Goal: Task Accomplishment & Management: Manage account settings

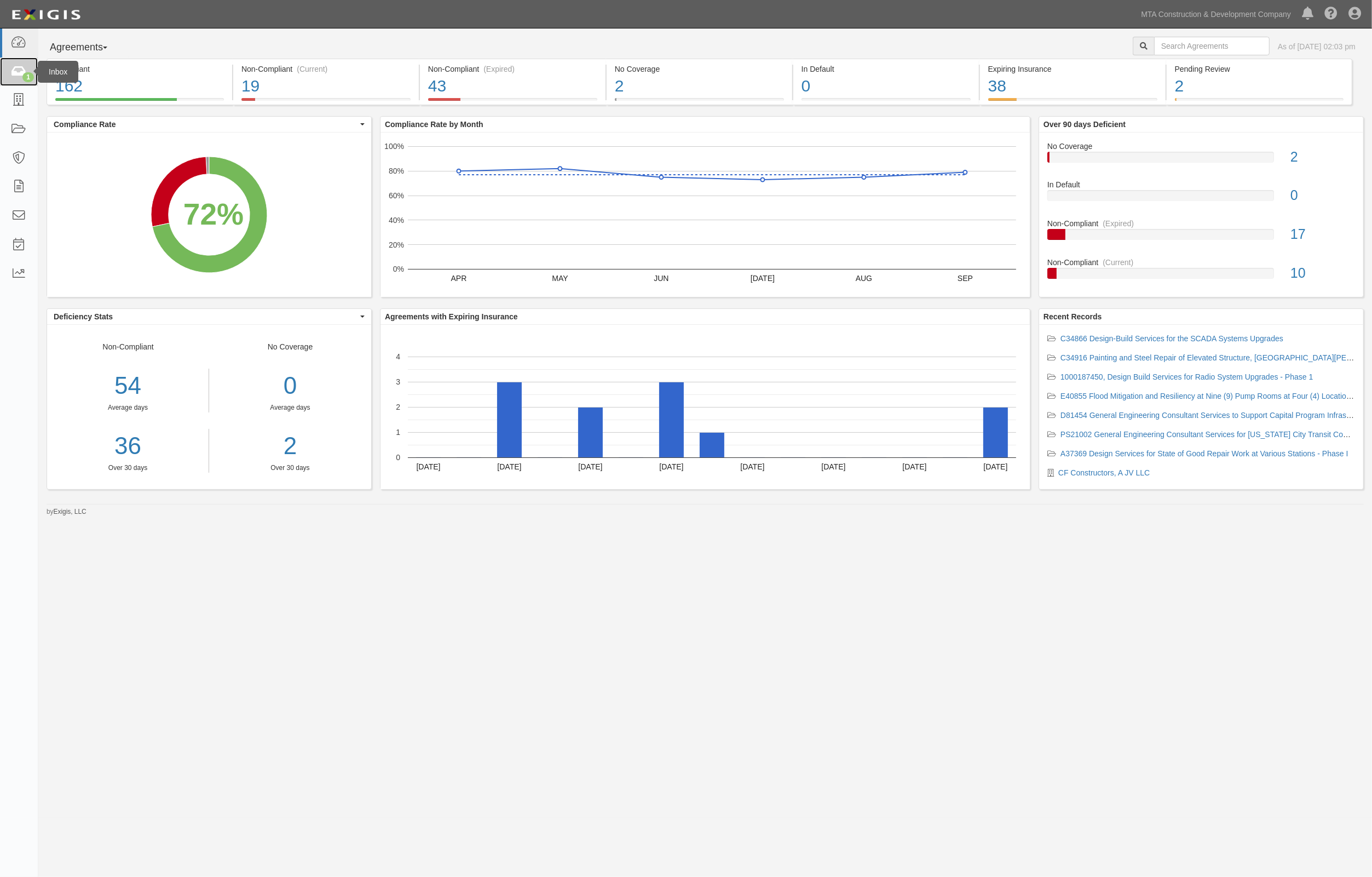
click at [17, 72] on icon at bounding box center [18, 72] width 15 height 13
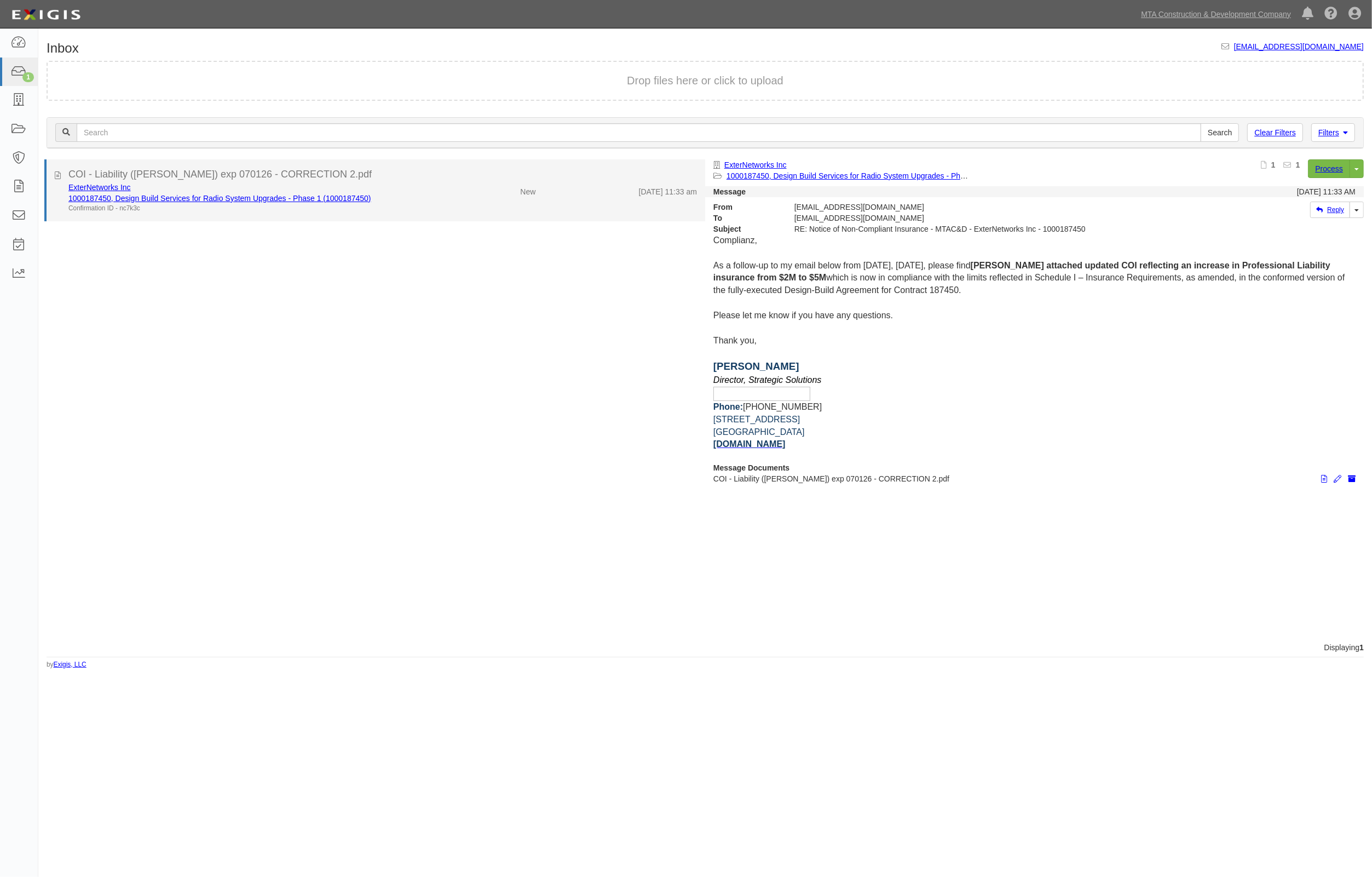
click at [222, 190] on div "ExterNetworks Inc" at bounding box center [249, 187] width 360 height 11
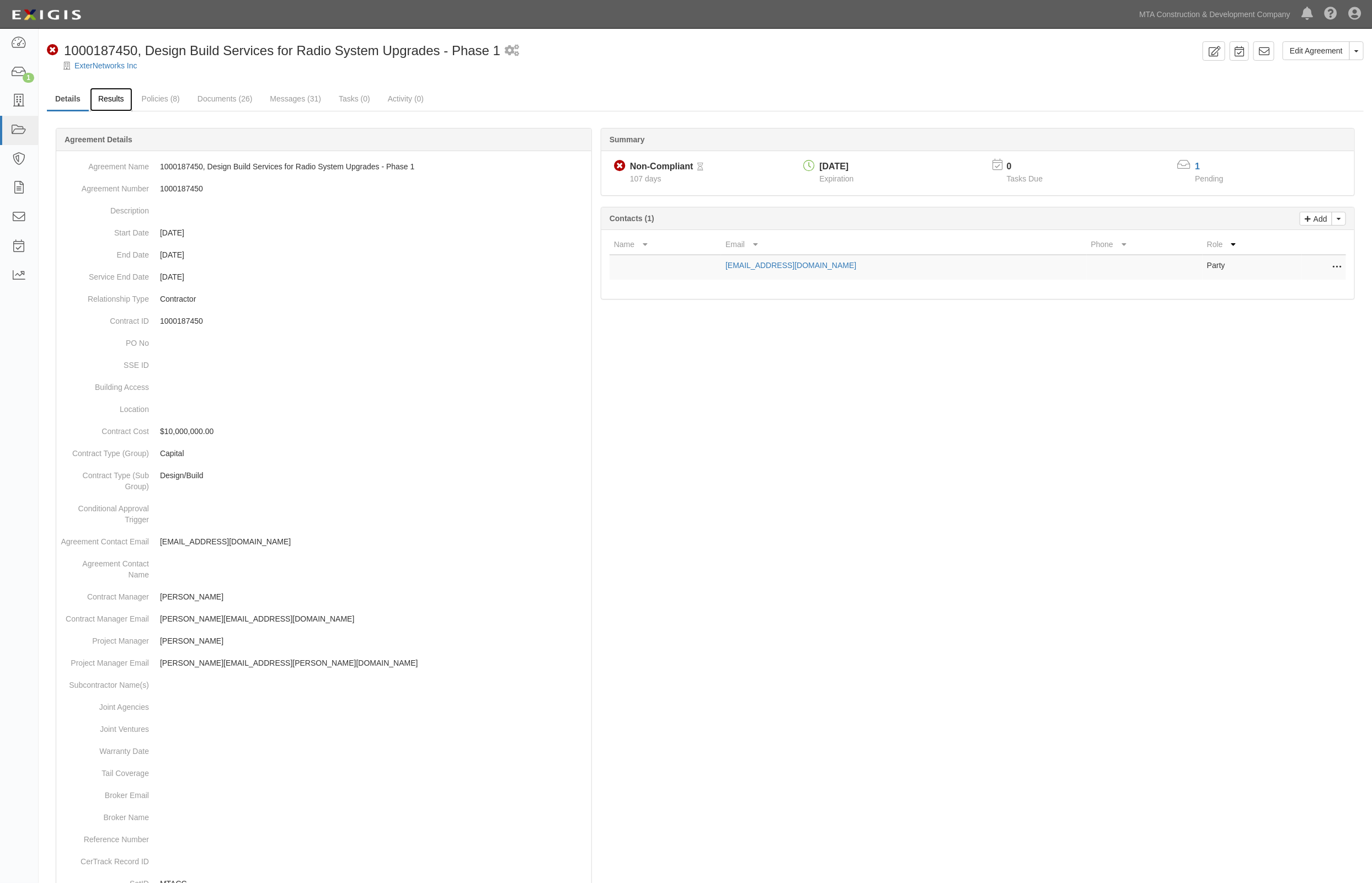
click at [98, 92] on link "Results" at bounding box center [111, 99] width 42 height 24
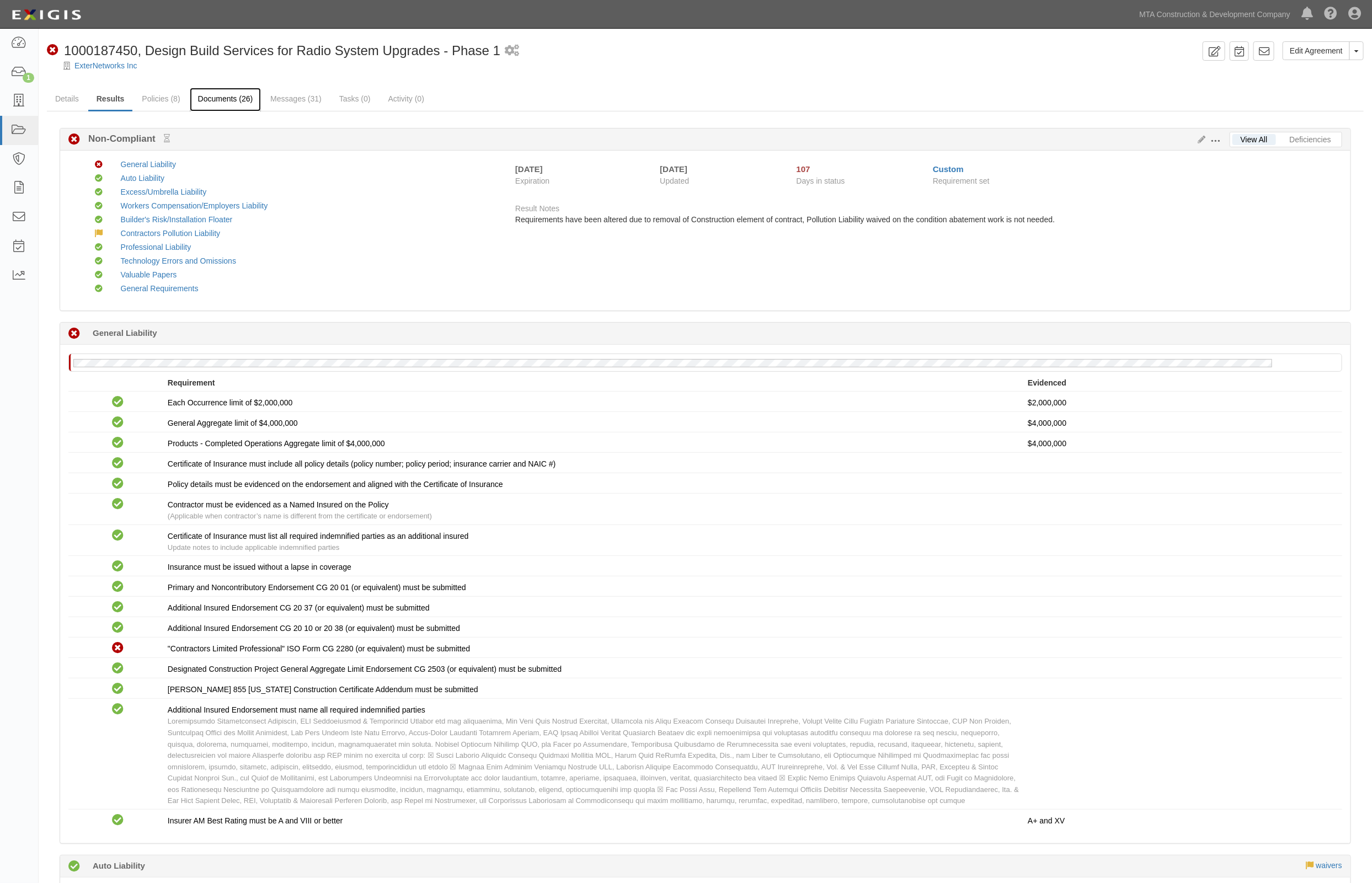
drag, startPoint x: 0, startPoint y: 0, endPoint x: 230, endPoint y: 95, distance: 248.8
click at [230, 95] on link "Documents (26)" at bounding box center [226, 99] width 72 height 24
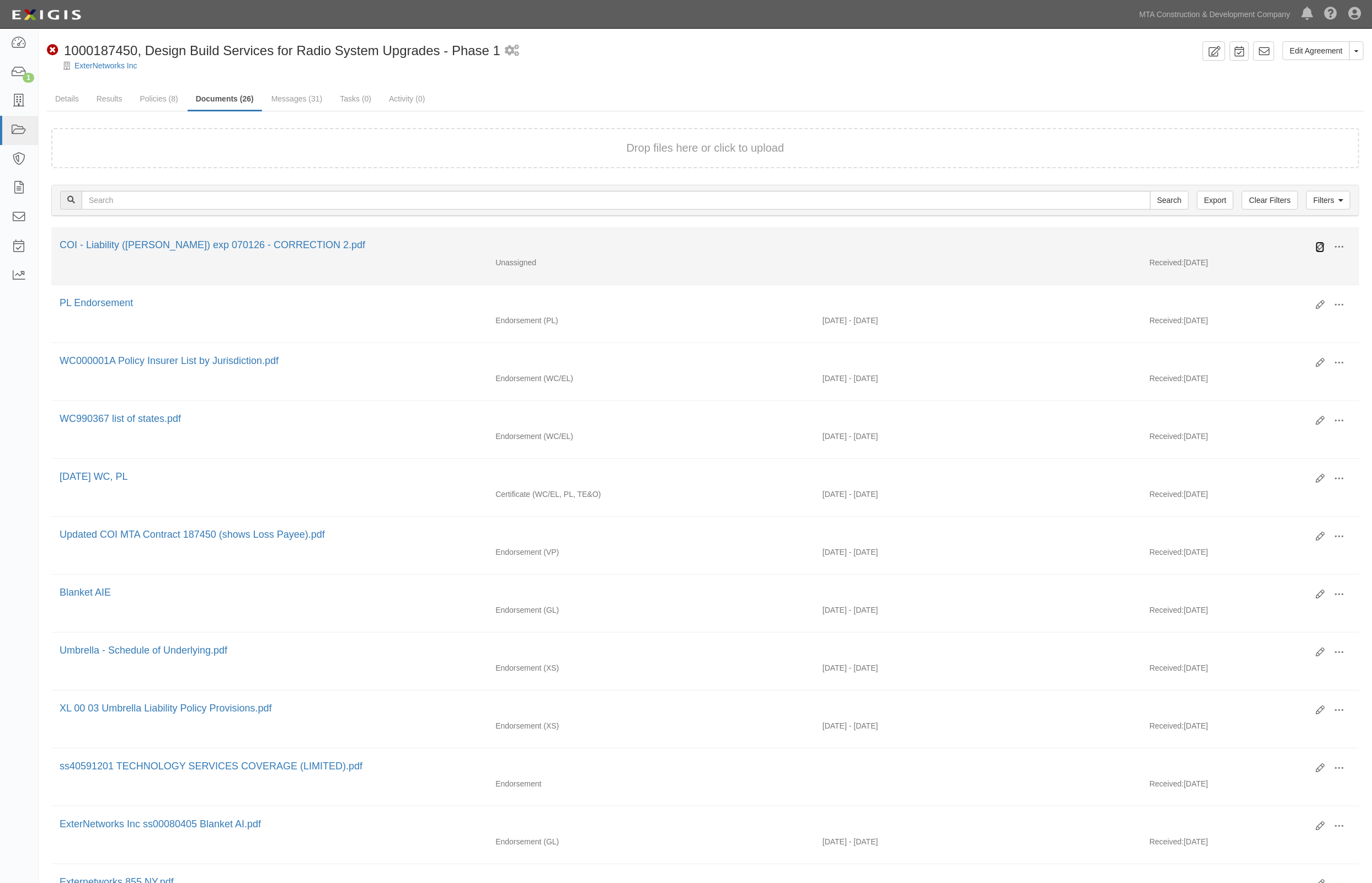
click at [1322, 243] on icon at bounding box center [1320, 247] width 9 height 9
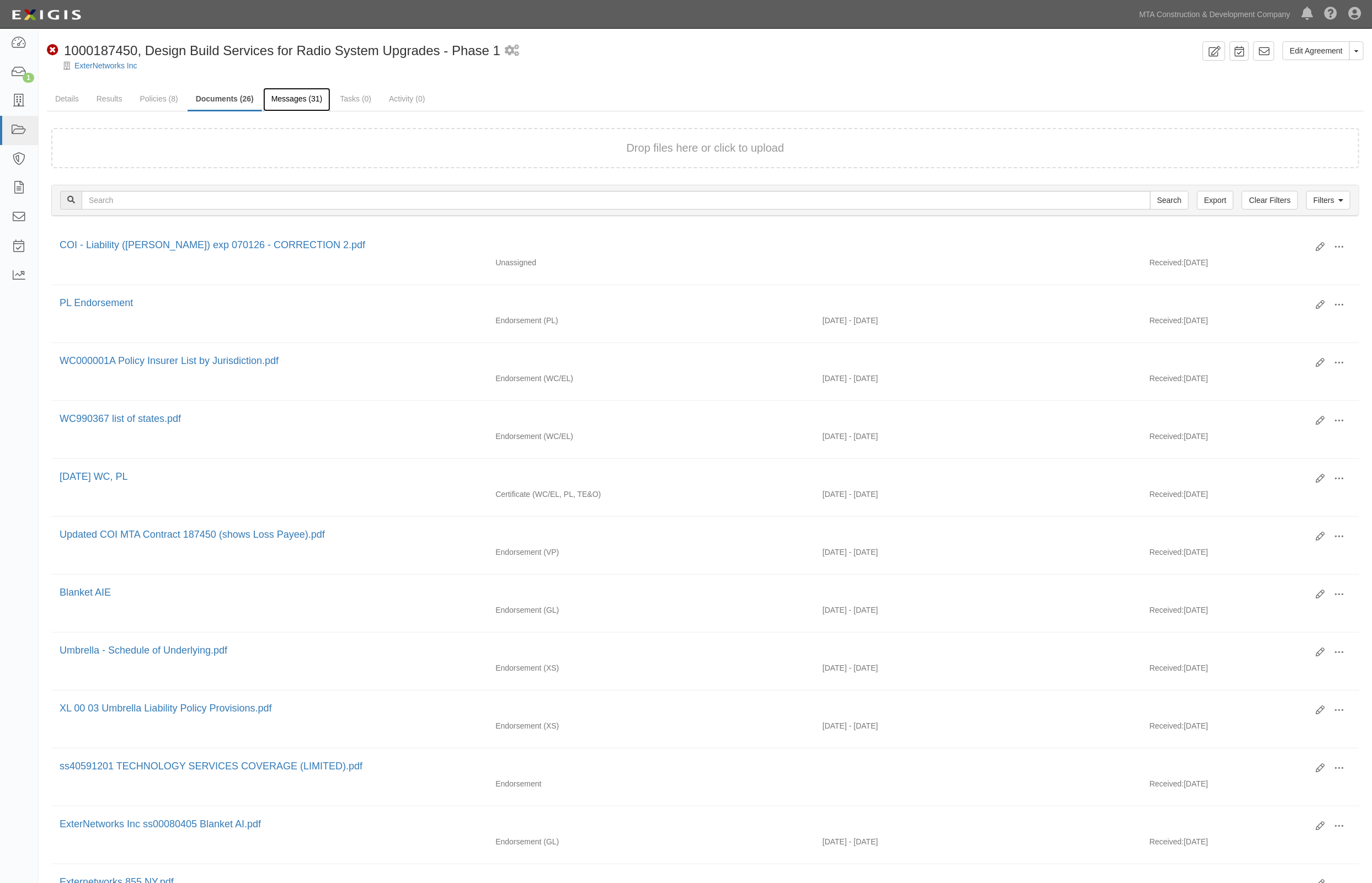
click at [301, 96] on link "Messages (31)" at bounding box center [297, 99] width 68 height 24
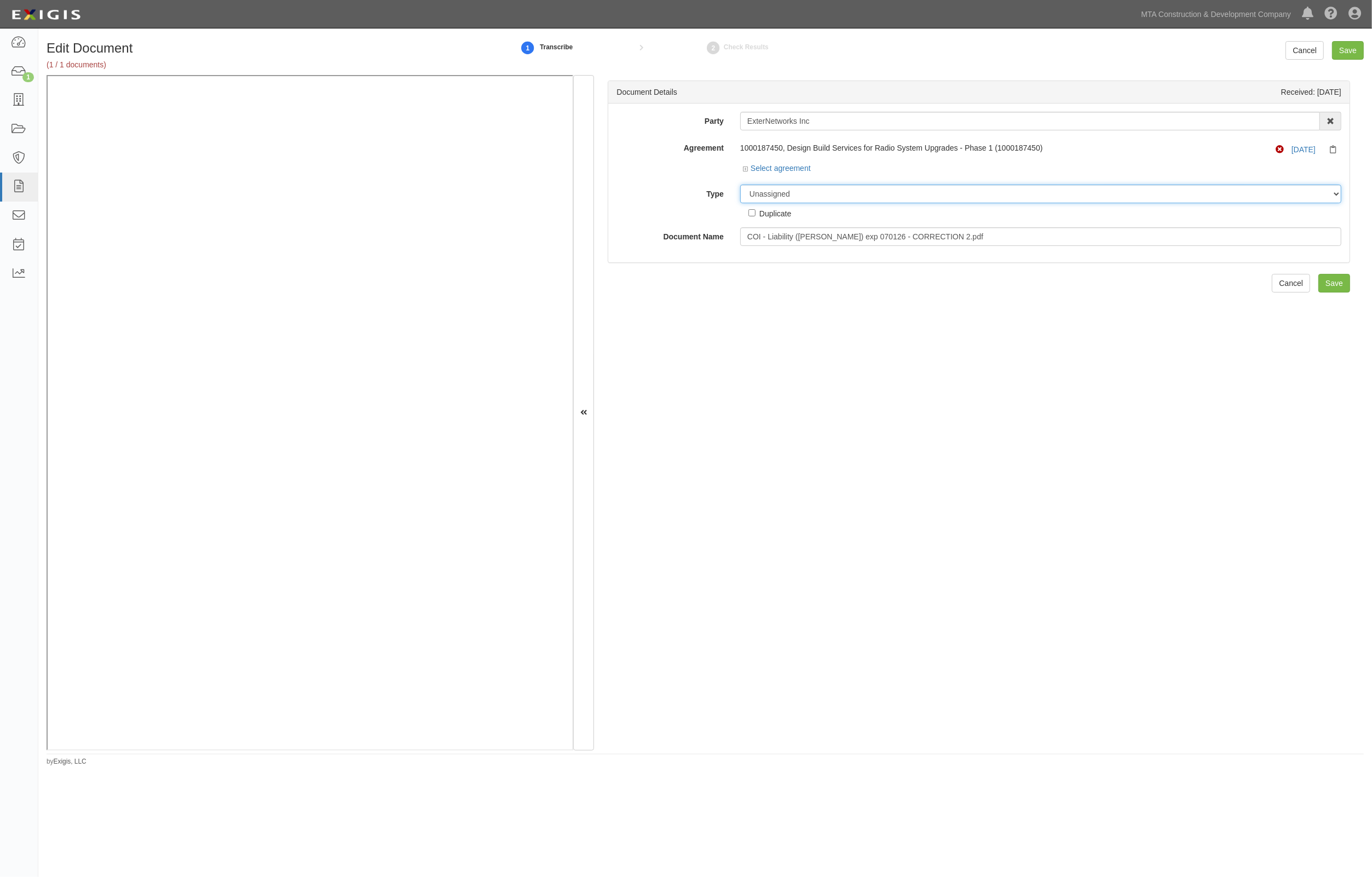
click at [819, 198] on select "Unassigned Binder Cancellation Notice Certificate Contract Endorsement Insuranc…" at bounding box center [1041, 194] width 601 height 19
select select "JunkDetail"
click at [740, 185] on select "Unassigned Binder Cancellation Notice Certificate Contract Endorsement Insuranc…" at bounding box center [1041, 194] width 601 height 19
click at [1350, 48] on input "Save" at bounding box center [1348, 50] width 32 height 19
select select "JunkDetail"
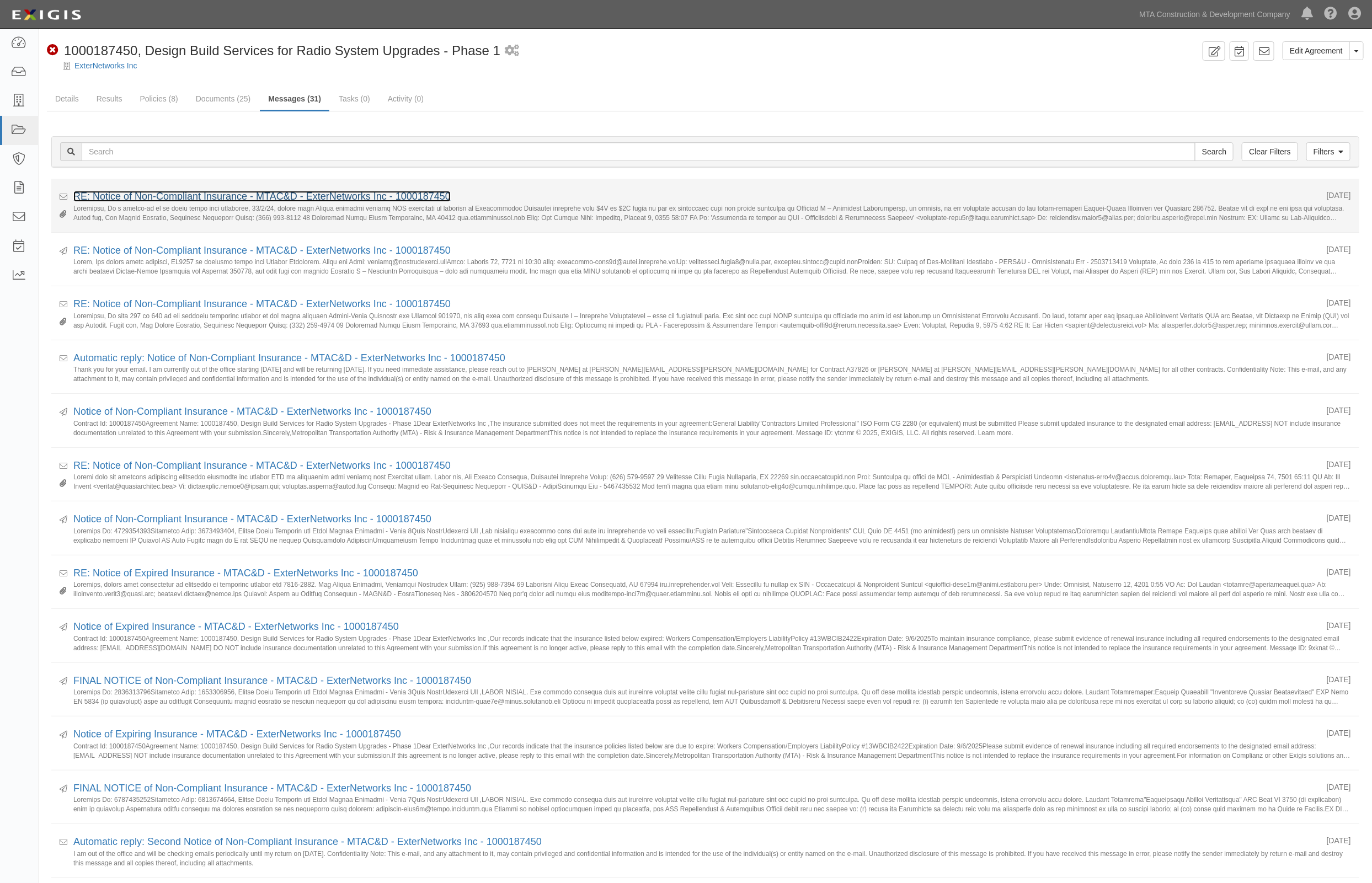
drag, startPoint x: 177, startPoint y: 198, endPoint x: 158, endPoint y: 213, distance: 24.2
click at [178, 198] on link "RE: Notice of Non-Compliant Insurance - MTAC&D - ExterNetworks Inc - 1000187450" at bounding box center [262, 196] width 377 height 11
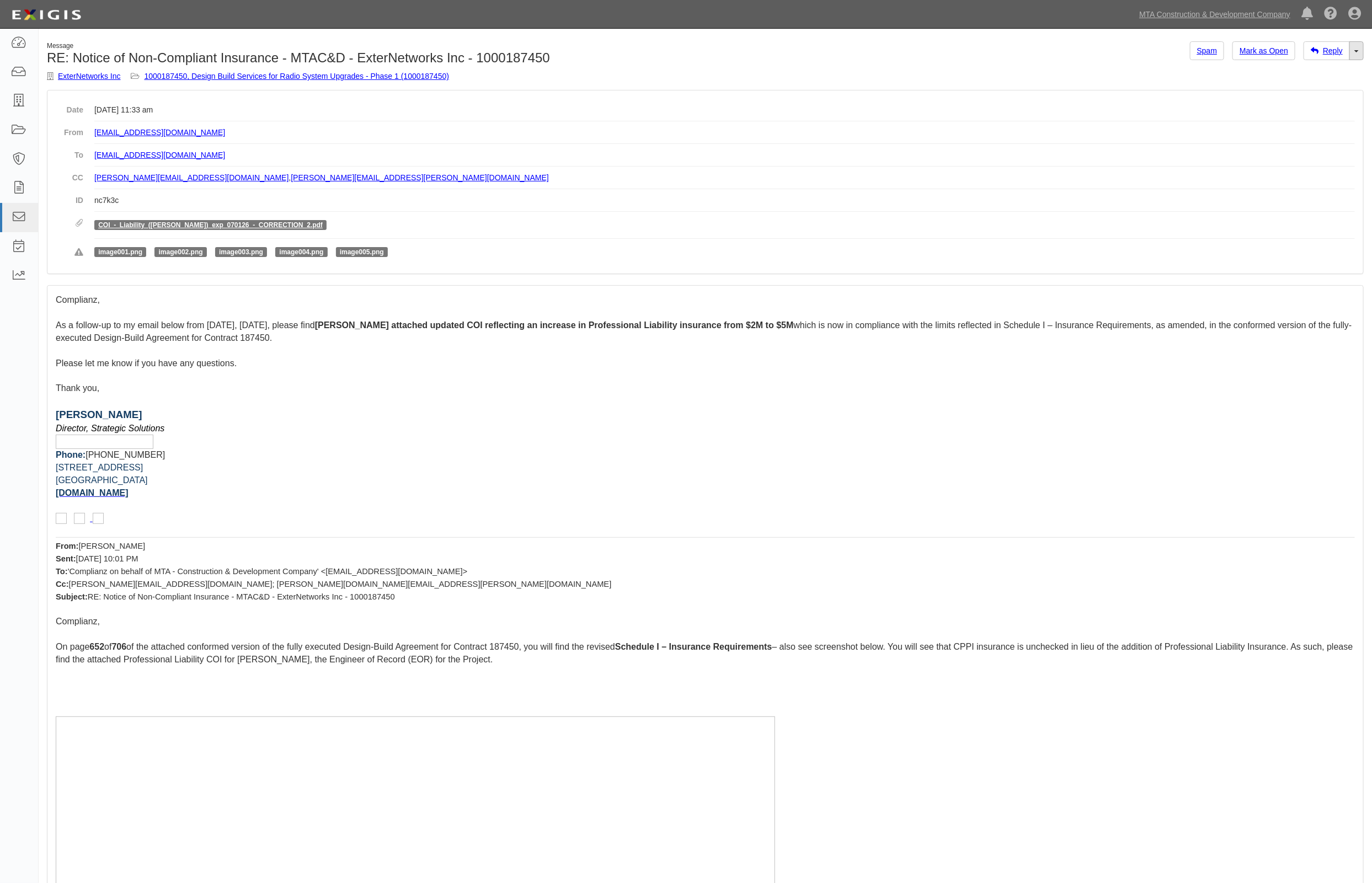
click at [1355, 57] on link "Toggle Dropdown" at bounding box center [1357, 50] width 15 height 19
click at [1294, 72] on link "Reply All" at bounding box center [1320, 72] width 87 height 15
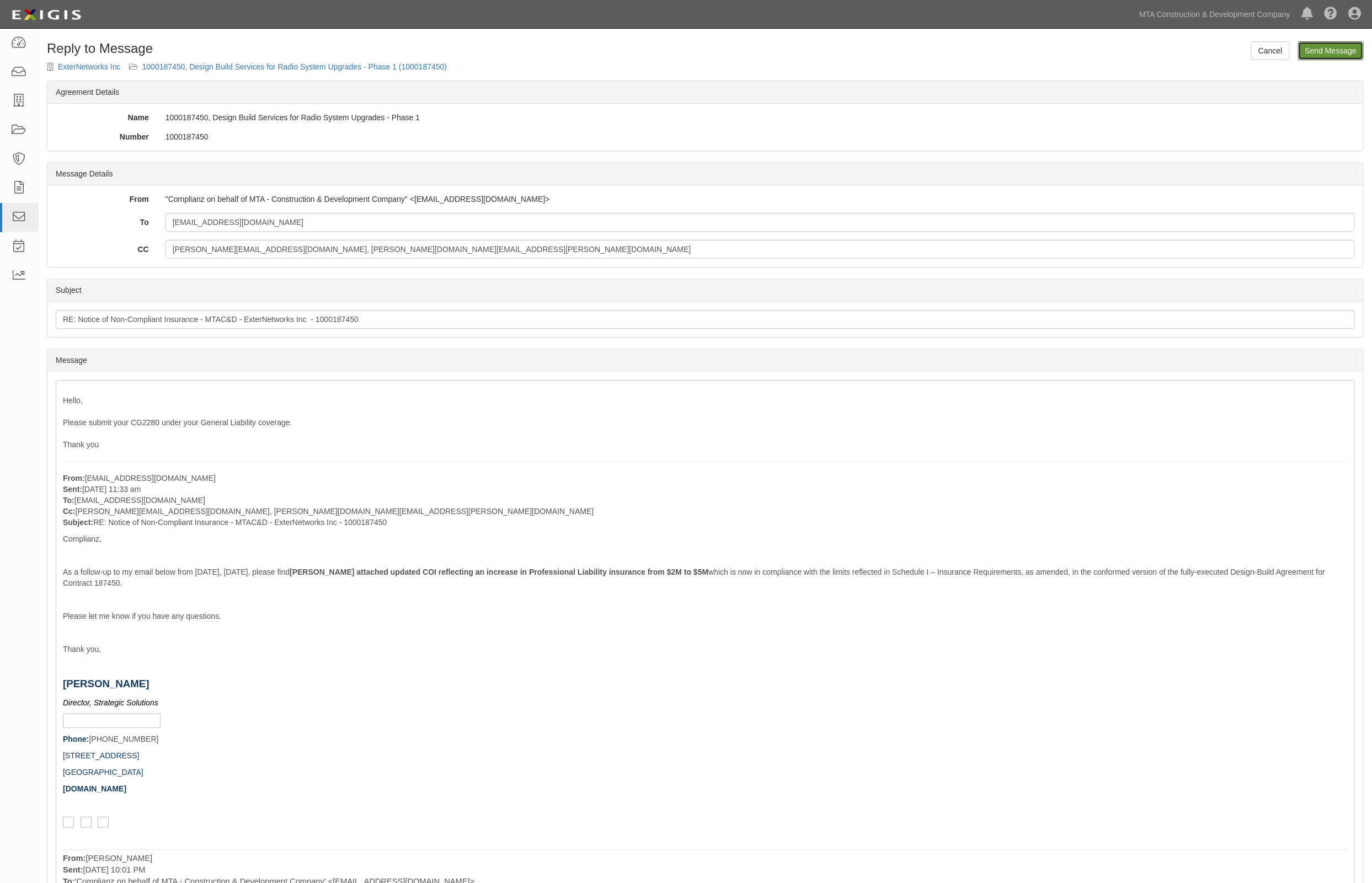
drag, startPoint x: 1354, startPoint y: 49, endPoint x: 752, endPoint y: 67, distance: 602.3
click at [1354, 49] on input "Send Message" at bounding box center [1331, 50] width 66 height 19
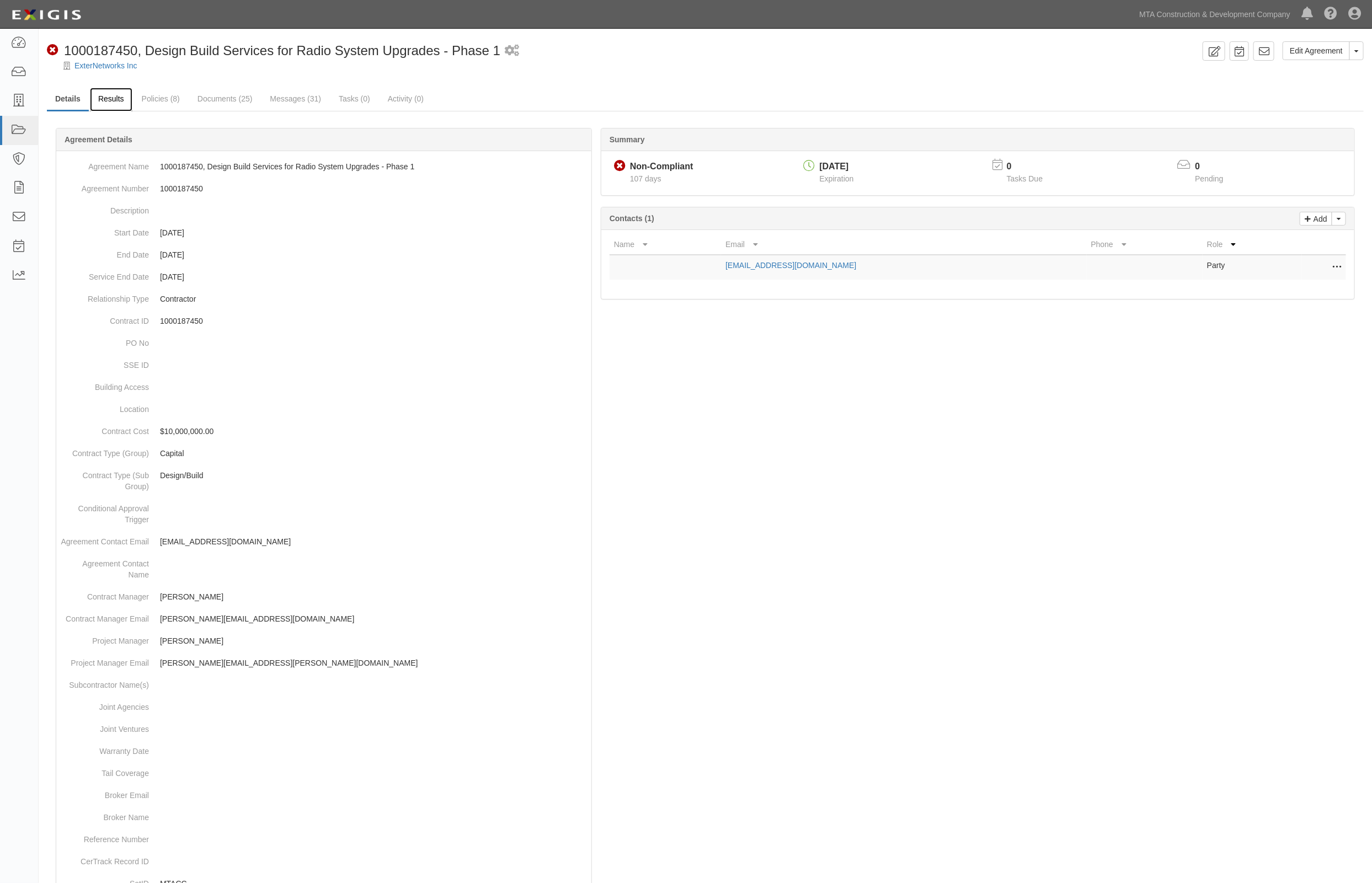
click at [113, 95] on link "Results" at bounding box center [111, 99] width 42 height 24
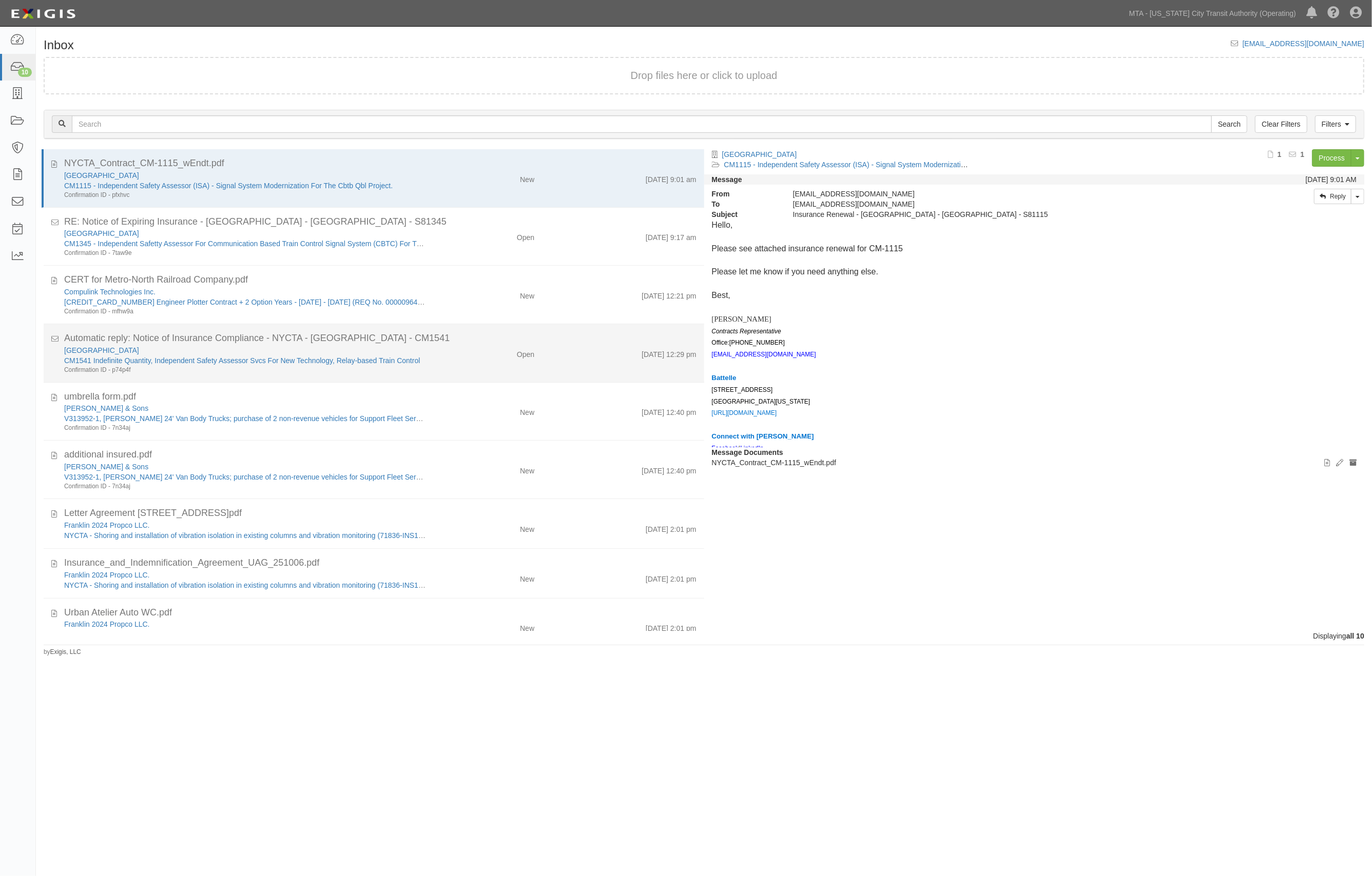
click at [315, 371] on div "Confirmation ID - p74p4f" at bounding box center [246, 369] width 362 height 8
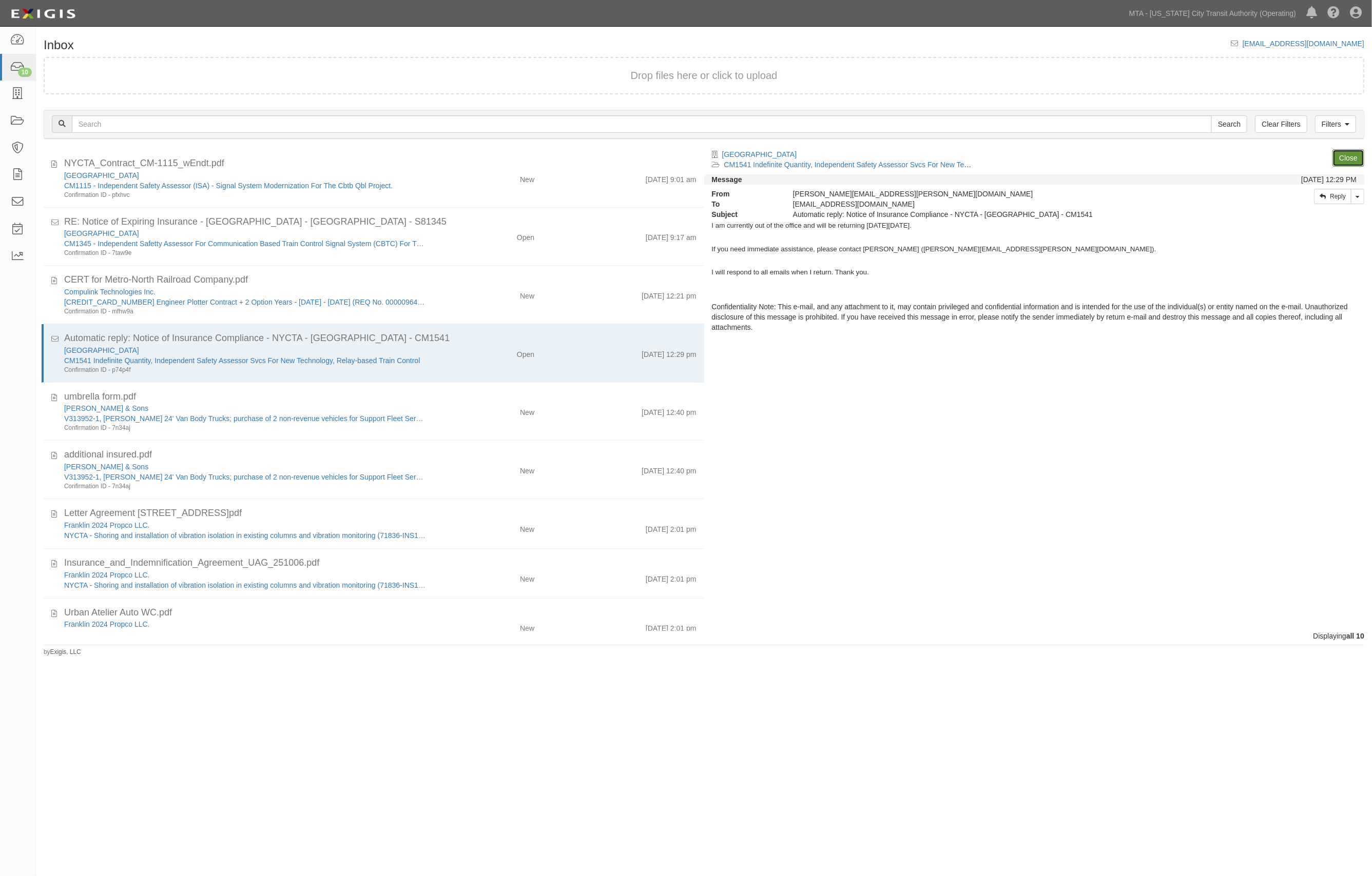
click at [1358, 156] on link "Close" at bounding box center [1348, 158] width 32 height 17
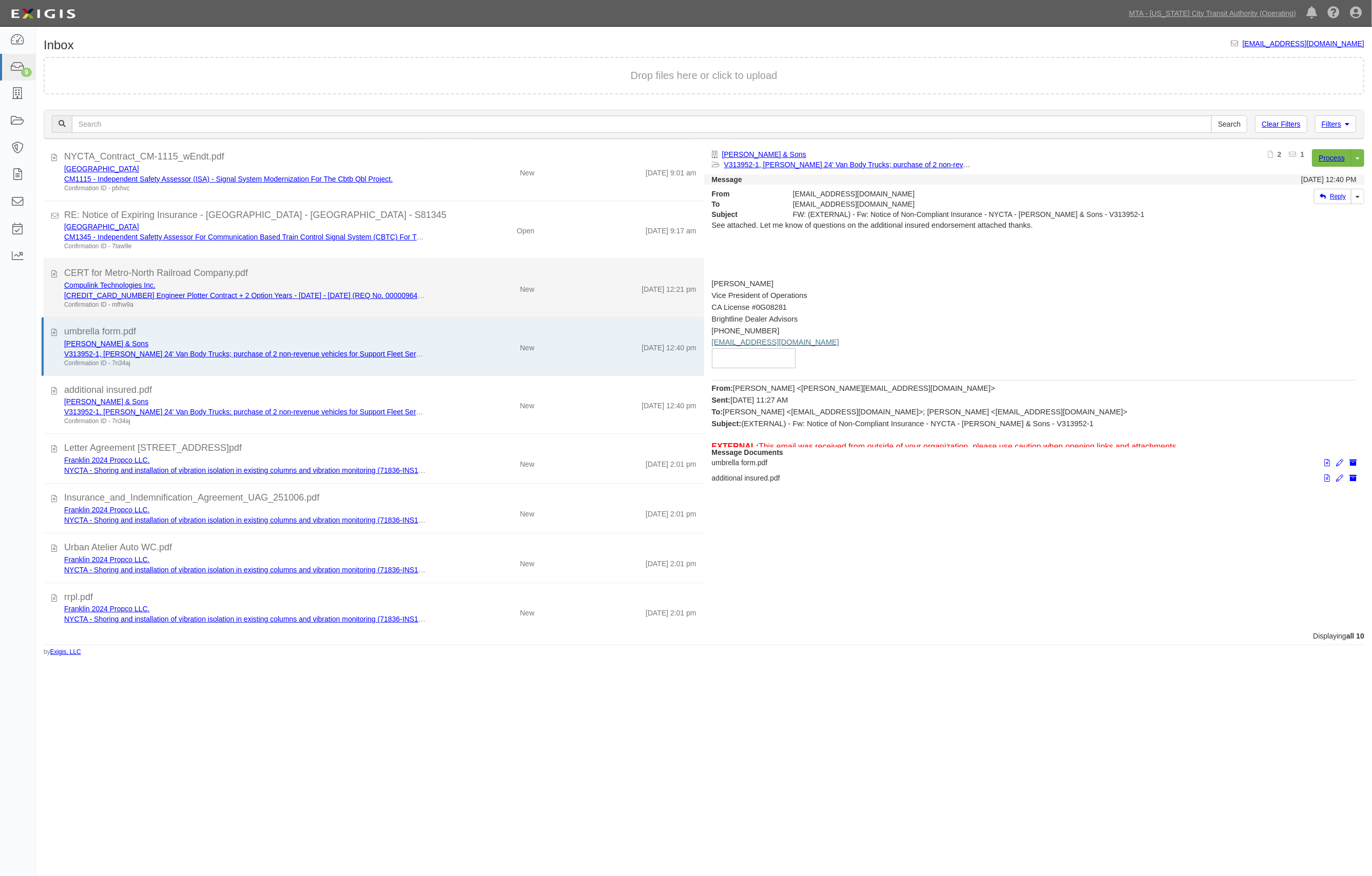
scroll to position [8, 0]
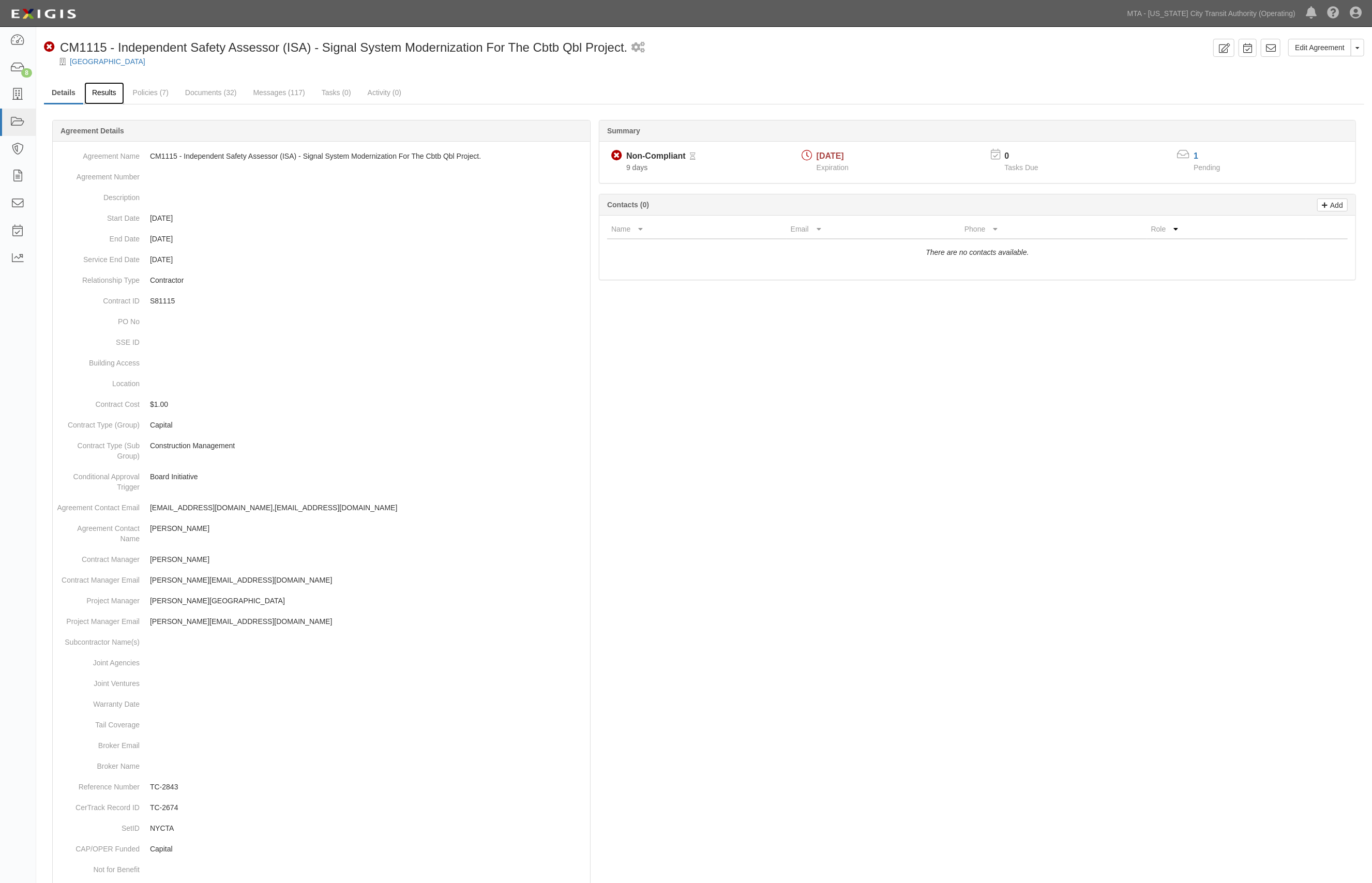
click at [93, 87] on link "Results" at bounding box center [104, 93] width 40 height 22
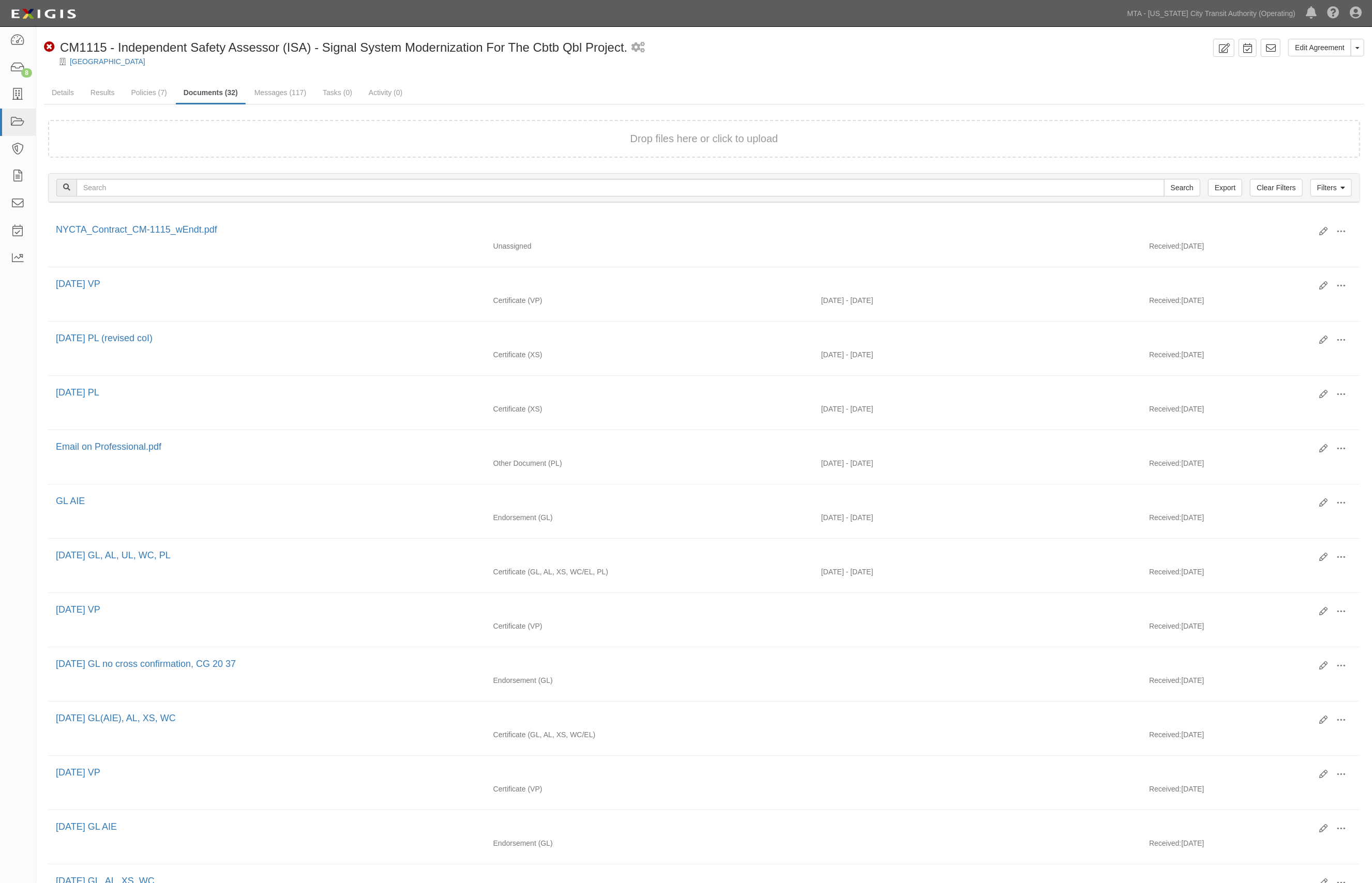
click at [1233, 93] on ul "Details Results Policies (7) Documents (32) Messages (117) Tasks (0) Activity (…" at bounding box center [704, 93] width 1320 height 22
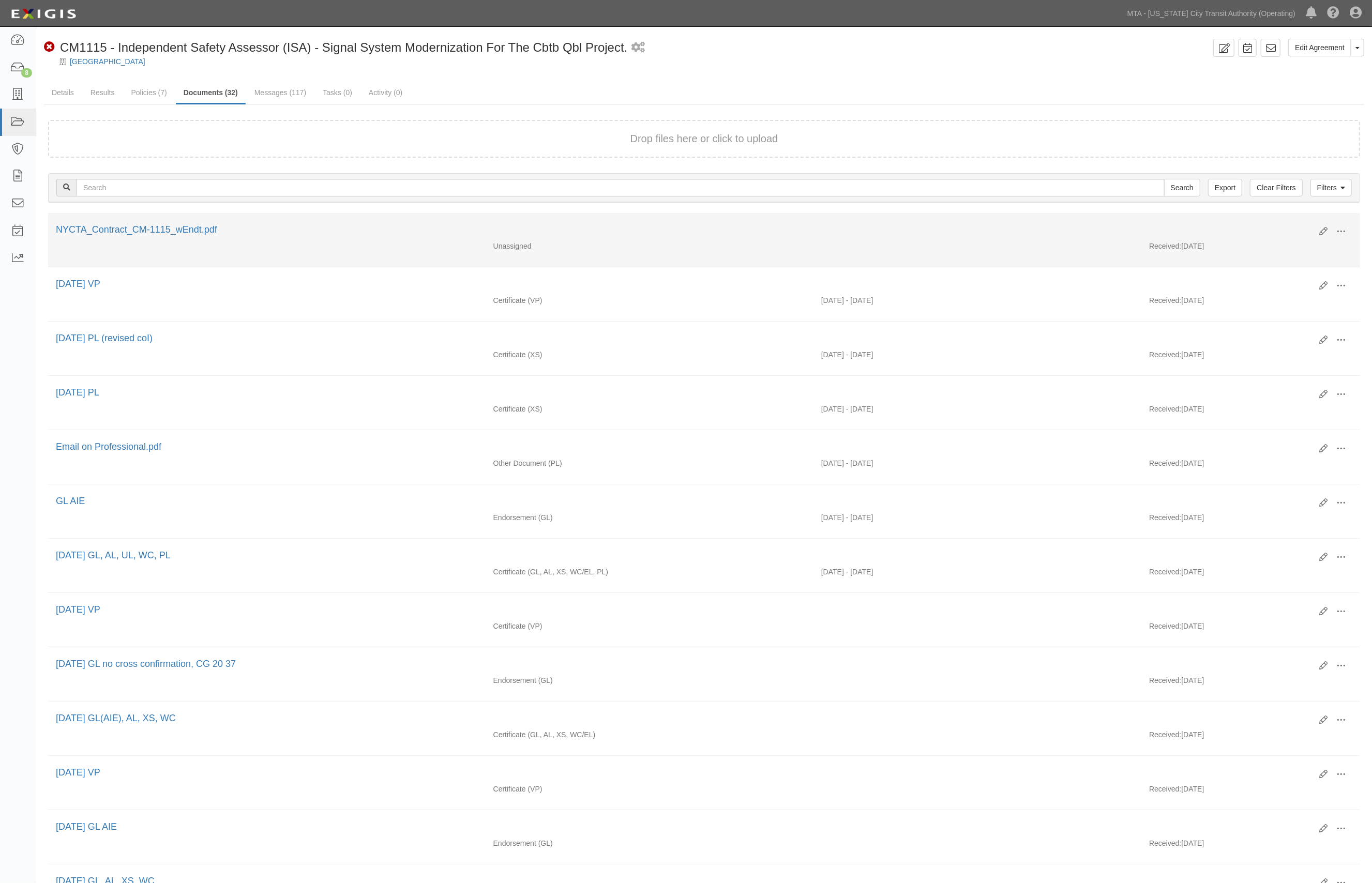
click at [1324, 226] on div "Edit View View details Archive Delete" at bounding box center [1332, 232] width 41 height 18
click at [1324, 225] on div "Edit View View details Archive Delete" at bounding box center [1332, 232] width 41 height 18
click at [1321, 231] on icon at bounding box center [1323, 231] width 9 height 9
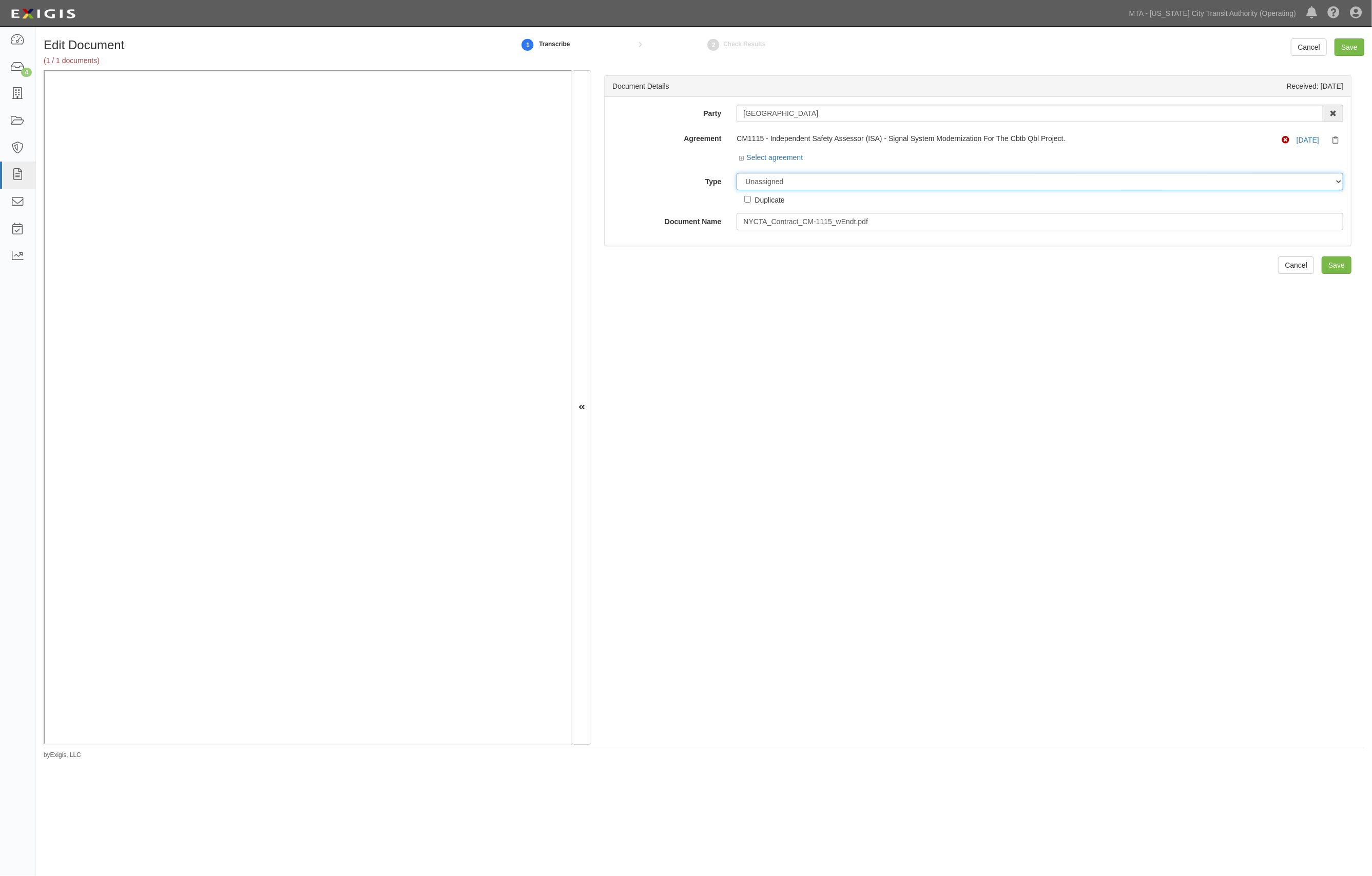
click at [809, 181] on select "Unassigned Binder Cancellation Notice Certificate Contract Endorsement Insuranc…" at bounding box center [1040, 182] width 607 height 17
click at [737, 173] on select "Unassigned Binder Cancellation Notice Certificate Contract Endorsement Insuranc…" at bounding box center [1040, 182] width 607 height 17
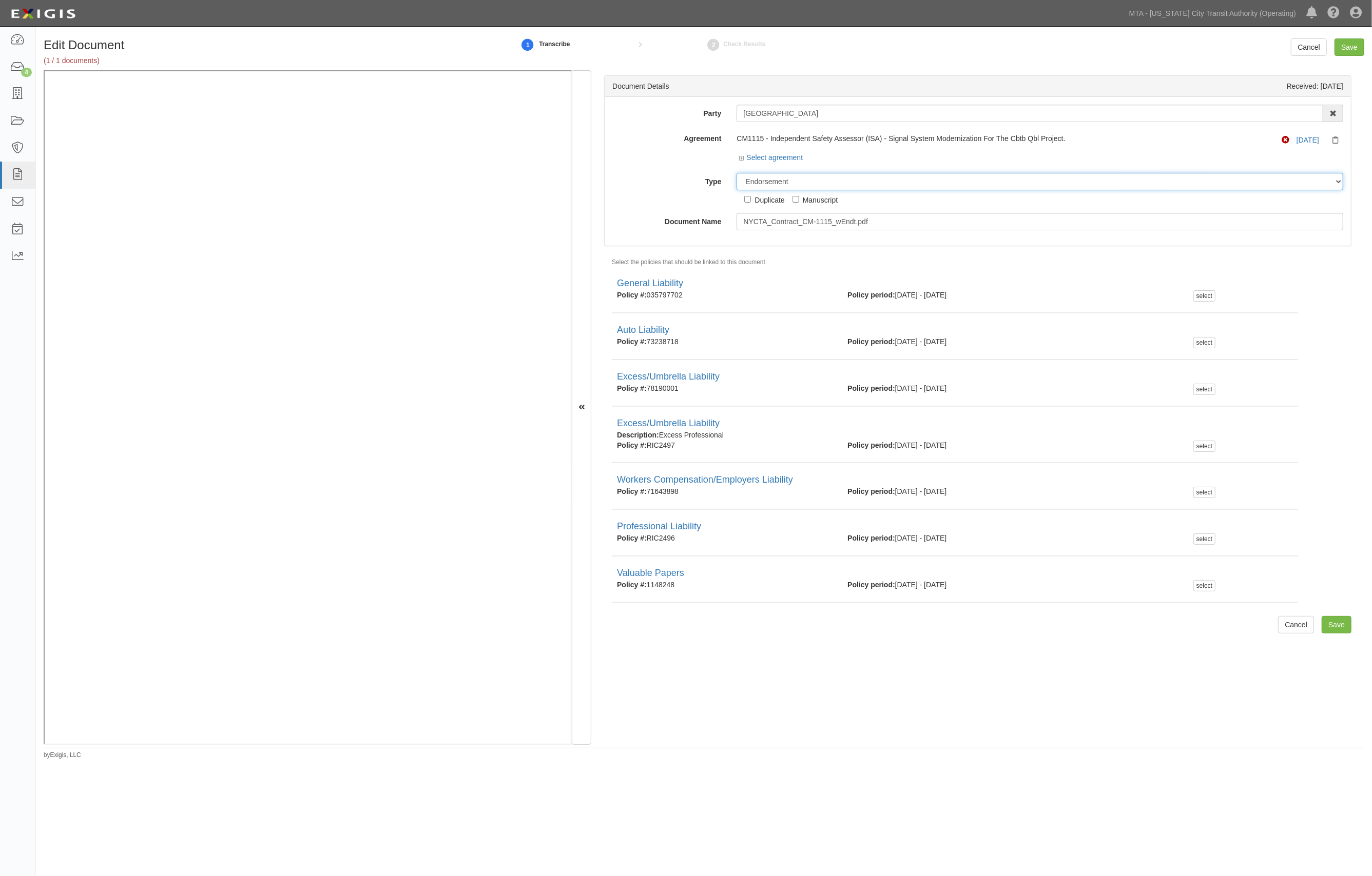
click at [806, 184] on select "Unassigned Binder Cancellation Notice Certificate Contract Endorsement Insuranc…" at bounding box center [1040, 182] width 607 height 17
select select "CertificateDetail"
click at [737, 173] on select "Unassigned Binder Cancellation Notice Certificate Contract Endorsement Insuranc…" at bounding box center [1040, 182] width 607 height 17
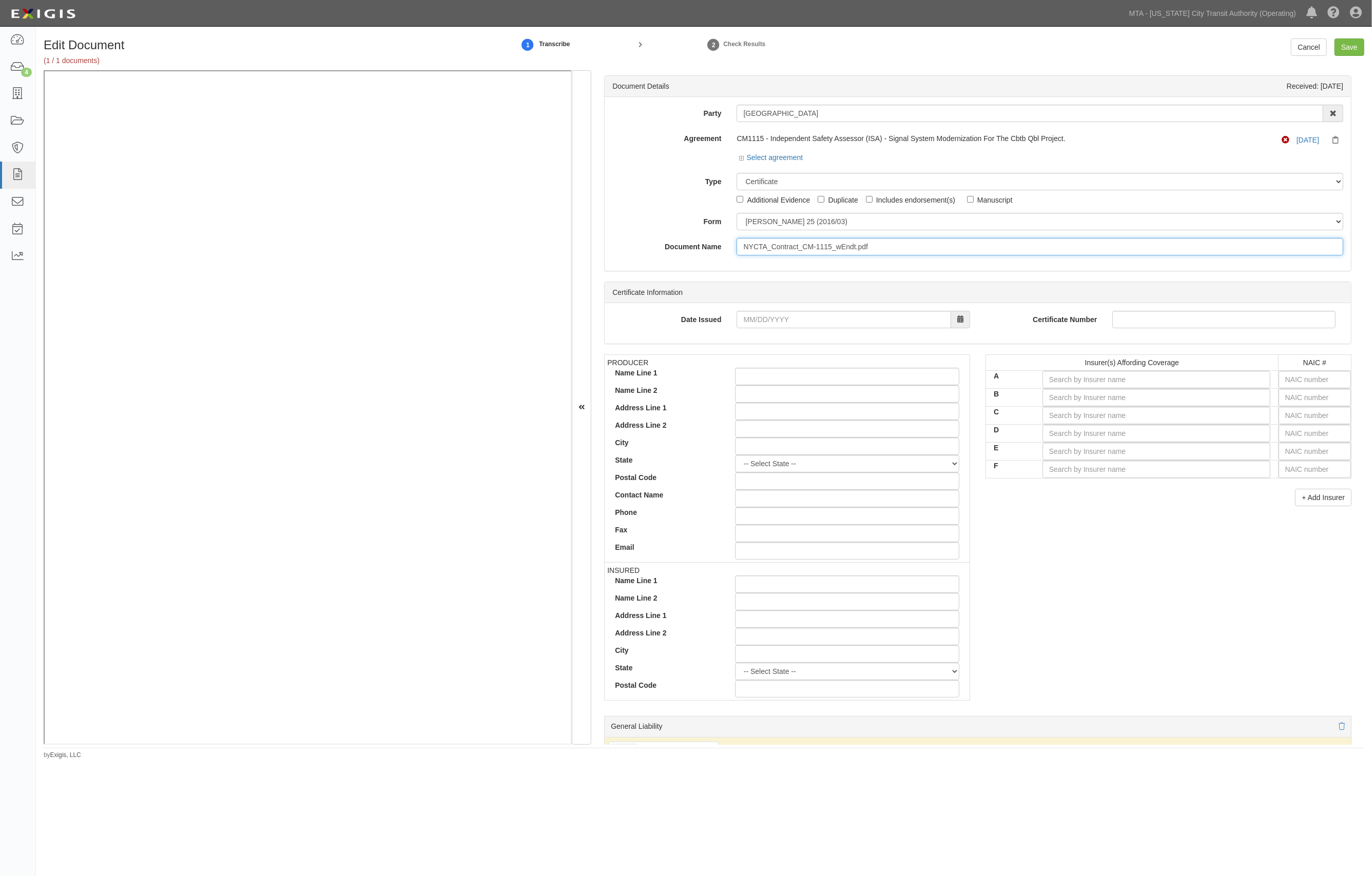
drag, startPoint x: 918, startPoint y: 249, endPoint x: 539, endPoint y: 246, distance: 379.0
click at [264, 136] on div "Document Details Received: 10/09/2025 Party Battelle Memorial Institute 10-21 T…" at bounding box center [704, 408] width 1321 height 675
type input "10.1.26"
click at [1302, 376] on input "text" at bounding box center [1315, 380] width 72 height 17
type input "25232"
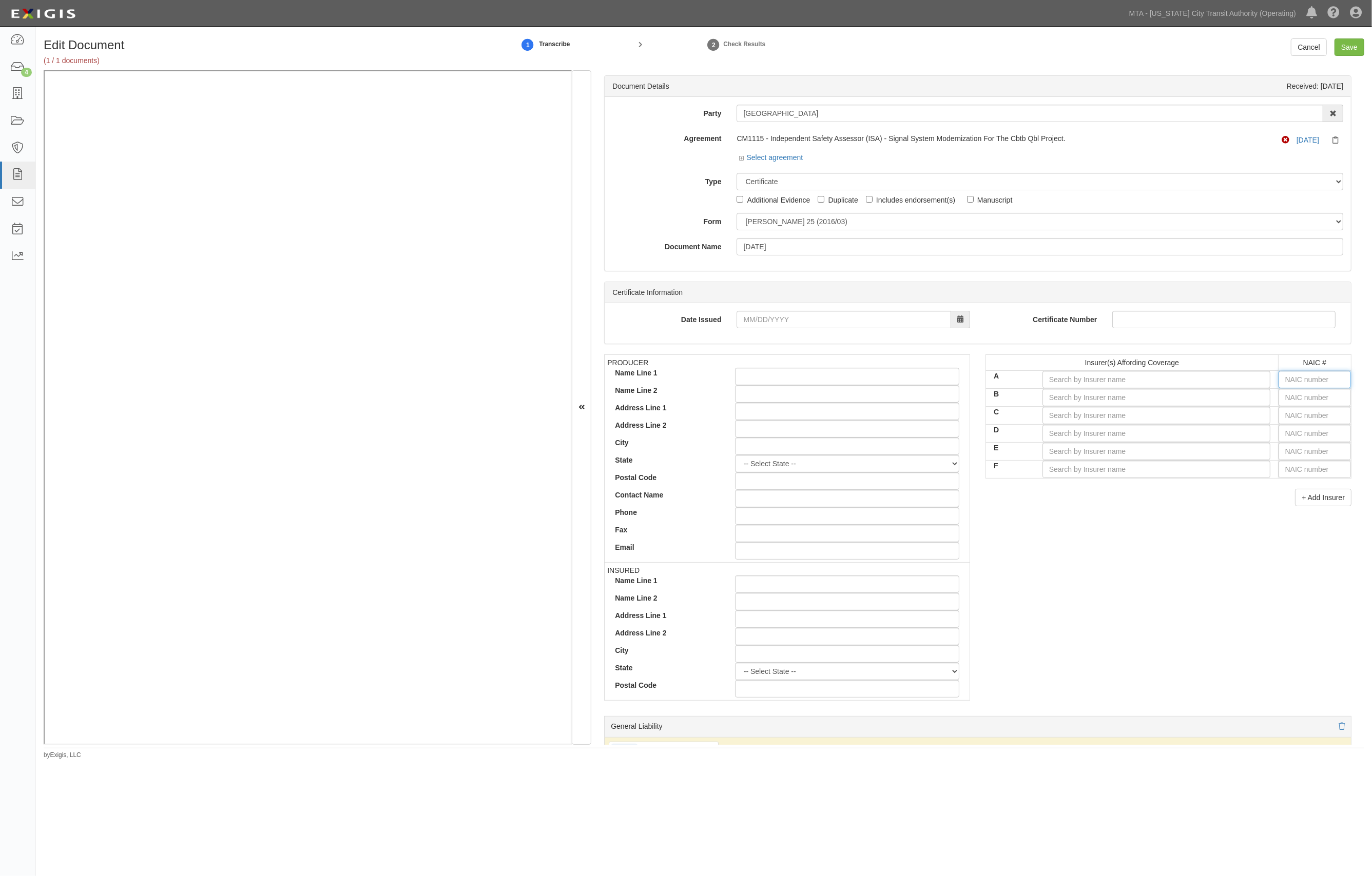
type input "2"
type input "20796"
type input "20"
type input "20222"
type input "202"
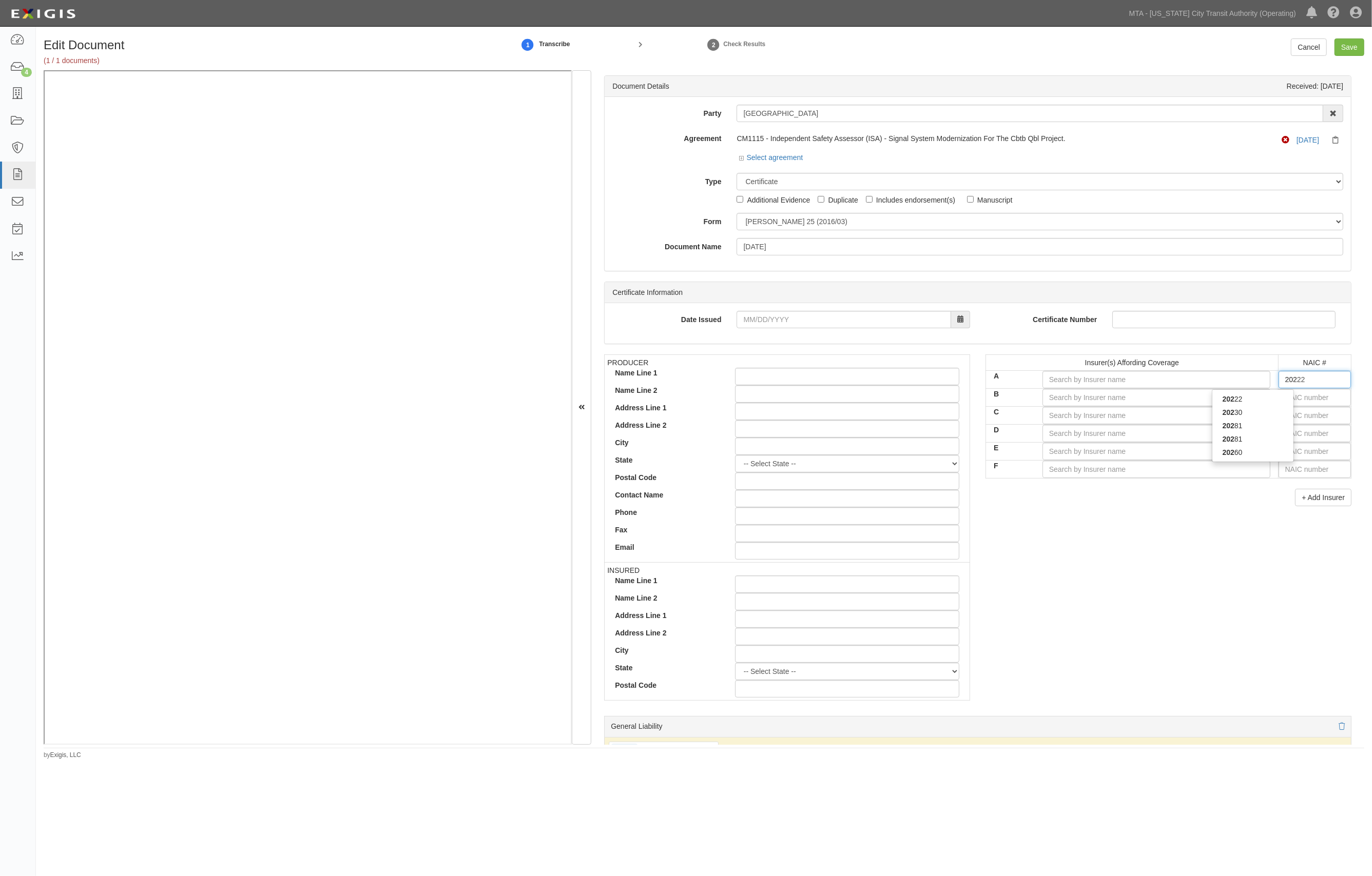
type input "20281"
type input "2028"
type input "20281"
drag, startPoint x: 1255, startPoint y: 406, endPoint x: 1256, endPoint y: 416, distance: 10.0
click at [1256, 416] on div "20281 20281" at bounding box center [1253, 406] width 81 height 27
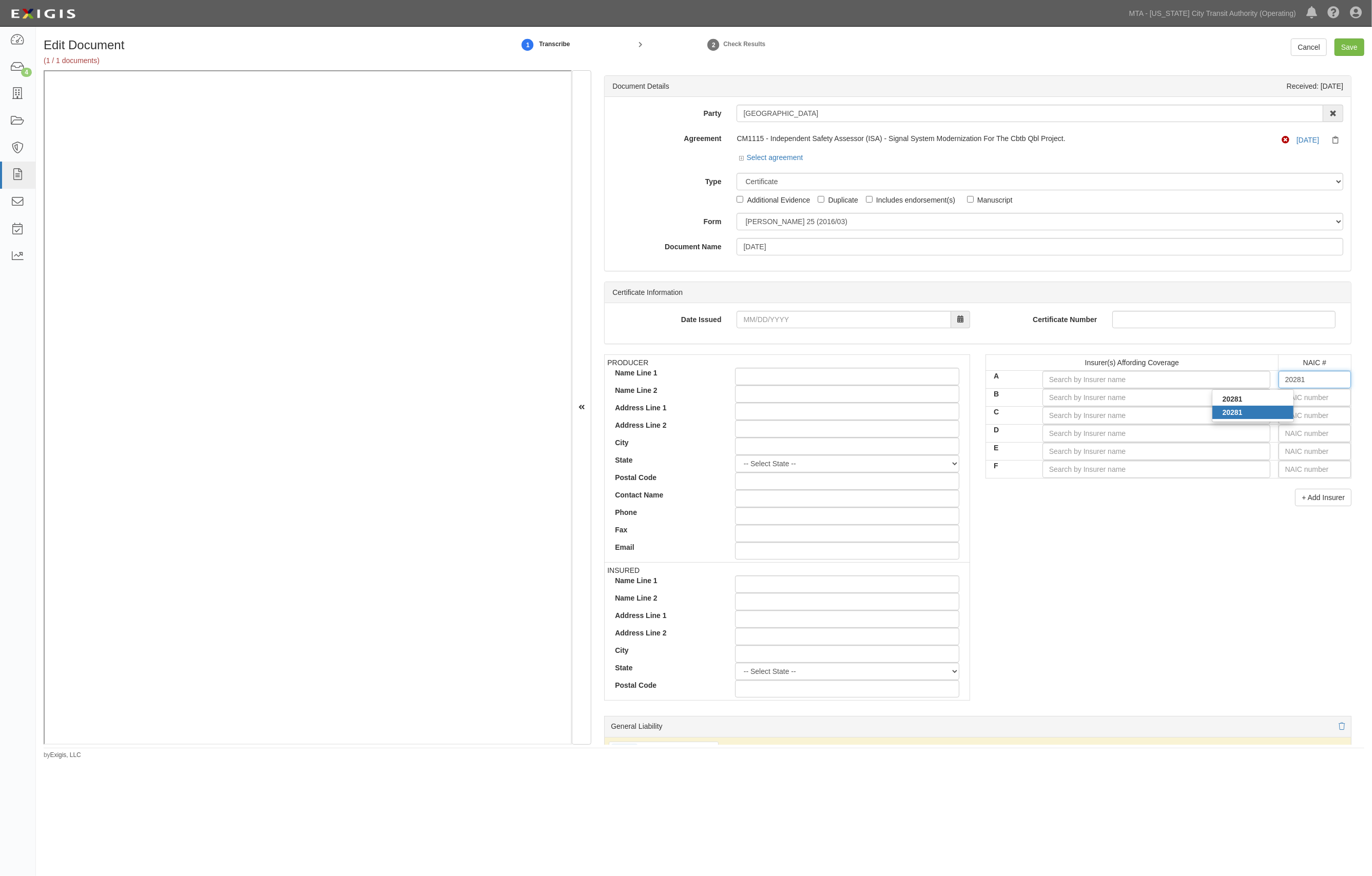
click at [1263, 416] on div "20281" at bounding box center [1253, 412] width 81 height 14
type input "Federal Insurance Company (A++ XV Rating)"
type input "20281"
click at [1296, 404] on input "text" at bounding box center [1315, 397] width 72 height 17
type input "25232"
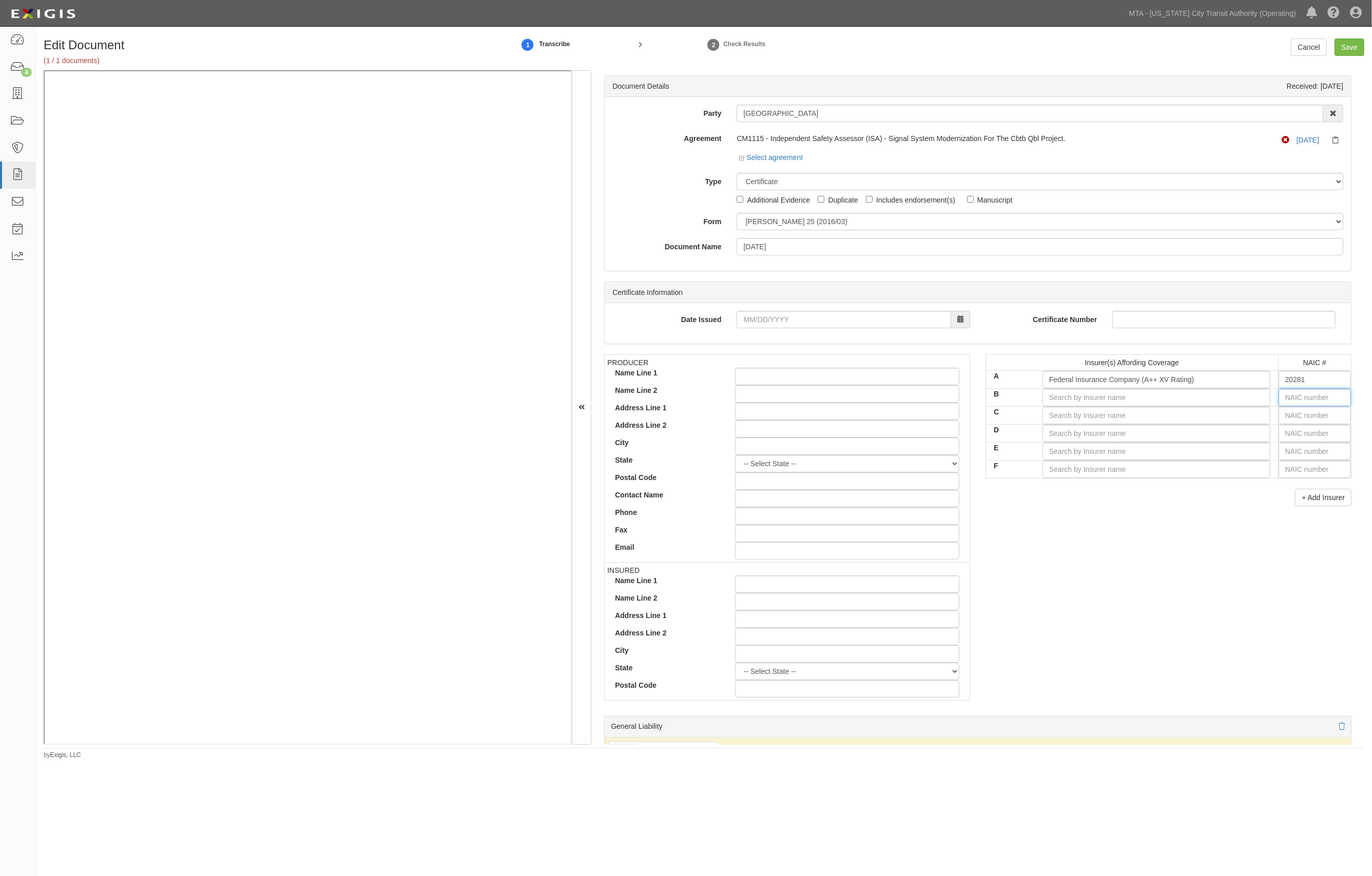
type input "2"
type input "22667"
type input "2266"
type input "22667"
click at [1247, 428] on div "22667" at bounding box center [1253, 430] width 81 height 14
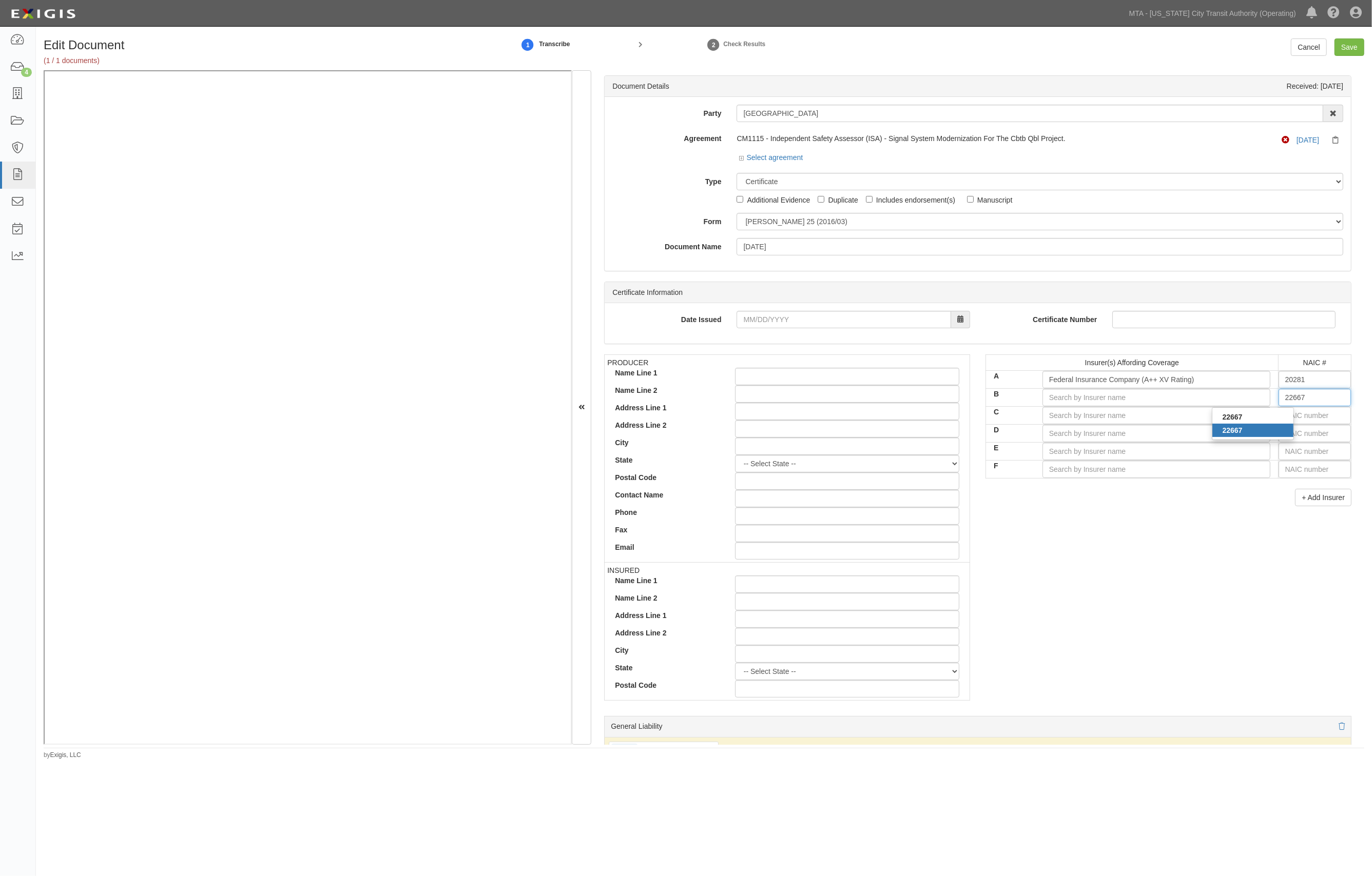
type input "ACE American Insurance Company (A++ XV Rating)"
type input "22667"
click at [1208, 416] on input "C" at bounding box center [1156, 415] width 228 height 17
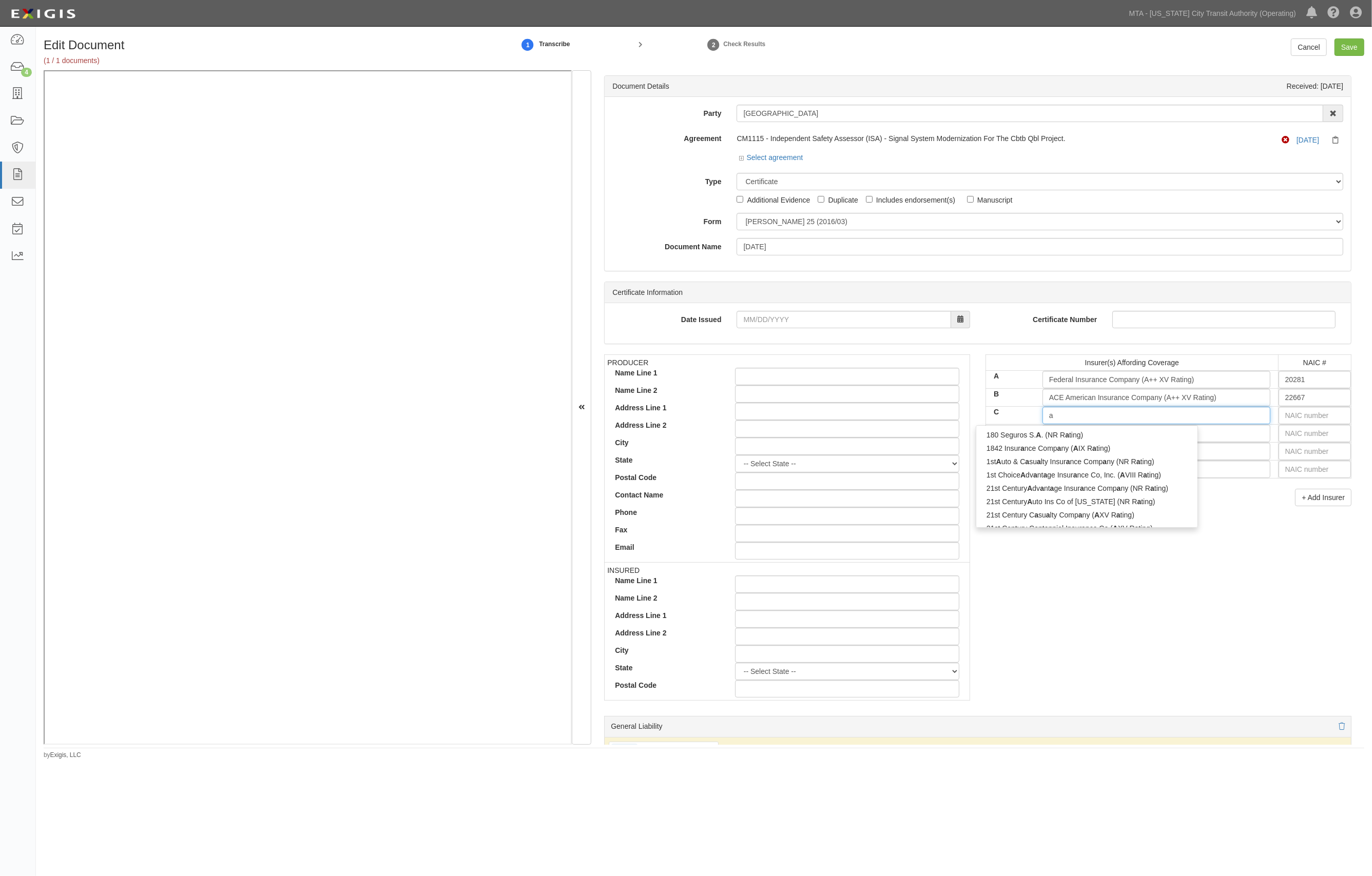
type input "ad"
type input "administration Systems Research (ASR)"
type input "admin"
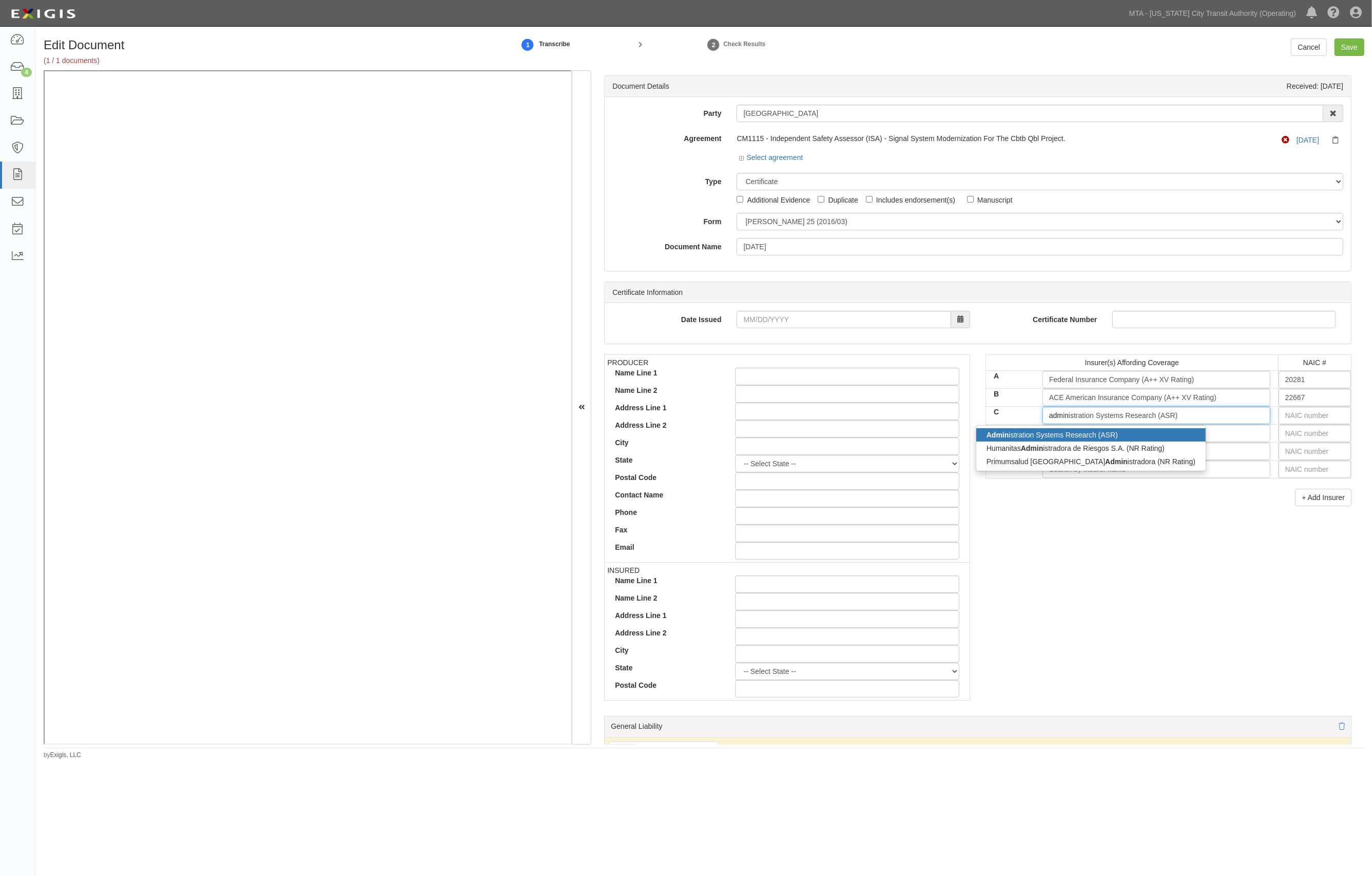
click at [1092, 436] on div "Admin istration Systems Research (ASR)" at bounding box center [1091, 435] width 230 height 14
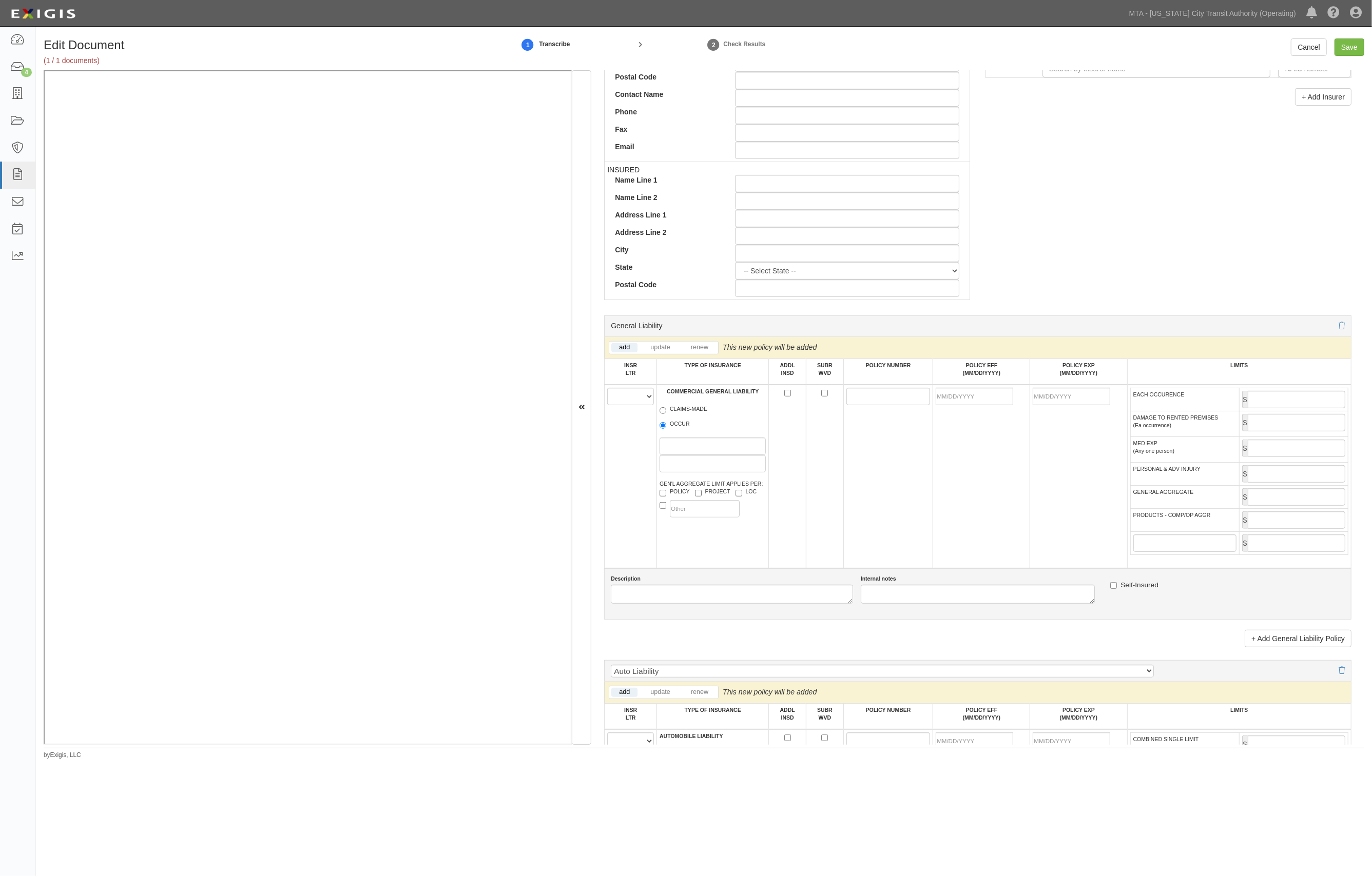
scroll to position [411, 0]
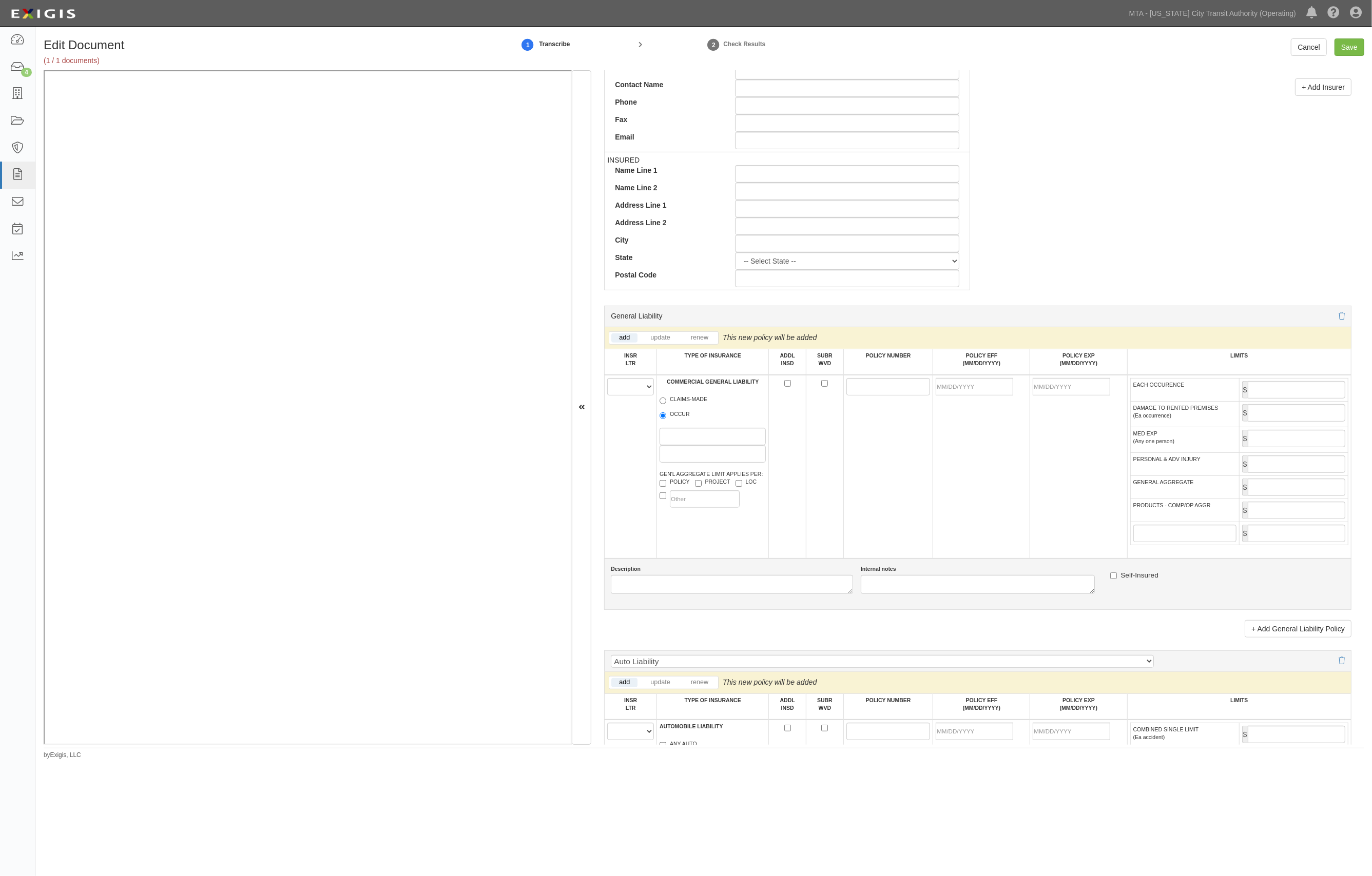
type input "Administration Systems Research (ASR)"
click at [631, 394] on select "A B C D E F" at bounding box center [630, 386] width 47 height 17
select select "A"
click at [608, 380] on select "A B C D E F" at bounding box center [630, 386] width 47 height 17
click at [686, 419] on label "OCCUR" at bounding box center [675, 416] width 30 height 10
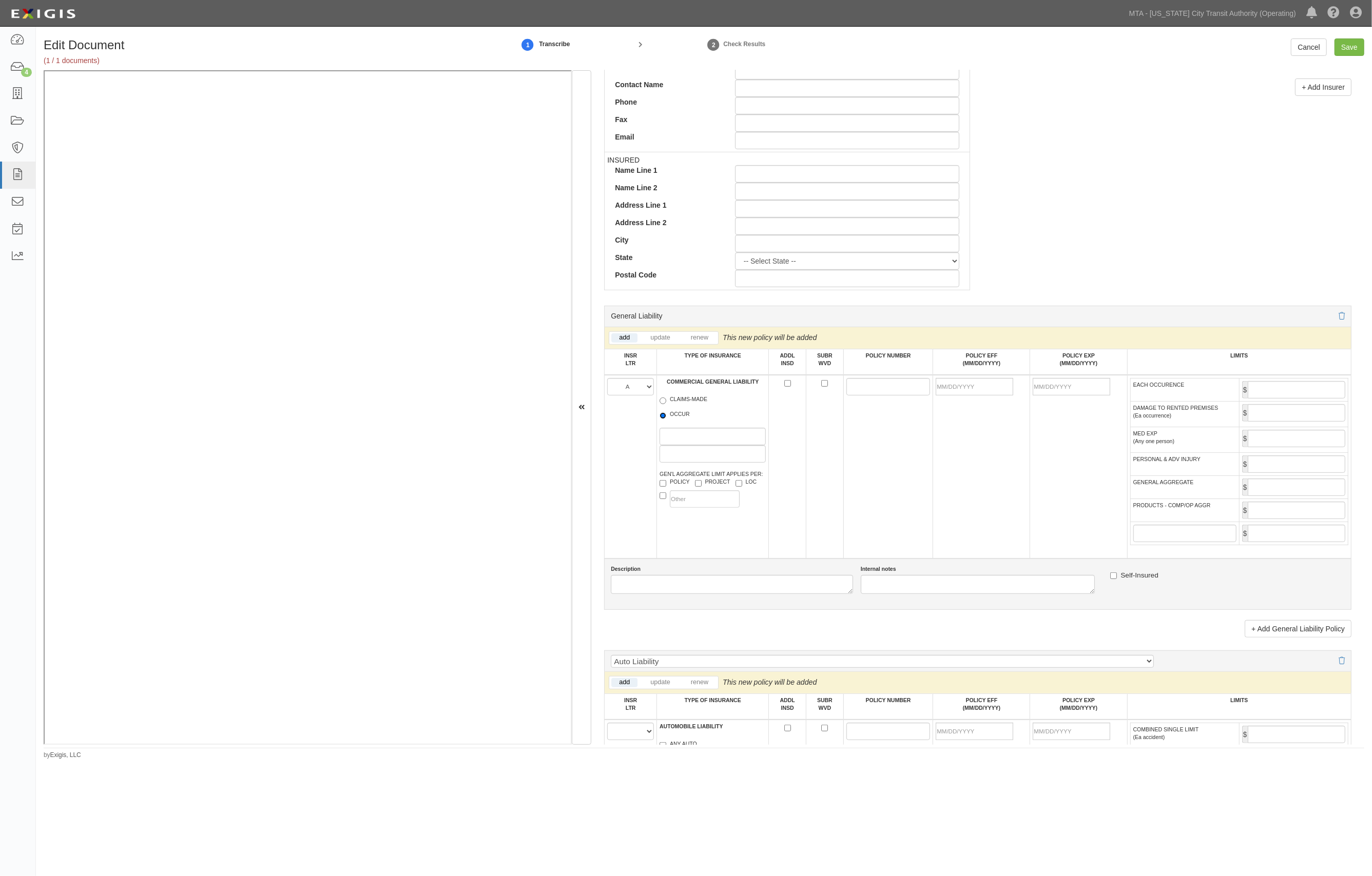
click at [667, 419] on input "OCCUR" at bounding box center [663, 416] width 7 height 7
radio input "true"
click at [900, 378] on td at bounding box center [888, 467] width 90 height 184
click at [902, 384] on input "POLICY NUMBER" at bounding box center [888, 386] width 84 height 17
paste input "35797702"
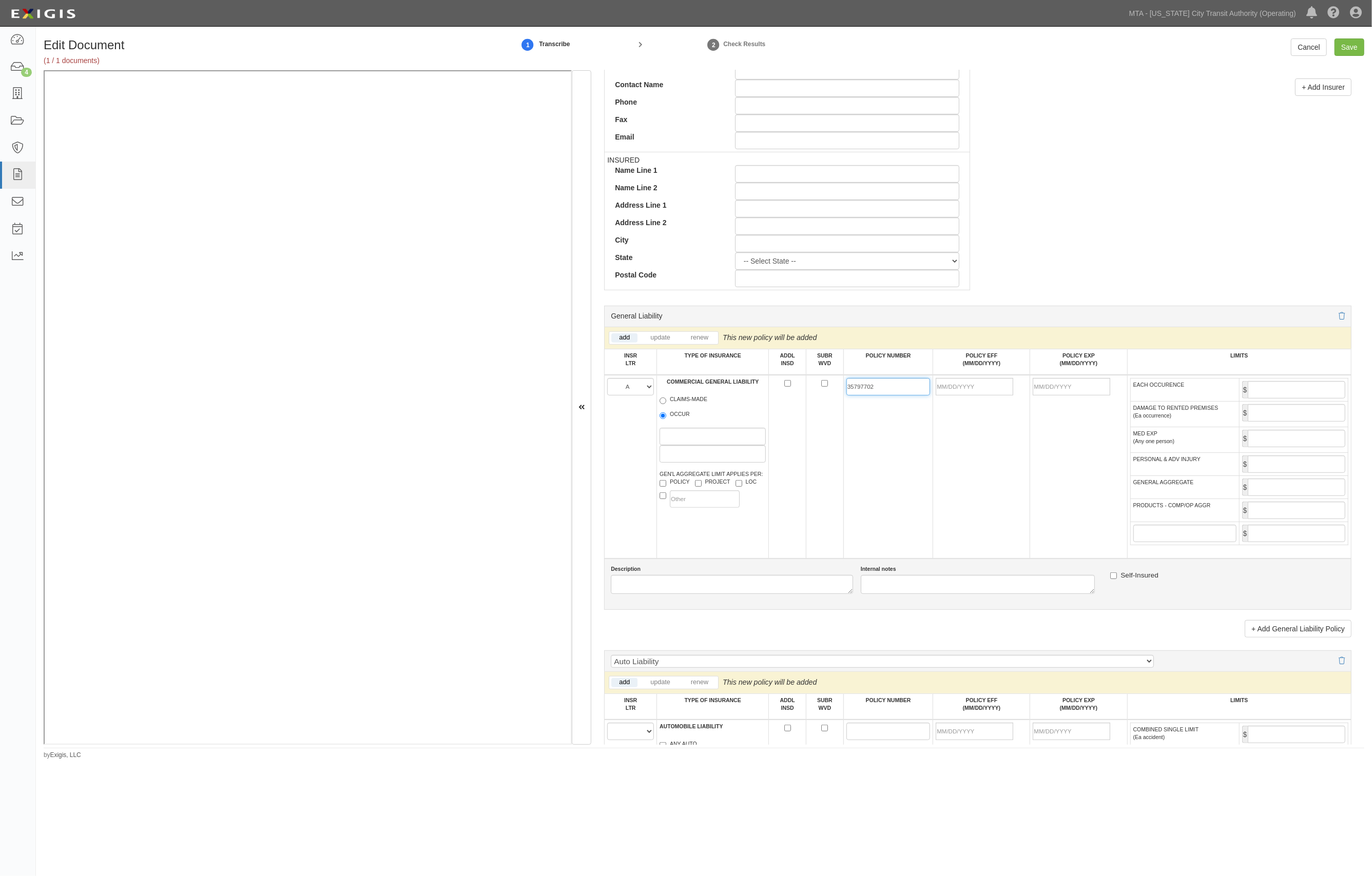
type input "35797702"
click at [974, 386] on input "POLICY EFF (MM/DD/YYYY)" at bounding box center [974, 386] width 77 height 17
type input "10/01/2025"
type input "10/01/2026"
type input "1,000,000"
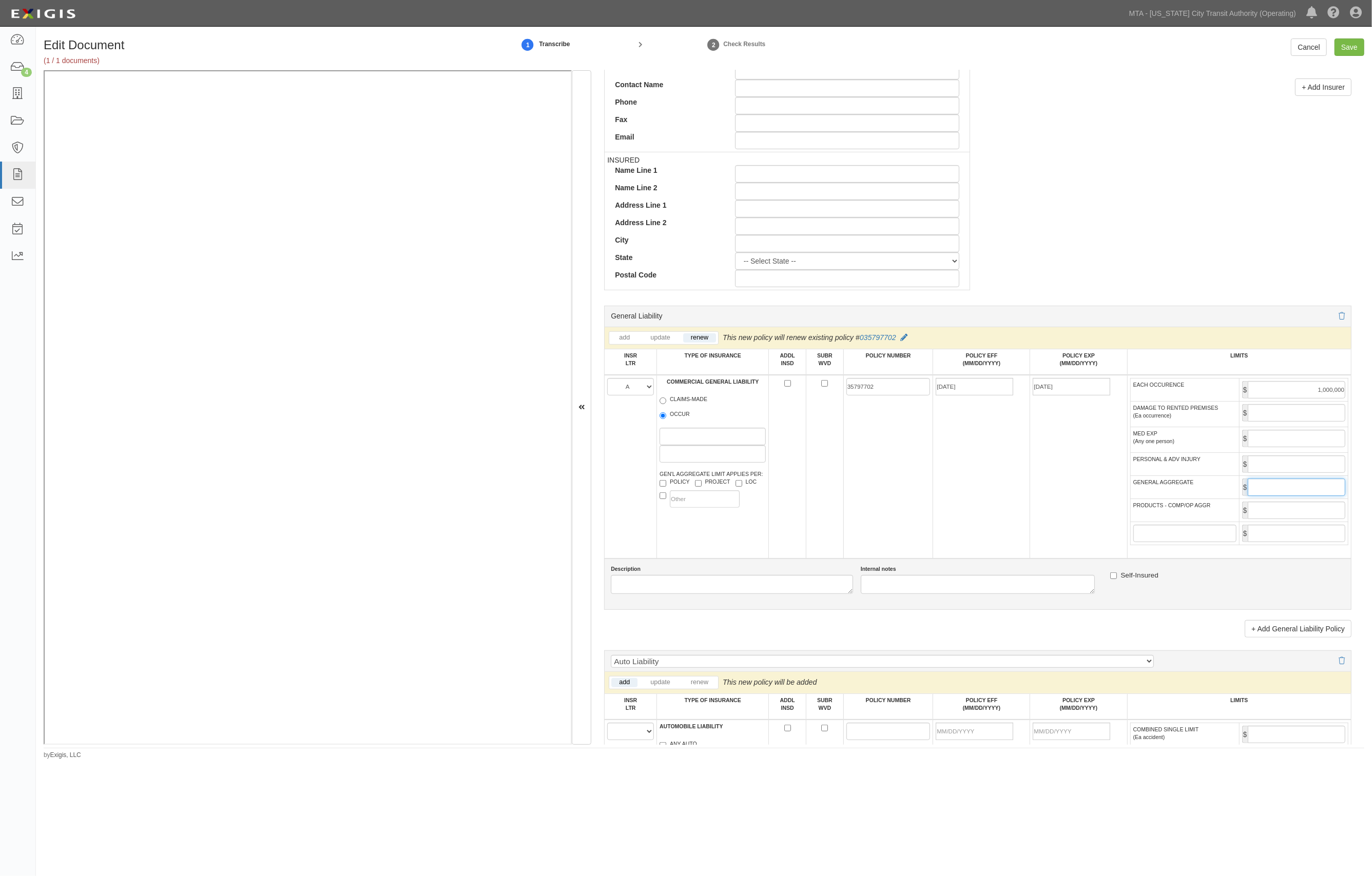
click at [1282, 495] on input "GENERAL AGGREGATE" at bounding box center [1296, 487] width 98 height 17
type input "2,000,000"
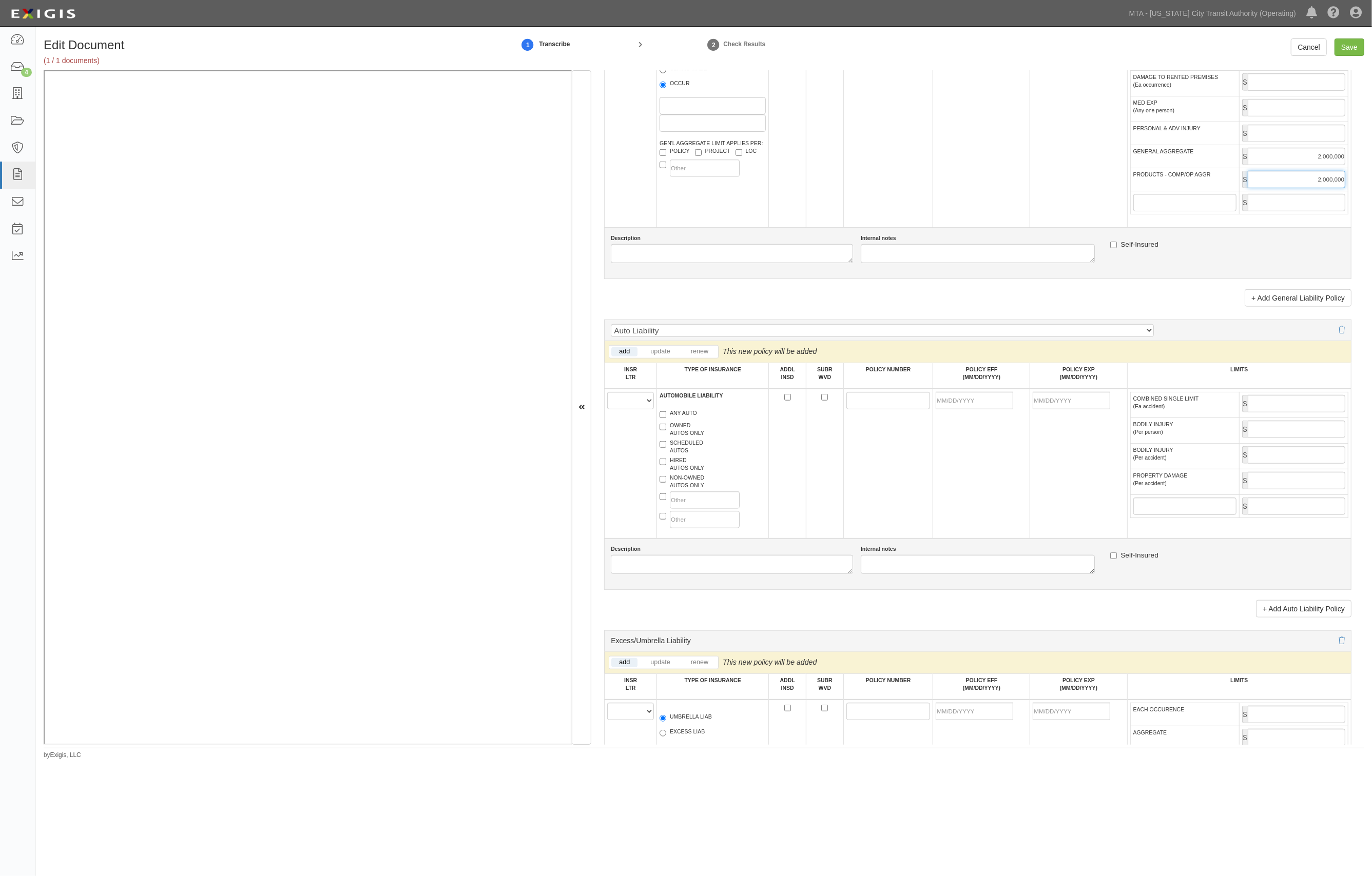
scroll to position [752, 0]
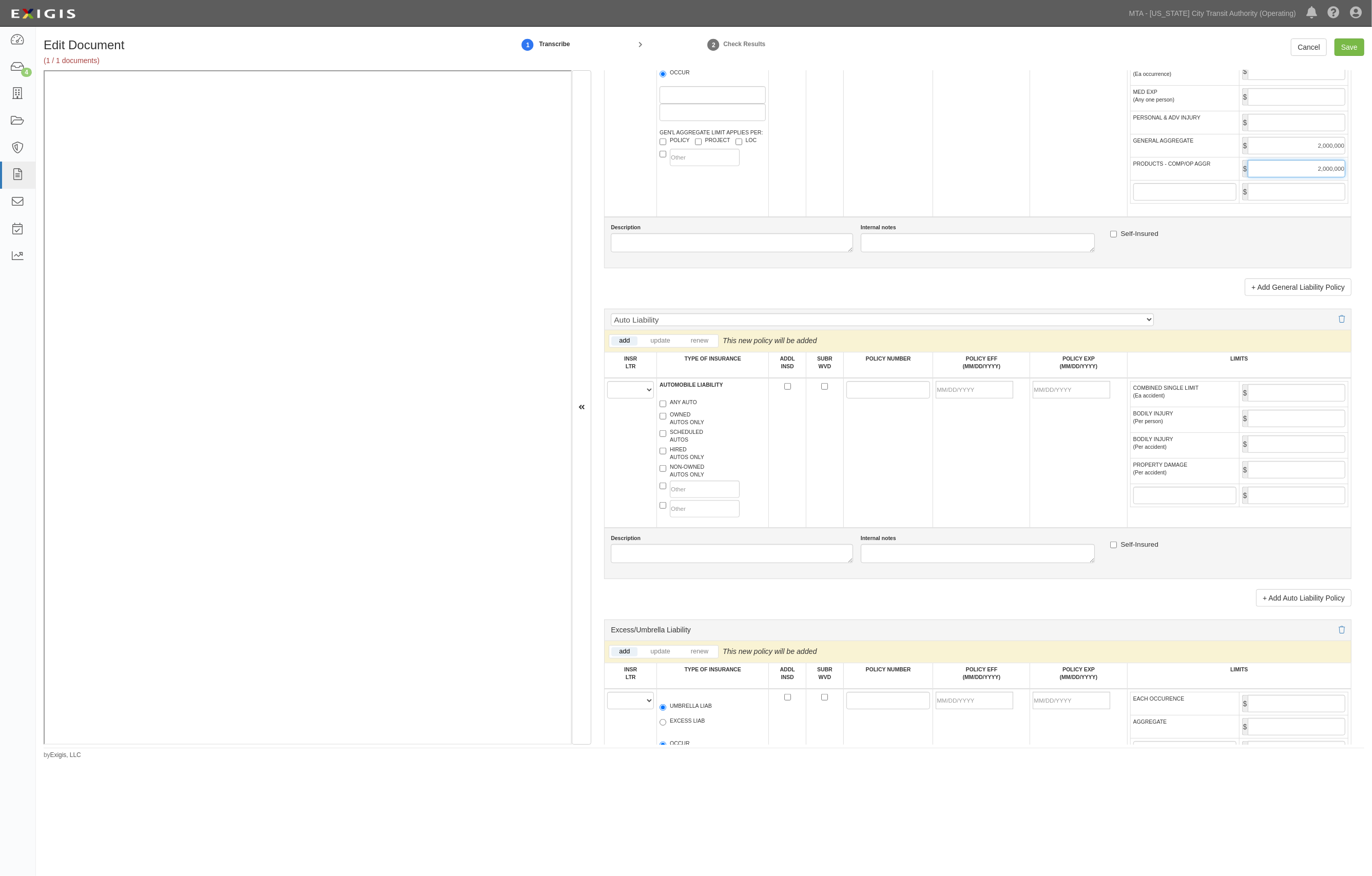
type input "2,000,000"
click at [645, 392] on select "A B C D E F" at bounding box center [630, 390] width 47 height 17
select select "A"
click at [608, 384] on select "A B C D E F" at bounding box center [630, 390] width 47 height 17
click at [693, 405] on label "ANY AUTO" at bounding box center [678, 404] width 37 height 10
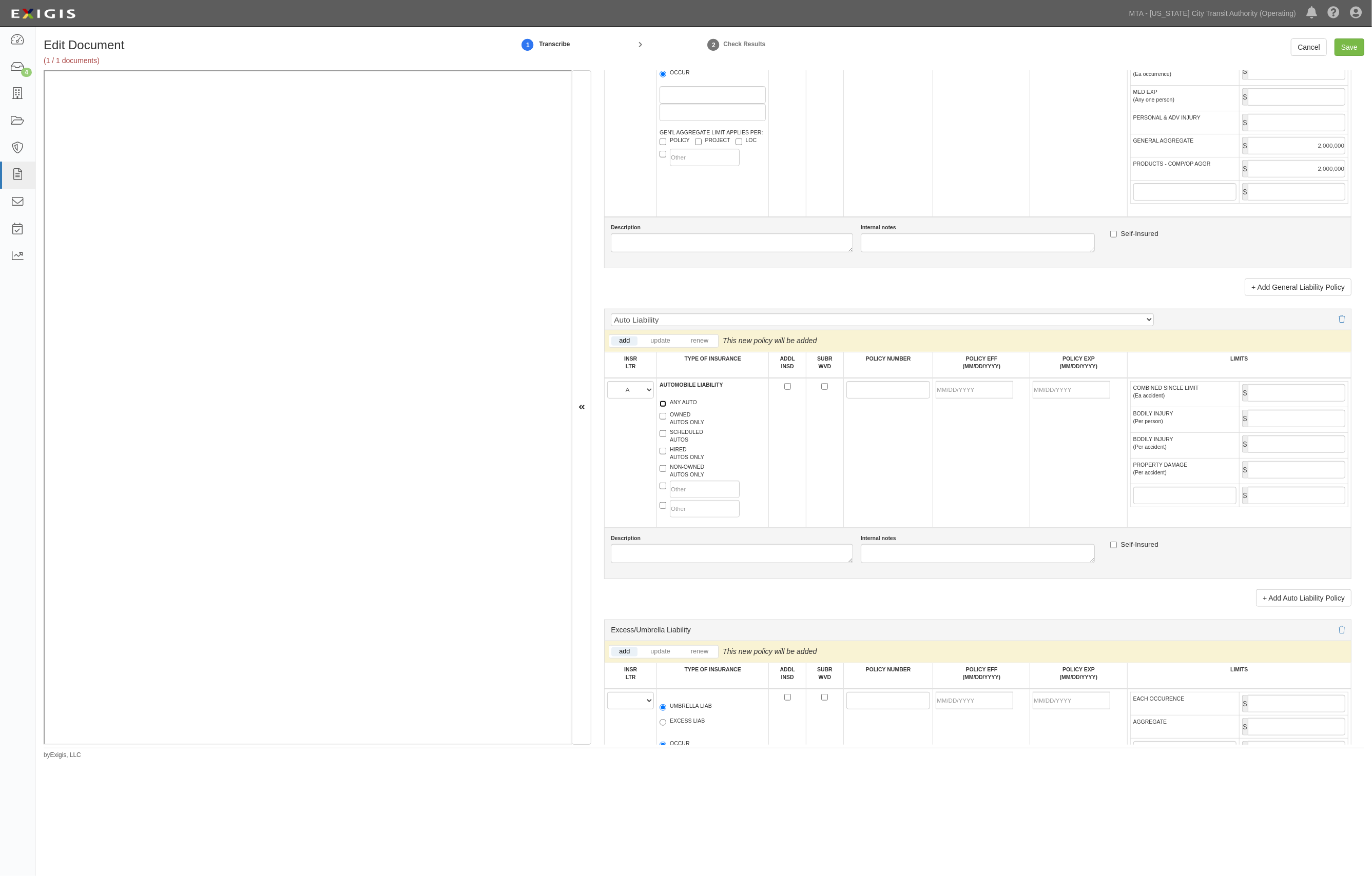
click at [667, 405] on input "ANY AUTO" at bounding box center [663, 404] width 7 height 7
checkbox input "true"
click at [879, 393] on input "POLICY NUMBER" at bounding box center [888, 390] width 84 height 17
paste input "73238718"
type input "73238718"
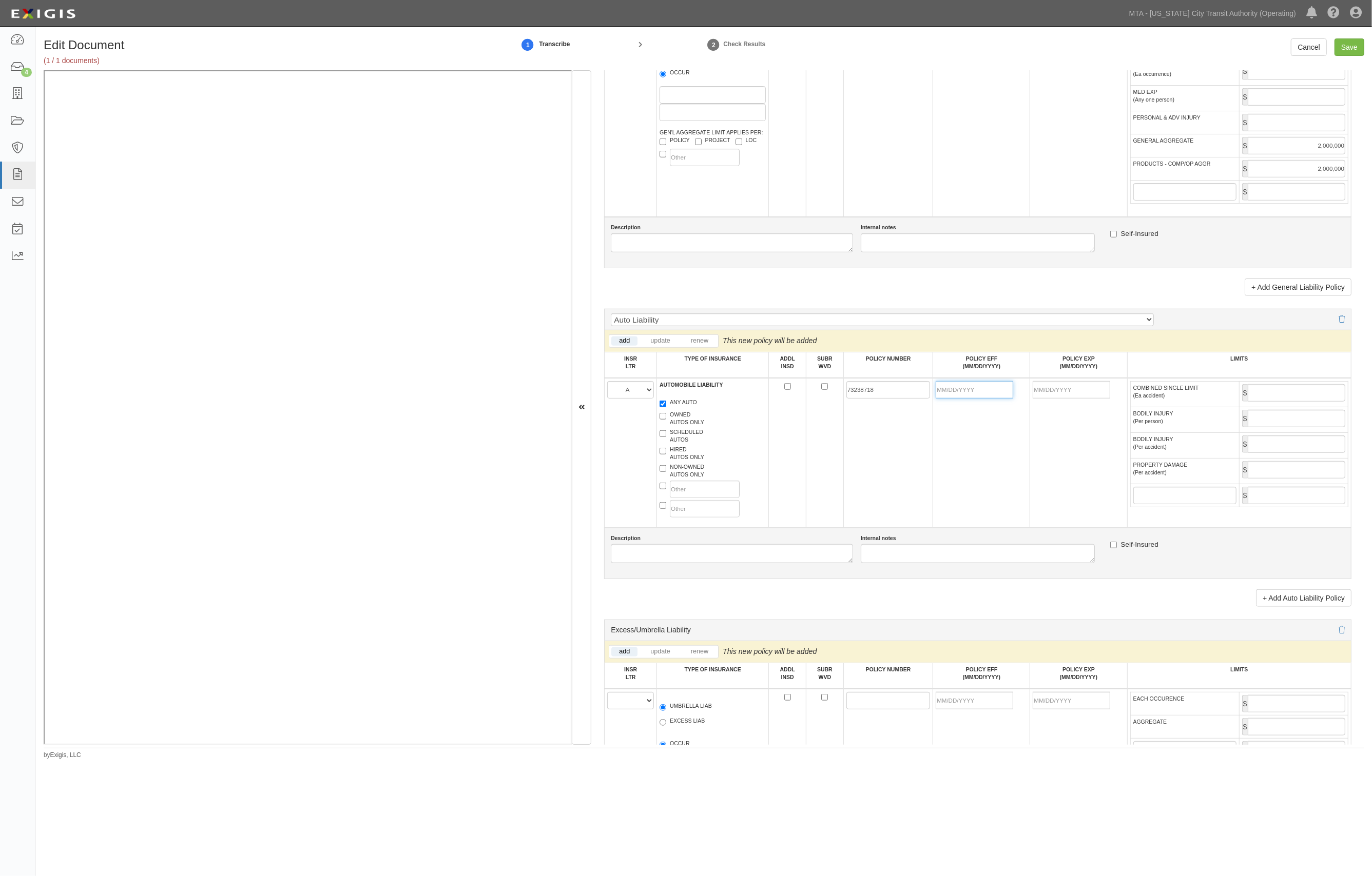
click at [980, 397] on input "POLICY EFF (MM/DD/YYYY)" at bounding box center [974, 390] width 77 height 17
type input "10/01/2025"
type input "10/01/2026"
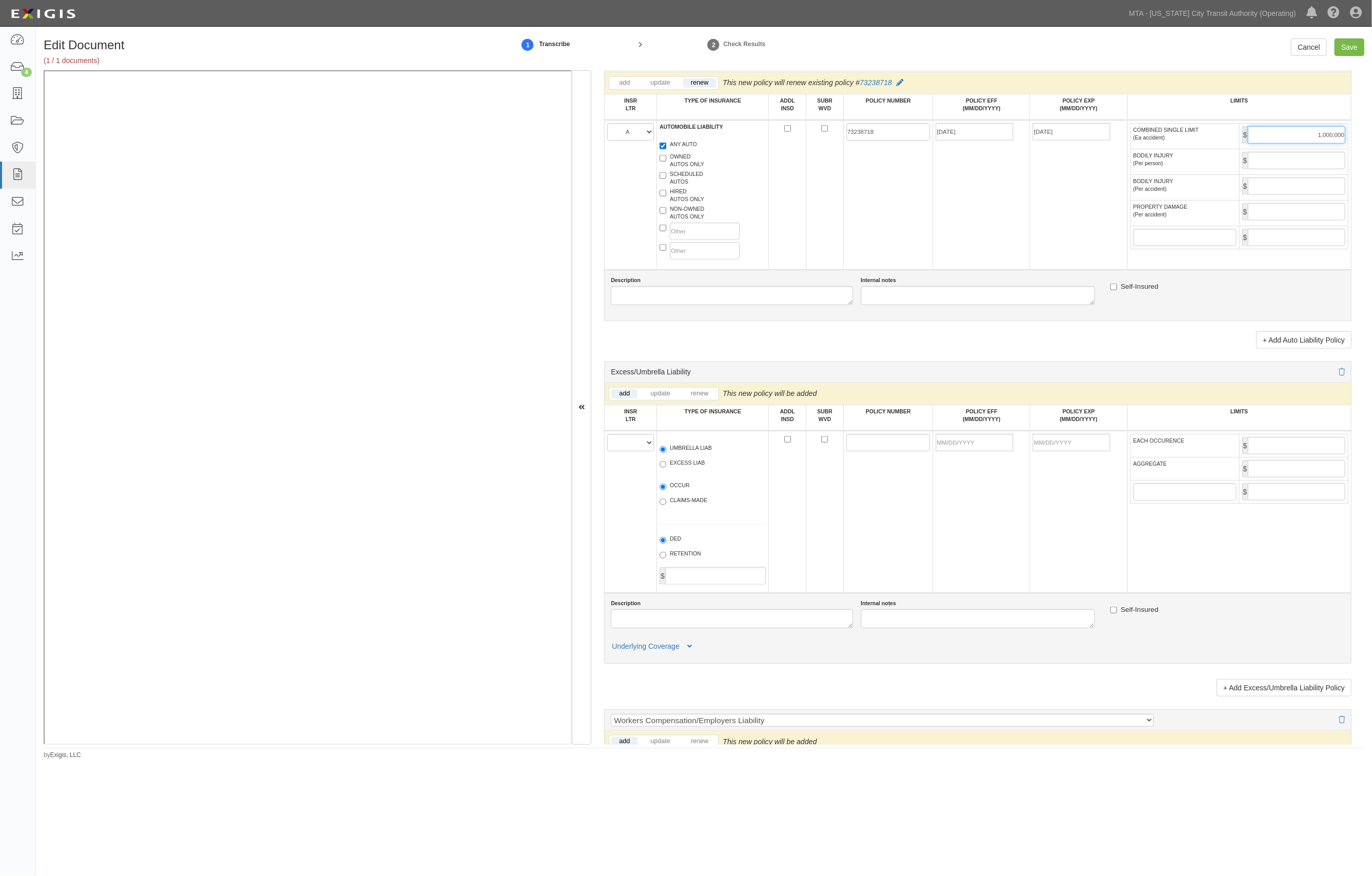
scroll to position [1026, 0]
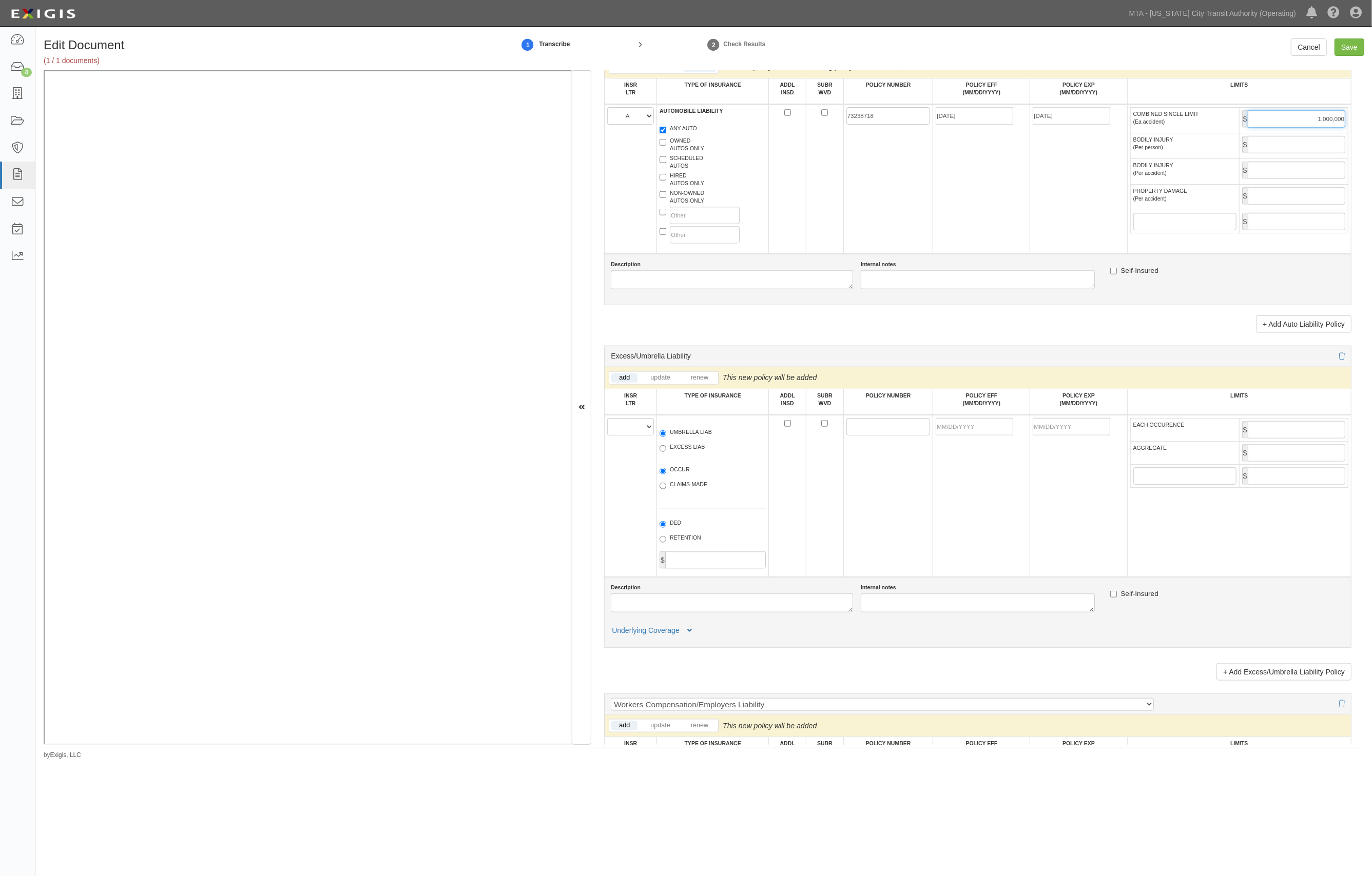
type input "1,000,000"
click at [644, 435] on select "A B C D E F" at bounding box center [630, 426] width 47 height 17
select select "A"
click at [608, 424] on select "A B C D E F" at bounding box center [630, 426] width 47 height 17
click at [685, 451] on label "EXCESS LIAB" at bounding box center [682, 448] width 45 height 10
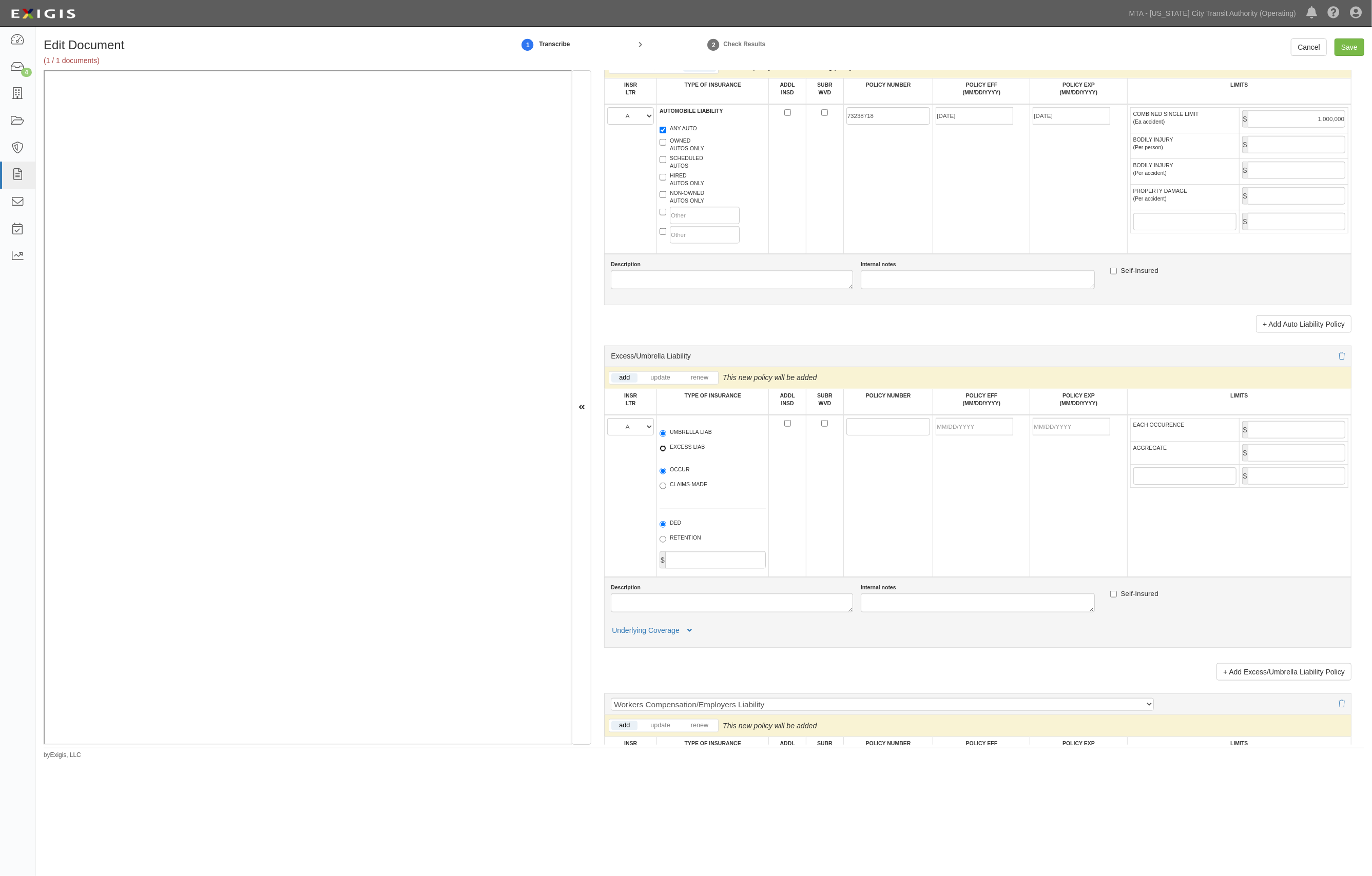
click at [667, 451] on input "EXCESS LIAB" at bounding box center [663, 448] width 7 height 7
radio input "true"
click at [882, 432] on input "POLICY NUMBER" at bounding box center [888, 426] width 84 height 17
paste input "78190001"
type input "78190001"
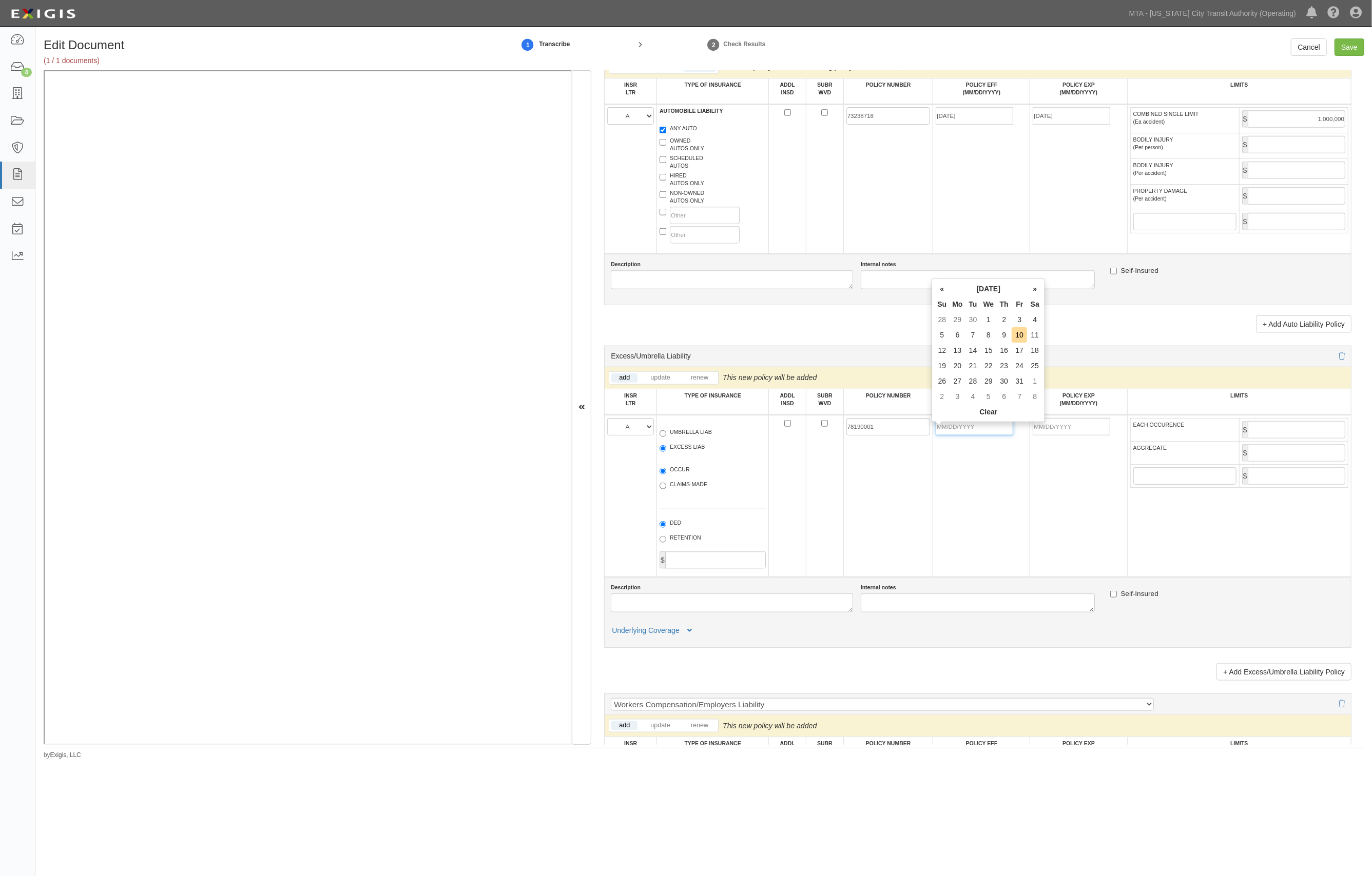
click at [971, 435] on input "POLICY EFF (MM/DD/YYYY)" at bounding box center [974, 426] width 77 height 17
type input "10/01/2025"
type input "10/01/2026"
type input "10,000,000"
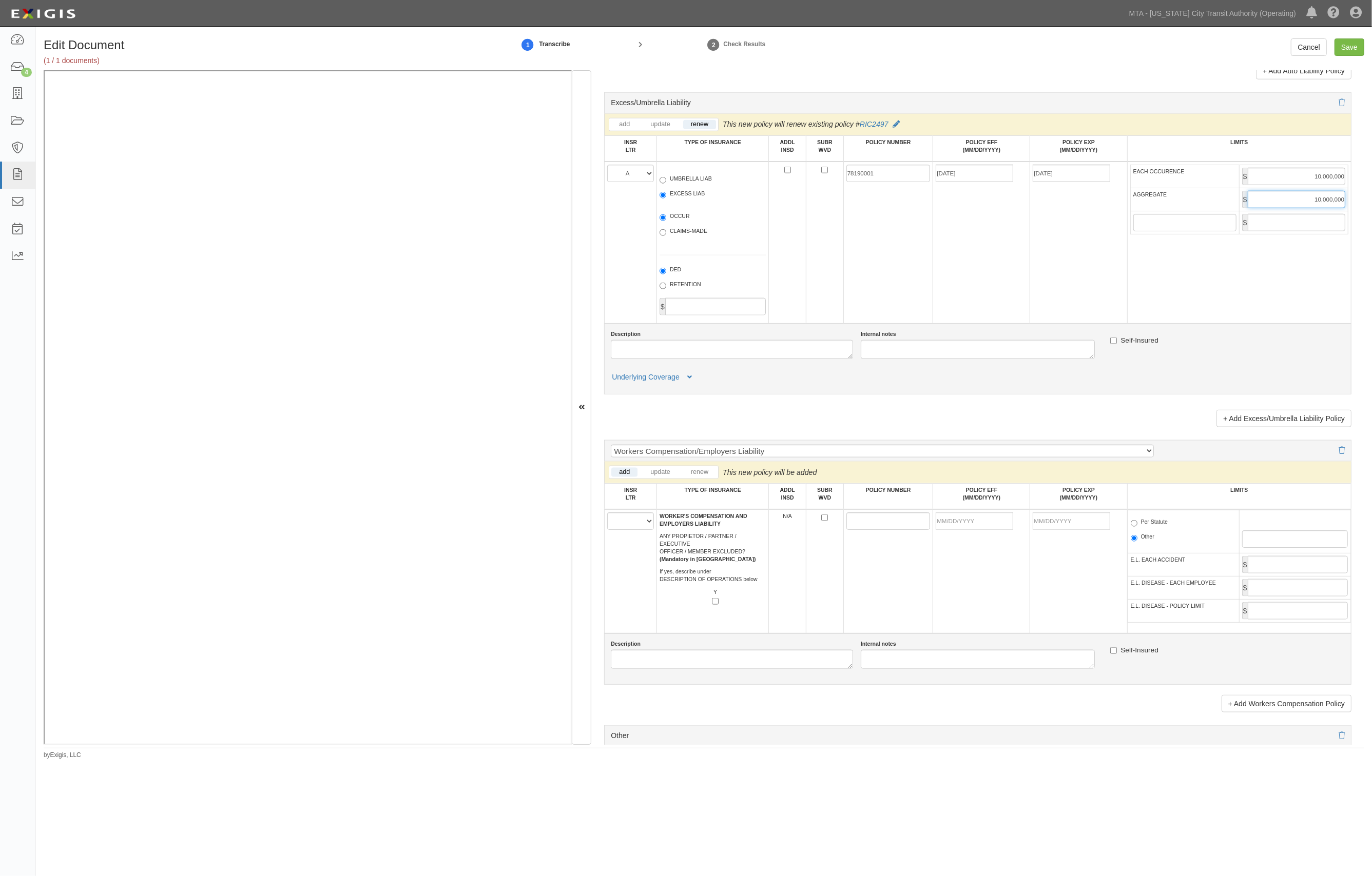
scroll to position [1300, 0]
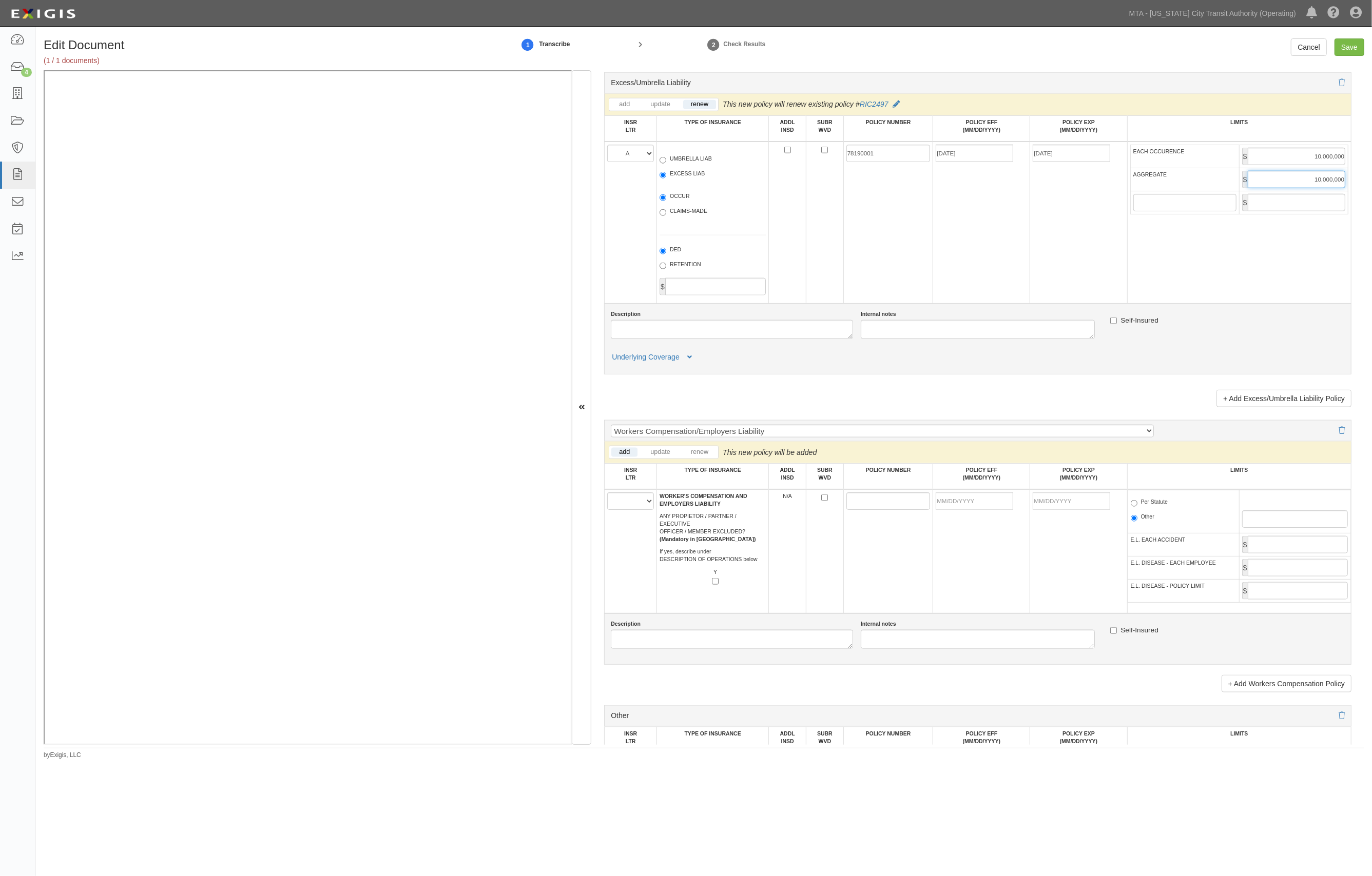
type input "10,000,000"
click at [638, 510] on select "A B C D E F" at bounding box center [630, 501] width 47 height 17
select select "B"
click at [608, 500] on select "A B C D E F" at bounding box center [630, 501] width 47 height 17
drag, startPoint x: 888, startPoint y: 513, endPoint x: 853, endPoint y: 497, distance: 38.5
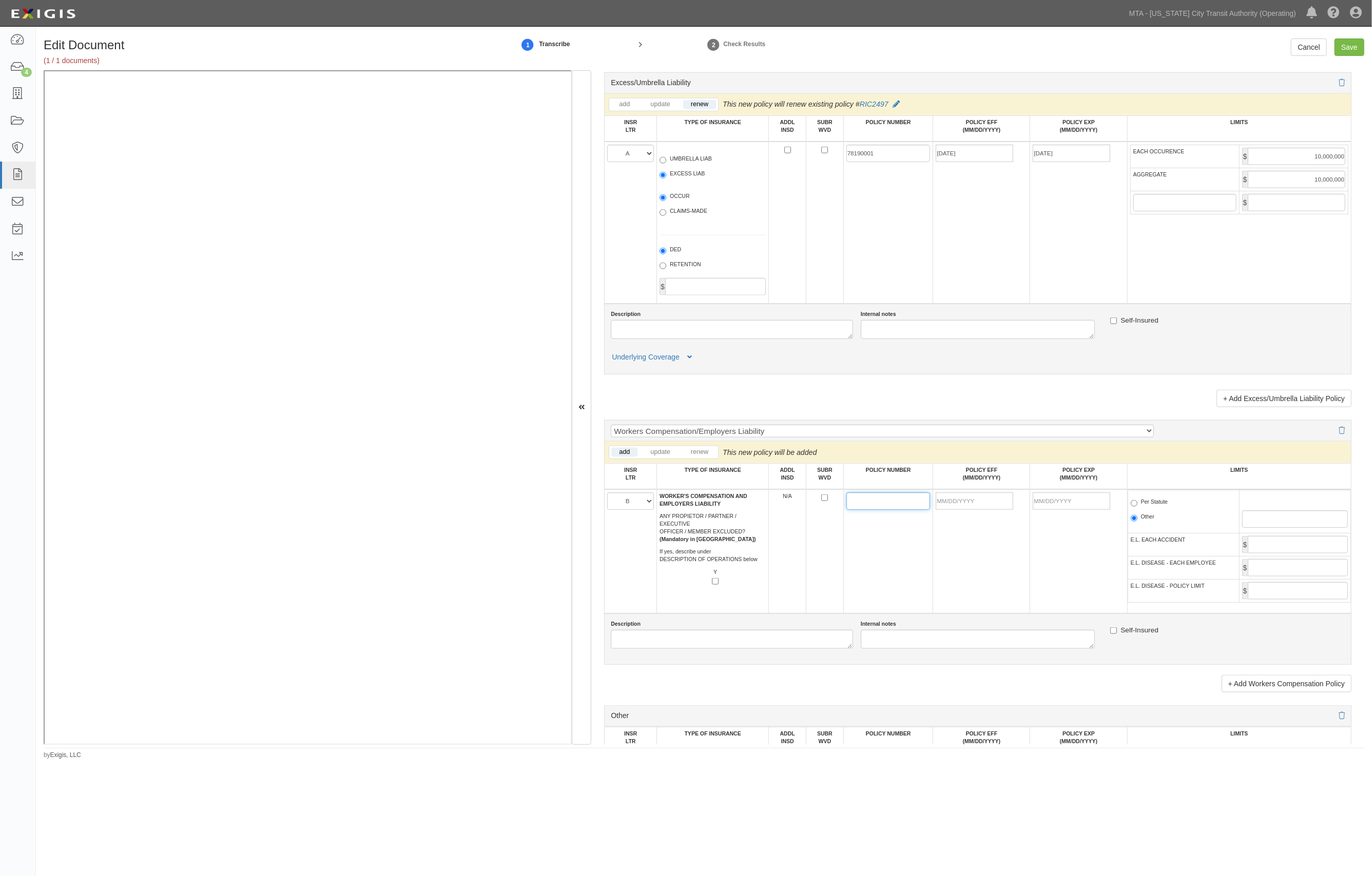
click at [888, 510] on input "POLICY NUMBER" at bounding box center [888, 501] width 84 height 17
drag, startPoint x: 896, startPoint y: 499, endPoint x: 879, endPoint y: 511, distance: 20.8
paste input "71643898"
type input "71643898"
click at [961, 505] on input "POLICY EFF (MM/DD/YYYY)" at bounding box center [974, 501] width 77 height 17
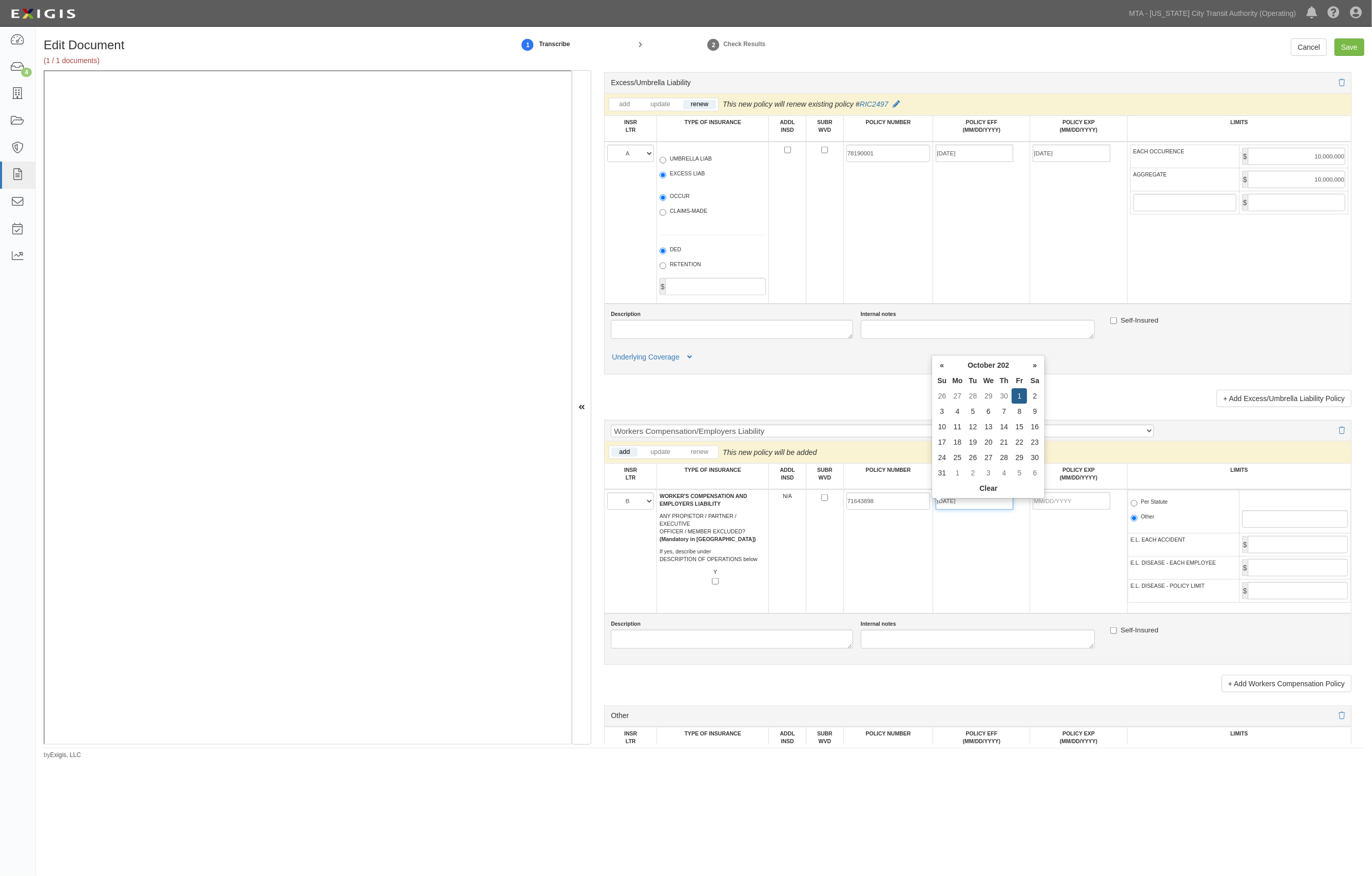
type input "10/01/2025"
type input "10/01/2026"
click at [1141, 508] on label "Per Statute" at bounding box center [1150, 503] width 37 height 10
click at [1137, 507] on input "Per Statute" at bounding box center [1134, 504] width 7 height 7
radio input "true"
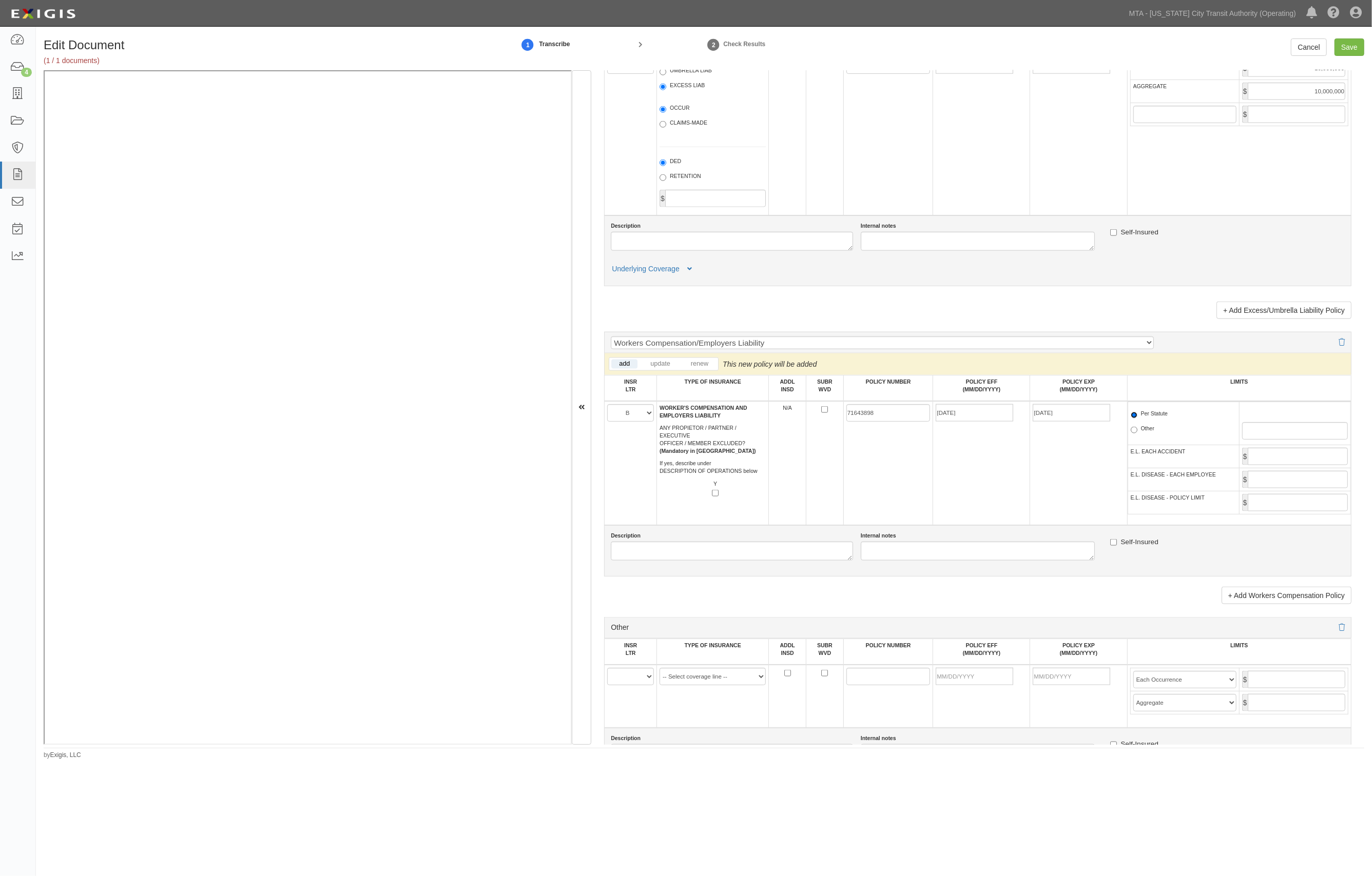
scroll to position [1573, 0]
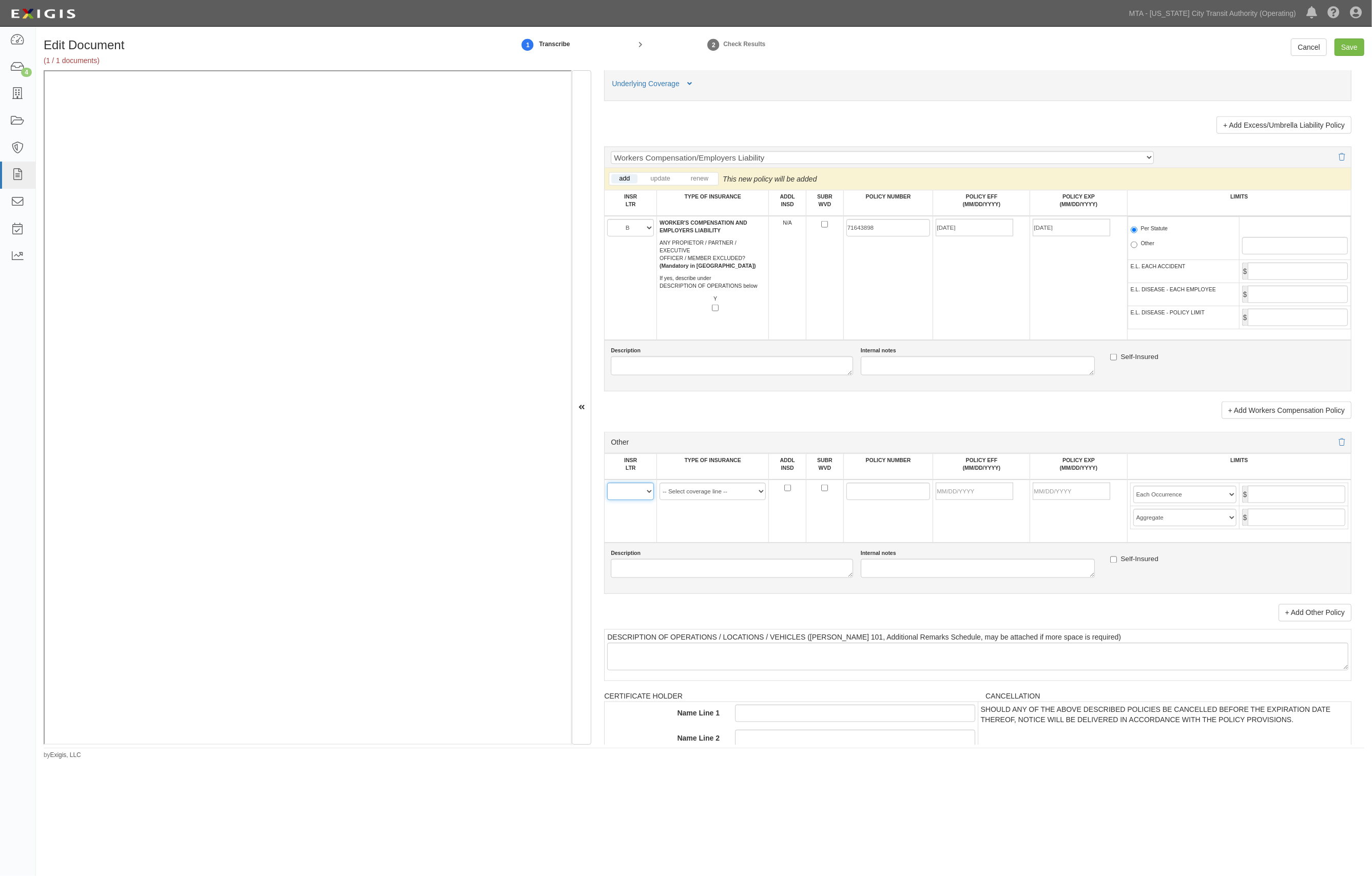
click at [639, 500] on select "A B C D E F" at bounding box center [630, 491] width 47 height 17
select select "C"
click at [608, 491] on select "A B C D E F" at bounding box center [630, 491] width 47 height 17
click at [713, 500] on select "-- Select coverage line -- Asbestos Abatement Auto Physical Damage Aviation Lia…" at bounding box center [713, 491] width 106 height 17
select select "44"
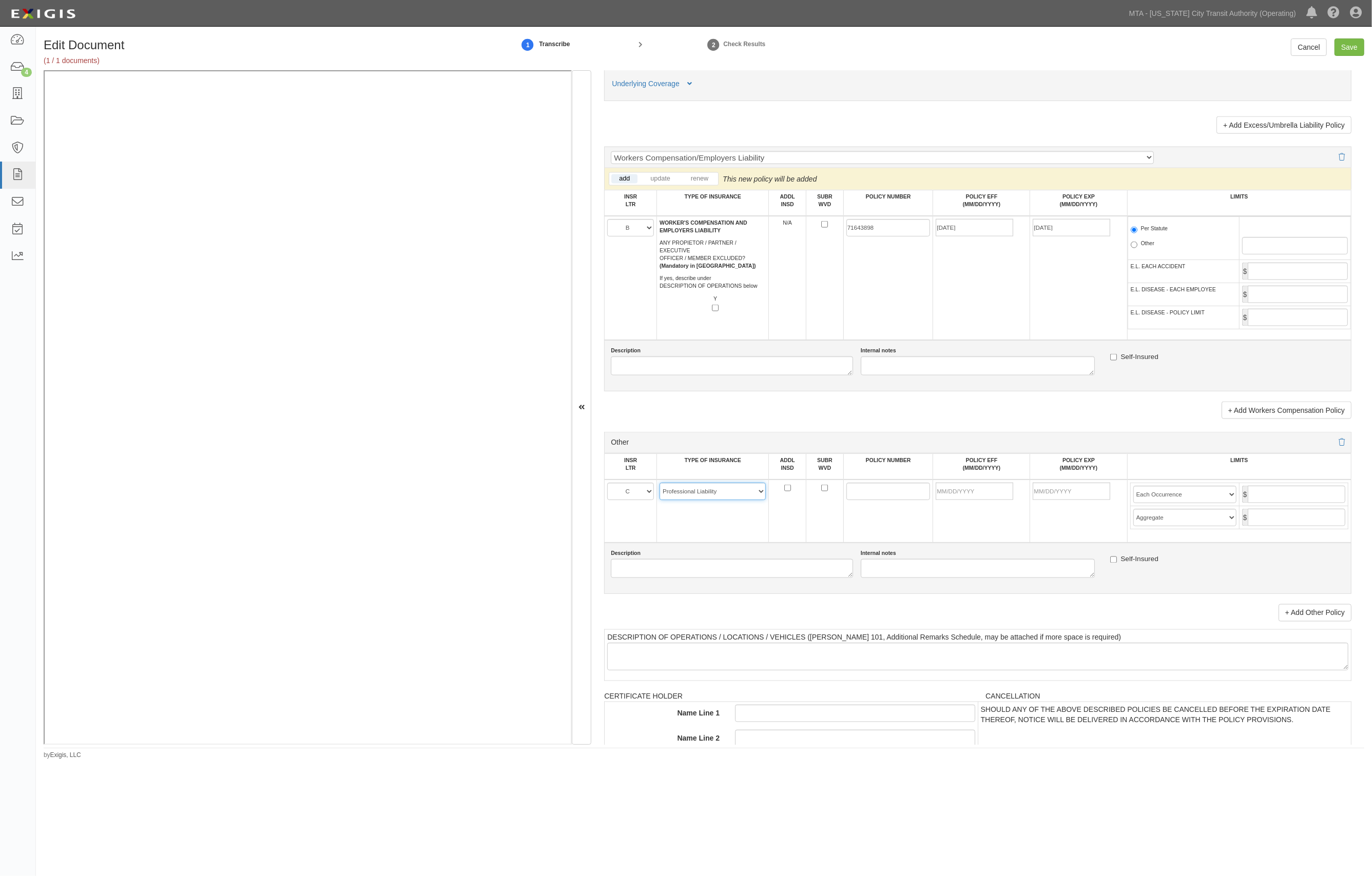
click at [660, 500] on select "-- Select coverage line -- Asbestos Abatement Auto Physical Damage Aviation Lia…" at bounding box center [713, 491] width 106 height 17
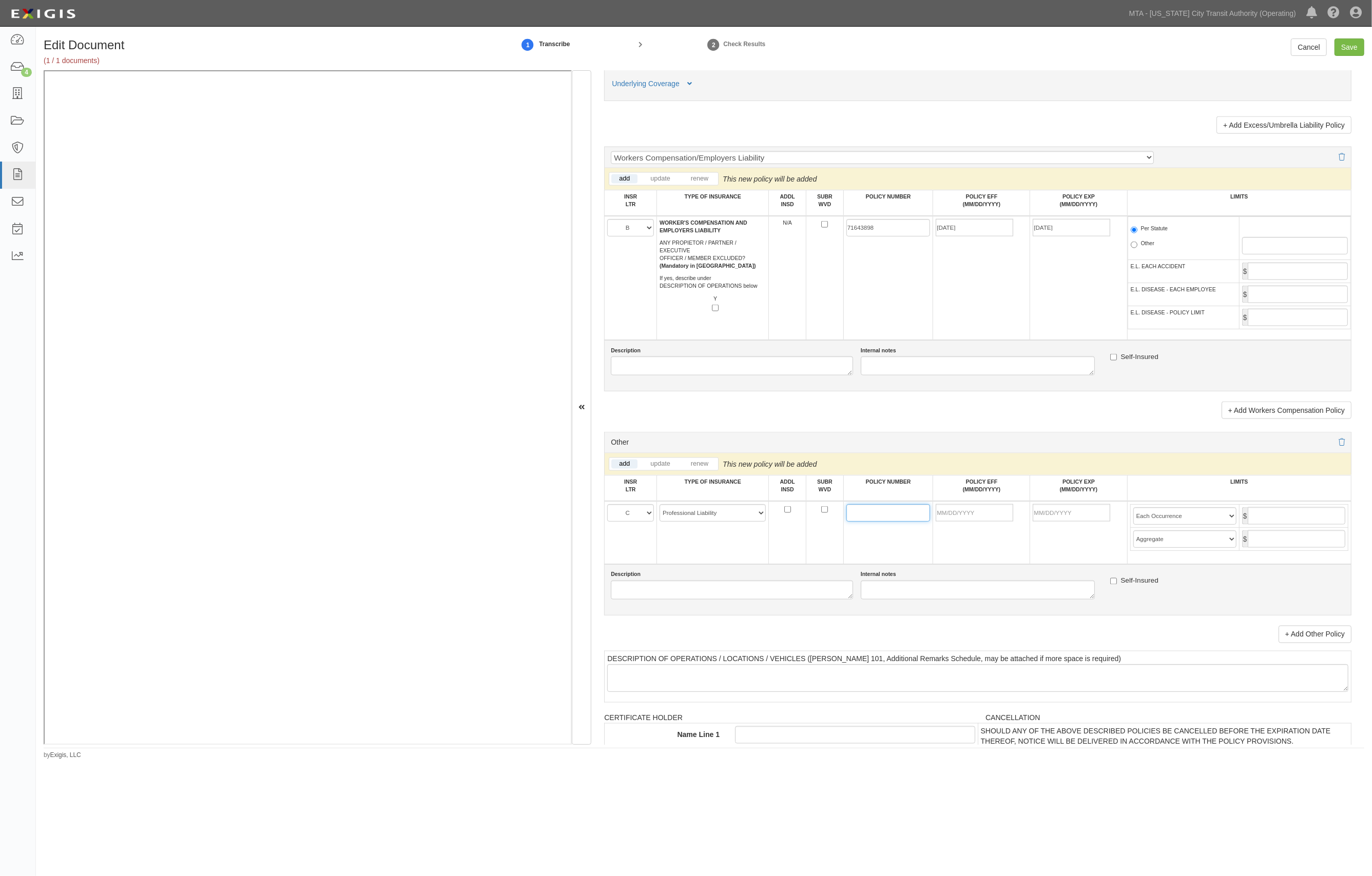
drag, startPoint x: 886, startPoint y: 518, endPoint x: 873, endPoint y: 519, distance: 13.0
click at [886, 518] on input "POLICY NUMBER" at bounding box center [888, 513] width 84 height 17
paste input "RIC2596"
type input "RIC2596"
click at [963, 517] on input "POLICY EFF (MM/DD/YYYY)" at bounding box center [974, 513] width 77 height 17
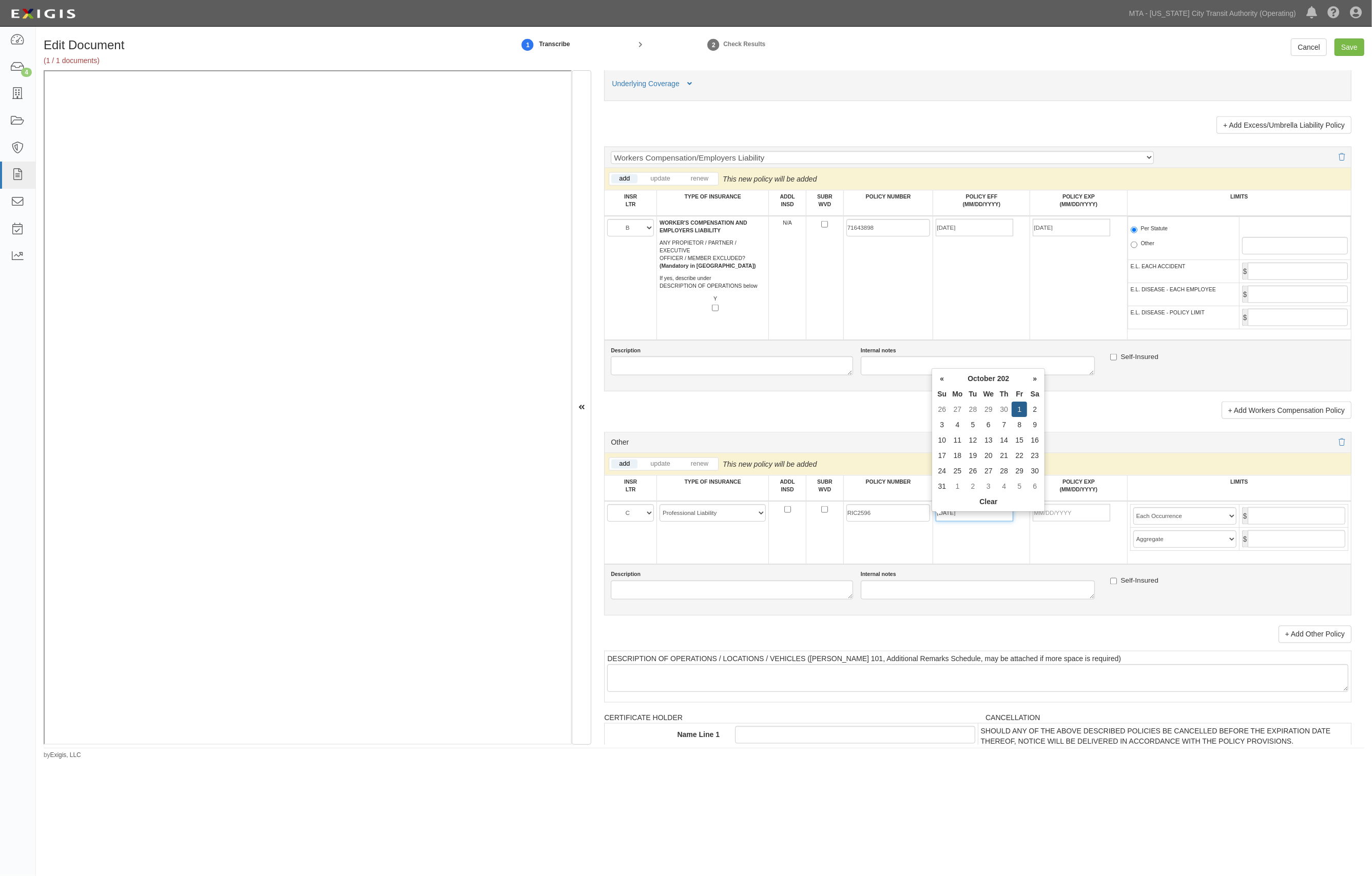
type input "[DATE]"
type input "10/01/2026"
type input "1,000,000"
click at [1171, 522] on select "Limit Each Occurrence Each Claim Aggregate Deductible Self-Insured Retention Pe…" at bounding box center [1185, 516] width 103 height 17
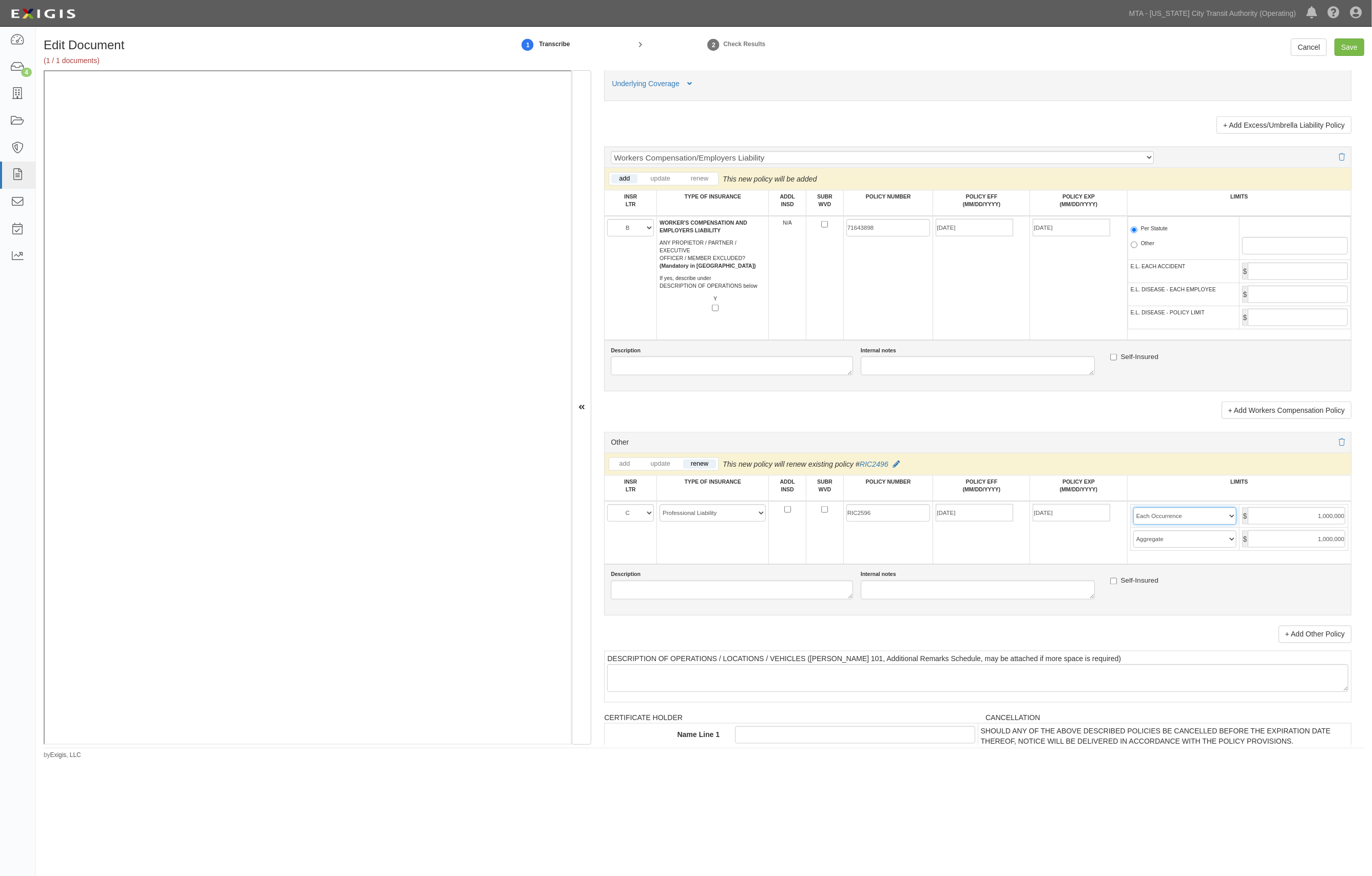
select select "Each Claim"
click at [1133, 517] on select "Limit Each Occurrence Each Claim Aggregate Deductible Self-Insured Retention Pe…" at bounding box center [1185, 516] width 103 height 17
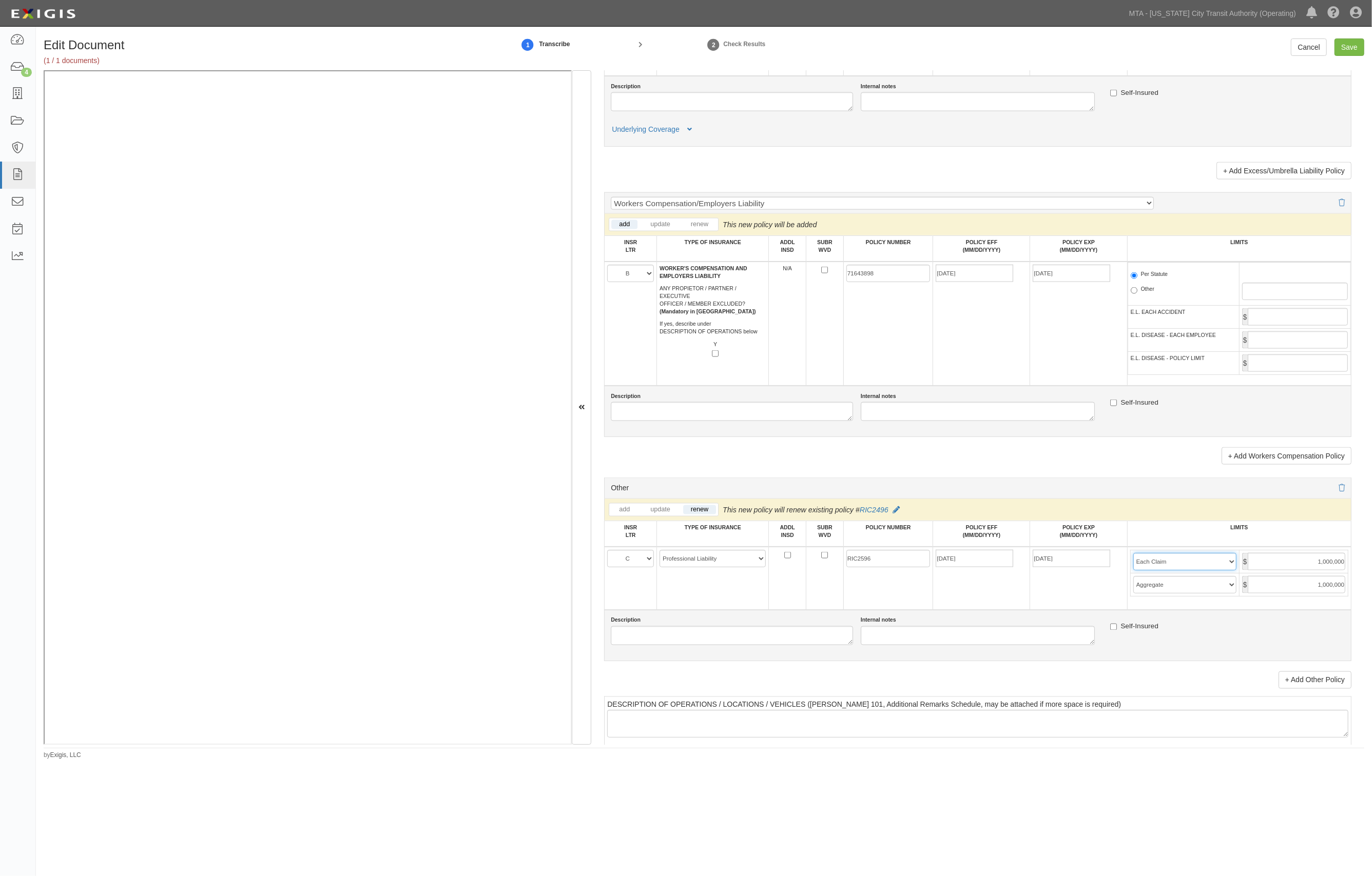
scroll to position [1300, 0]
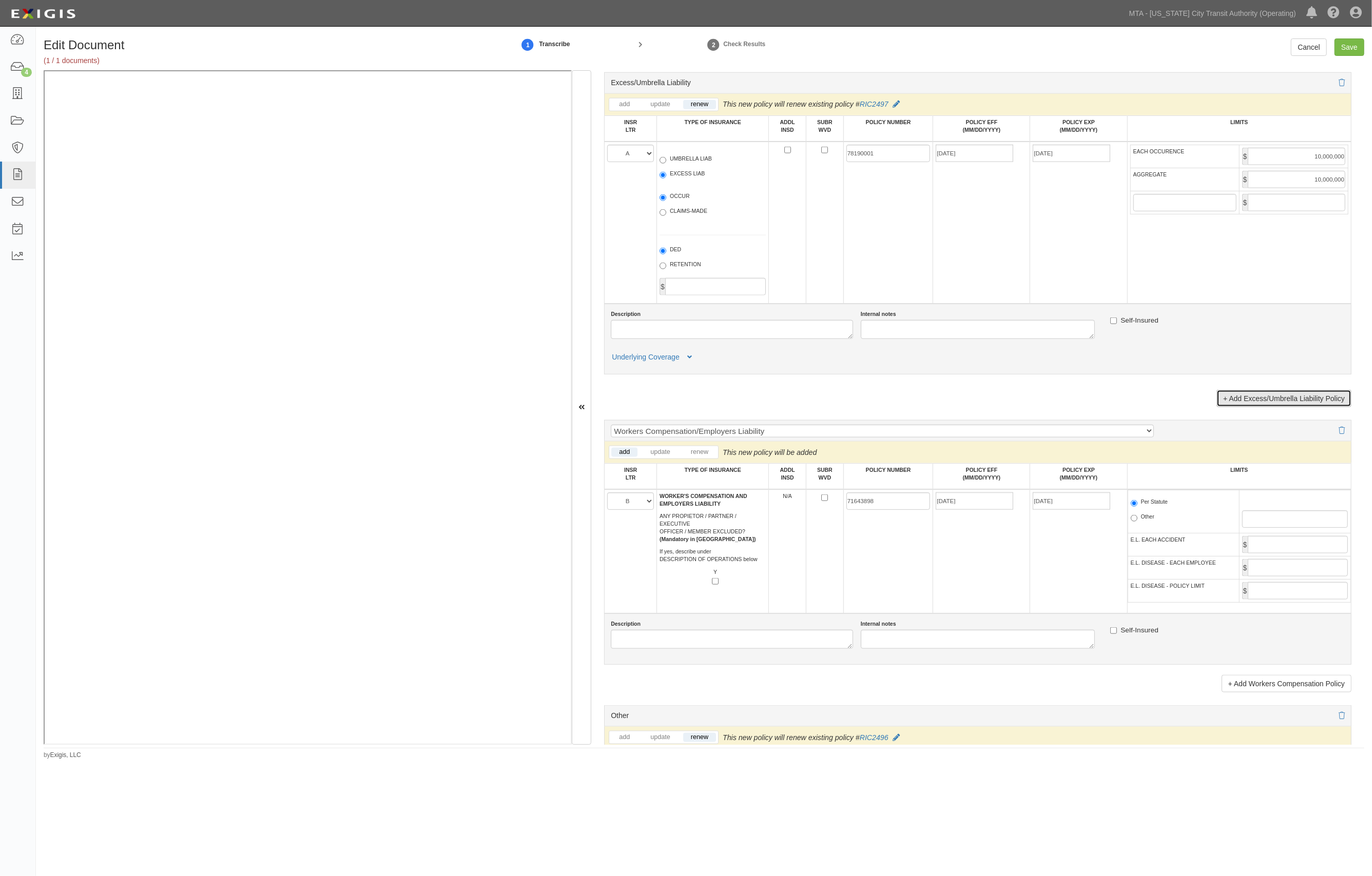
click at [1295, 402] on link "+ Add Excess/Umbrella Liability Policy" at bounding box center [1284, 398] width 135 height 17
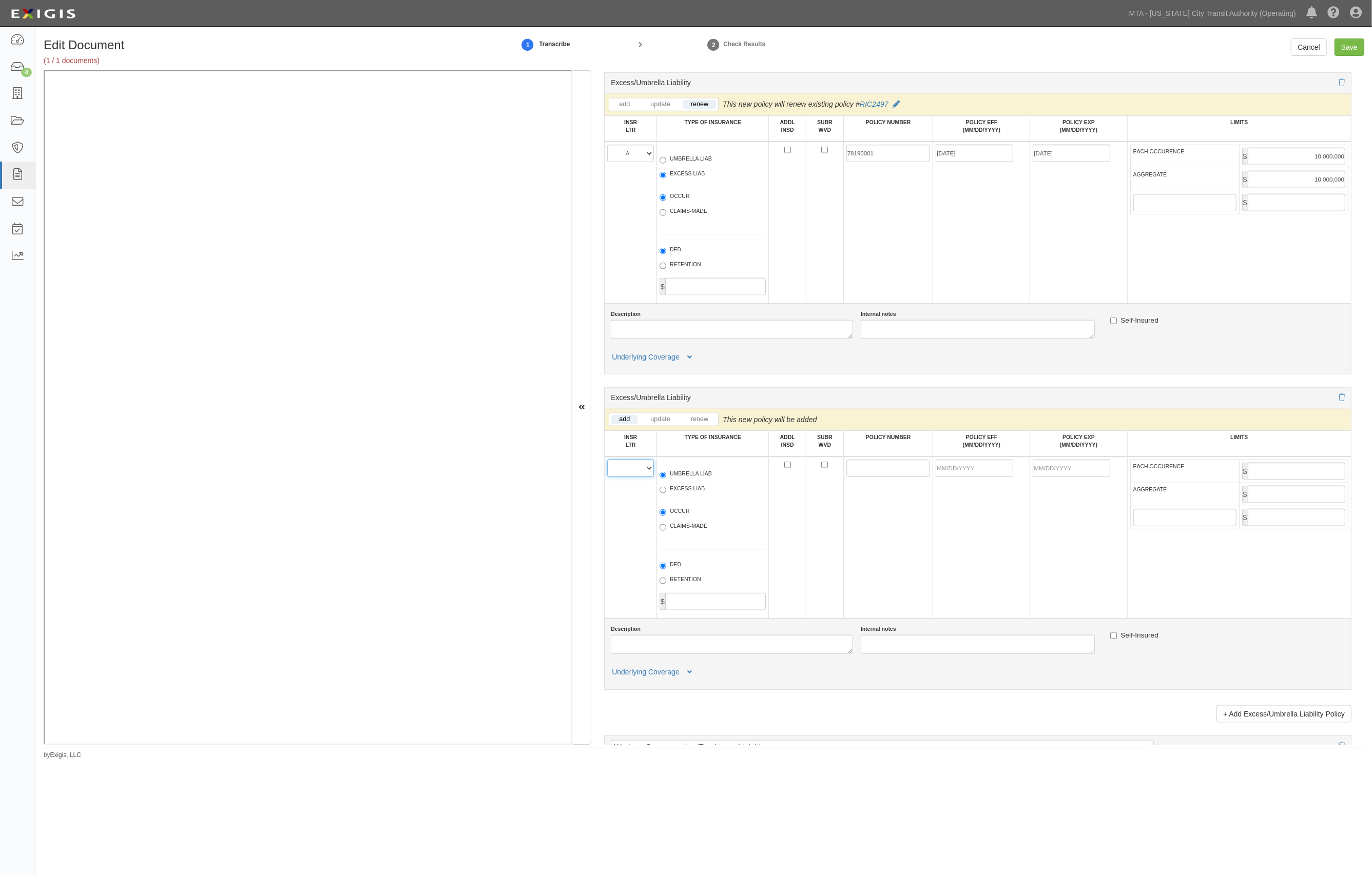
click at [651, 470] on select "A B C D E F" at bounding box center [630, 468] width 47 height 17
select select "C"
click at [608, 467] on select "A B C D E F" at bounding box center [630, 468] width 47 height 17
click at [703, 495] on label "EXCESS LIAB" at bounding box center [682, 490] width 45 height 10
click at [667, 494] on input "EXCESS LIAB" at bounding box center [663, 490] width 7 height 7
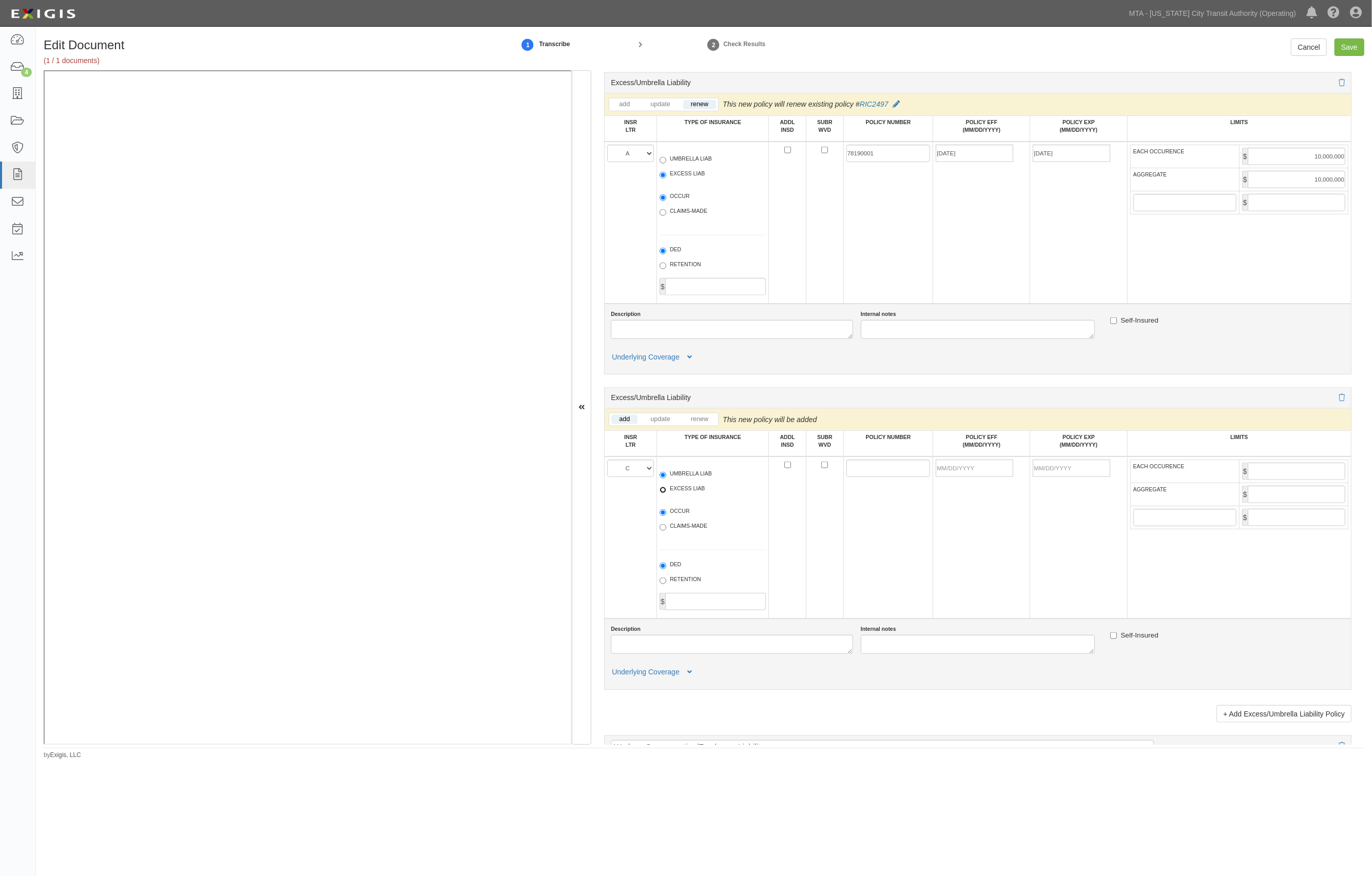
radio input "true"
click at [941, 475] on input "POLICY EFF (MM/DD/YYYY)" at bounding box center [974, 468] width 77 height 17
click at [901, 477] on input "POLICY NUMBER" at bounding box center [888, 468] width 84 height 17
paste input "RIC2597"
type input "RIC2597"
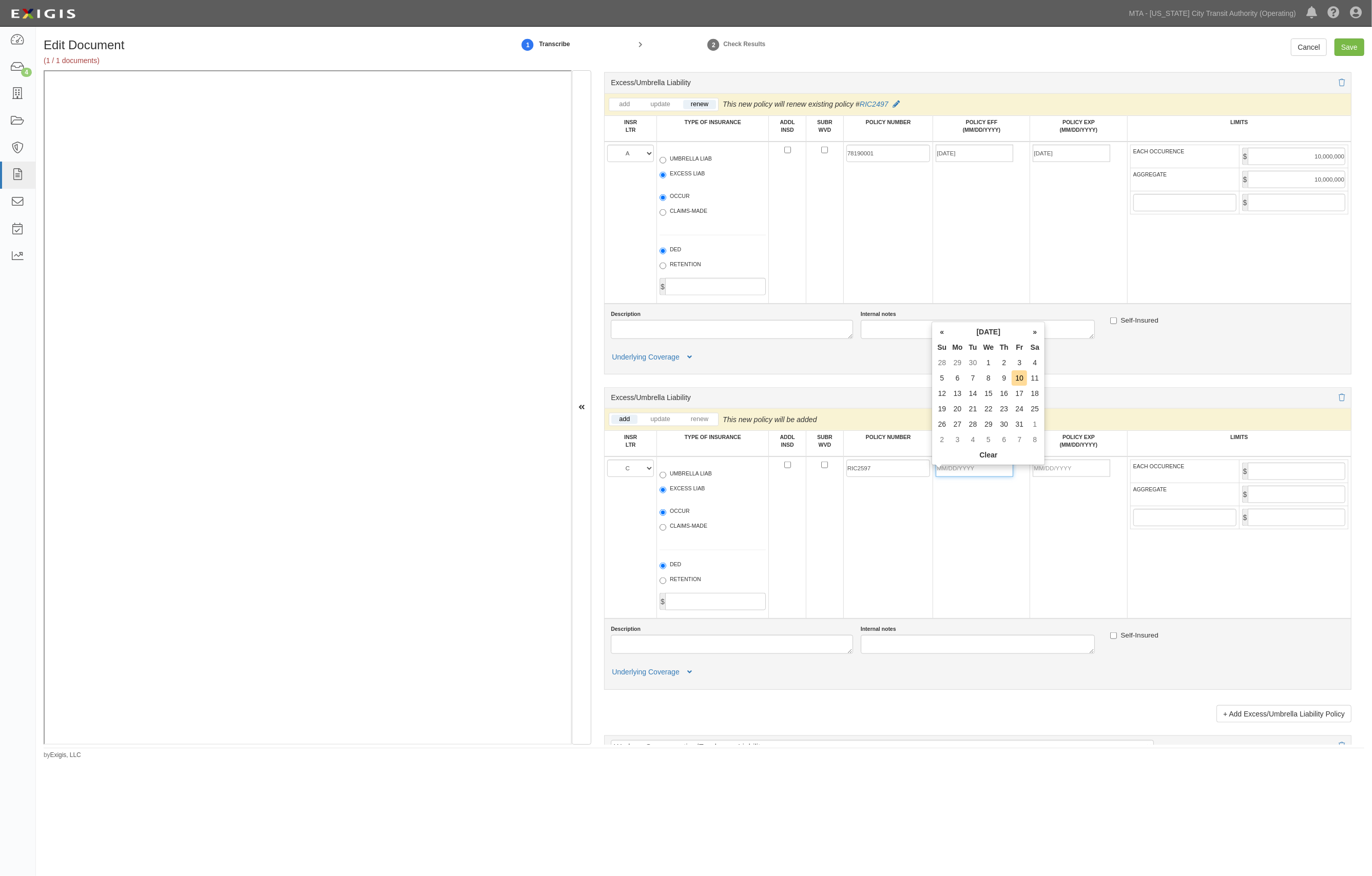
click at [966, 475] on input "POLICY EFF (MM/DD/YYYY)" at bounding box center [974, 468] width 77 height 17
type input "10/01/2025"
type input "10/01/2026"
type input "1m"
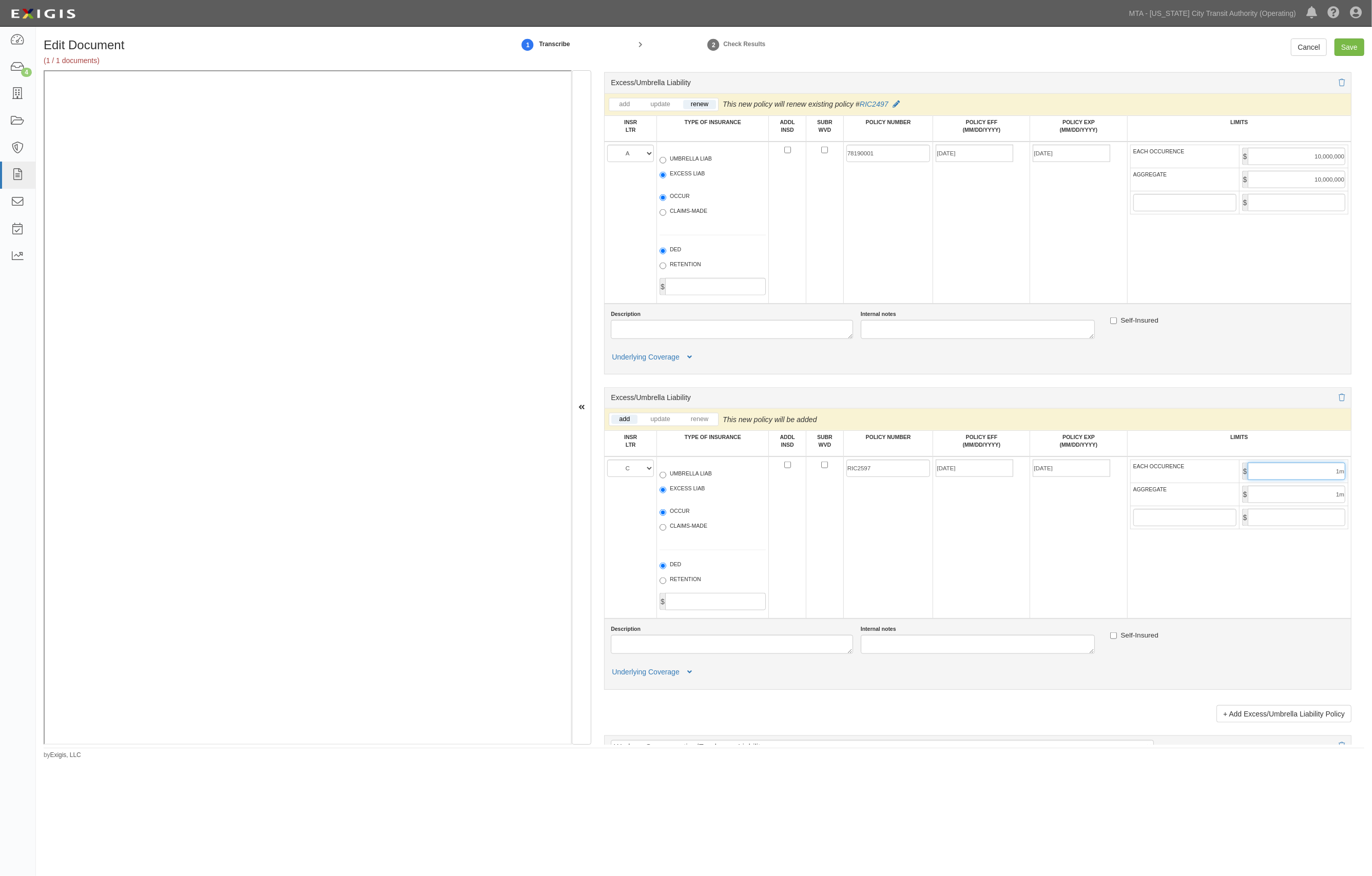
drag, startPoint x: 1304, startPoint y: 483, endPoint x: 1438, endPoint y: 476, distance: 134.2
click at [1371, 476] on html "Toggle navigation Dashboard 4 Inbox Parties Agreements Coverages Documents Mess…" at bounding box center [686, 410] width 1372 height 819
drag, startPoint x: 1290, startPoint y: 475, endPoint x: 1419, endPoint y: 466, distance: 129.3
click at [1371, 466] on html "Toggle navigation Dashboard 4 Inbox Parties Agreements Coverages Documents Mess…" at bounding box center [686, 410] width 1372 height 819
type input "1000000"
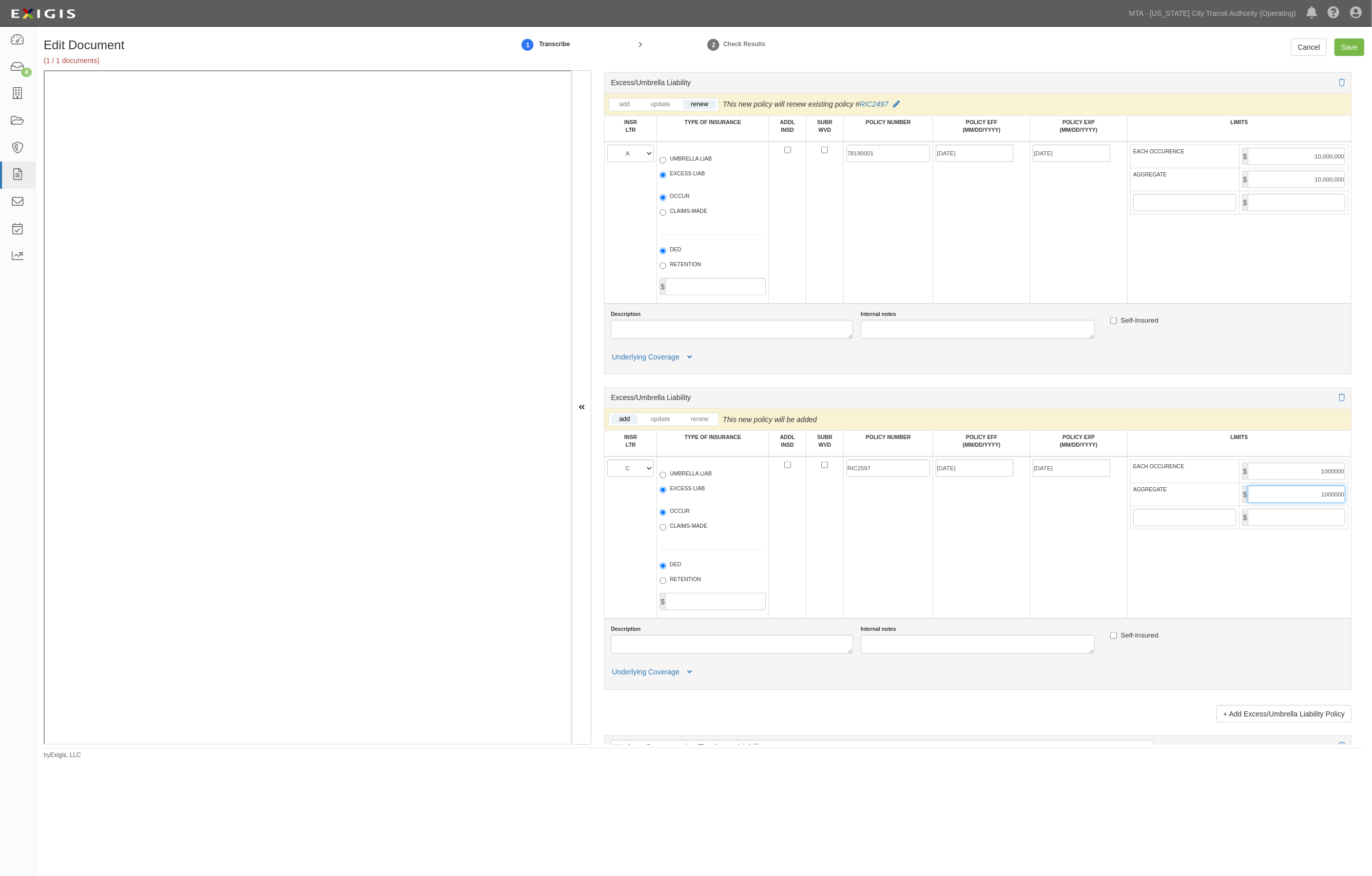
type input "1000000"
click at [813, 654] on textarea "Description" at bounding box center [731, 645] width 242 height 19
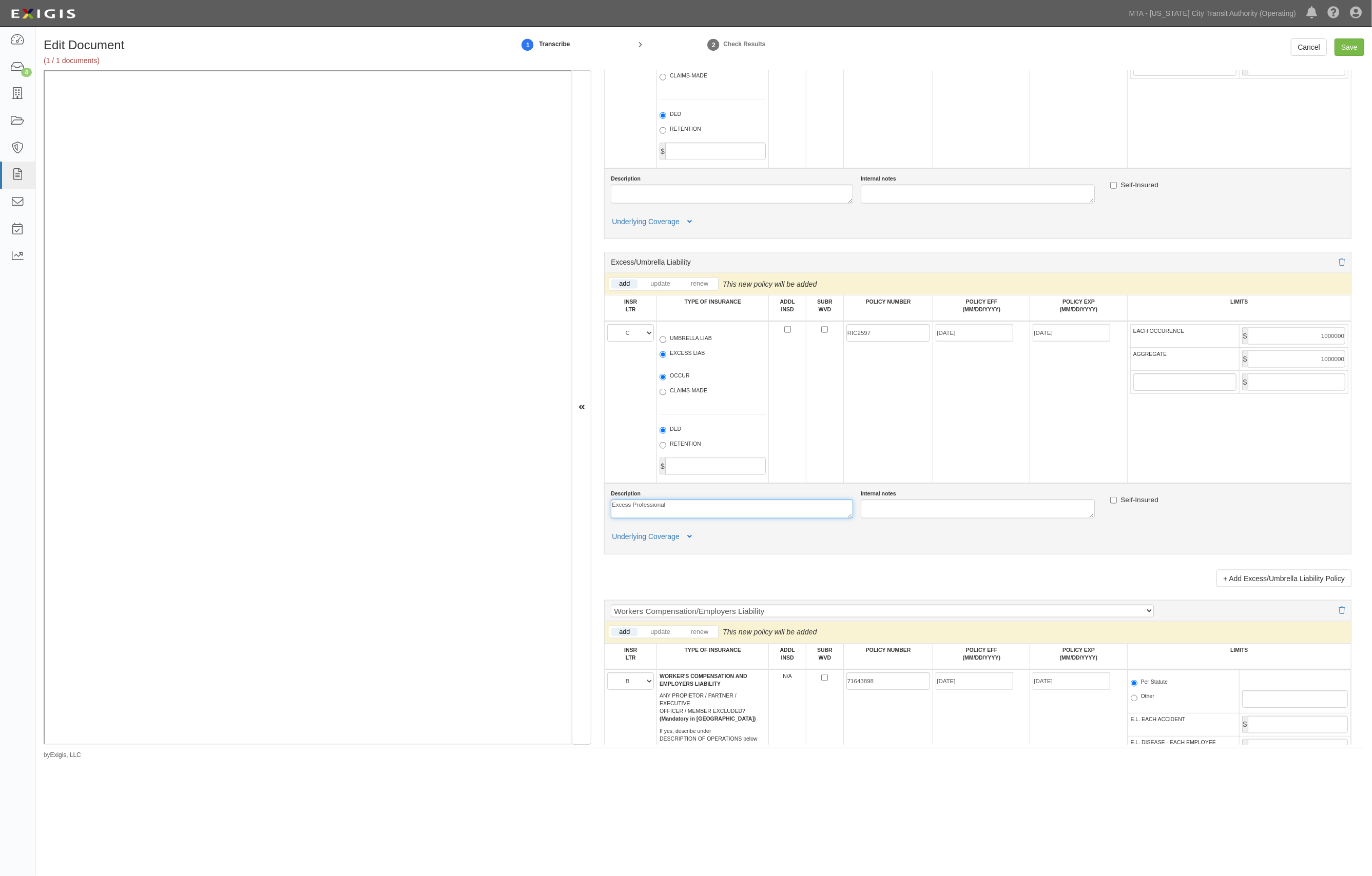
scroll to position [1437, 0]
type textarea "Excess Professional"
click at [693, 540] on button "Underlying Coverage" at bounding box center [653, 535] width 85 height 11
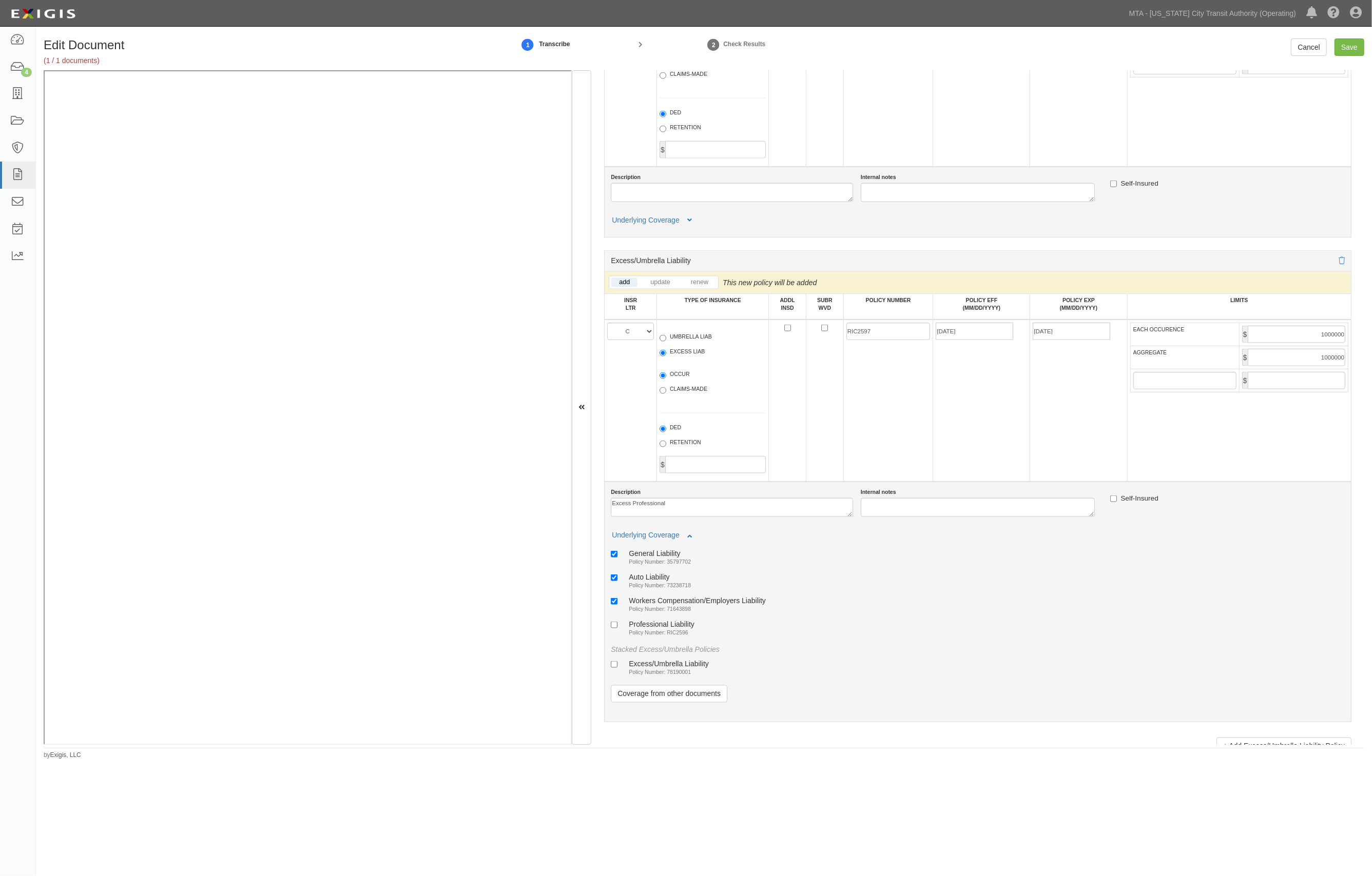
click at [650, 628] on div "Professional Liability" at bounding box center [661, 624] width 65 height 8
click at [617, 628] on input "Professional Liability Policy Number: RIC2596" at bounding box center [614, 625] width 7 height 7
checkbox input "true"
click at [656, 605] on div "Workers Compensation/Employers Liability" at bounding box center [697, 600] width 137 height 8
click at [617, 605] on input "Workers Compensation/Employers Liability Policy Number: 71643898" at bounding box center [614, 601] width 7 height 7
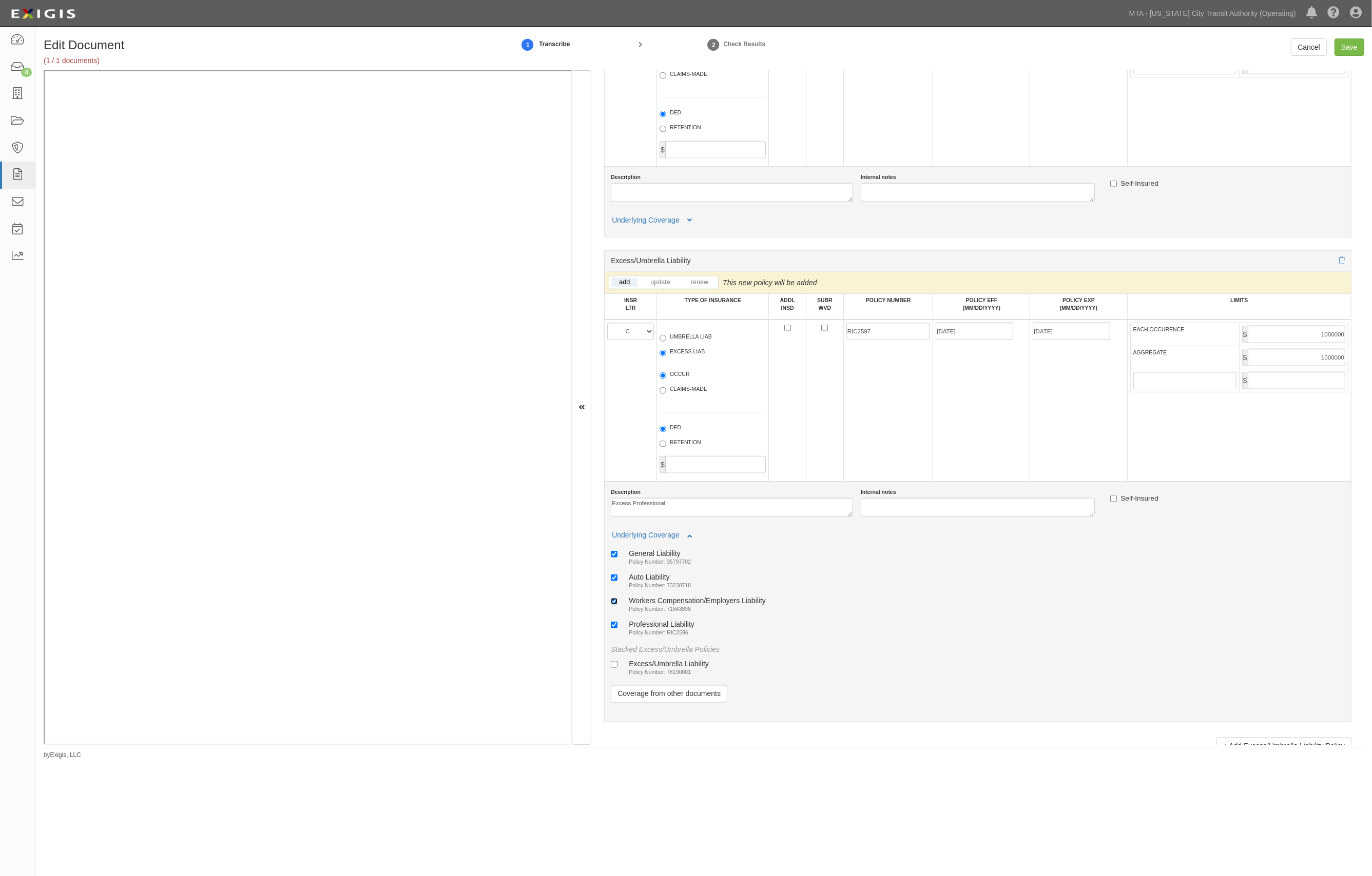
checkbox input "false"
drag, startPoint x: 659, startPoint y: 588, endPoint x: 657, endPoint y: 567, distance: 21.1
click at [659, 581] on div "Auto Liability" at bounding box center [660, 576] width 62 height 8
click at [617, 581] on input "Auto Liability Policy Number: 73238718" at bounding box center [614, 578] width 7 height 7
checkbox input "false"
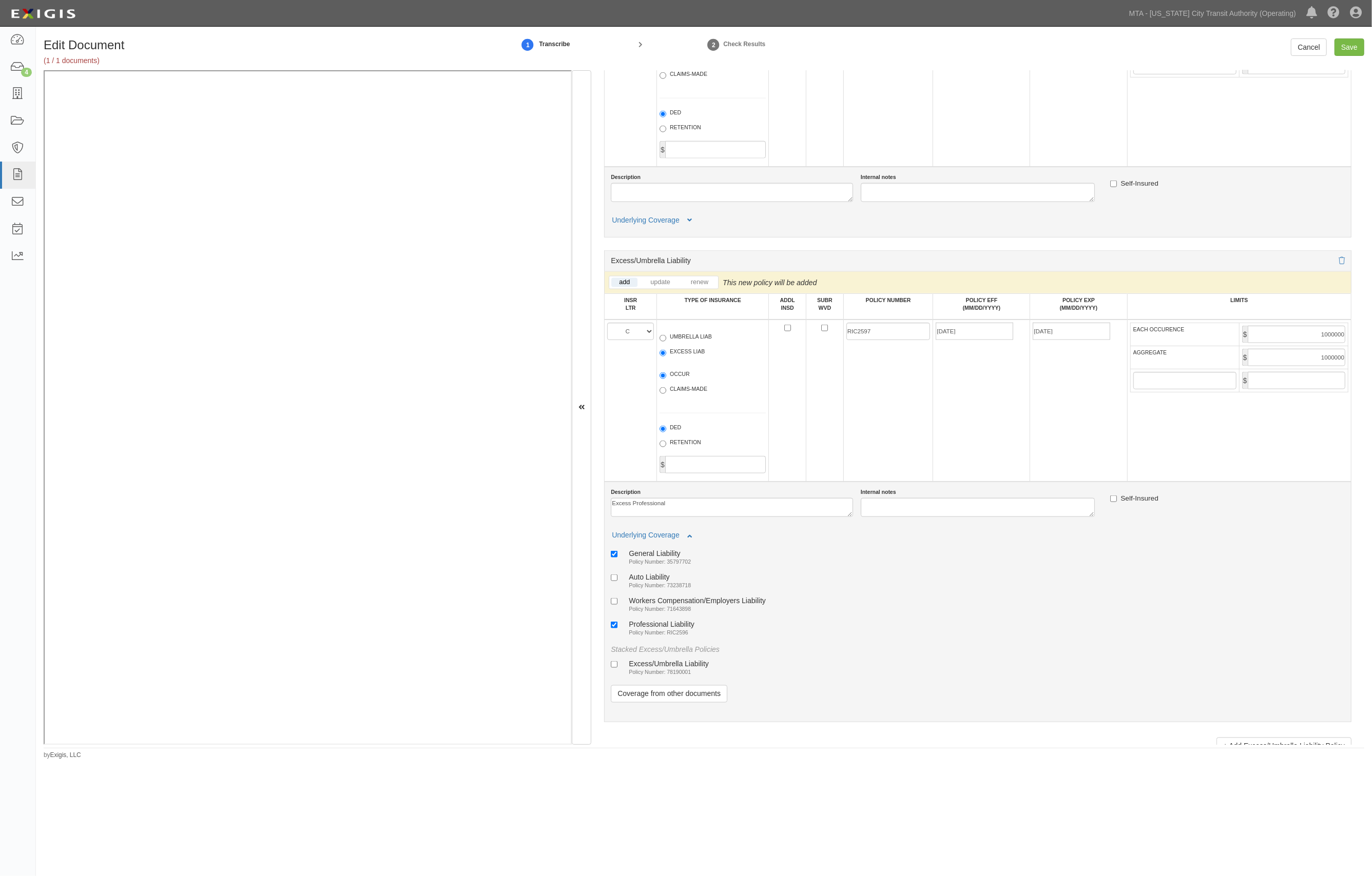
click at [657, 566] on label "General Liability Policy Number: 35797702" at bounding box center [651, 557] width 80 height 17
click at [617, 558] on input "General Liability Policy Number: 35797702" at bounding box center [614, 554] width 7 height 7
checkbox input "false"
click at [893, 567] on div "General Liability Policy Number: 35797702" at bounding box center [978, 558] width 734 height 19
click at [1343, 43] on input "Save" at bounding box center [1349, 47] width 30 height 17
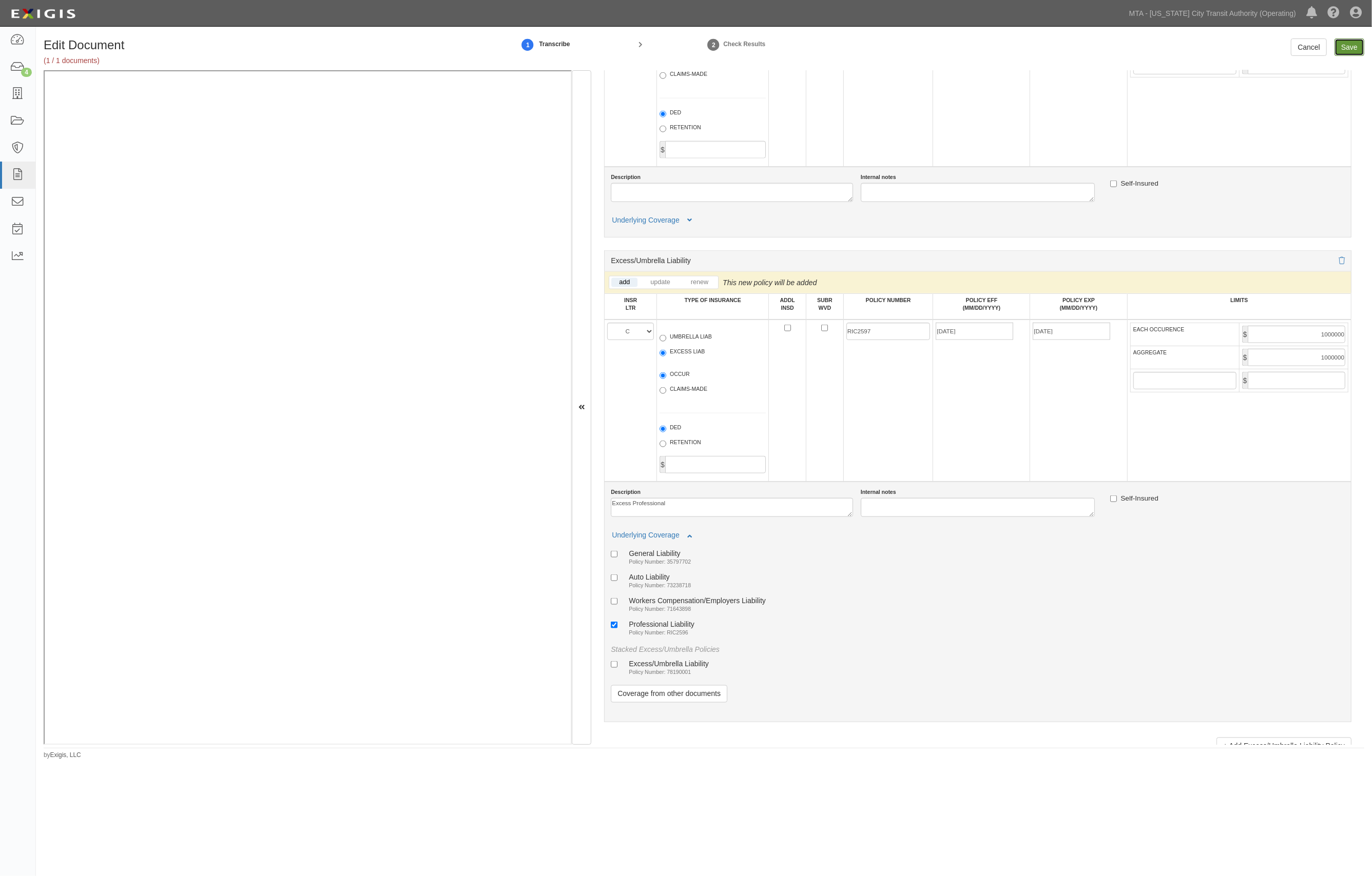
type input "1000000"
type input "2000000"
type input "1000000"
type input "10000000"
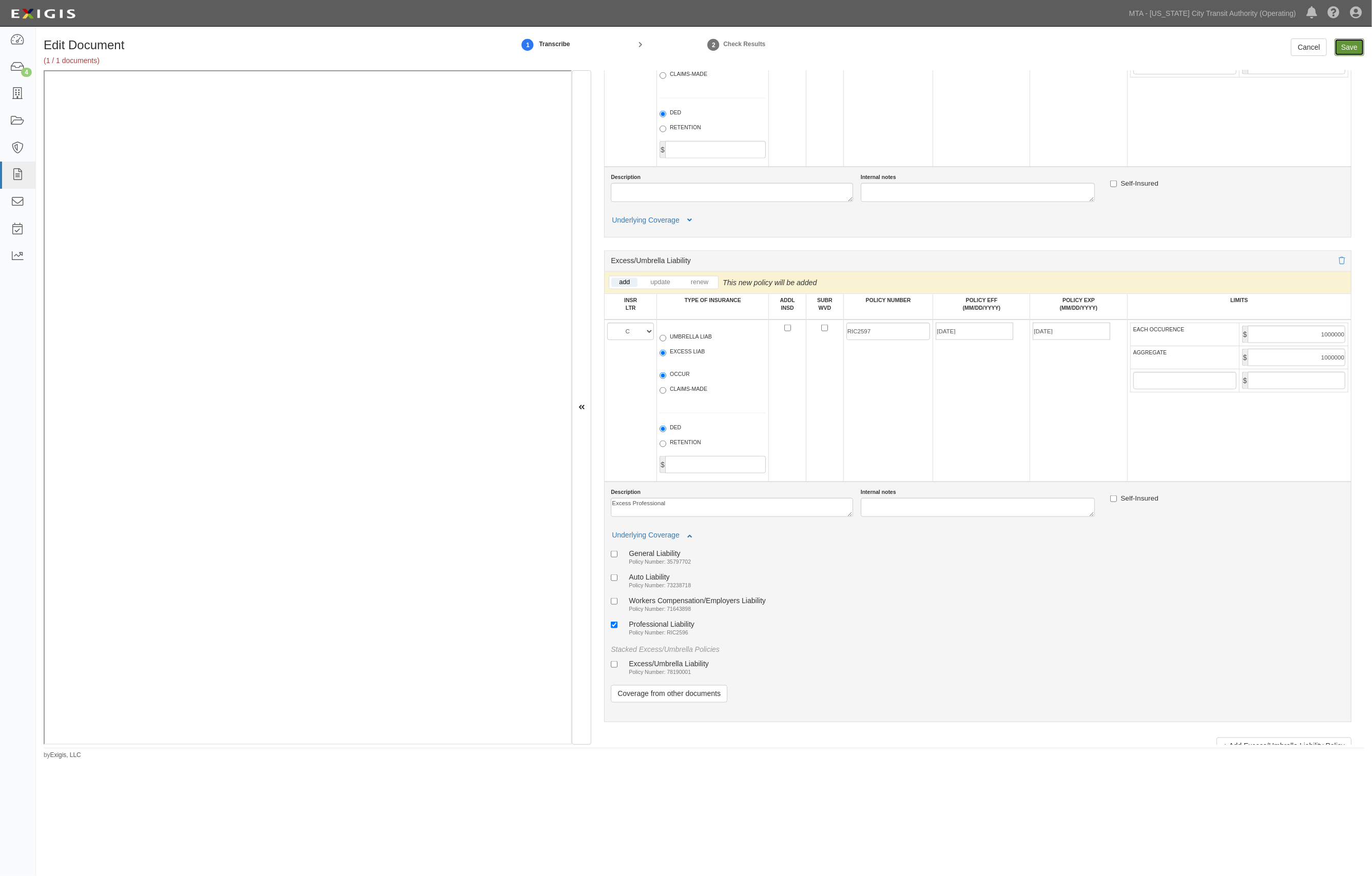
type input "10000000"
type input "1000000"
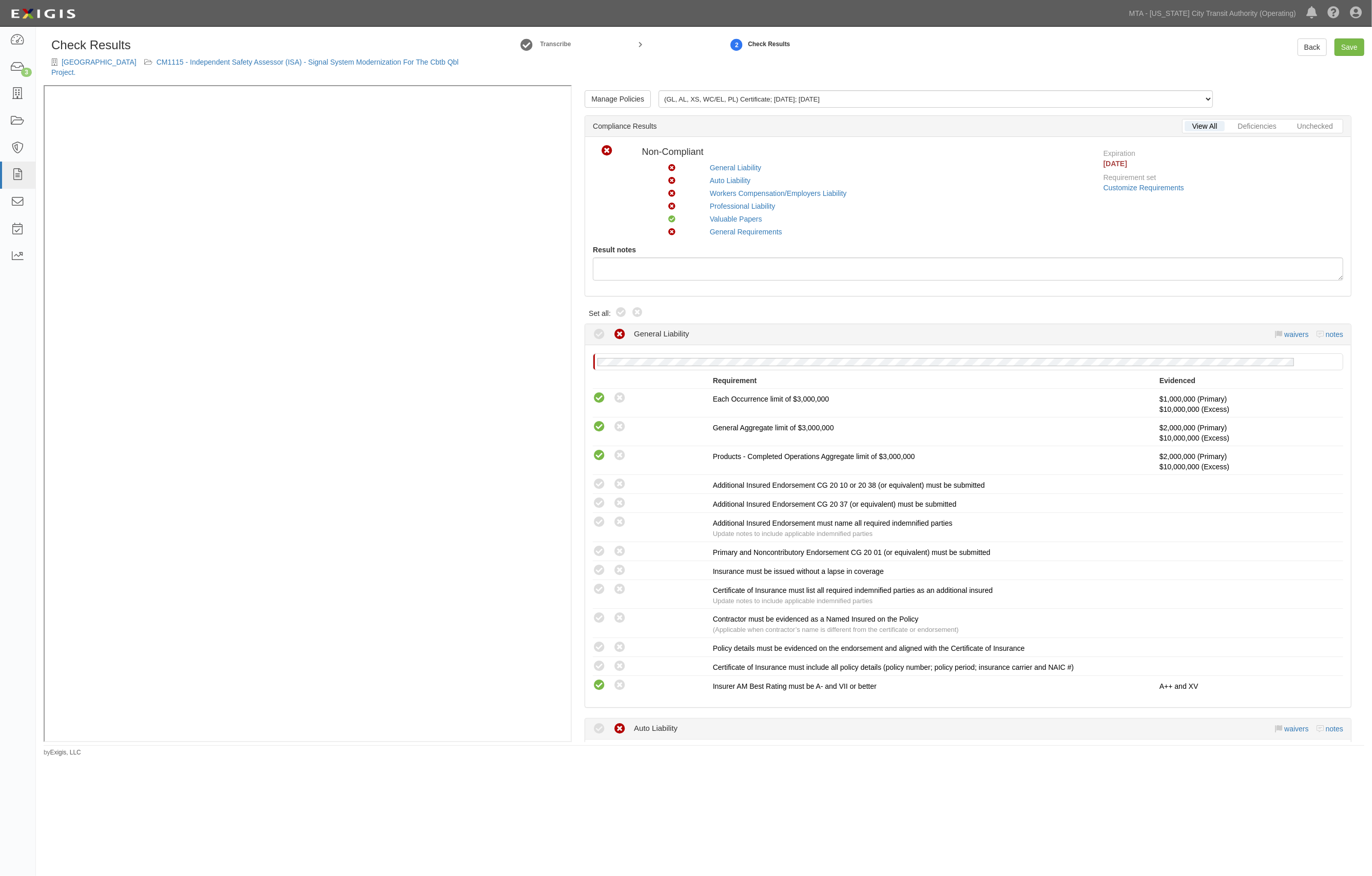
drag, startPoint x: 615, startPoint y: 313, endPoint x: 579, endPoint y: 324, distance: 37.6
click at [615, 313] on icon at bounding box center [621, 313] width 12 height 12
radio input "true"
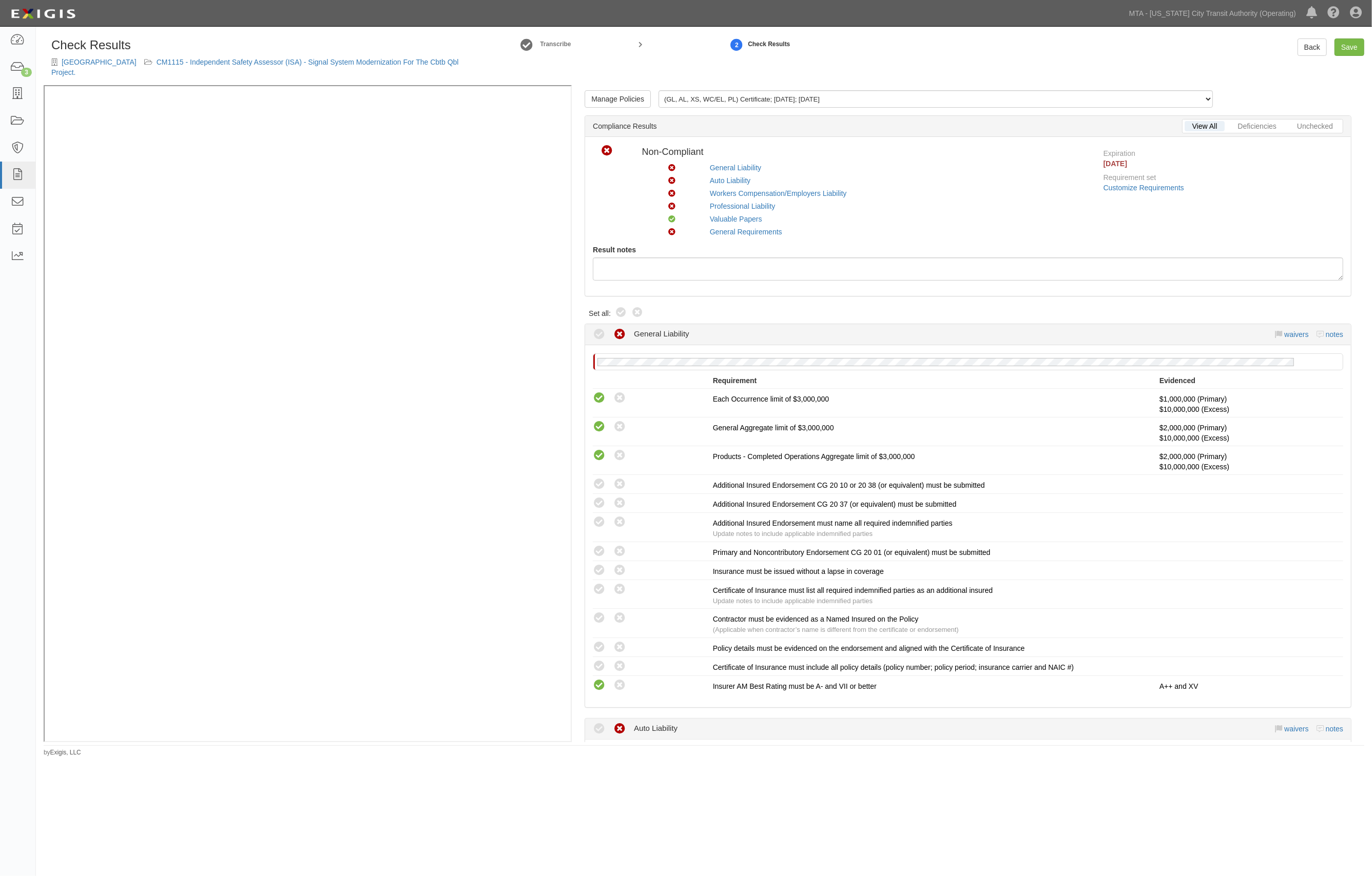
radio input "true"
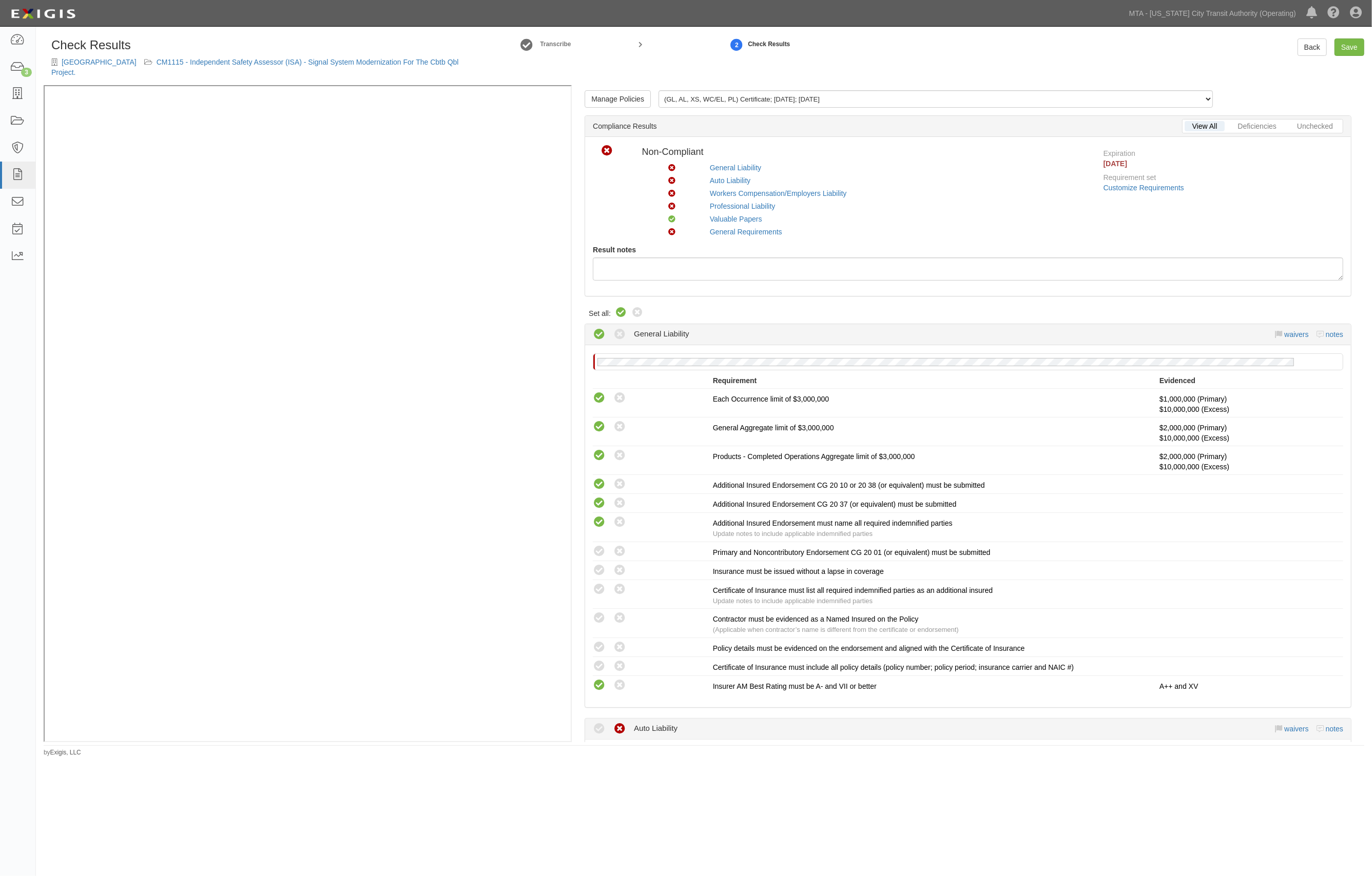
radio input "true"
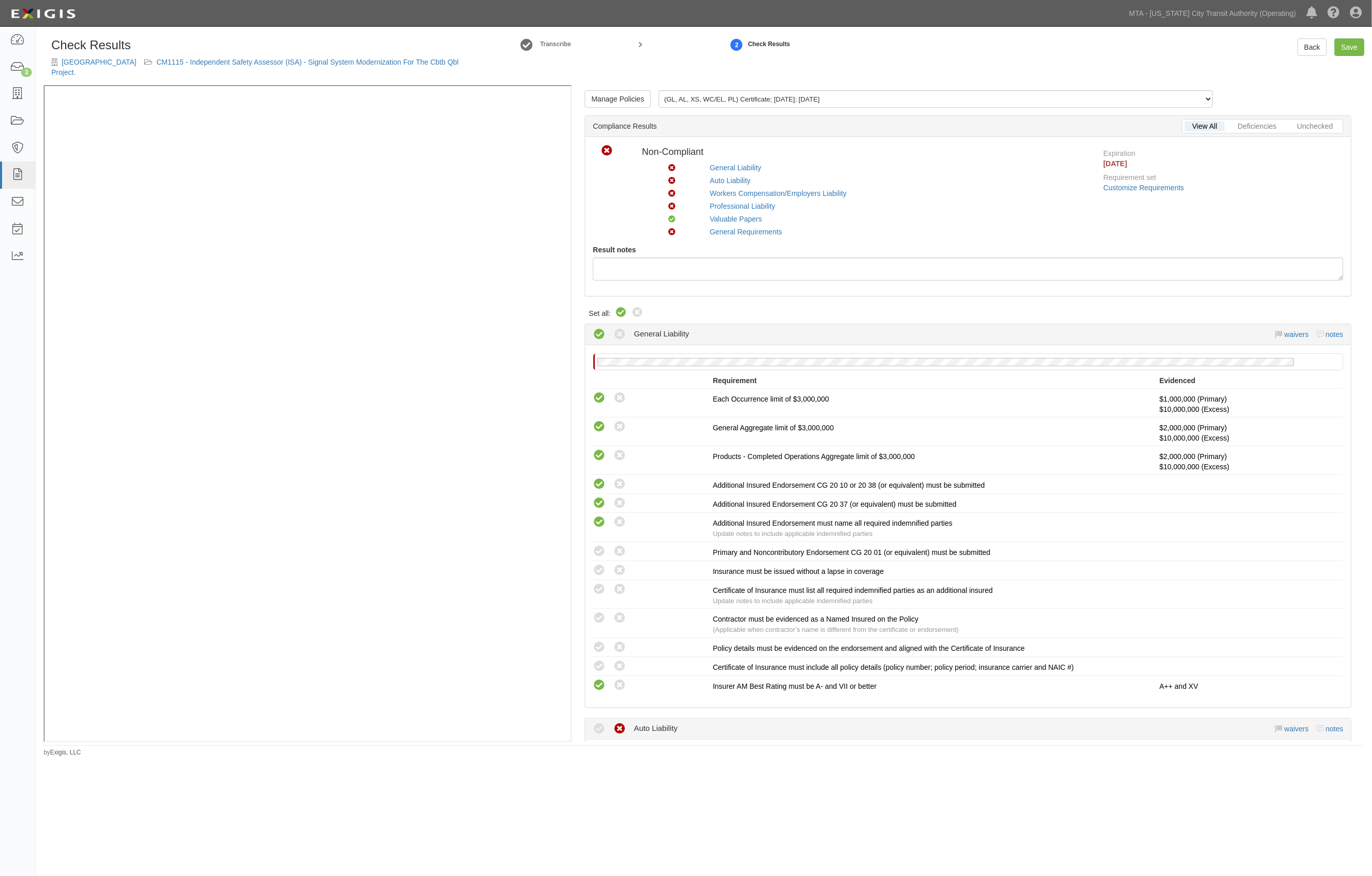
radio input "true"
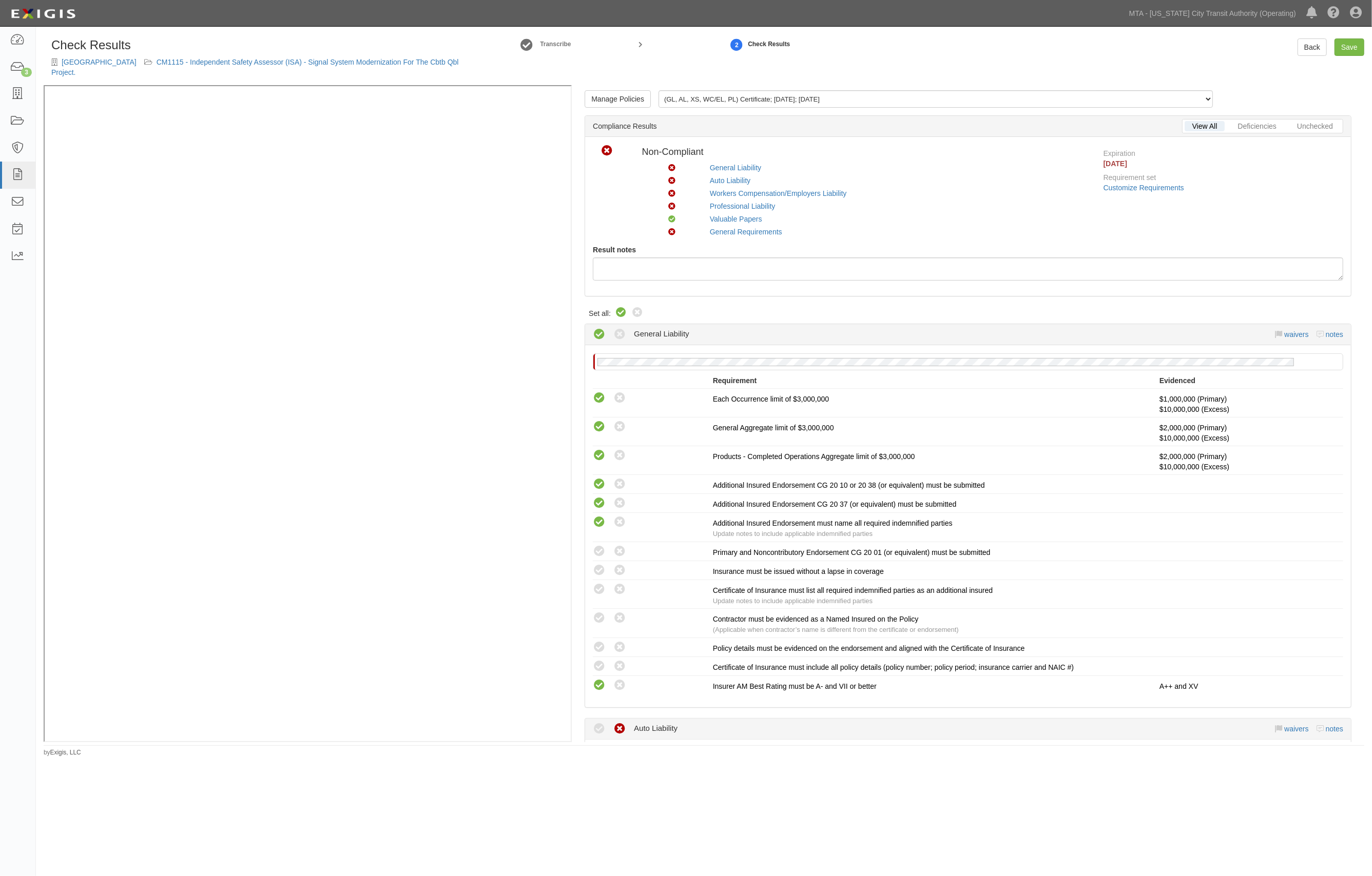
radio input "true"
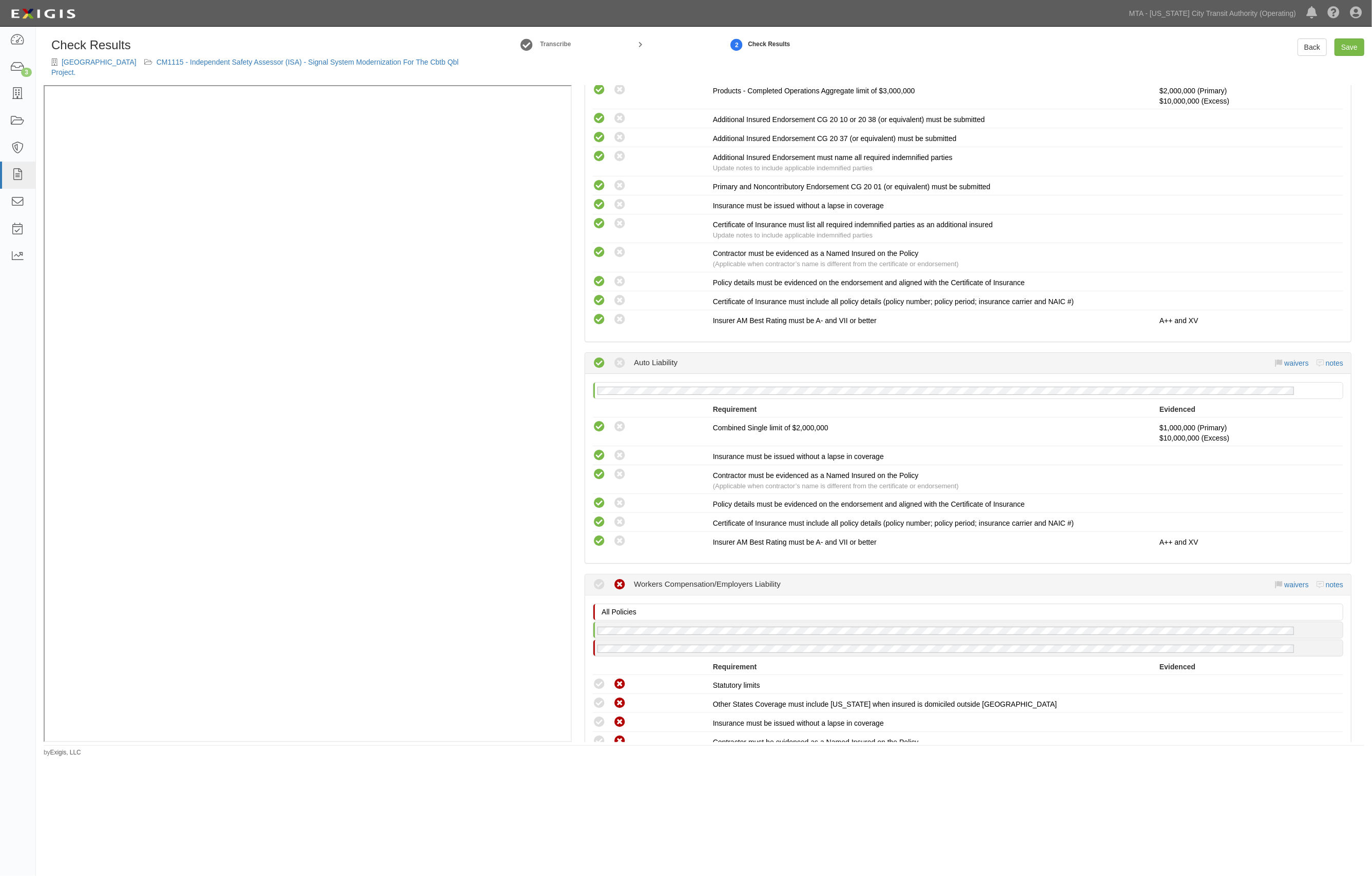
scroll to position [479, 0]
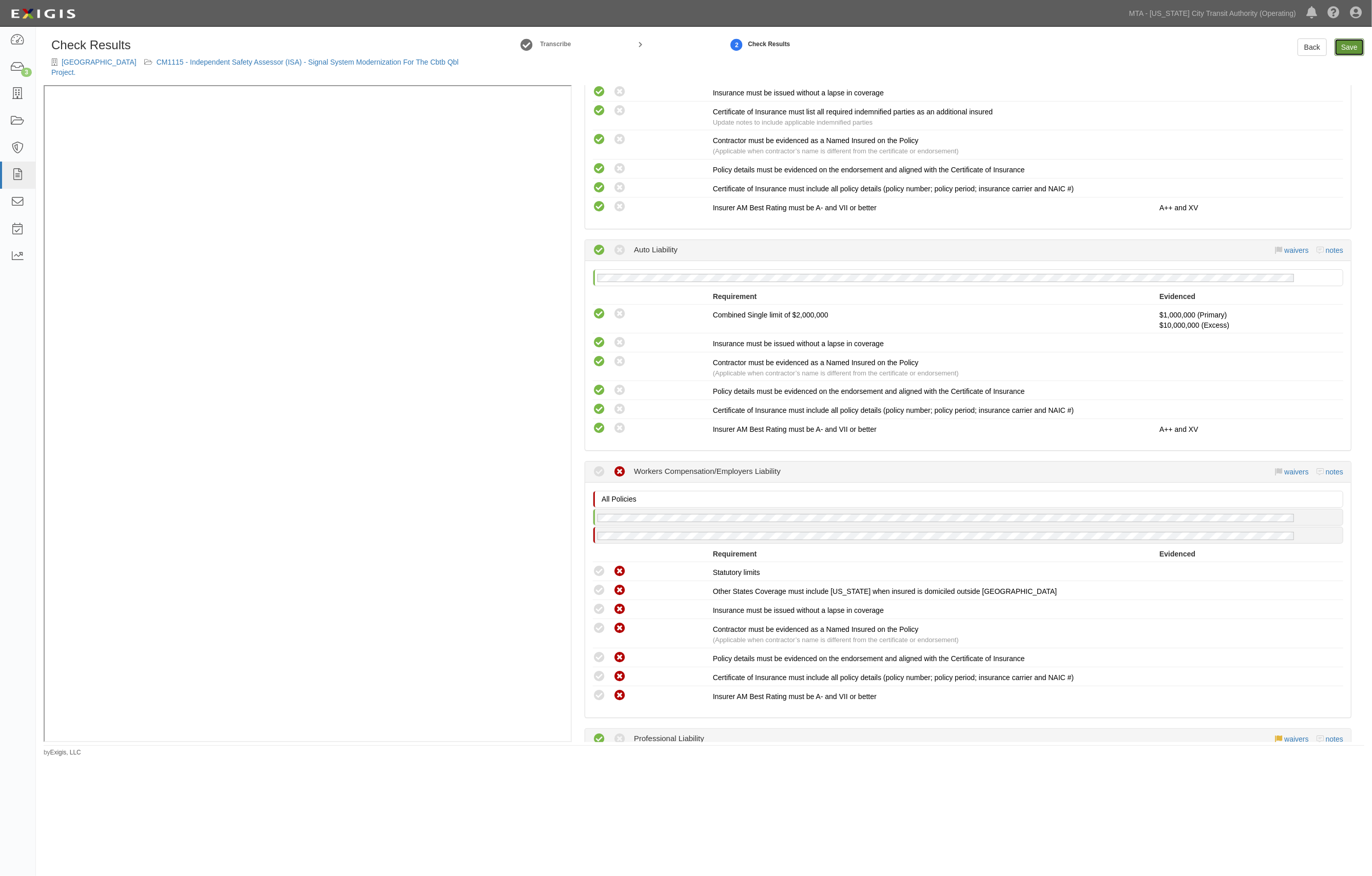
click at [1344, 41] on link "Save" at bounding box center [1349, 47] width 30 height 17
radio input "true"
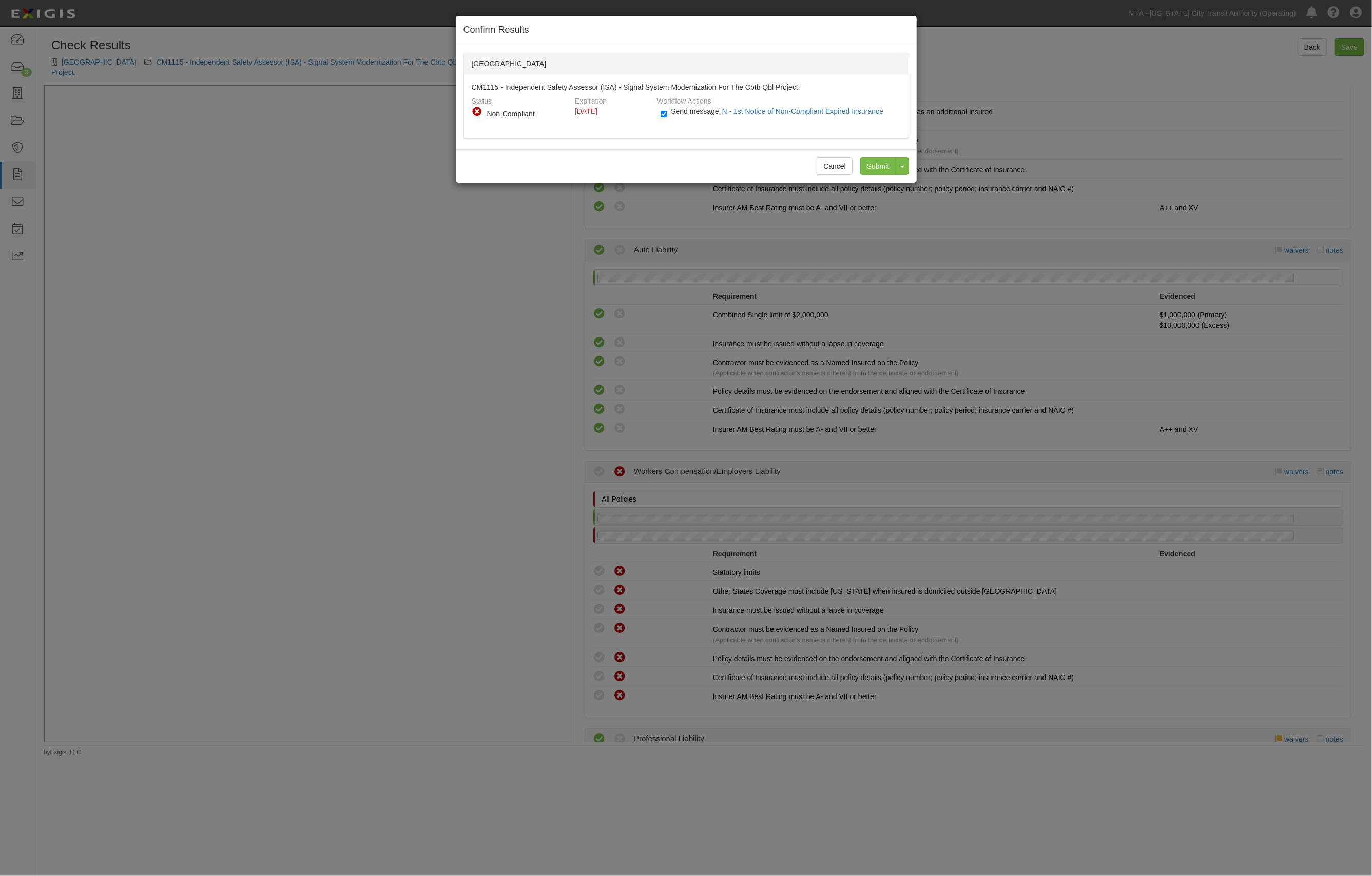
click at [689, 113] on span "Send message: N - 1st Notice of Non-Compliant Expired Insurance" at bounding box center [779, 111] width 217 height 8
click at [667, 113] on input "Send message: N - 1st Notice of Non-Compliant Expired Insurance" at bounding box center [664, 114] width 7 height 12
checkbox input "false"
click at [875, 166] on input "Submit" at bounding box center [878, 166] width 36 height 17
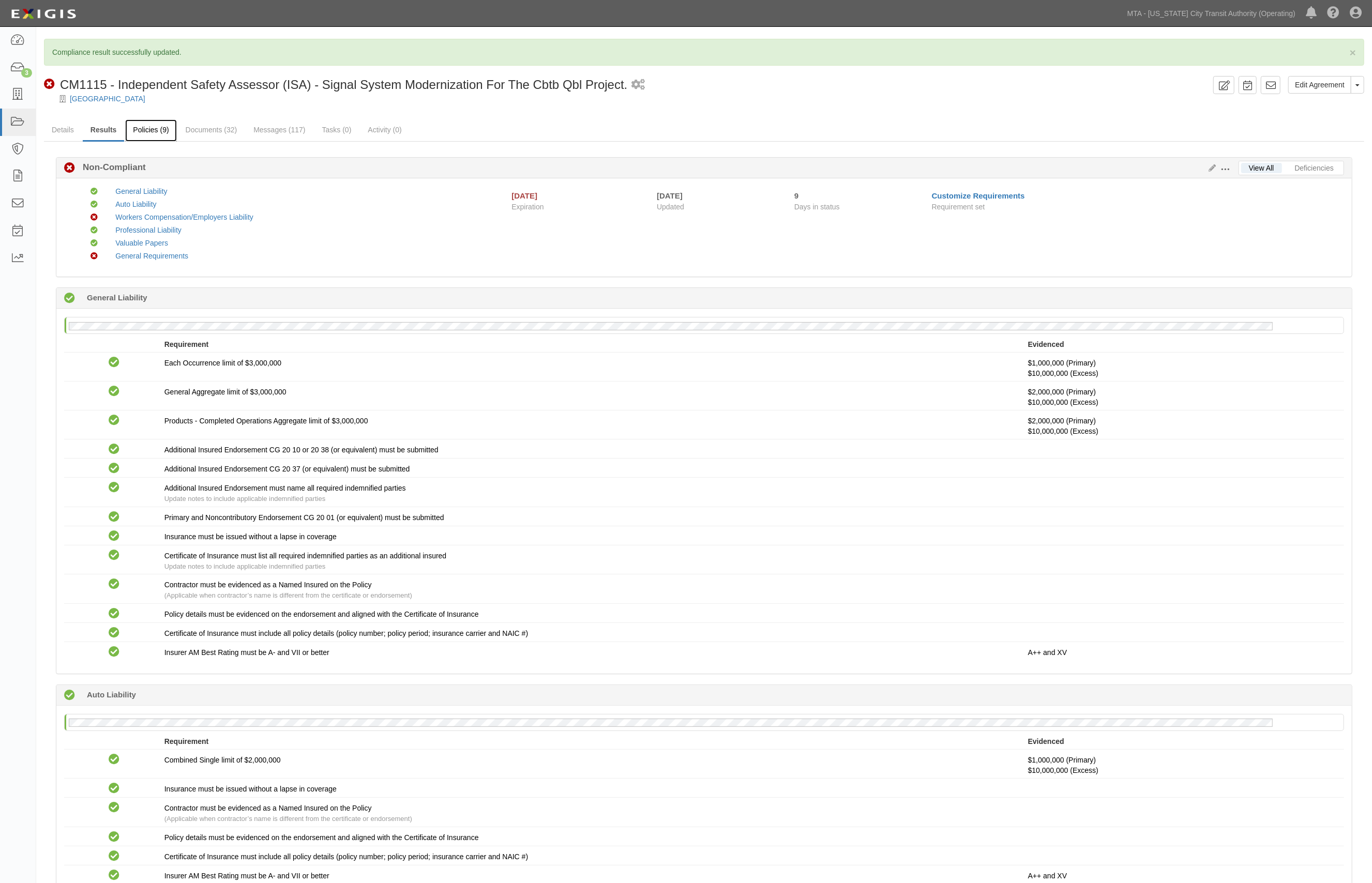
click at [149, 130] on link "Policies (9)" at bounding box center [151, 130] width 51 height 22
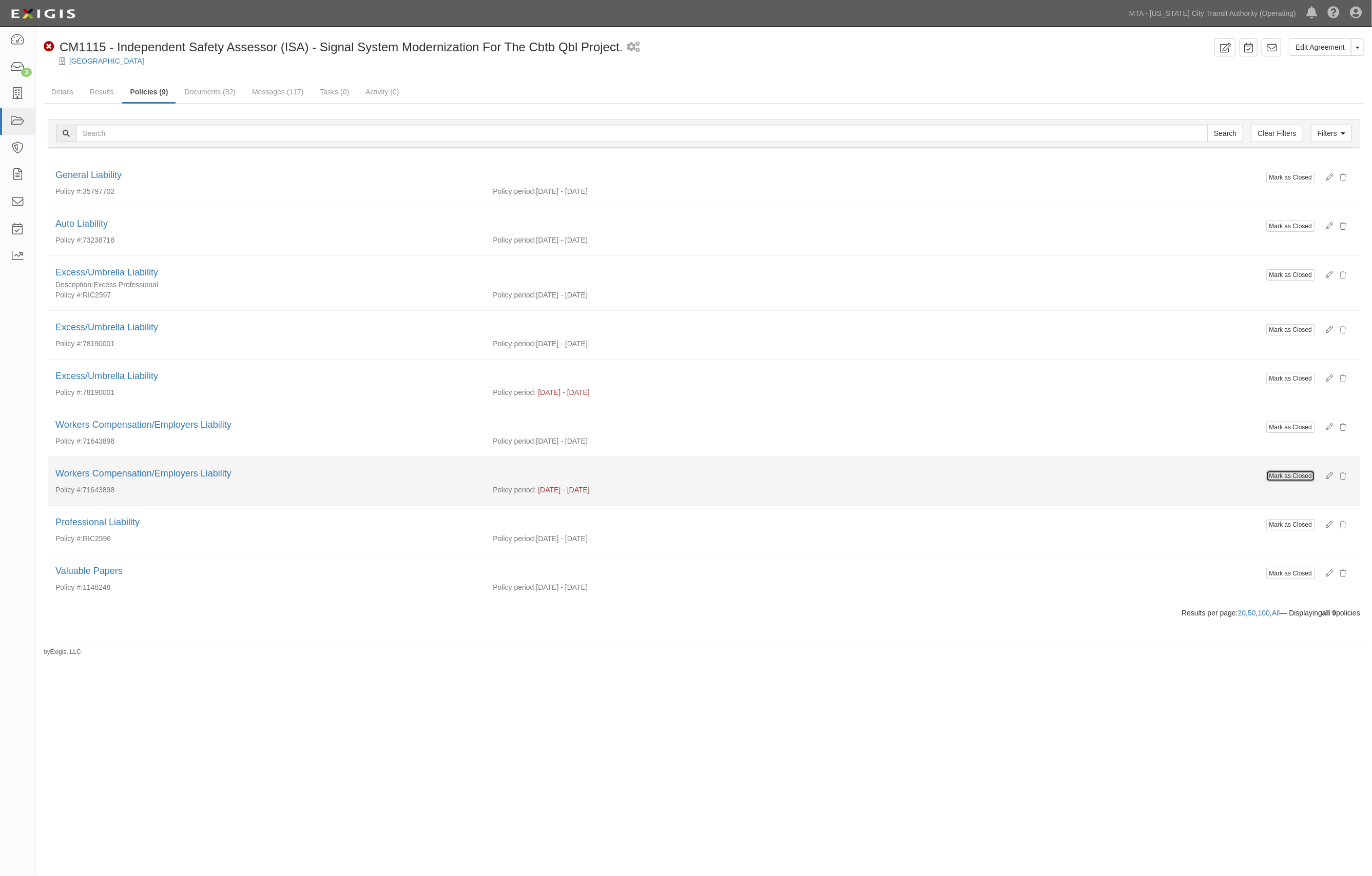
click at [1300, 479] on button "Mark as Closed" at bounding box center [1291, 476] width 49 height 11
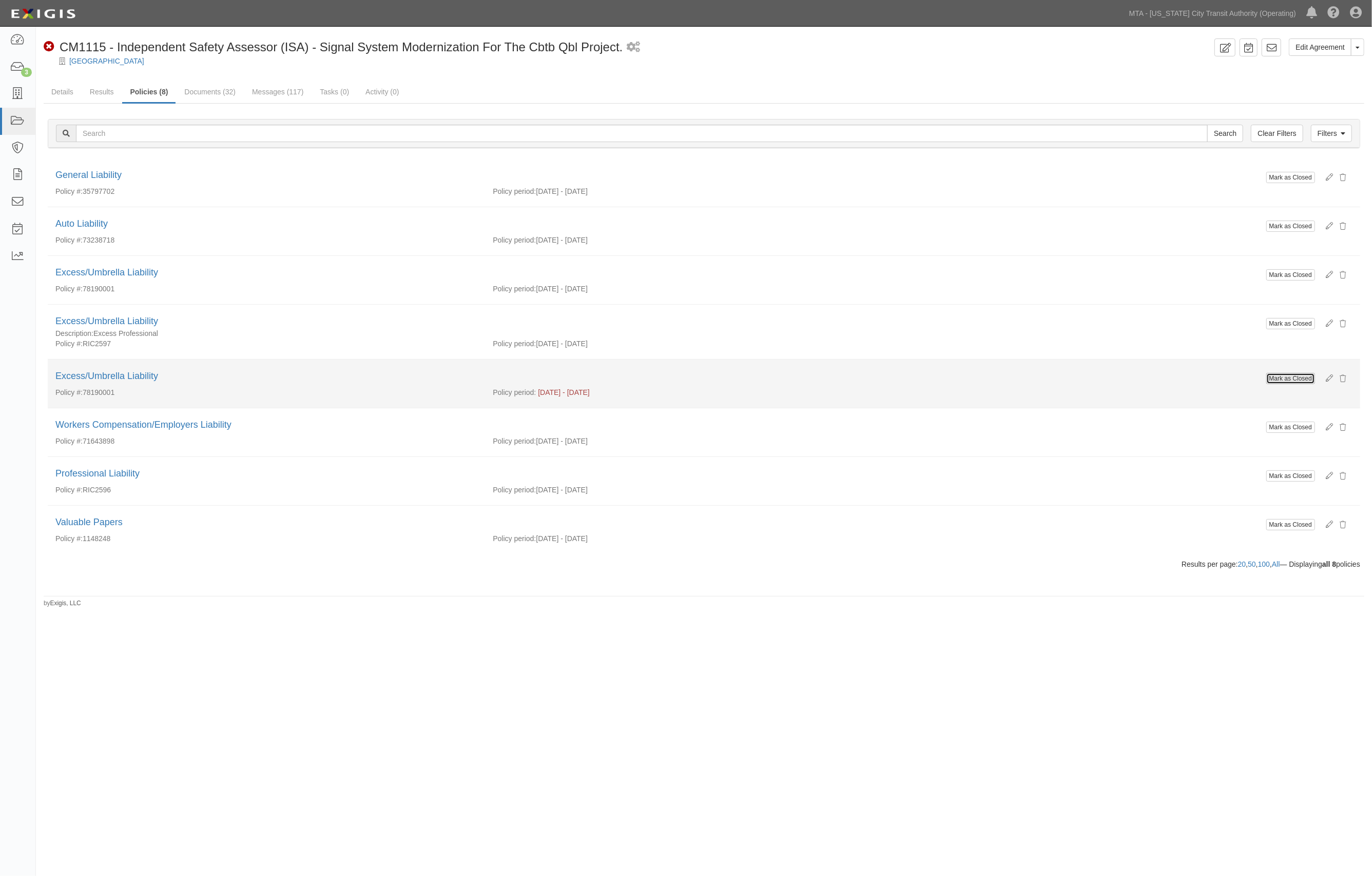
click at [1286, 381] on button "Mark as Closed" at bounding box center [1291, 378] width 49 height 11
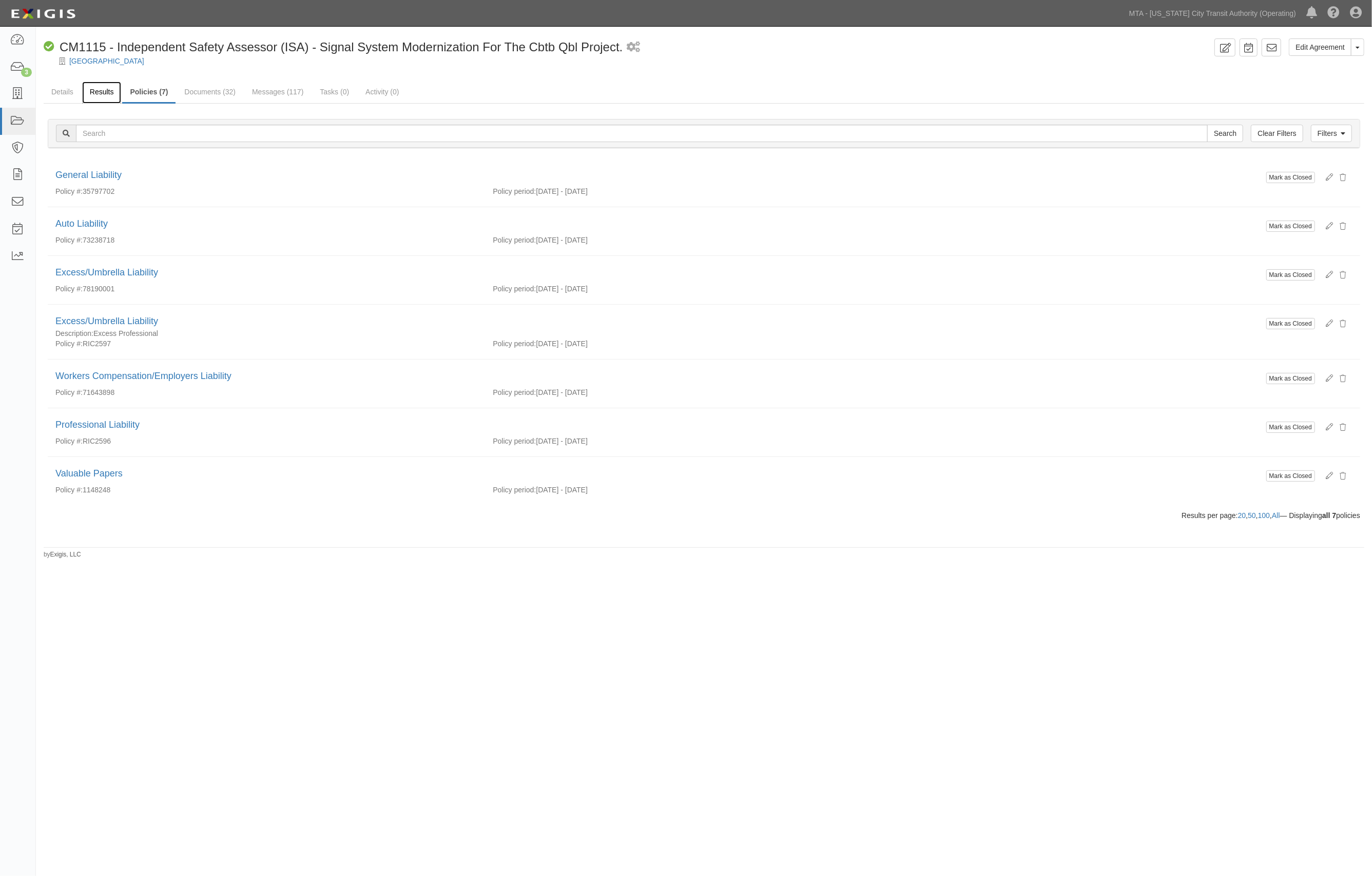
drag, startPoint x: 0, startPoint y: 0, endPoint x: 103, endPoint y: 94, distance: 139.4
click at [103, 94] on link "Results" at bounding box center [102, 93] width 40 height 22
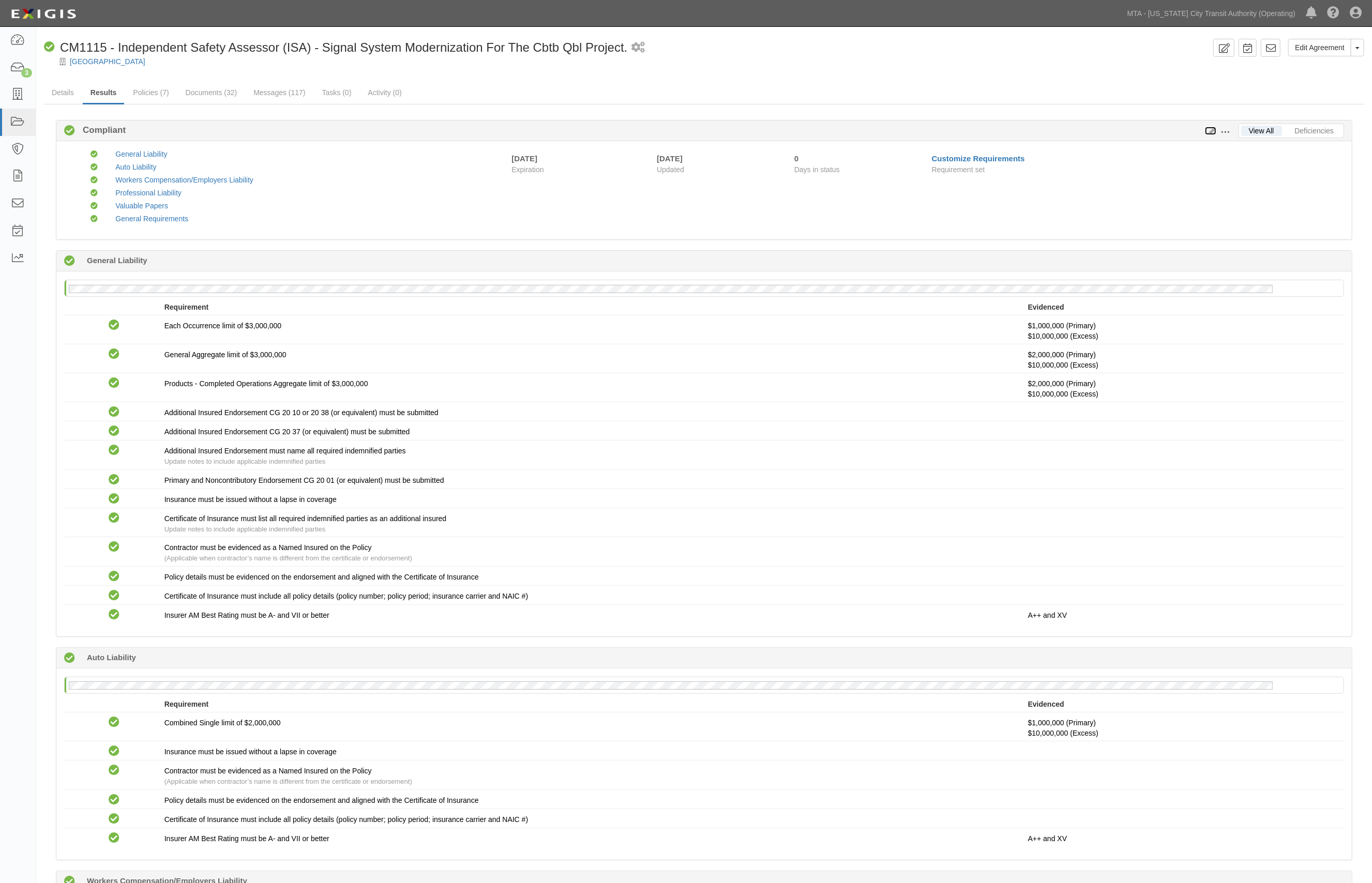
click at [1213, 127] on link at bounding box center [1211, 131] width 11 height 9
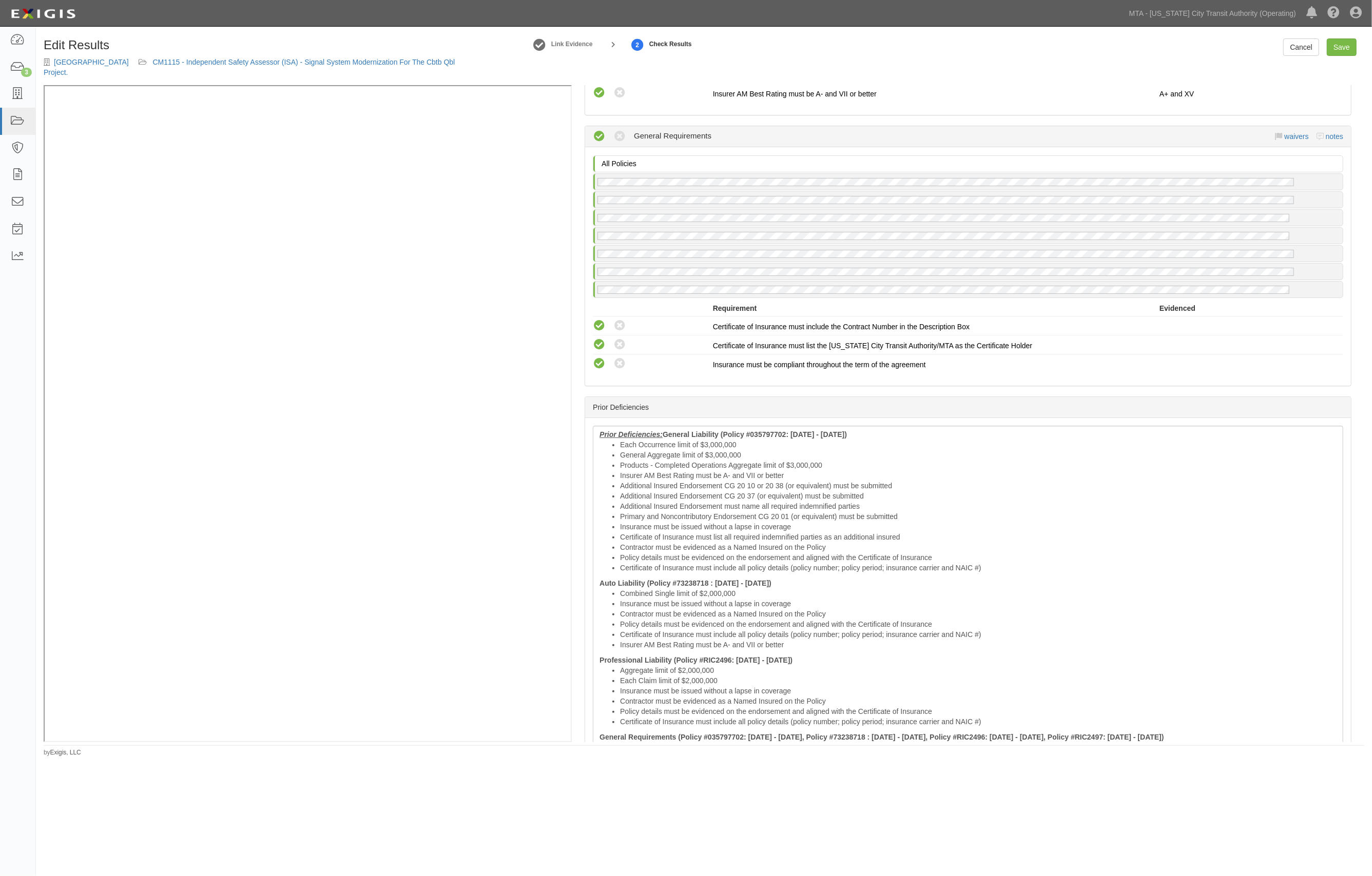
scroll to position [1702, 0]
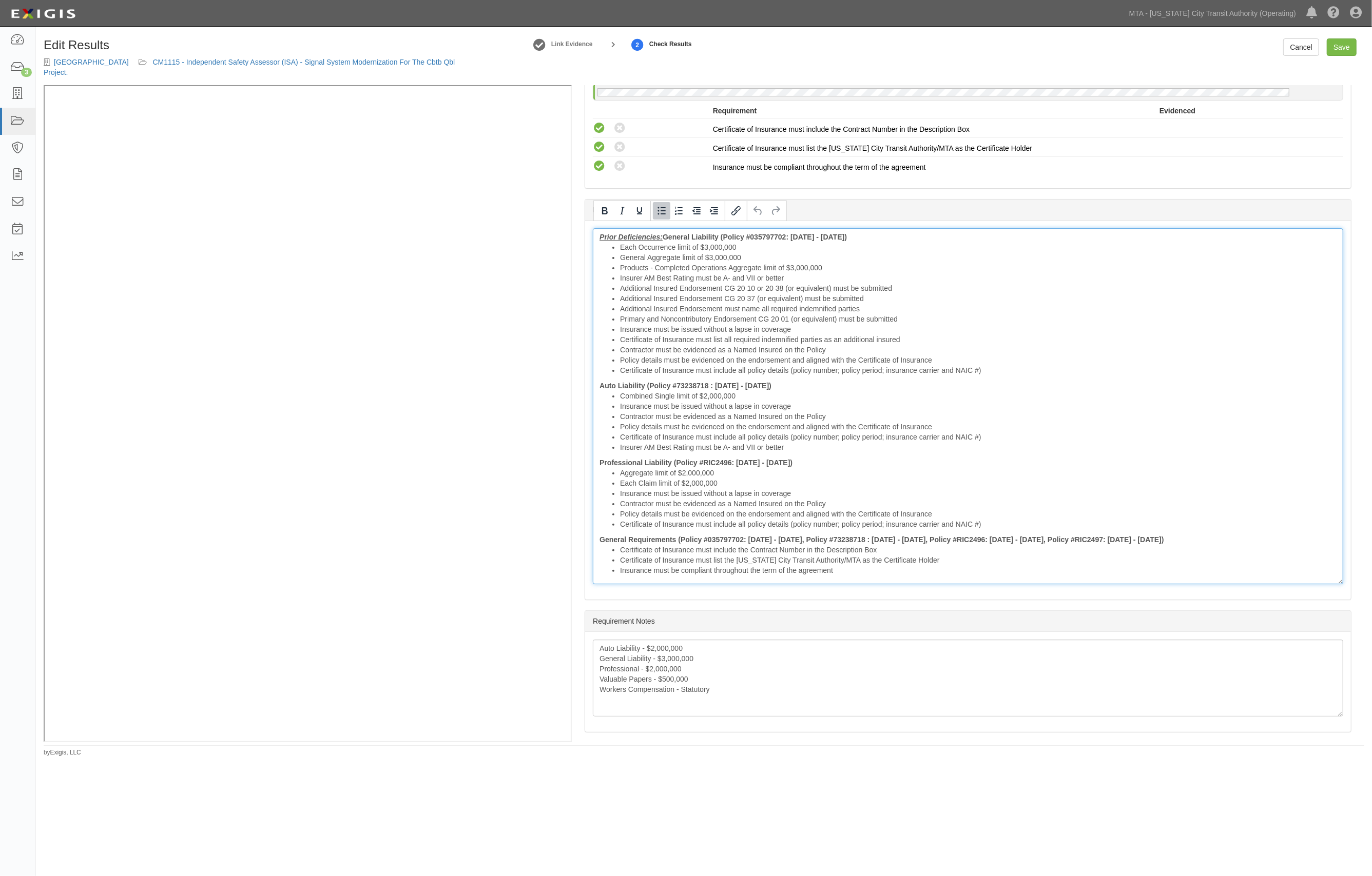
click at [692, 293] on li "Additional Insured Endorsement CG 20 37 (or equivalent) must be submitted" at bounding box center [979, 298] width 717 height 10
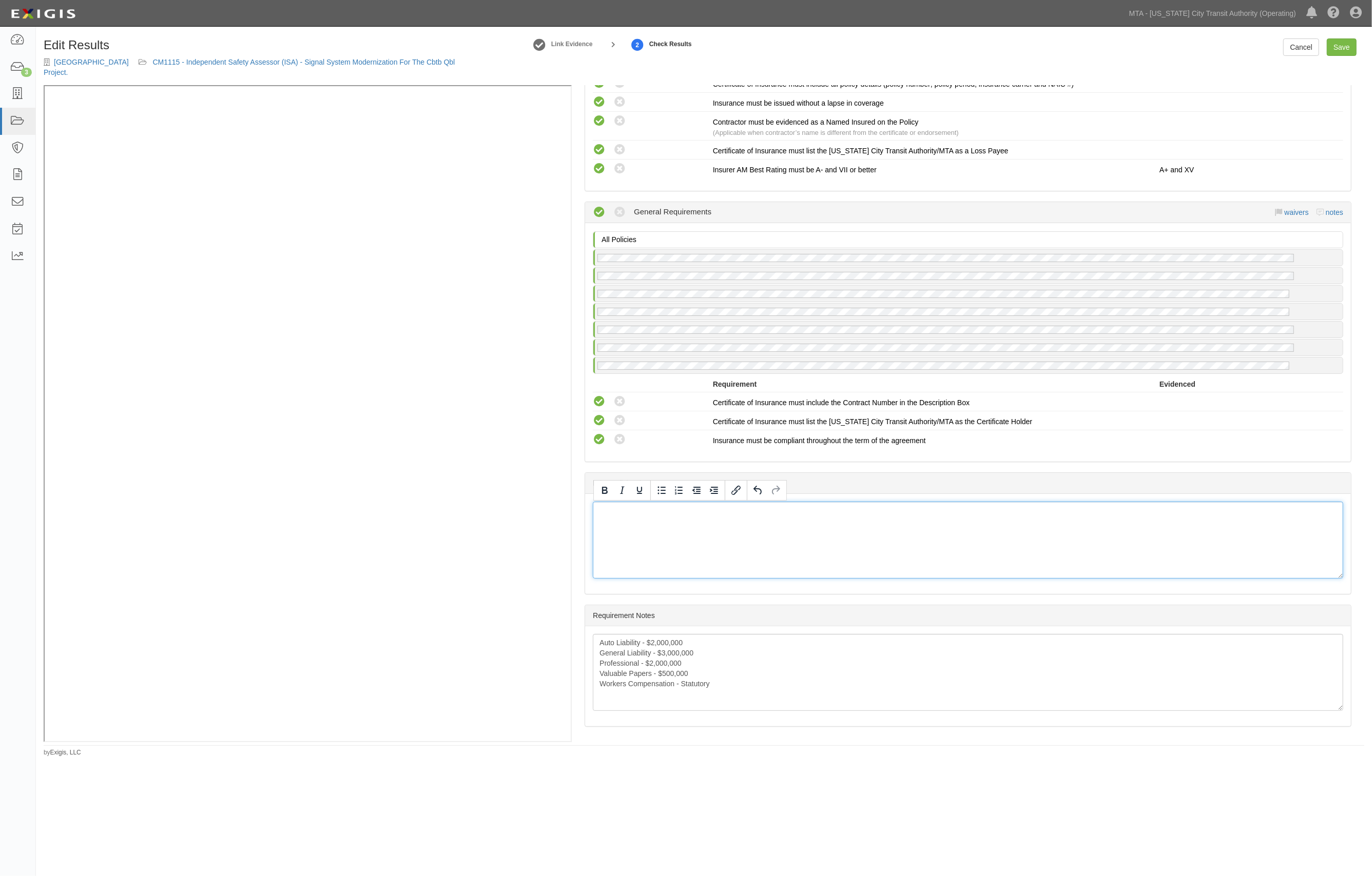
scroll to position [1423, 0]
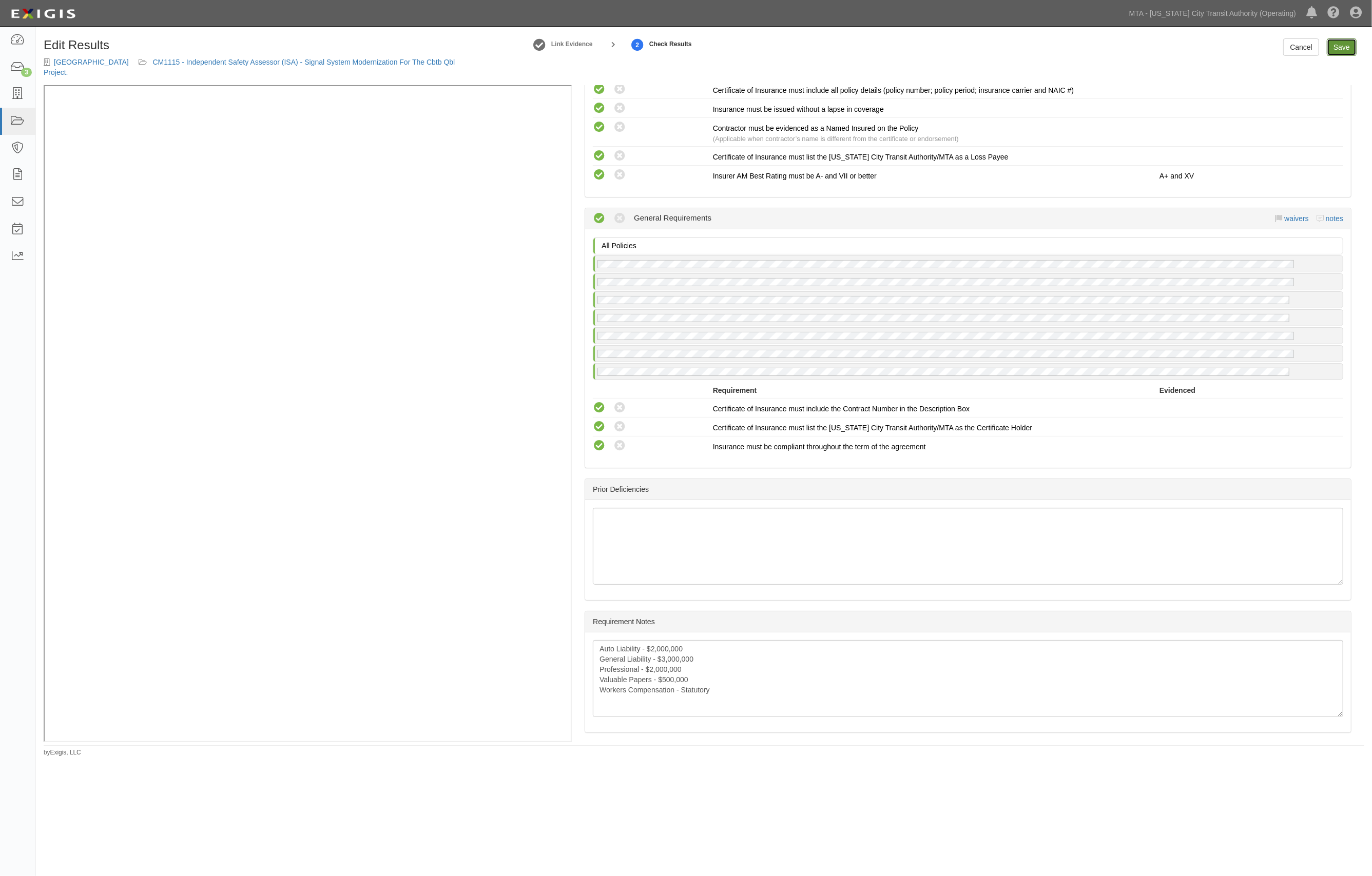
click at [1340, 50] on link "Save" at bounding box center [1342, 47] width 30 height 17
radio input "true"
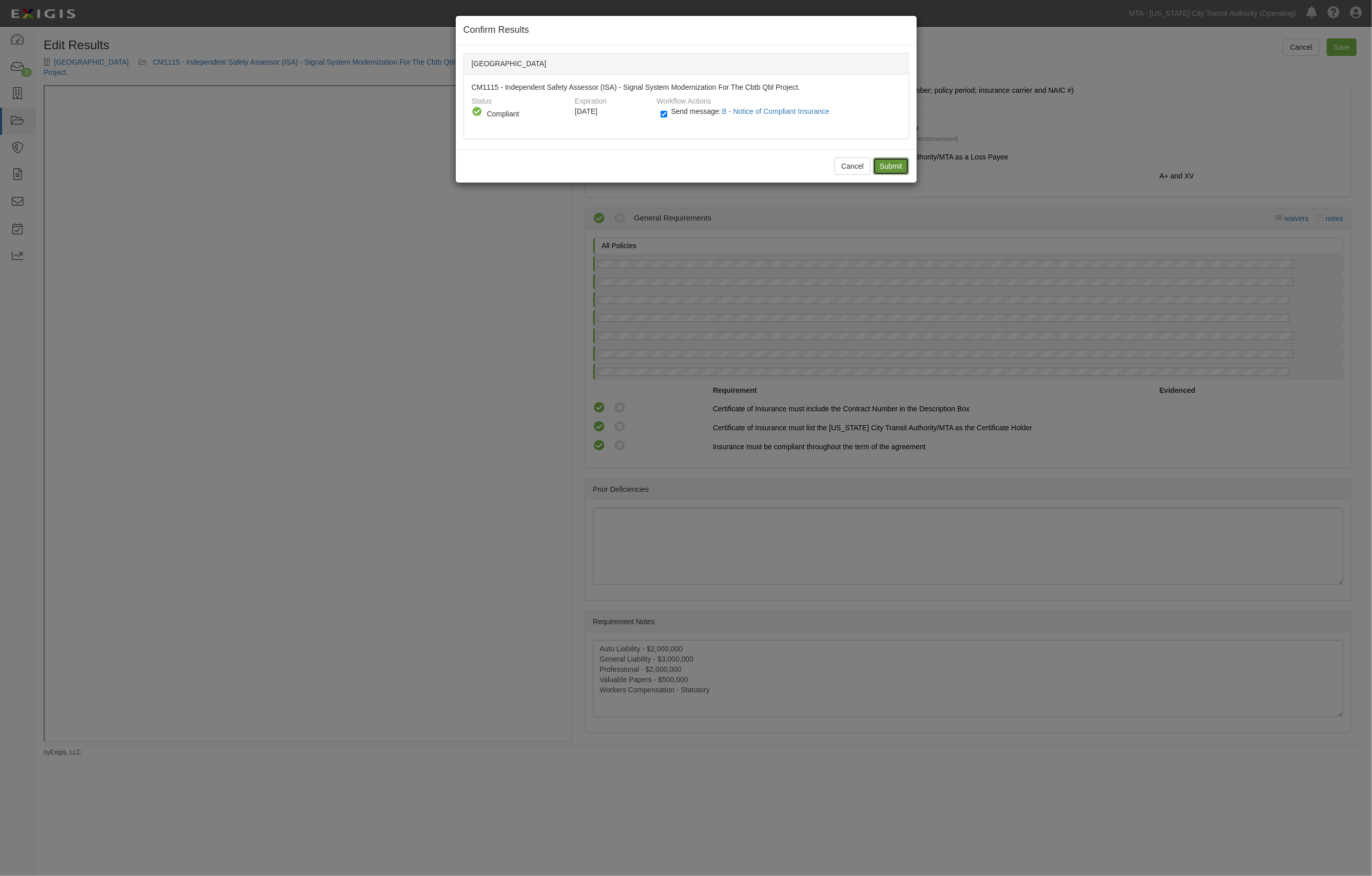
click at [891, 168] on input "Submit" at bounding box center [891, 166] width 36 height 17
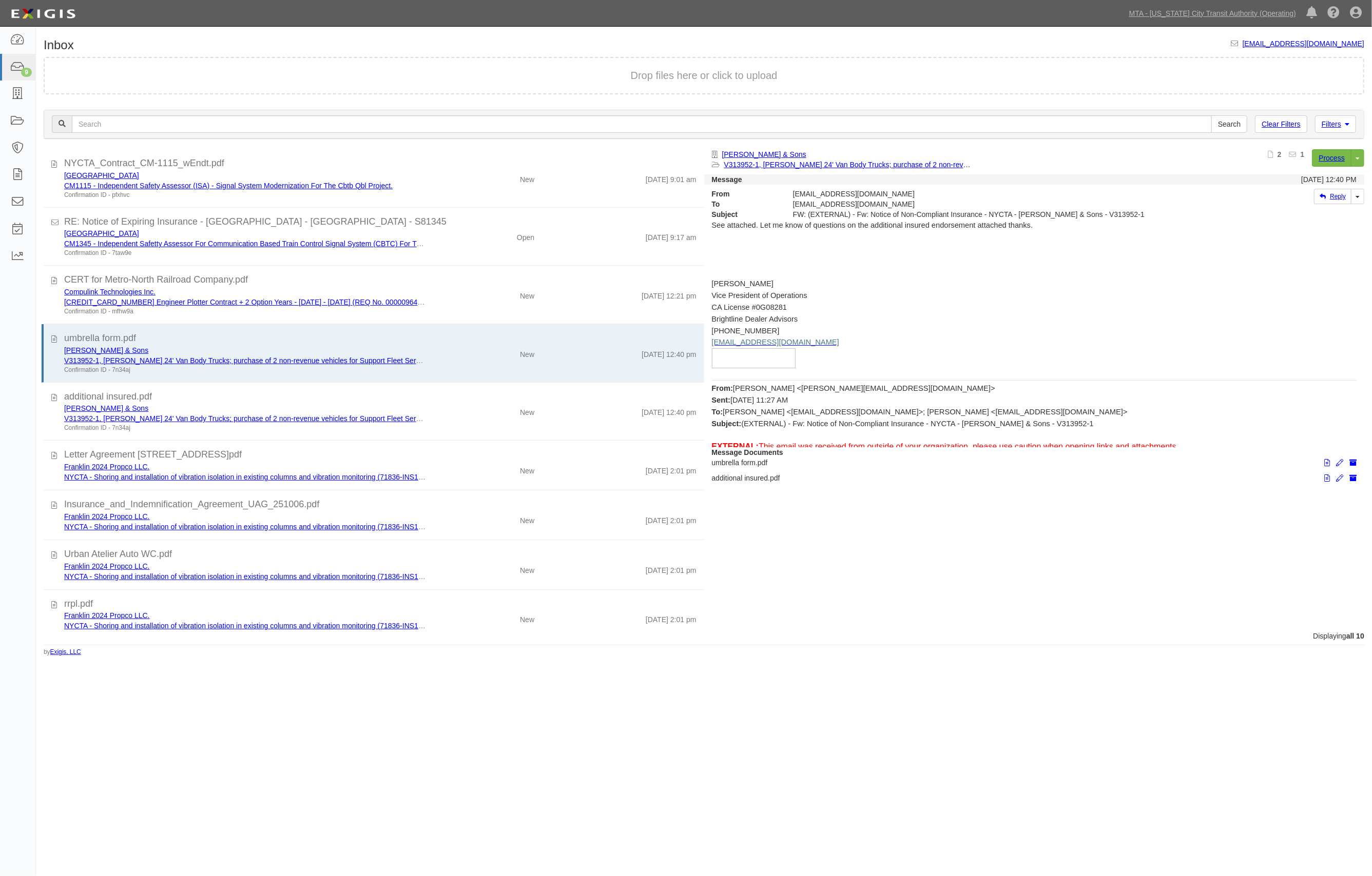
scroll to position [8, 0]
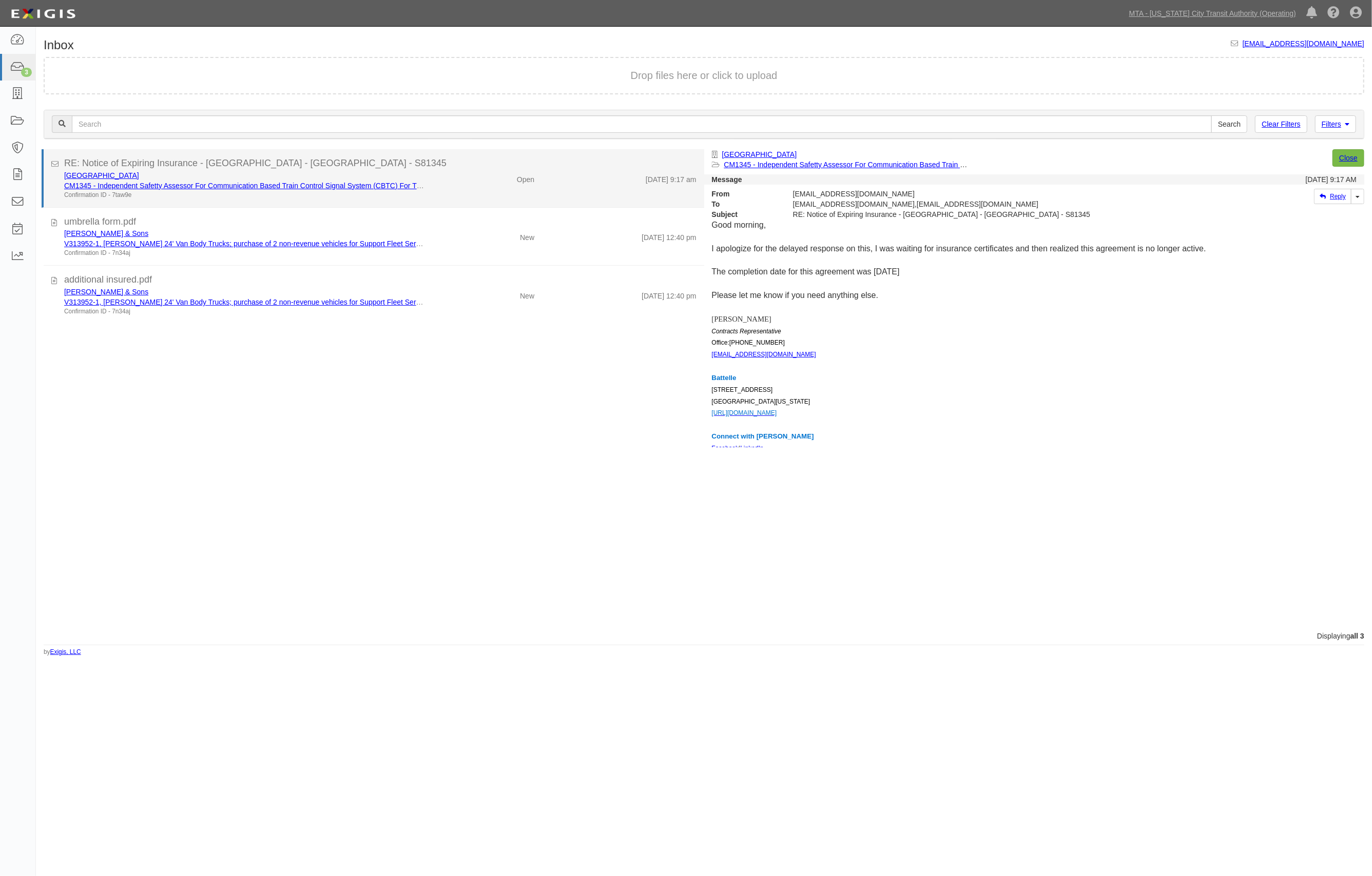
drag, startPoint x: 183, startPoint y: 183, endPoint x: 454, endPoint y: 185, distance: 271.0
click at [454, 185] on div "Battelle Memorial Institute CM1345 - Independent Safetty Assessor For Communica…" at bounding box center [380, 185] width 648 height 29
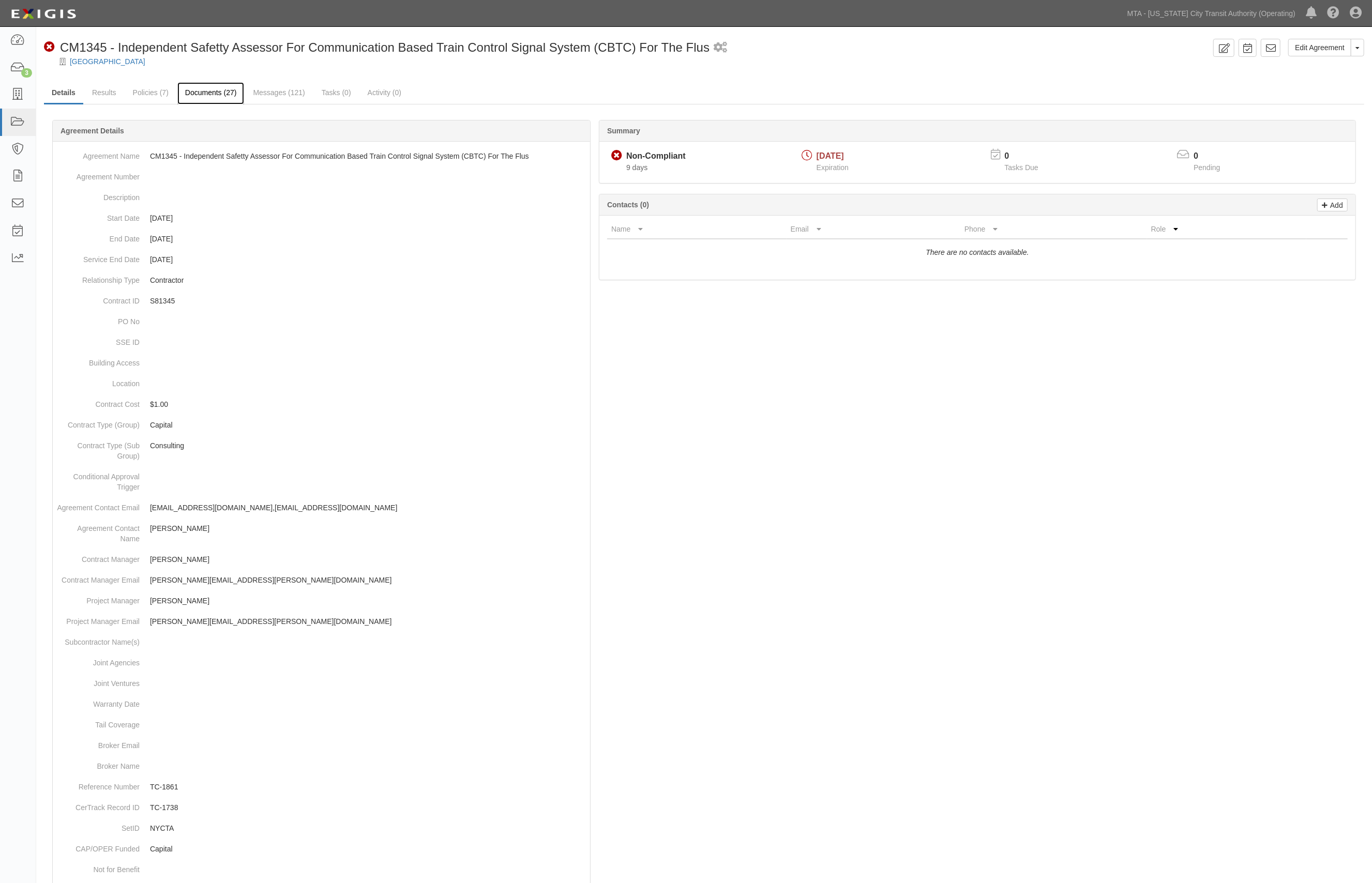
click at [216, 91] on link "Documents (27)" at bounding box center [211, 93] width 67 height 22
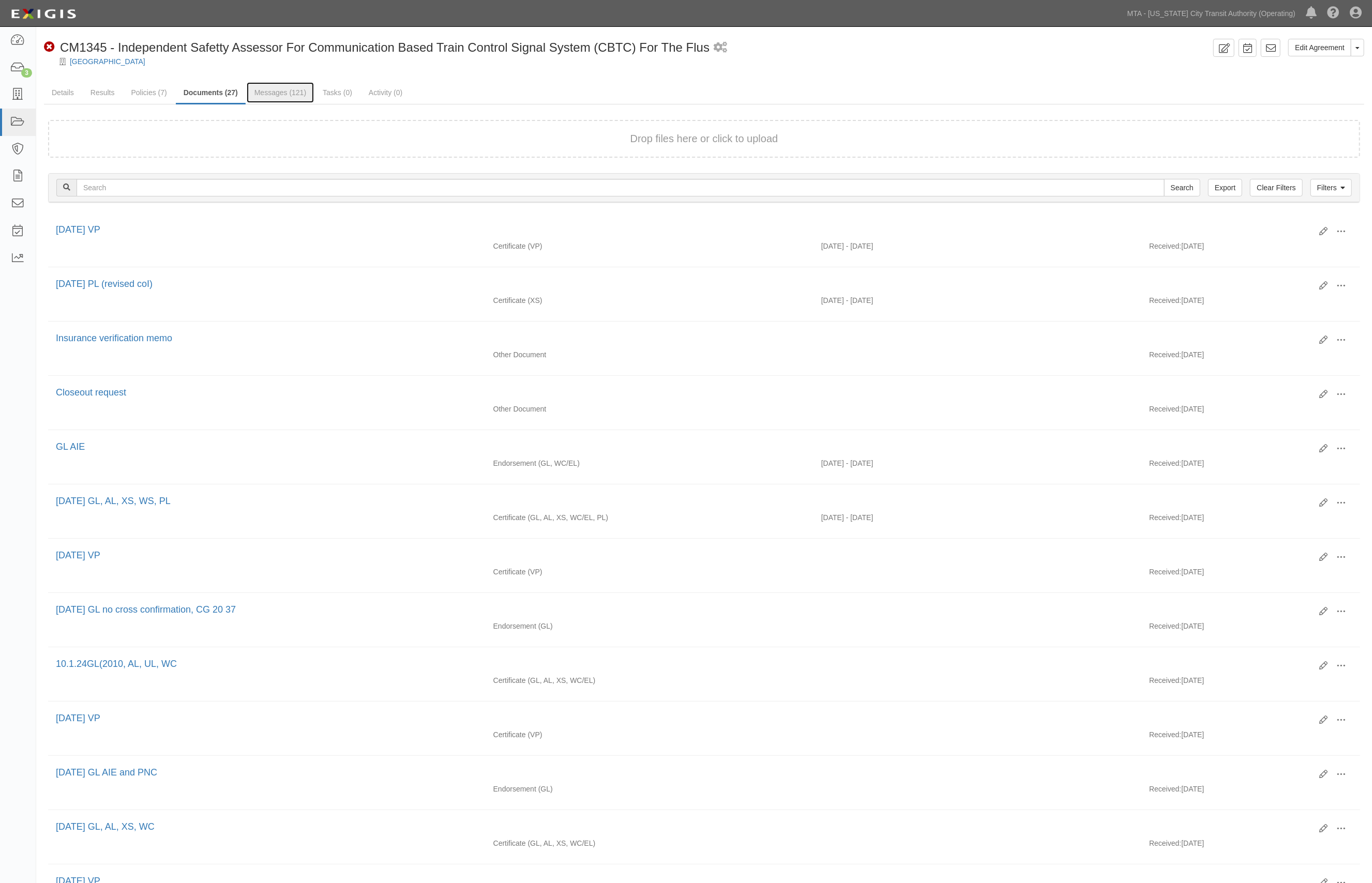
click at [288, 89] on link "Messages (121)" at bounding box center [280, 93] width 67 height 20
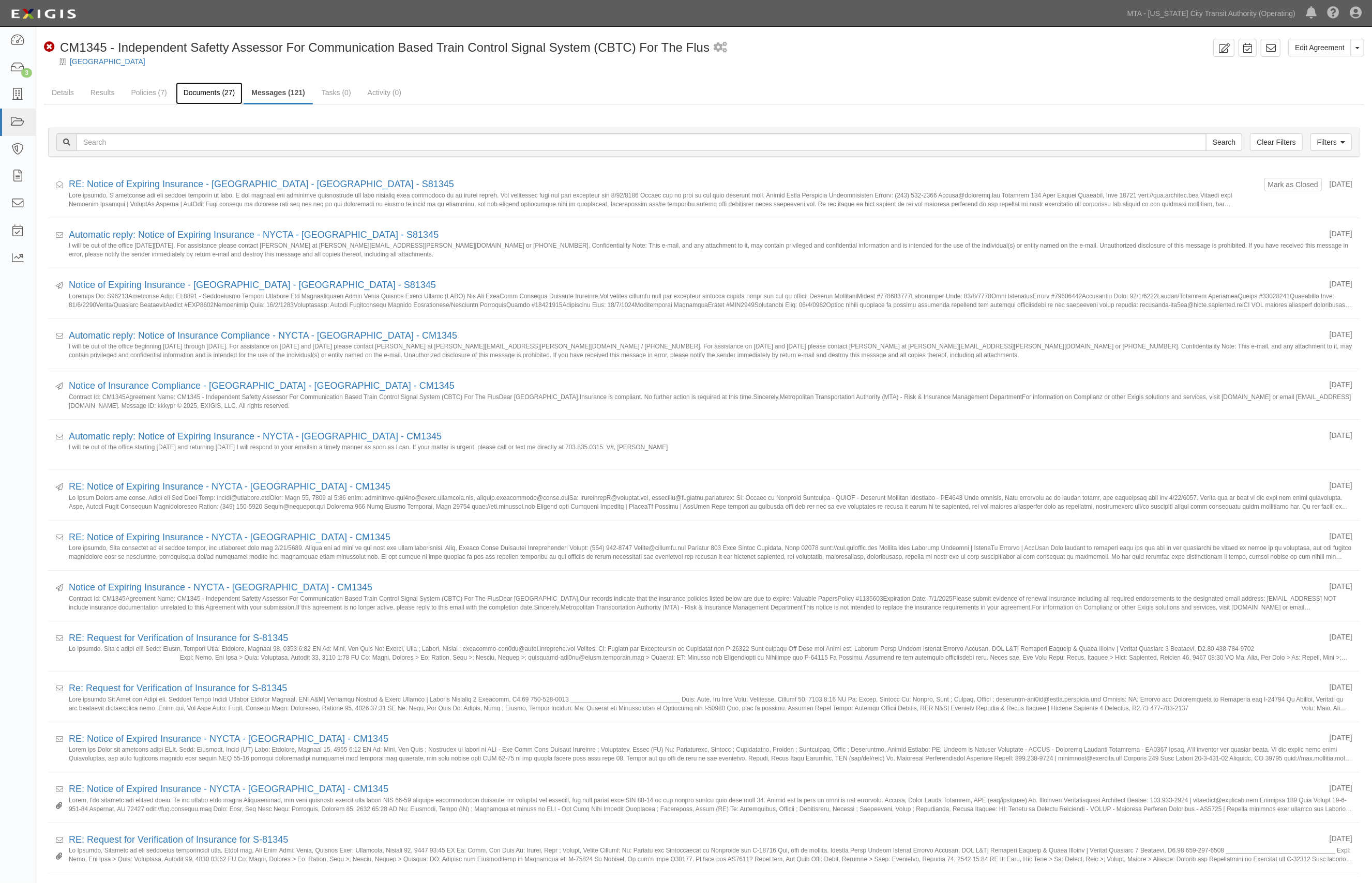
click at [201, 93] on link "Documents (27)" at bounding box center [209, 93] width 67 height 22
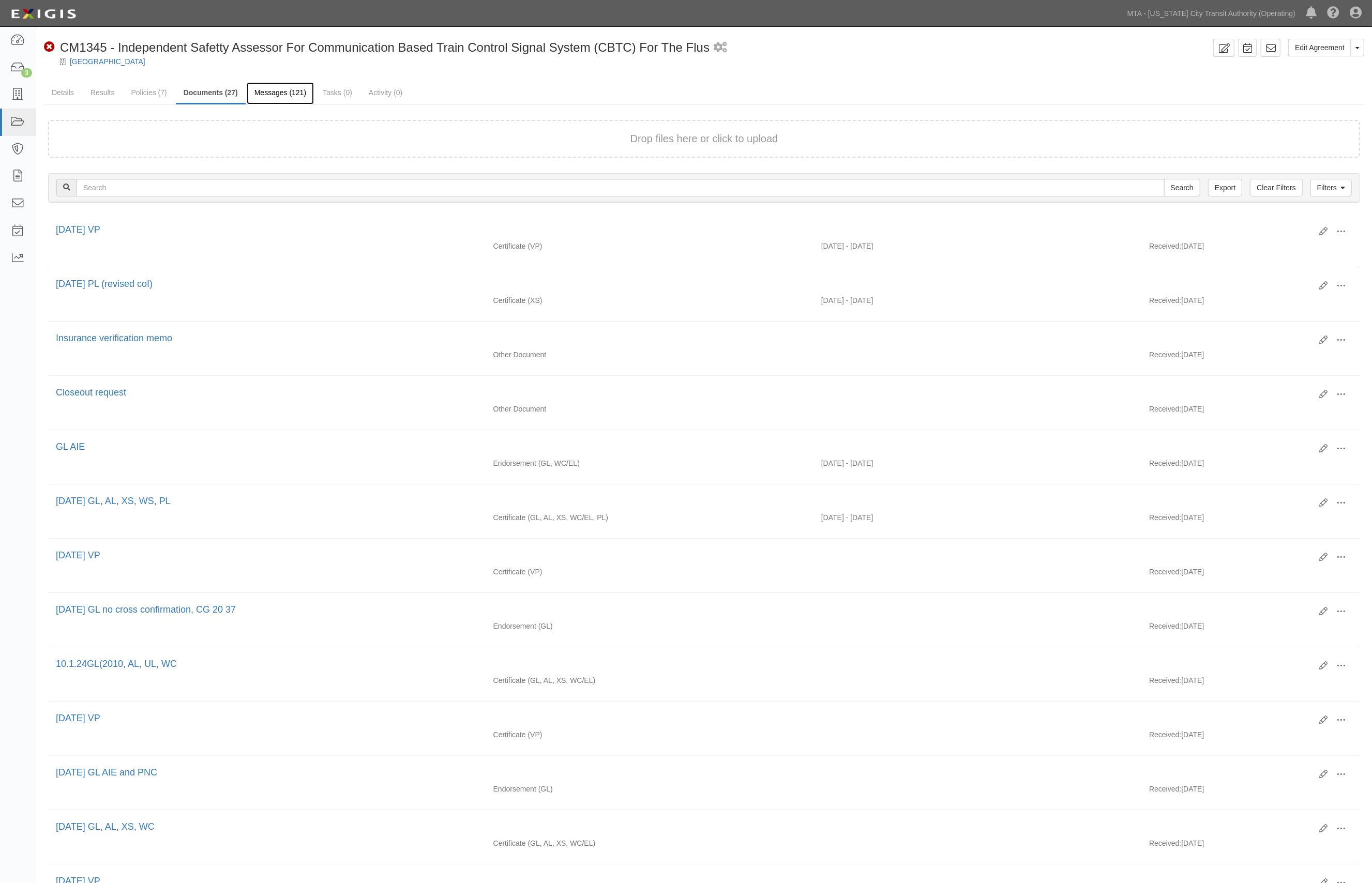
click at [270, 89] on link "Messages (121)" at bounding box center [280, 93] width 67 height 22
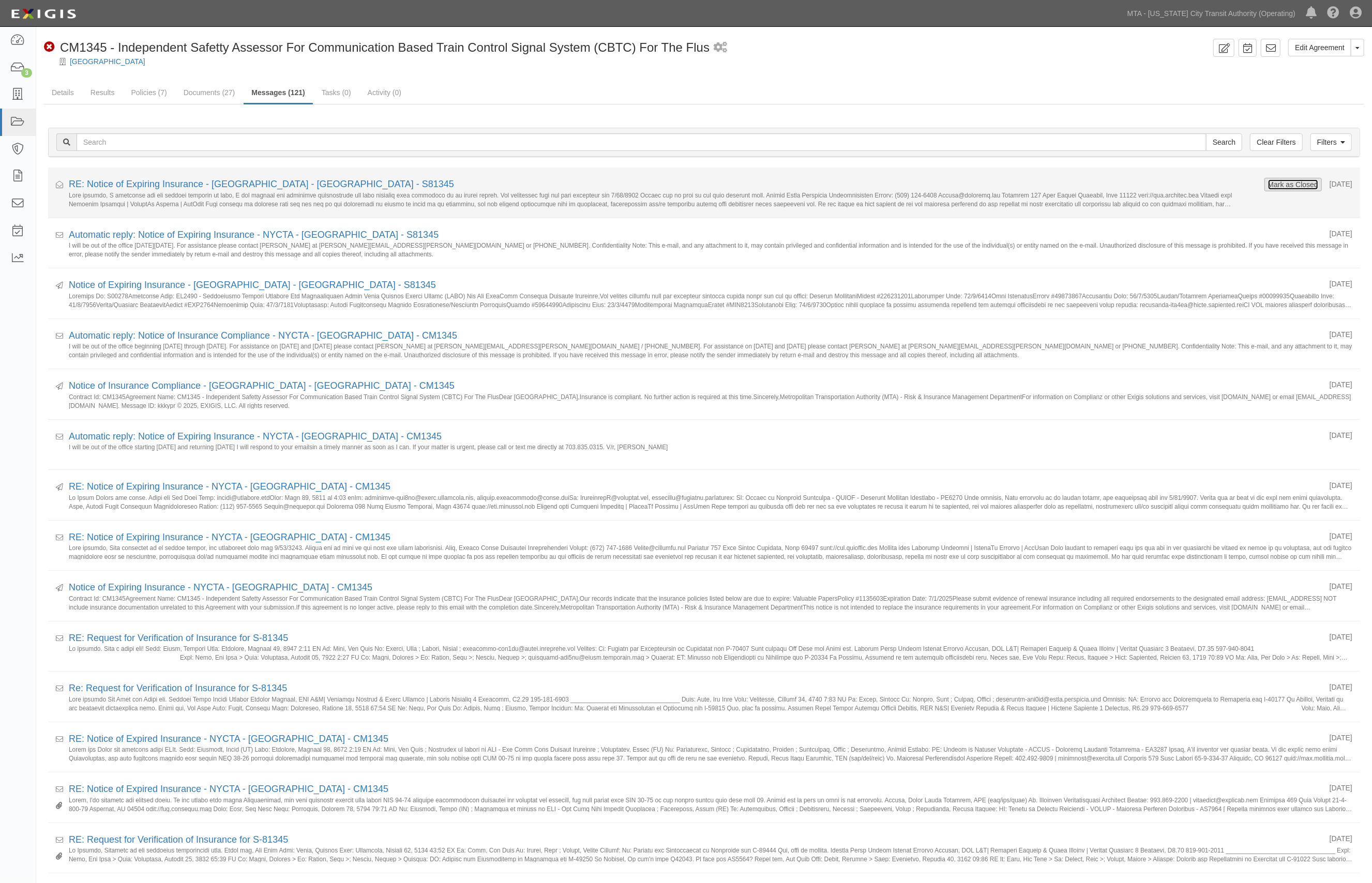
click at [1295, 188] on button "Mark as Closed" at bounding box center [1293, 185] width 51 height 11
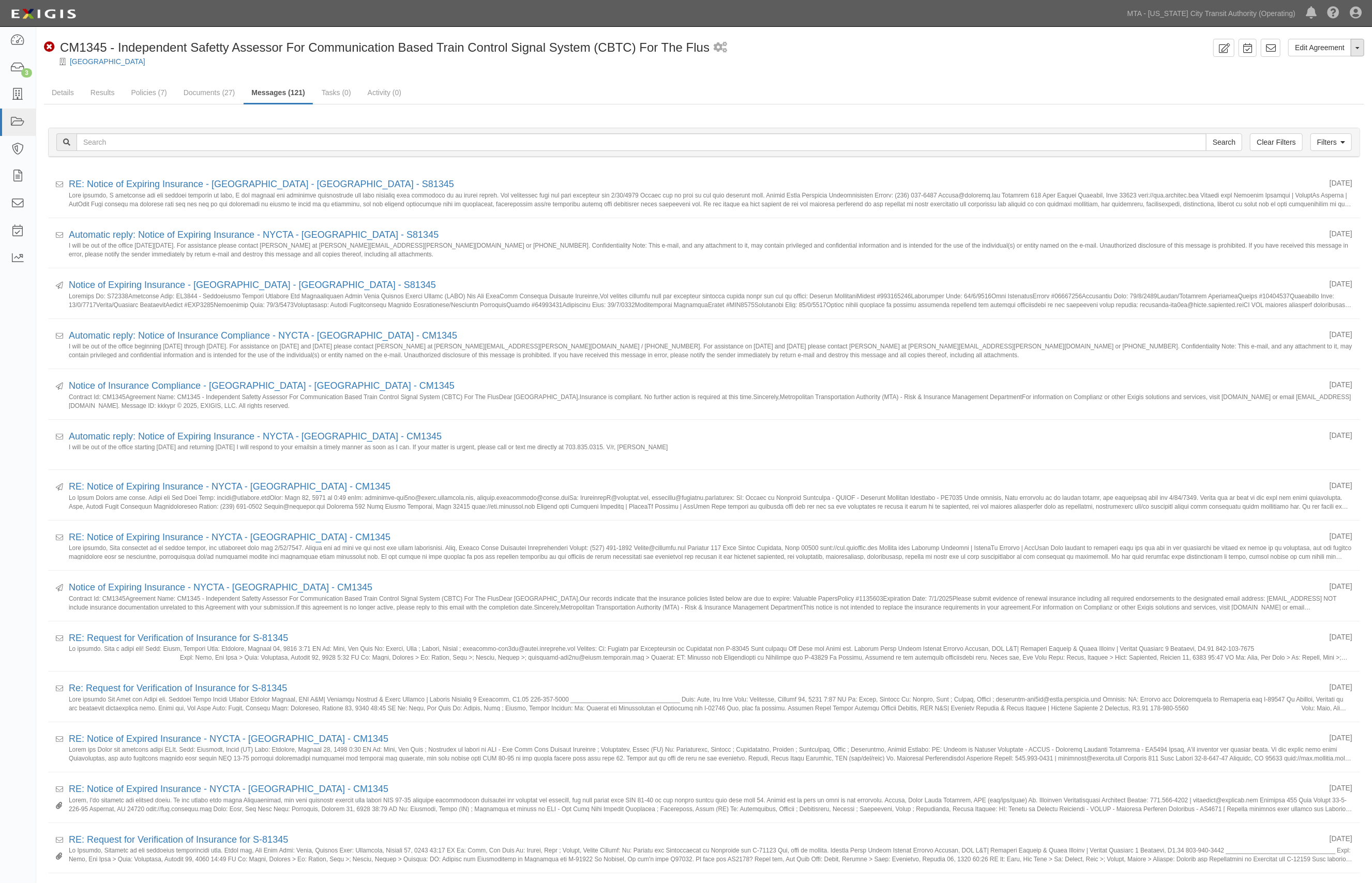
click at [1358, 52] on button "Toggle Agreement Dropdown" at bounding box center [1358, 47] width 14 height 18
click at [1312, 80] on link "Archive Agreement" at bounding box center [1323, 81] width 82 height 14
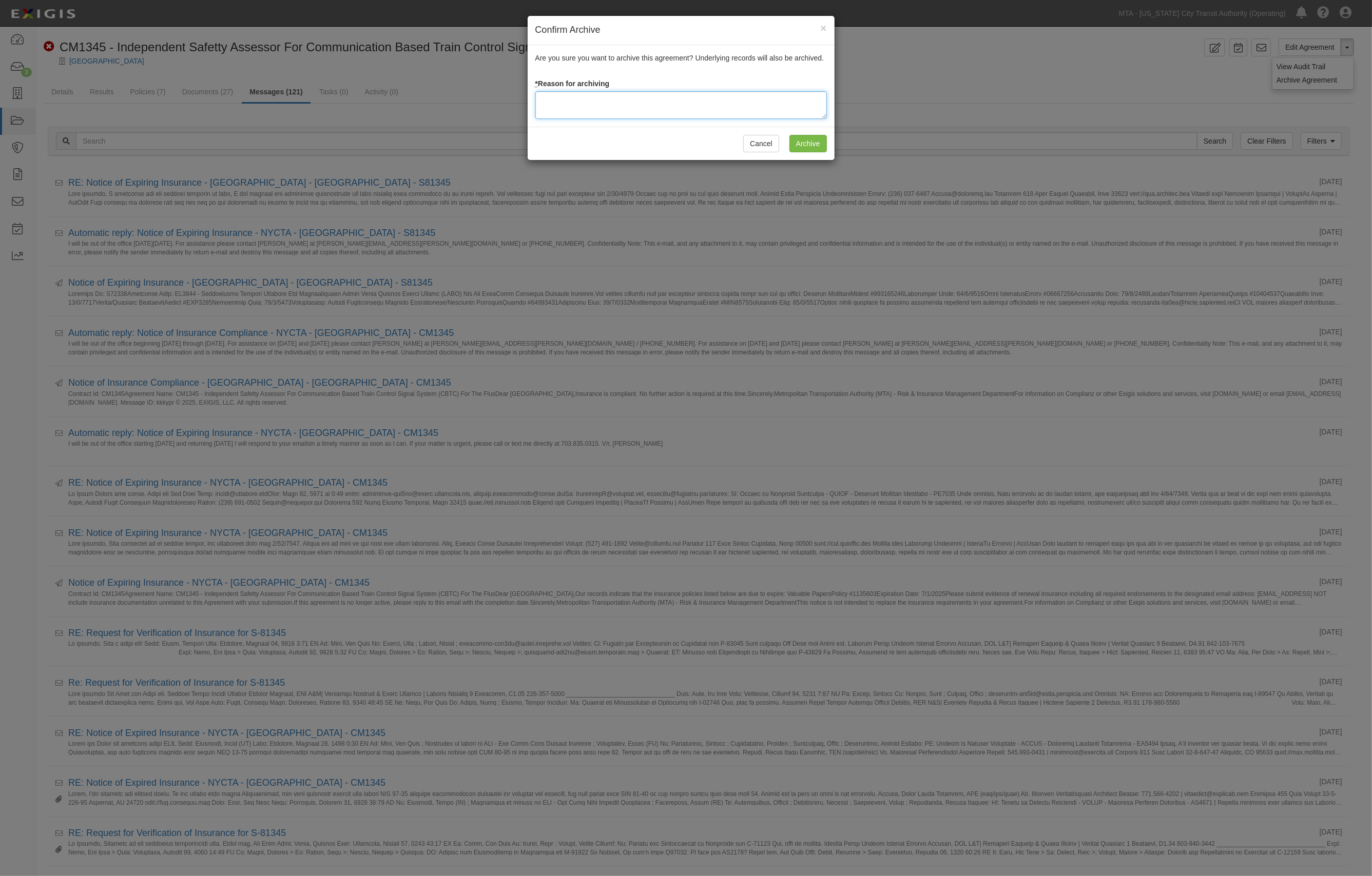
paste textarea "[DATE]"
click at [540, 101] on textarea "[DATE]" at bounding box center [681, 105] width 292 height 28
type textarea "final completion [DATE]"
click at [809, 144] on input "Archive" at bounding box center [808, 143] width 37 height 17
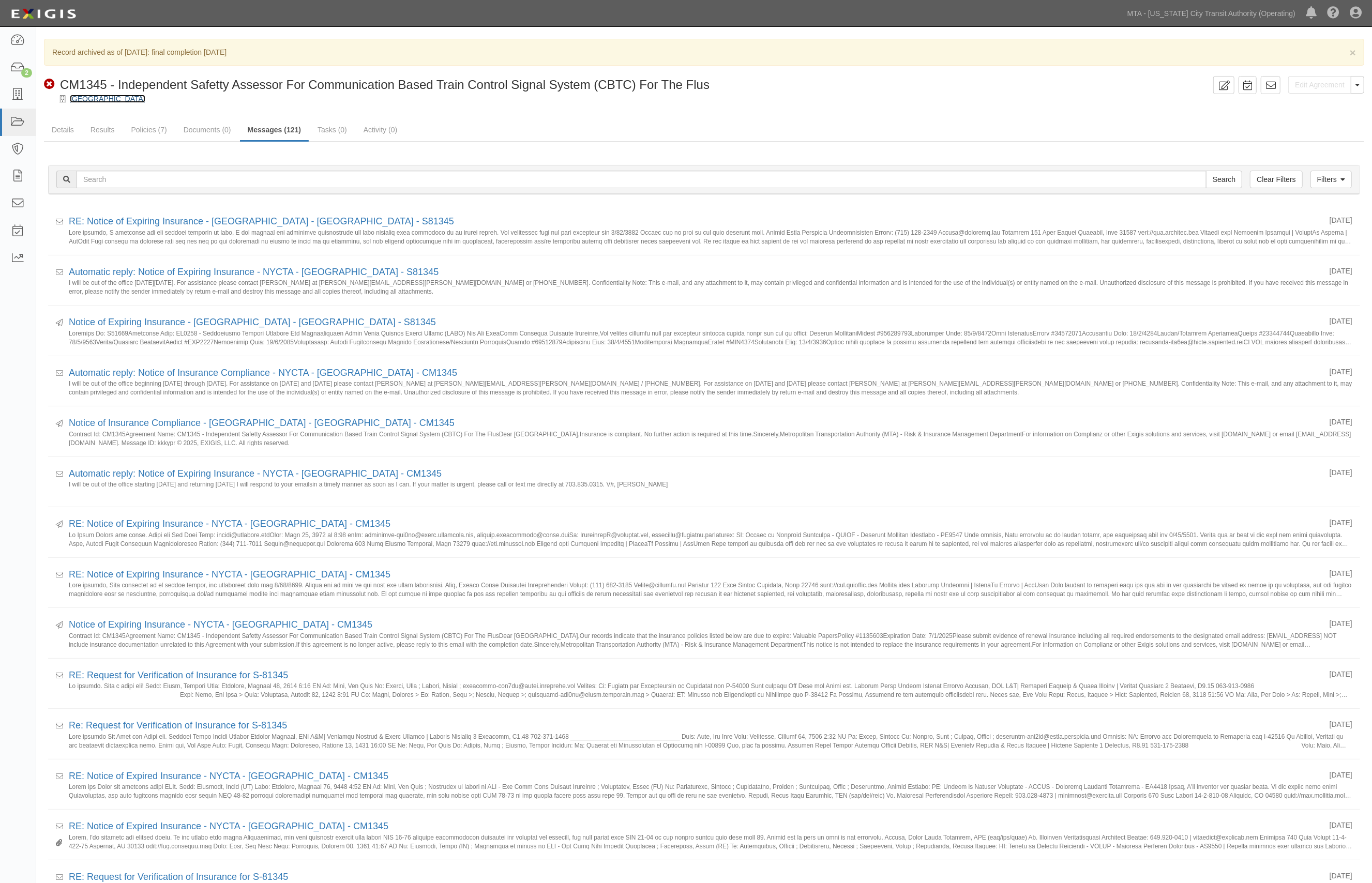
click at [134, 100] on link "[GEOGRAPHIC_DATA]" at bounding box center [107, 98] width 76 height 9
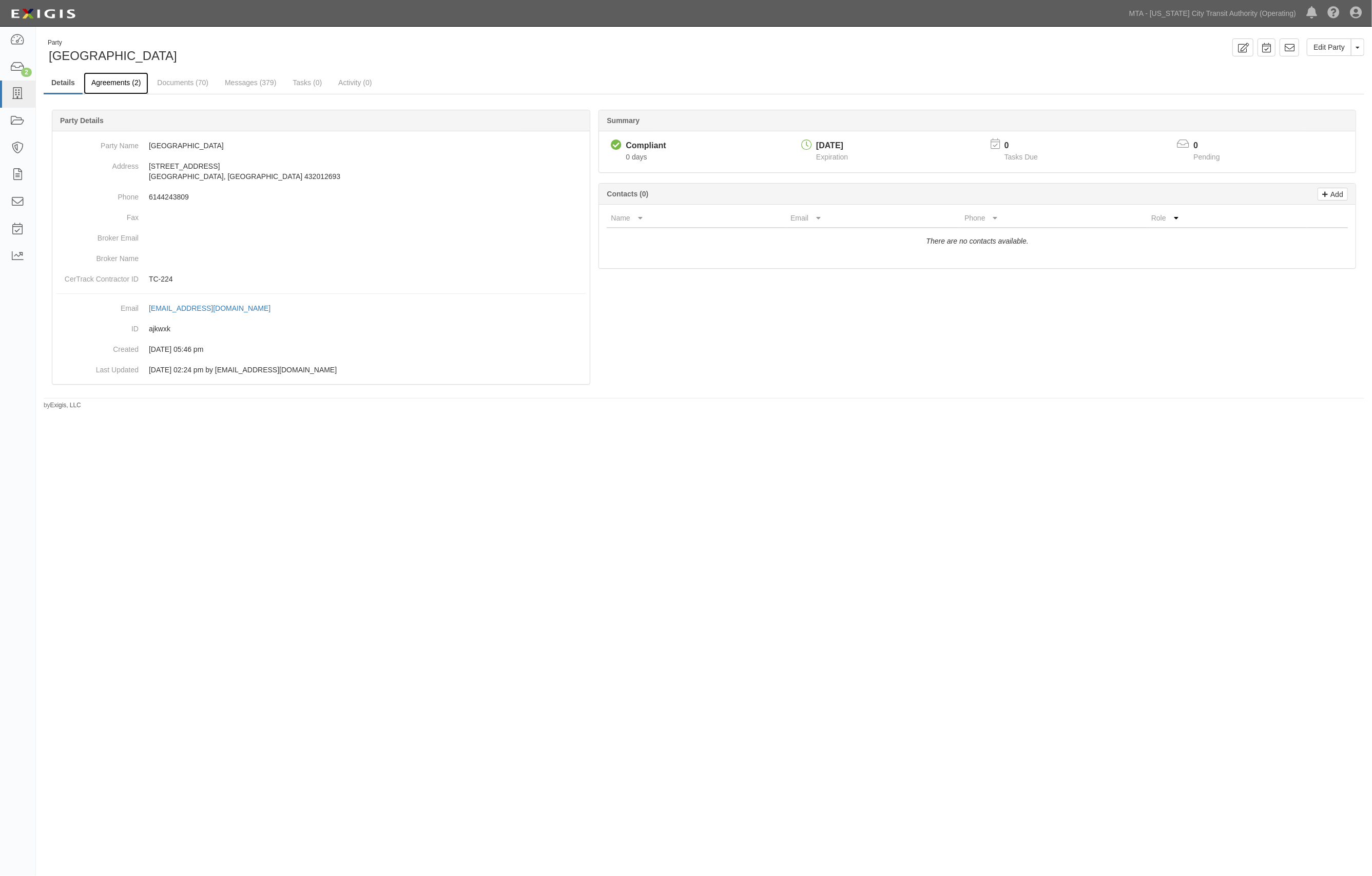
click at [114, 82] on link "Agreements (2)" at bounding box center [116, 83] width 65 height 22
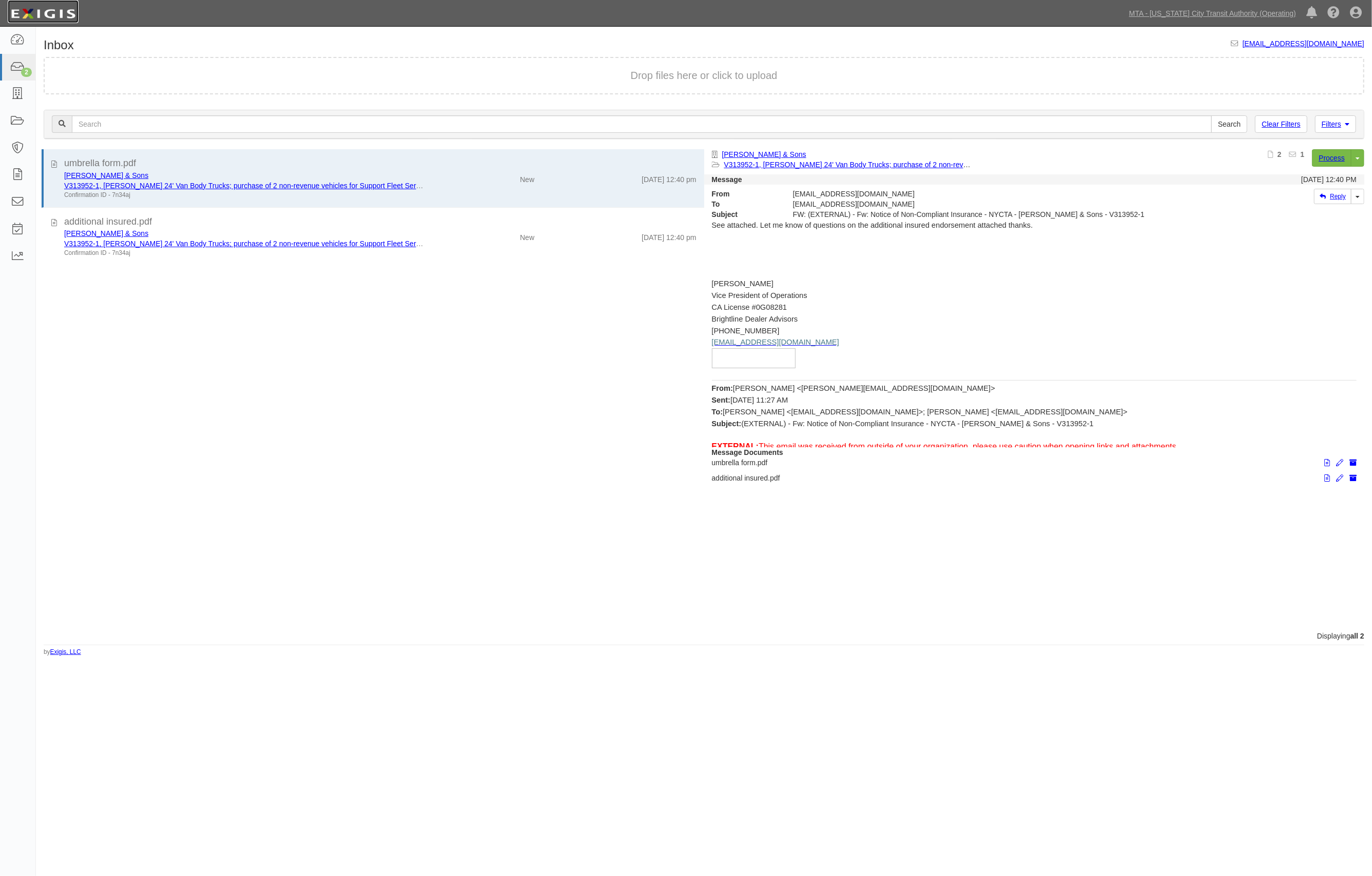
click at [14, 17] on img at bounding box center [43, 14] width 71 height 19
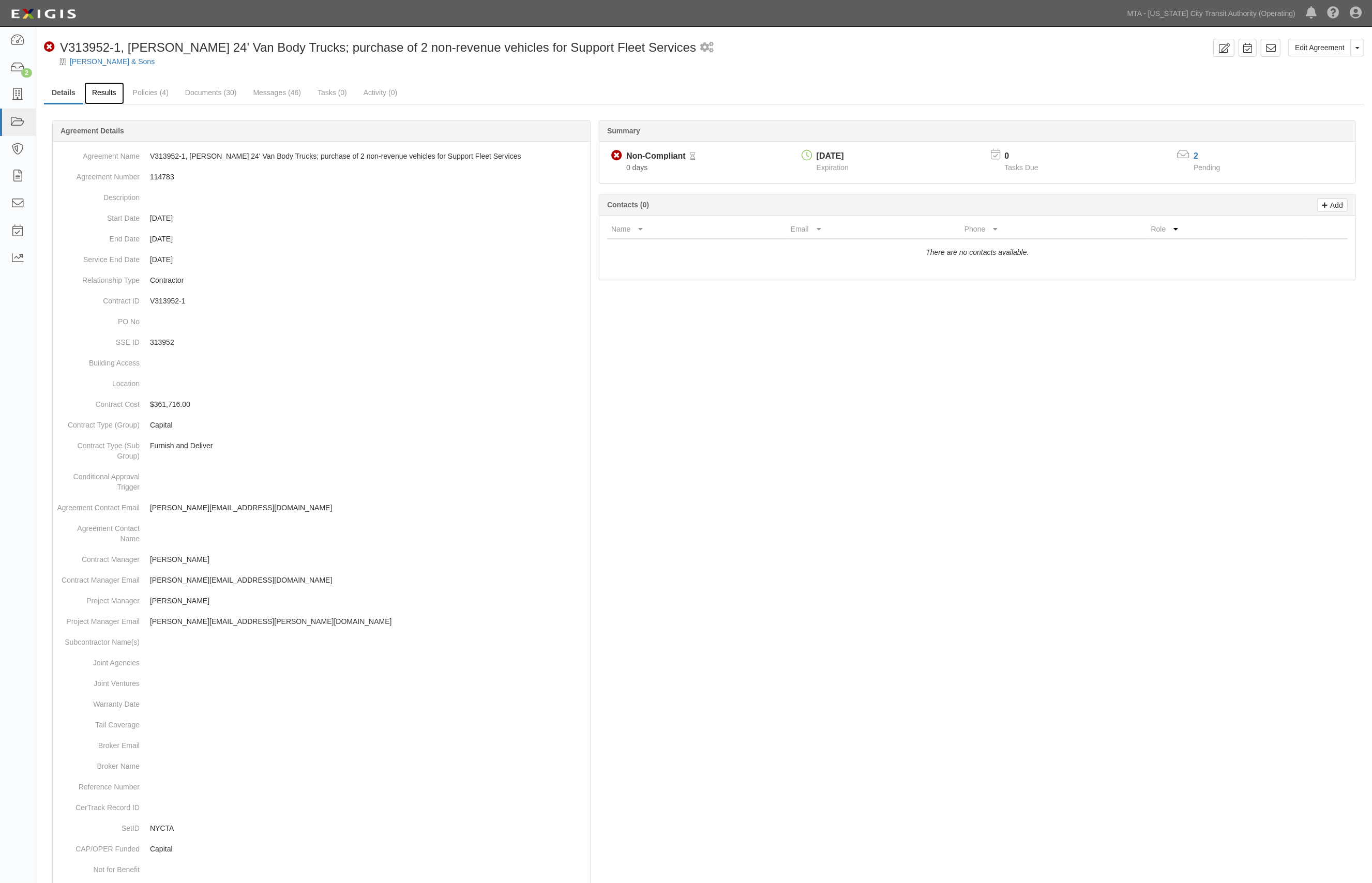
click at [100, 90] on link "Results" at bounding box center [104, 93] width 40 height 22
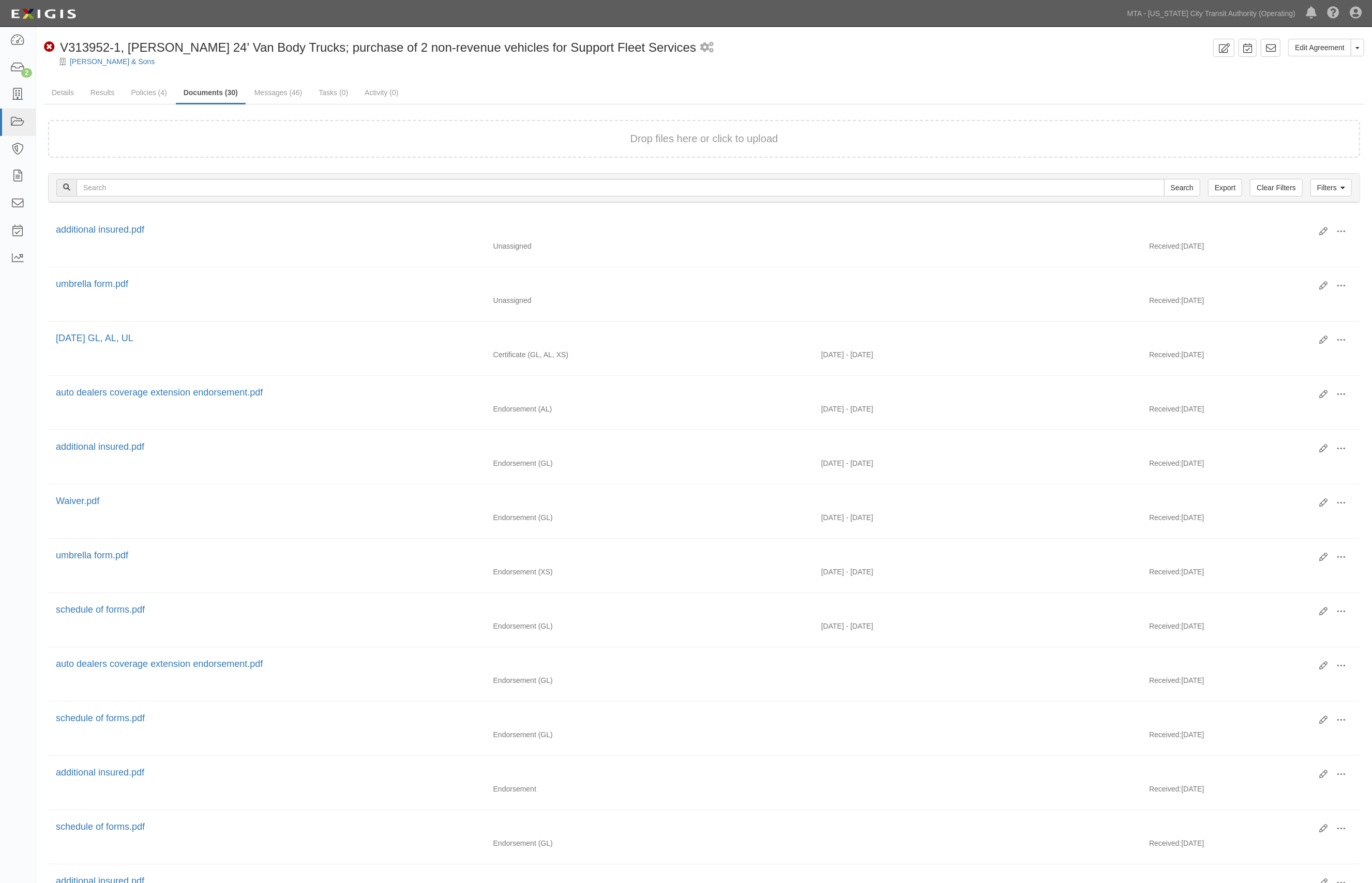
click at [941, 82] on div "Edit Agreement Toggle Agreement Dropdown View Audit Trail Archive Agreement Sen…" at bounding box center [704, 720] width 1336 height 1362
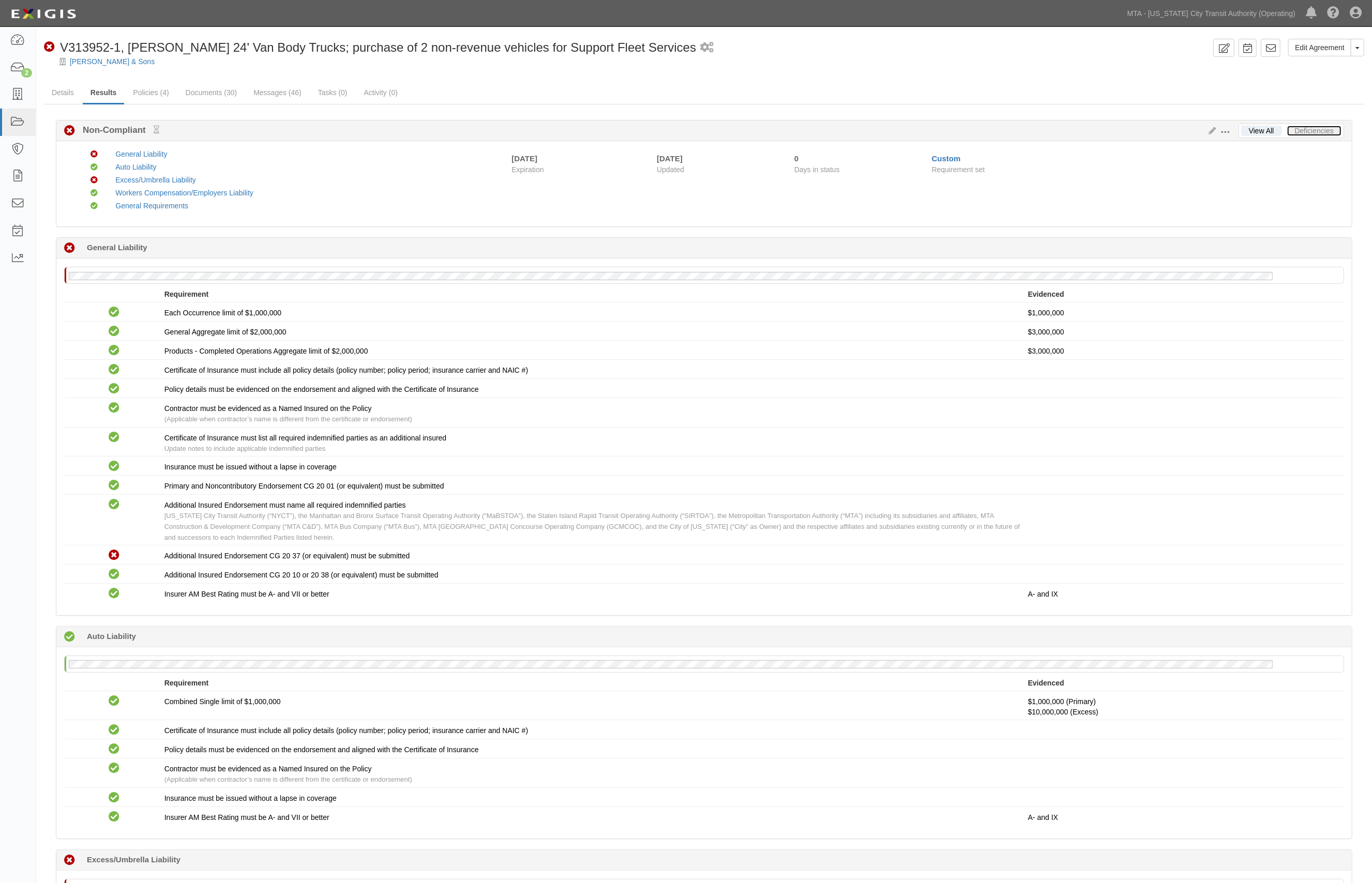
click at [1317, 126] on link "Deficiencies" at bounding box center [1314, 131] width 54 height 10
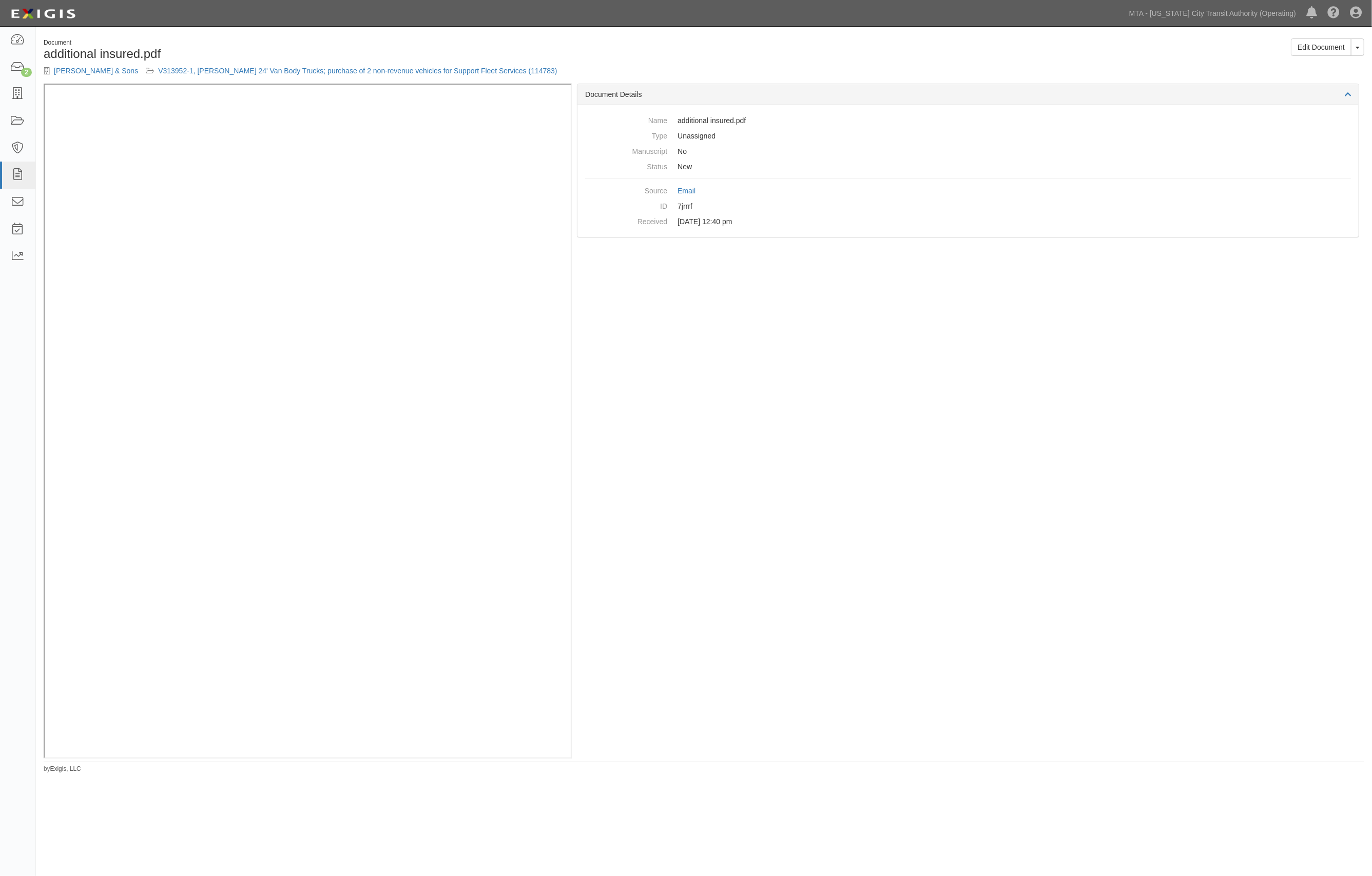
click at [954, 360] on div "Document Details Name additional insured.pdf Type Unassigned Manuscript No Stat…" at bounding box center [968, 421] width 792 height 675
drag, startPoint x: 1318, startPoint y: 35, endPoint x: 1322, endPoint y: 39, distance: 5.7
click at [1320, 36] on div "Document additional insured.pdf [PERSON_NAME] & Sons V313952-1, [PERSON_NAME] 2…" at bounding box center [704, 402] width 1336 height 743
click at [1323, 43] on link "Edit Document" at bounding box center [1321, 47] width 60 height 17
click at [999, 400] on div "Document Details Name umbrella form.pdf Type Unassigned Manuscript No Status Ne…" at bounding box center [968, 421] width 792 height 675
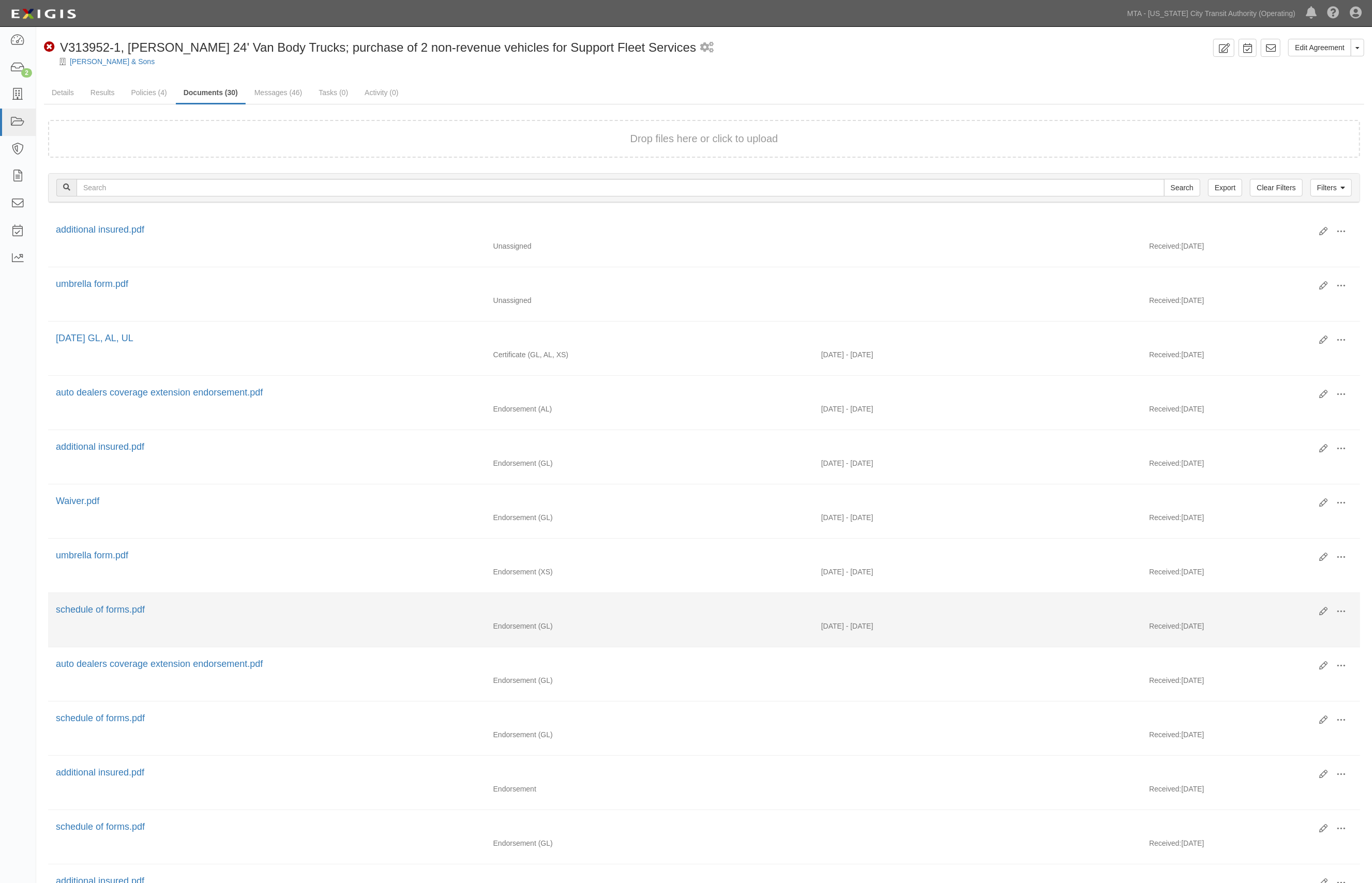
click at [462, 620] on div "Edit View View details Archive [GEOGRAPHIC_DATA] schedule of forms.pdf" at bounding box center [704, 612] width 1312 height 18
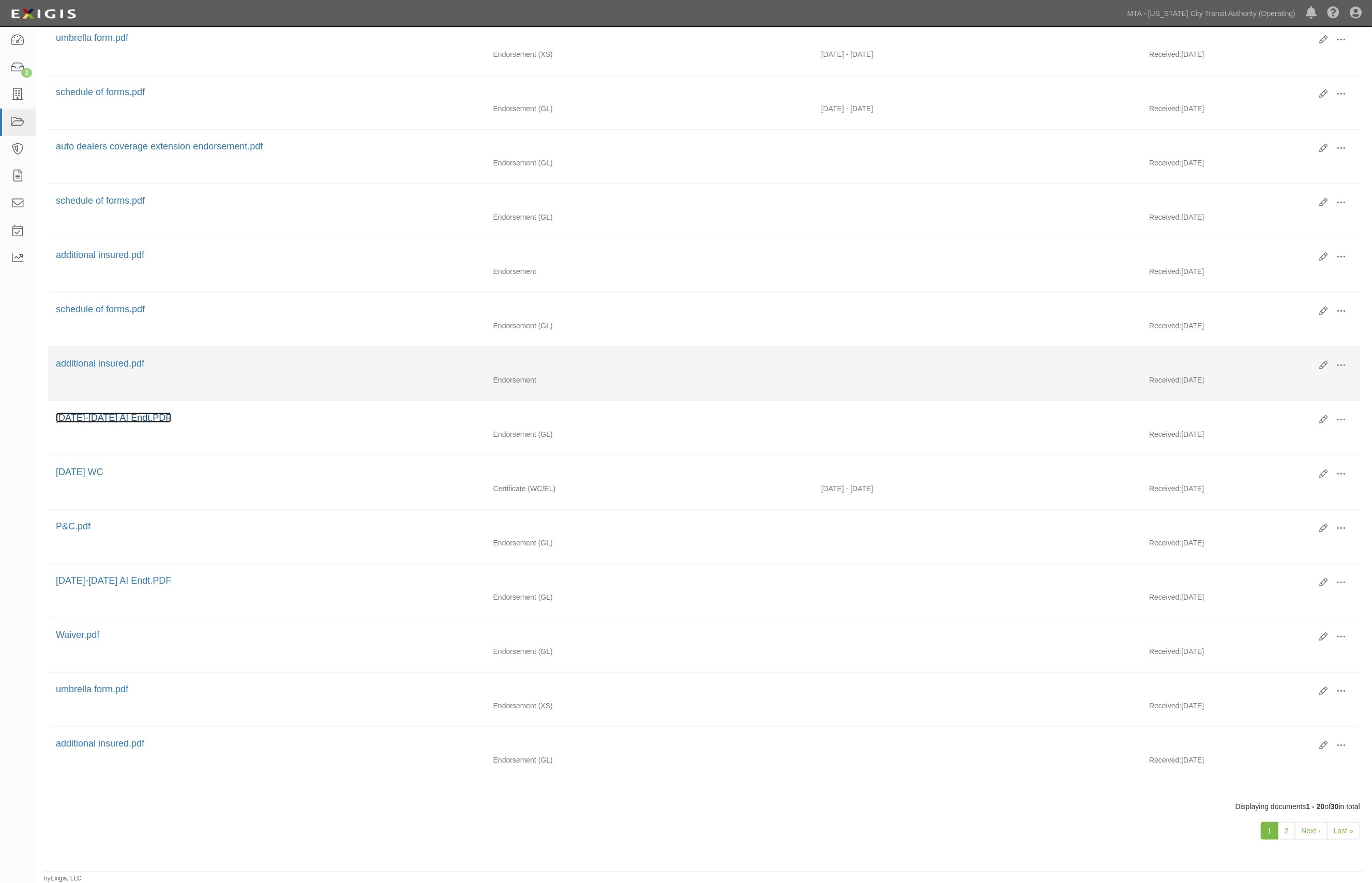
scroll to position [529, 0]
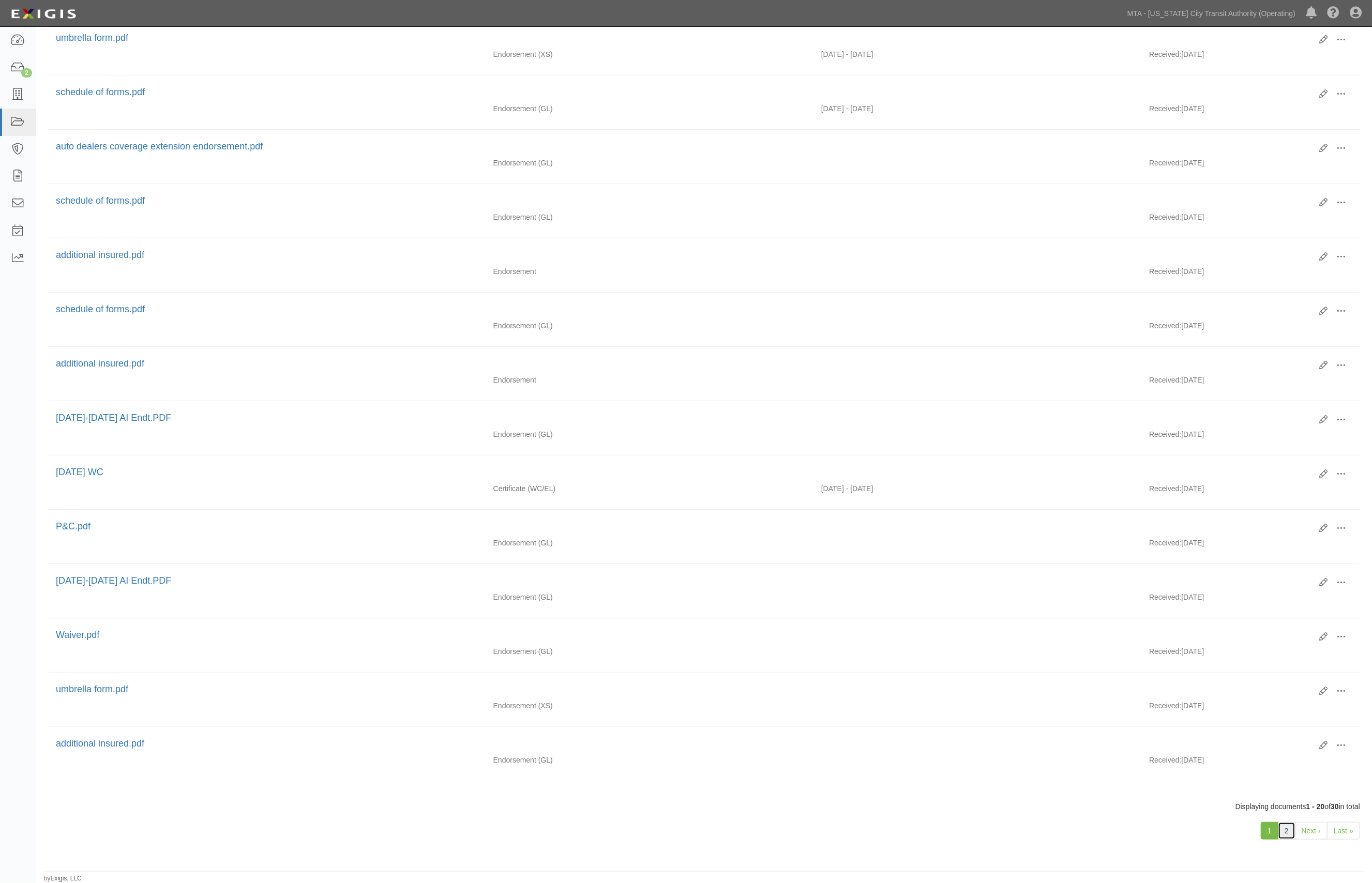
click at [1288, 831] on link "2" at bounding box center [1286, 831] width 18 height 18
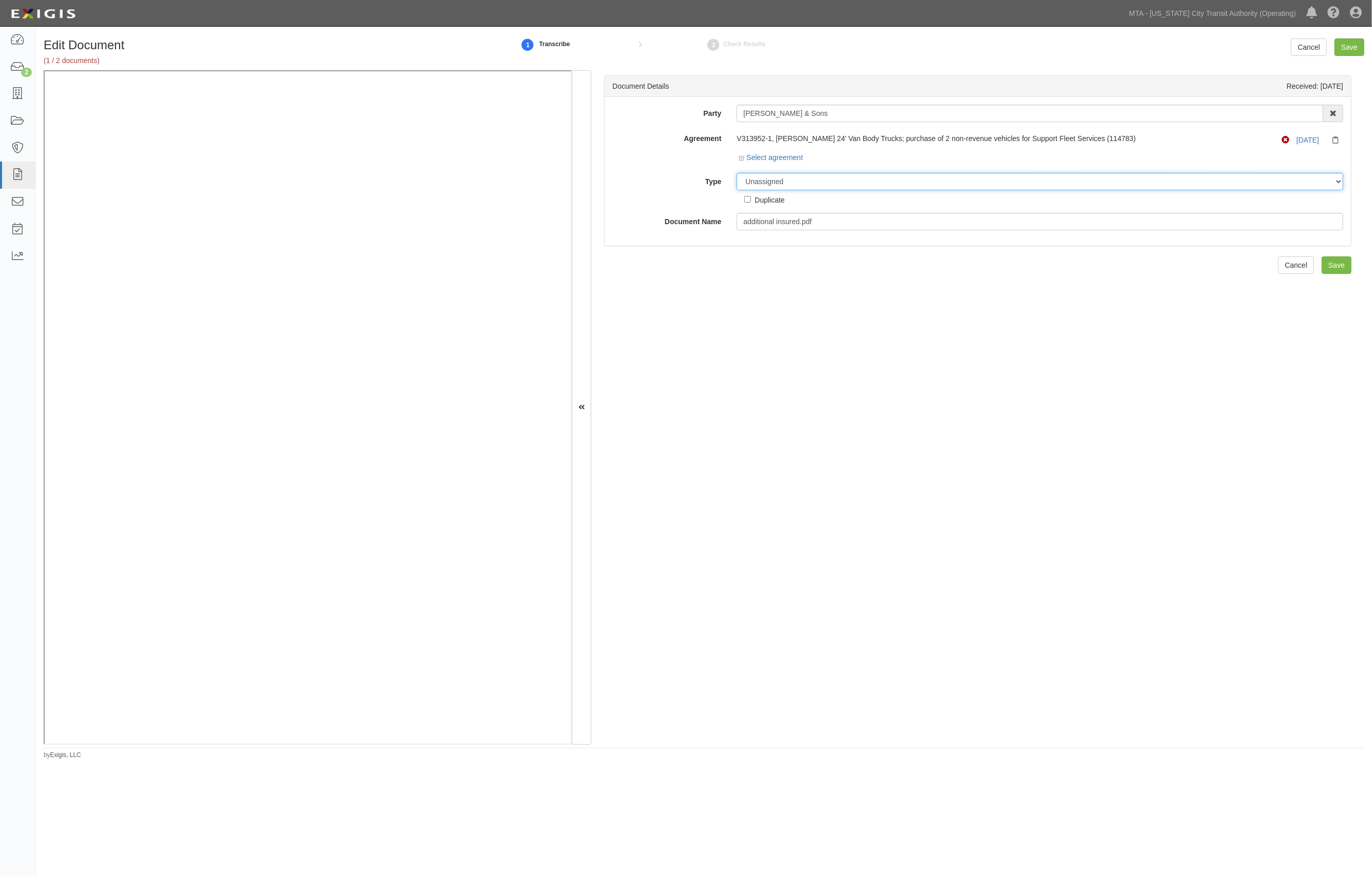
click at [822, 184] on select "Unassigned Binder Cancellation Notice Certificate Contract Endorsement Insuranc…" at bounding box center [1040, 182] width 607 height 17
select select "JunkDetail"
click at [737, 173] on select "Unassigned Binder Cancellation Notice Certificate Contract Endorsement Insuranc…" at bounding box center [1040, 182] width 607 height 17
drag, startPoint x: 1340, startPoint y: 48, endPoint x: 1252, endPoint y: 2, distance: 99.3
click at [1340, 48] on input "Save" at bounding box center [1349, 47] width 30 height 17
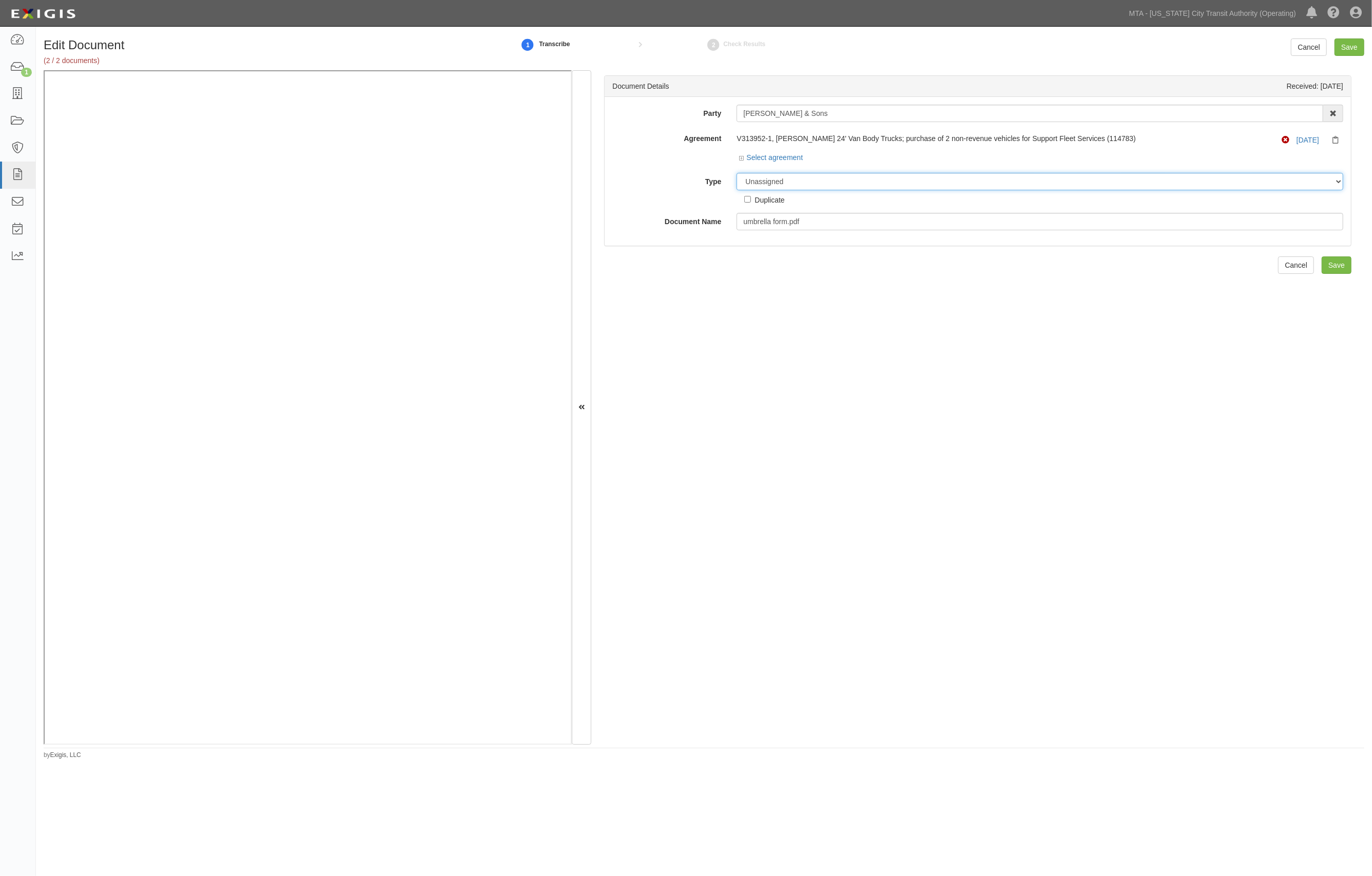
click at [818, 181] on select "Unassigned Binder Cancellation Notice Certificate Contract Endorsement Insuranc…" at bounding box center [1040, 182] width 607 height 17
select select "EndorsementDetail"
click at [737, 173] on select "Unassigned Binder Cancellation Notice Certificate Contract Endorsement Insuranc…" at bounding box center [1040, 182] width 607 height 17
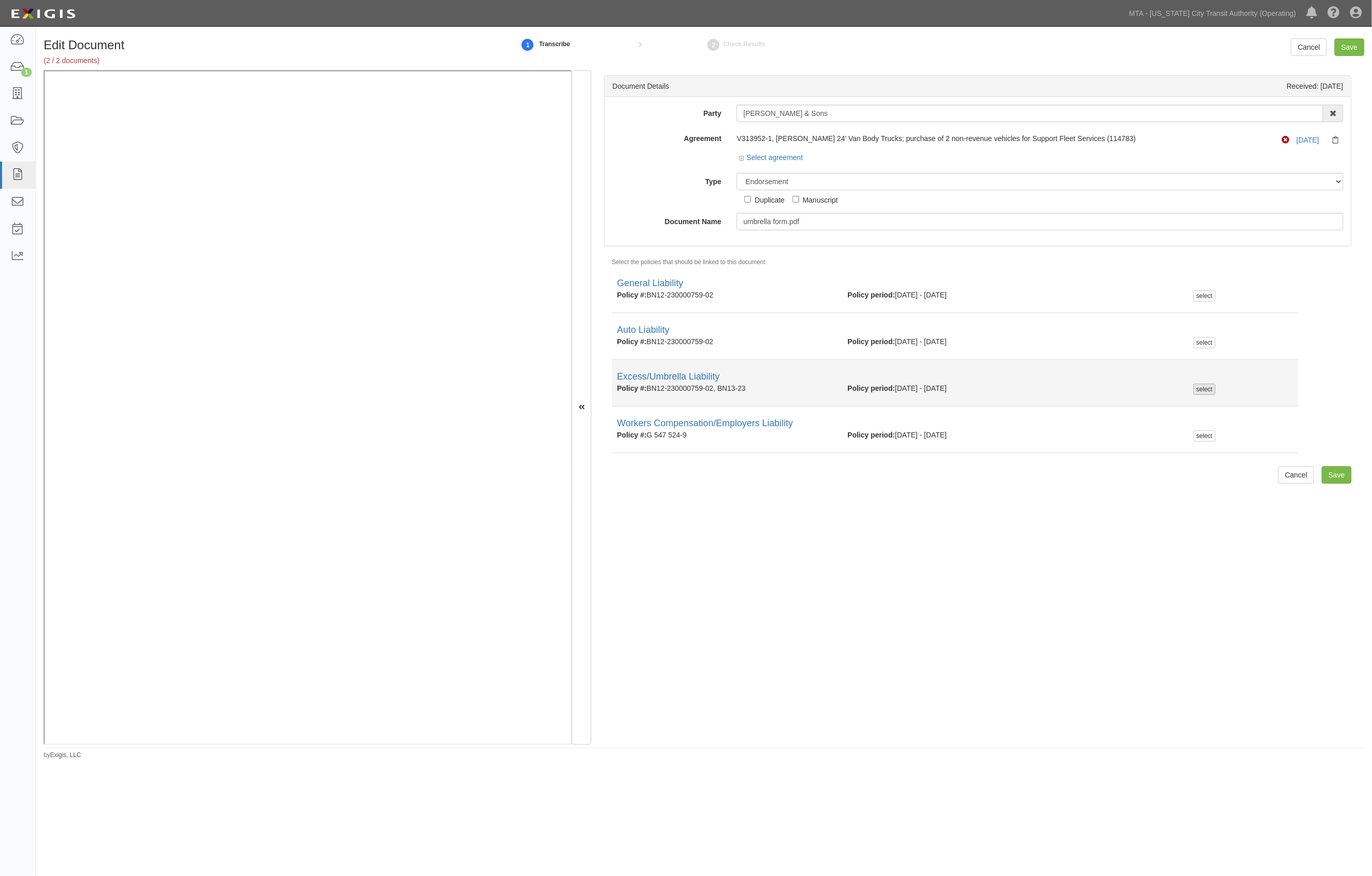
click at [1196, 393] on div "select" at bounding box center [1204, 389] width 22 height 11
checkbox input "true"
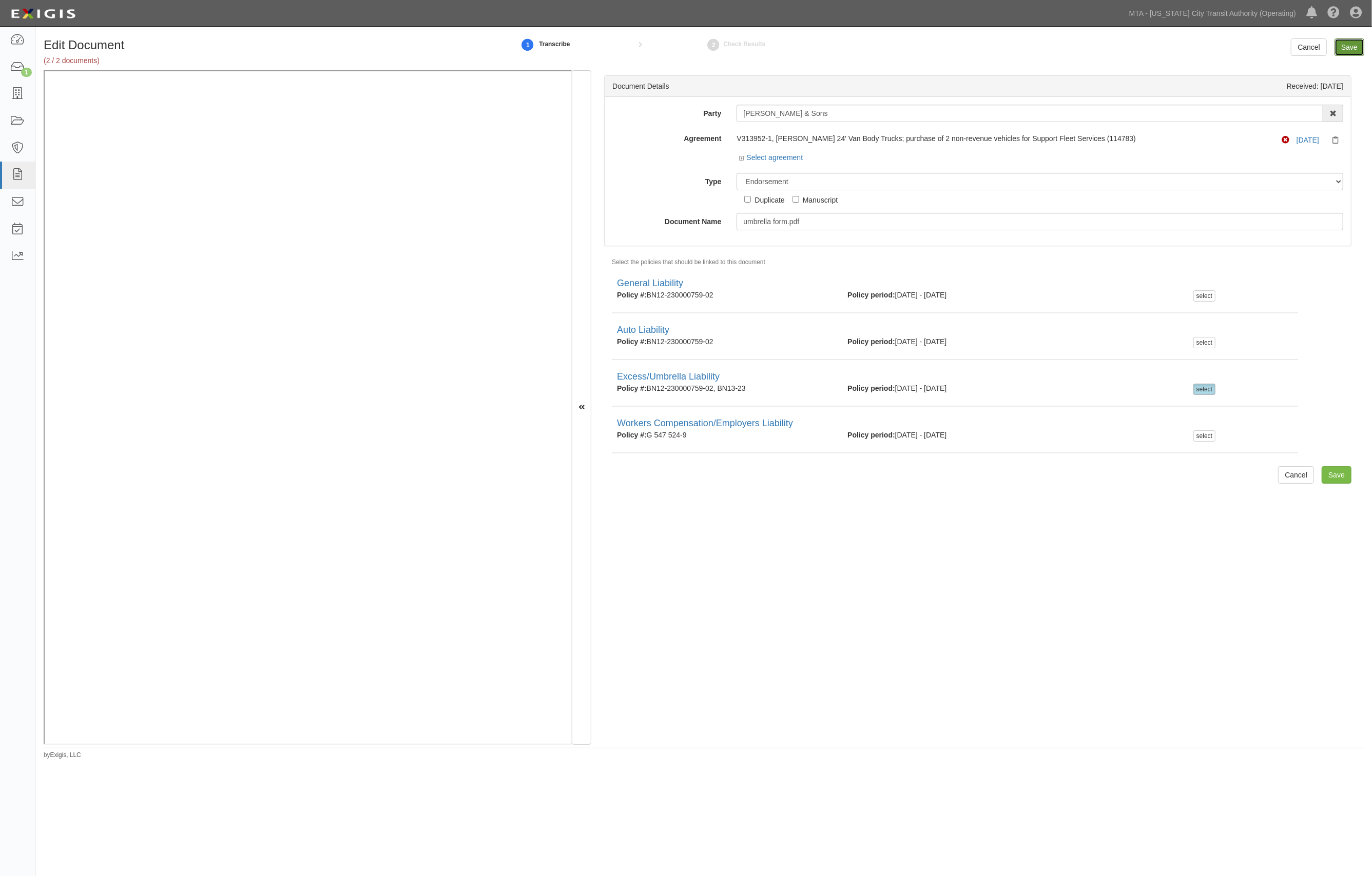
click at [1355, 43] on input "Save" at bounding box center [1349, 47] width 30 height 17
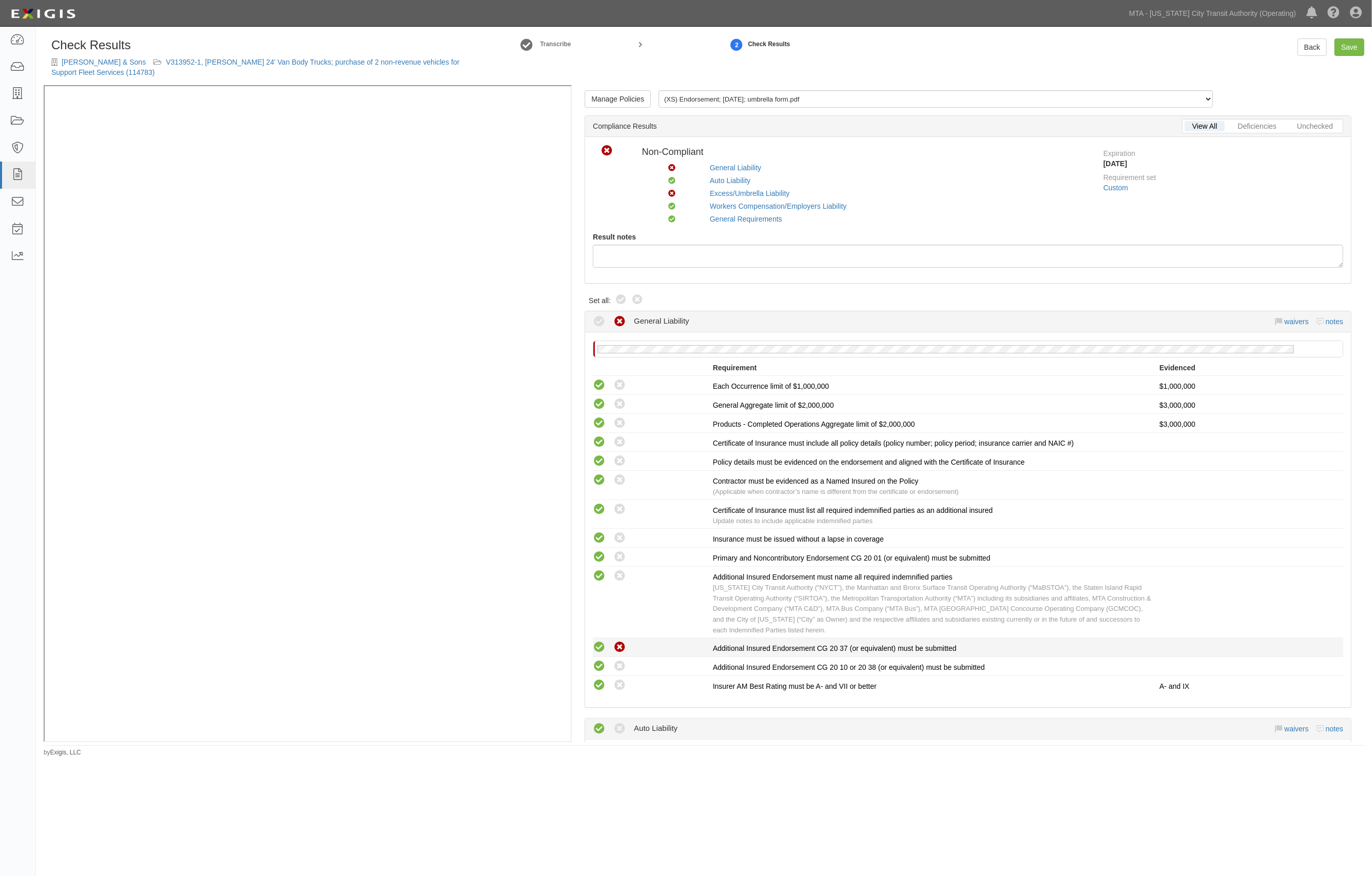
click at [599, 644] on icon at bounding box center [599, 648] width 13 height 13
radio input "true"
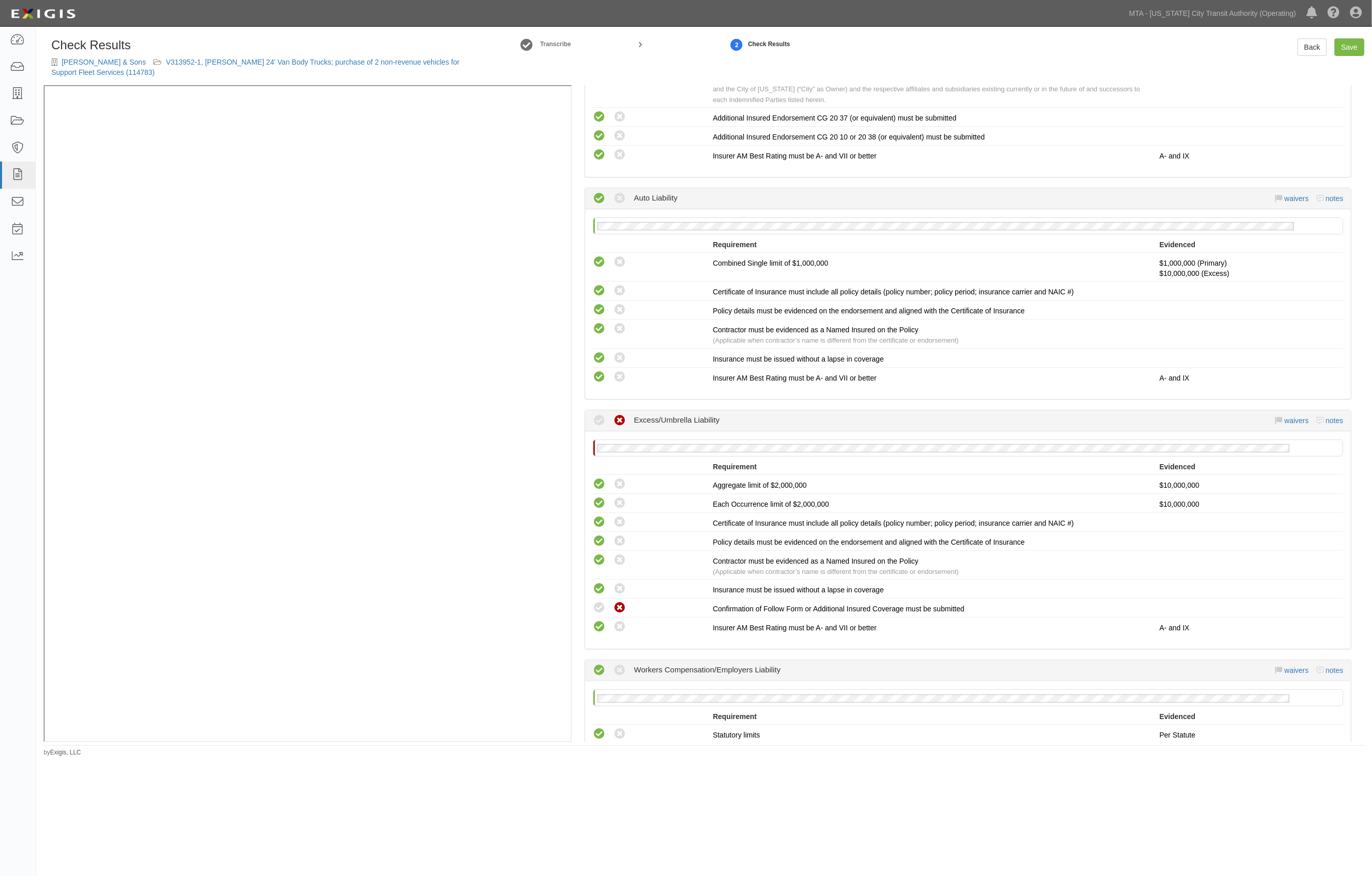
scroll to position [547, 0]
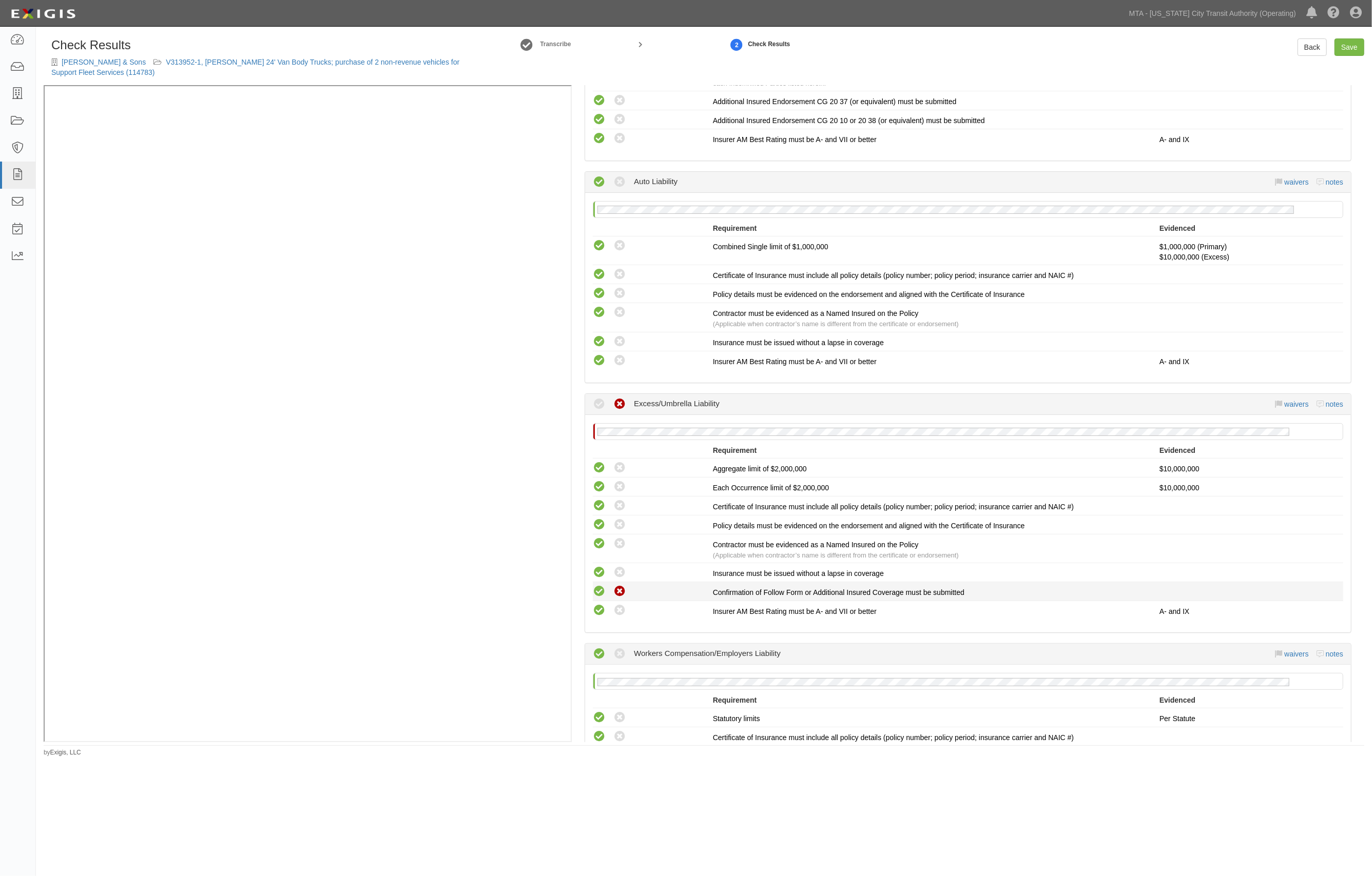
click at [599, 586] on icon at bounding box center [599, 592] width 13 height 13
radio input "true"
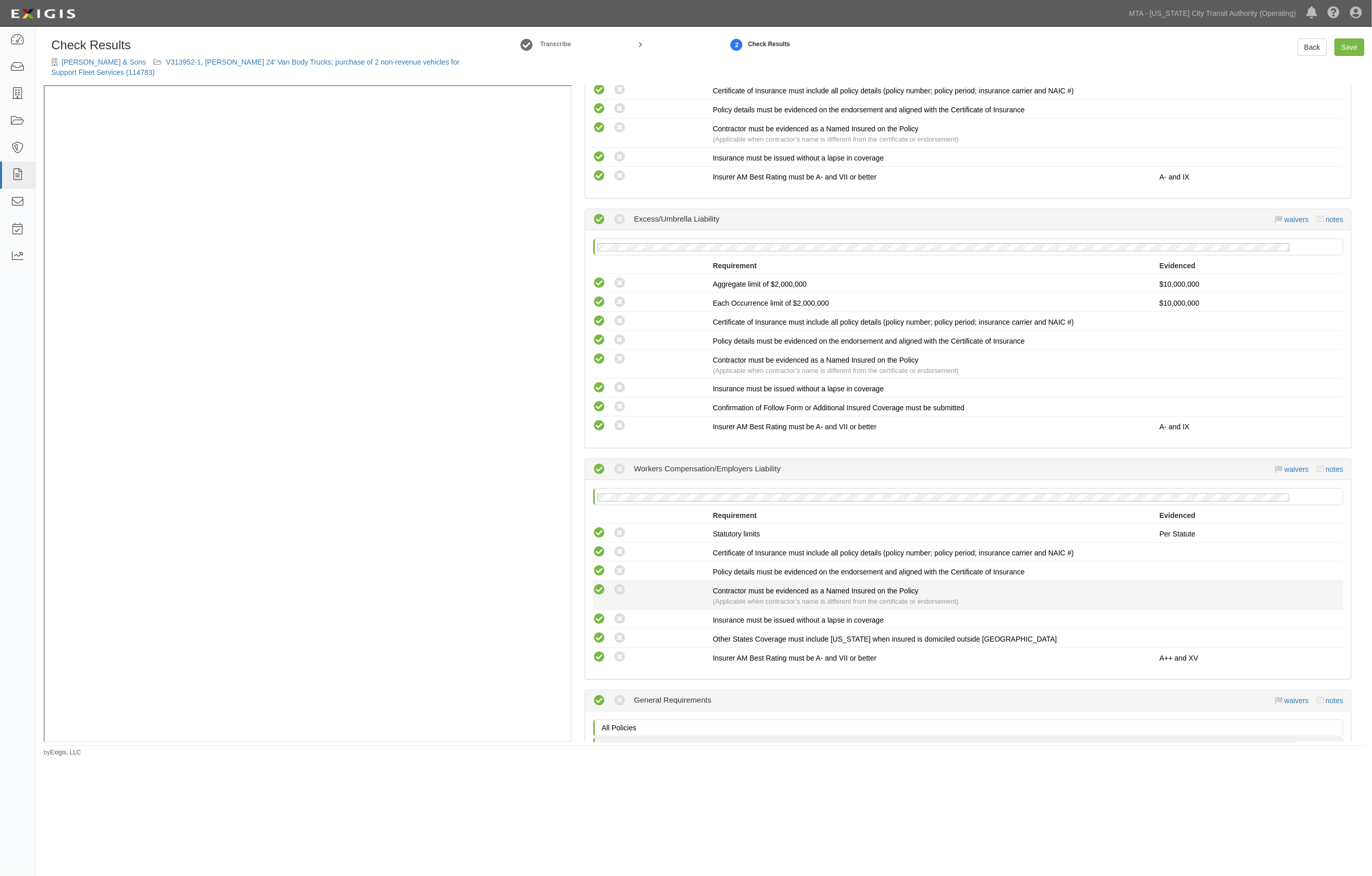
scroll to position [1026, 0]
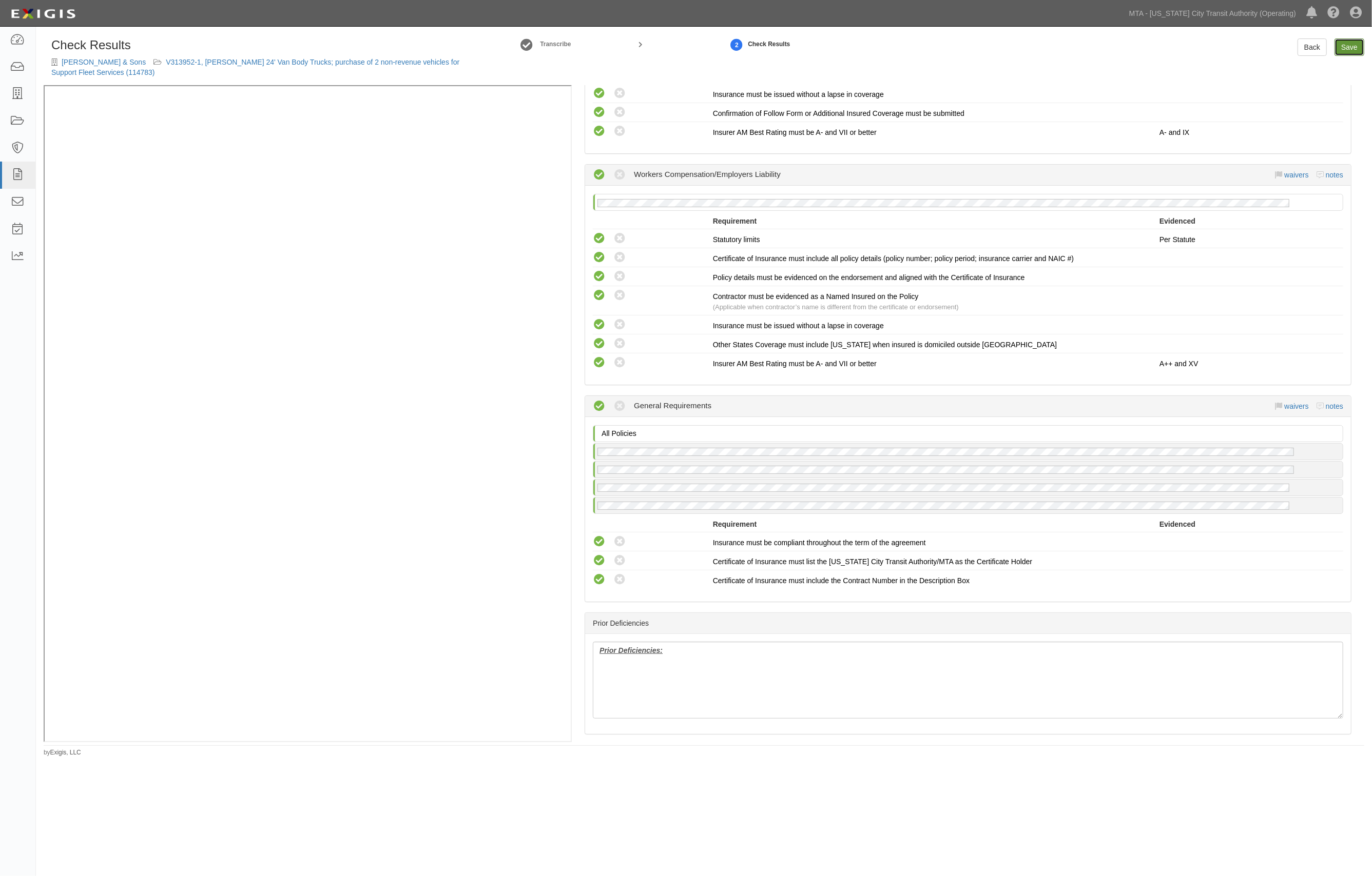
click at [1347, 45] on link "Save" at bounding box center [1349, 47] width 30 height 17
radio input "true"
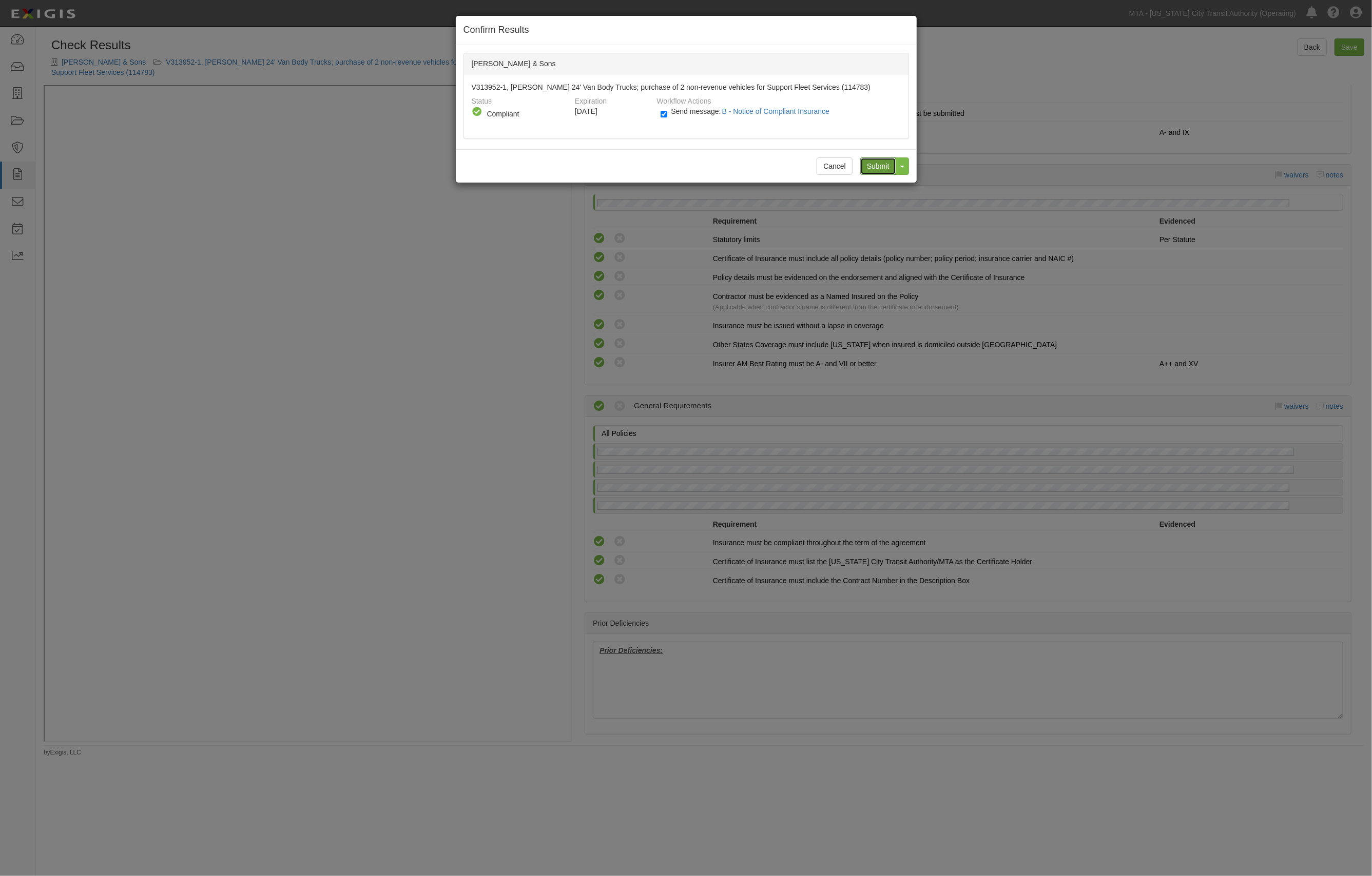
click at [865, 162] on input "Submit" at bounding box center [878, 166] width 36 height 17
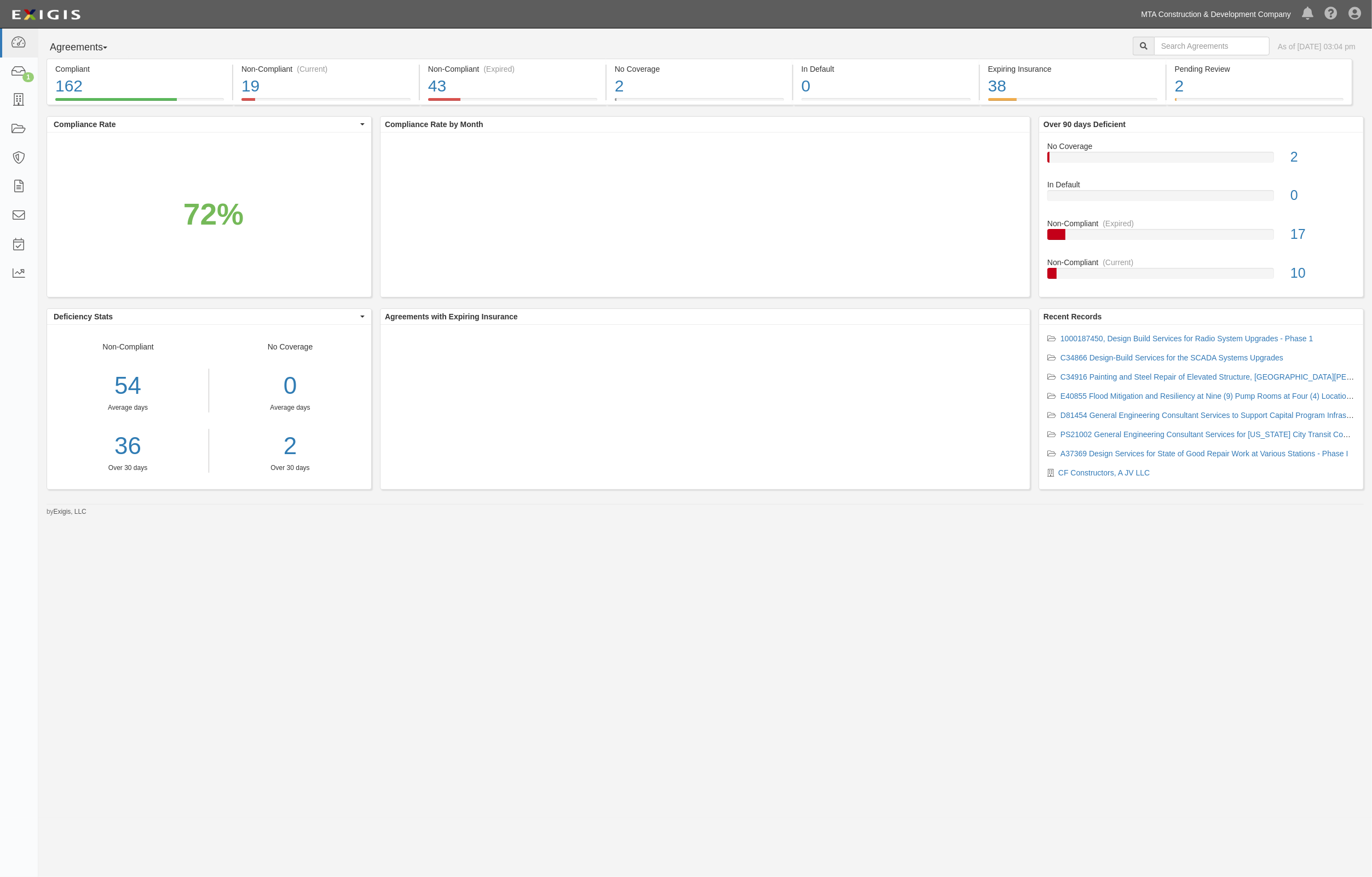
click at [1249, 17] on link "MTA Construction & Development Company" at bounding box center [1215, 14] width 161 height 22
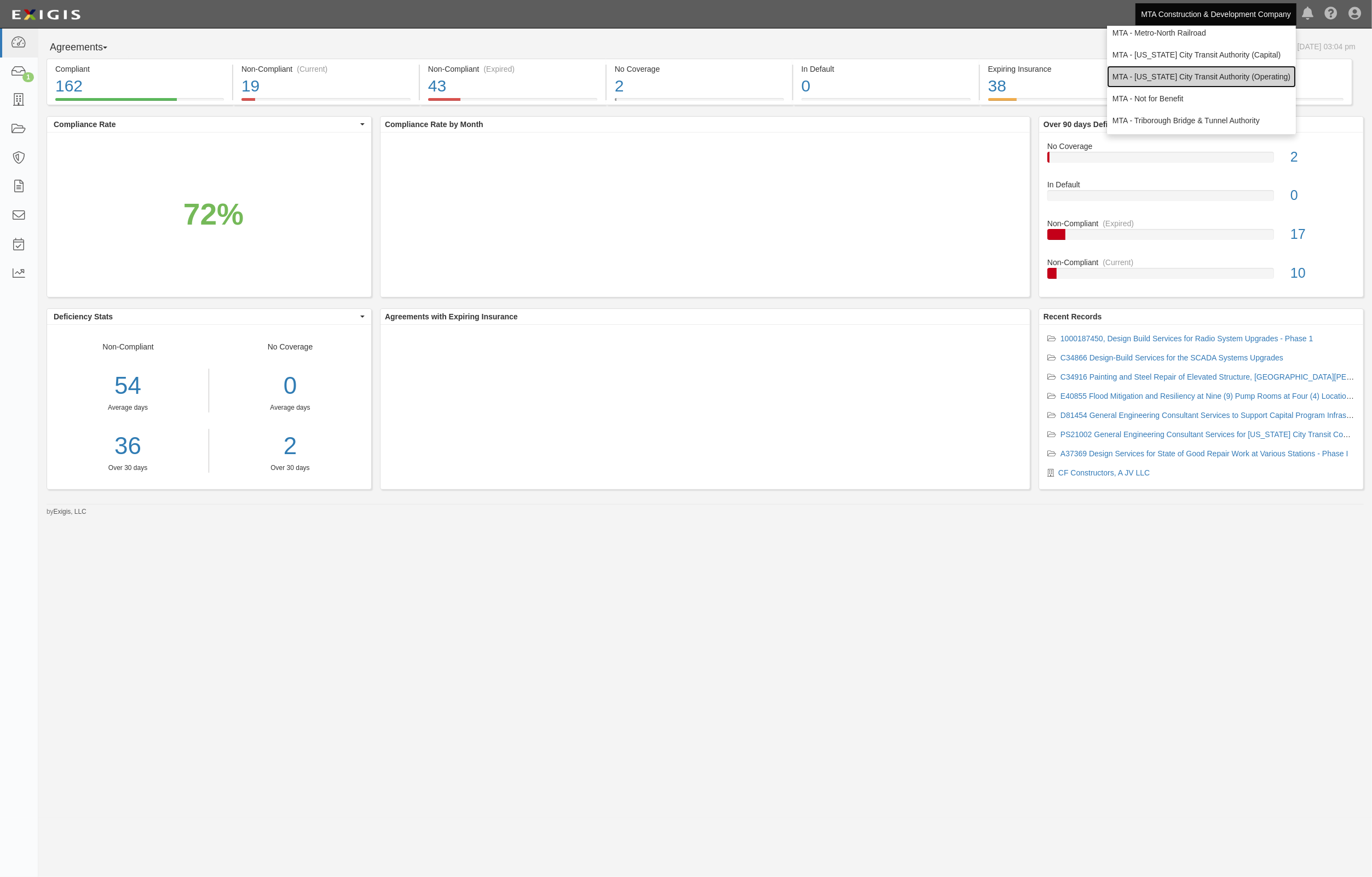
click at [1181, 77] on link "MTA - [US_STATE] City Transit Authority (Operating)" at bounding box center [1202, 76] width 189 height 22
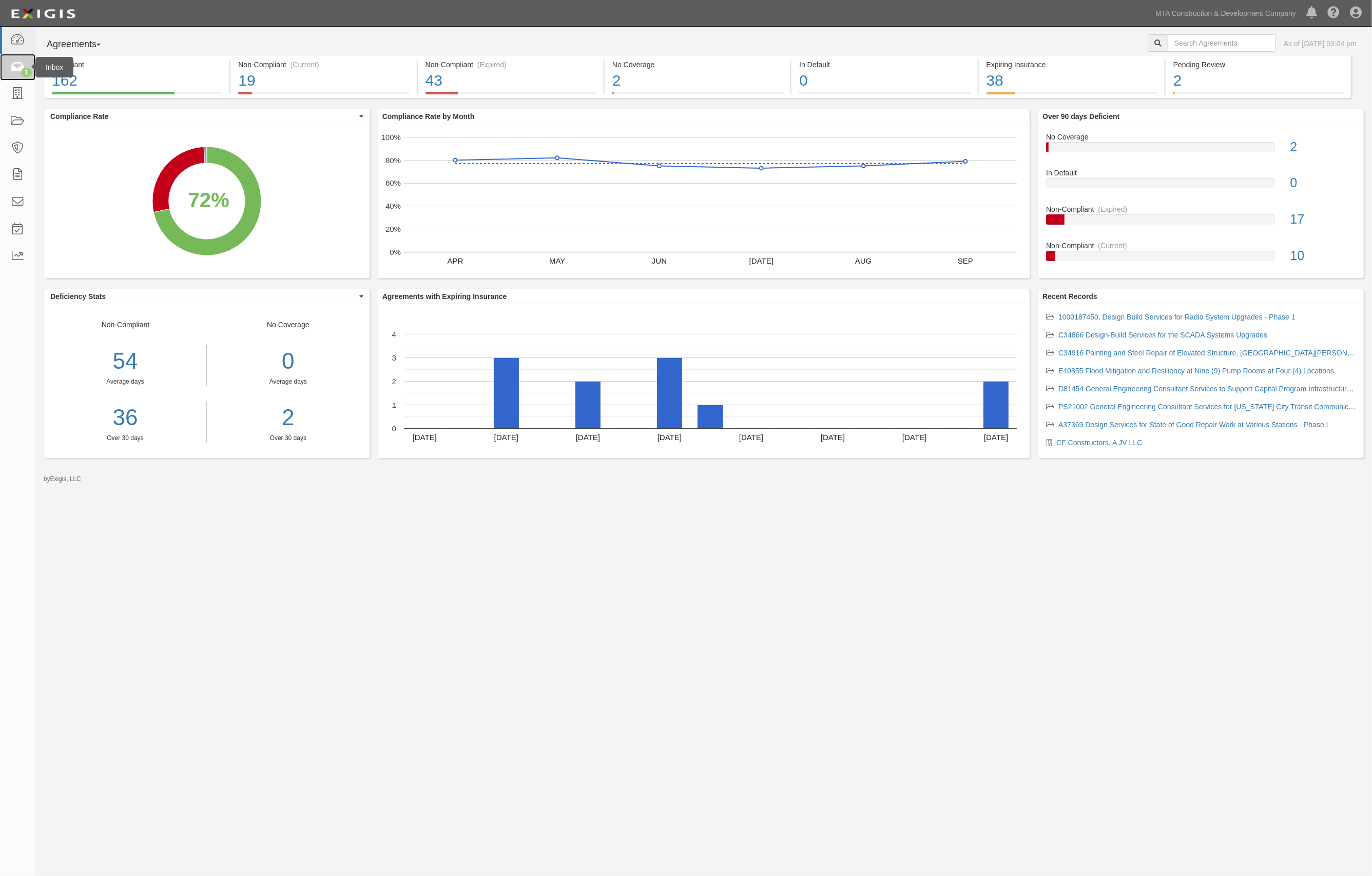
click at [23, 65] on icon at bounding box center [17, 67] width 14 height 12
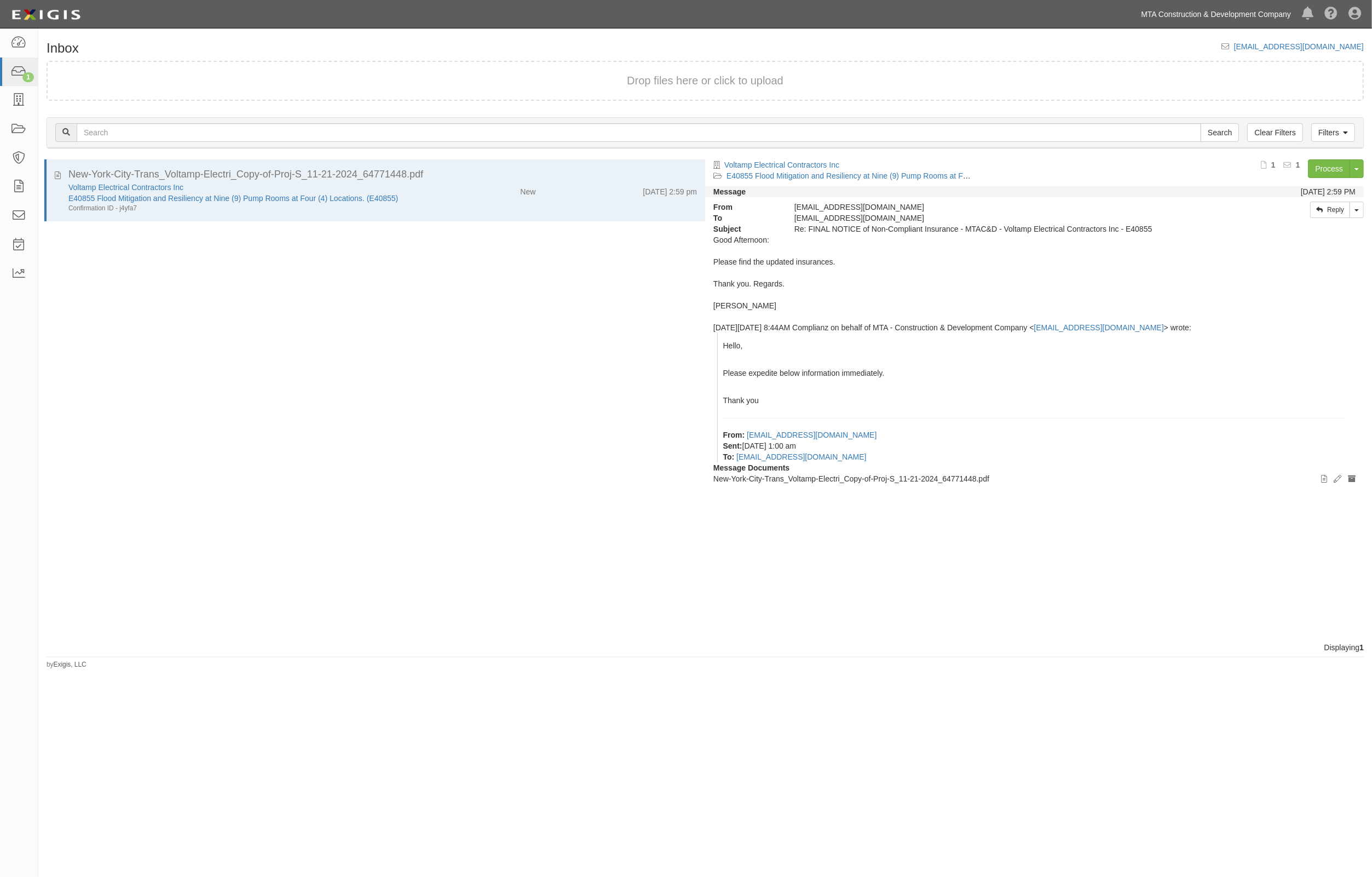
click at [1260, 17] on link "MTA Construction & Development Company" at bounding box center [1215, 14] width 161 height 22
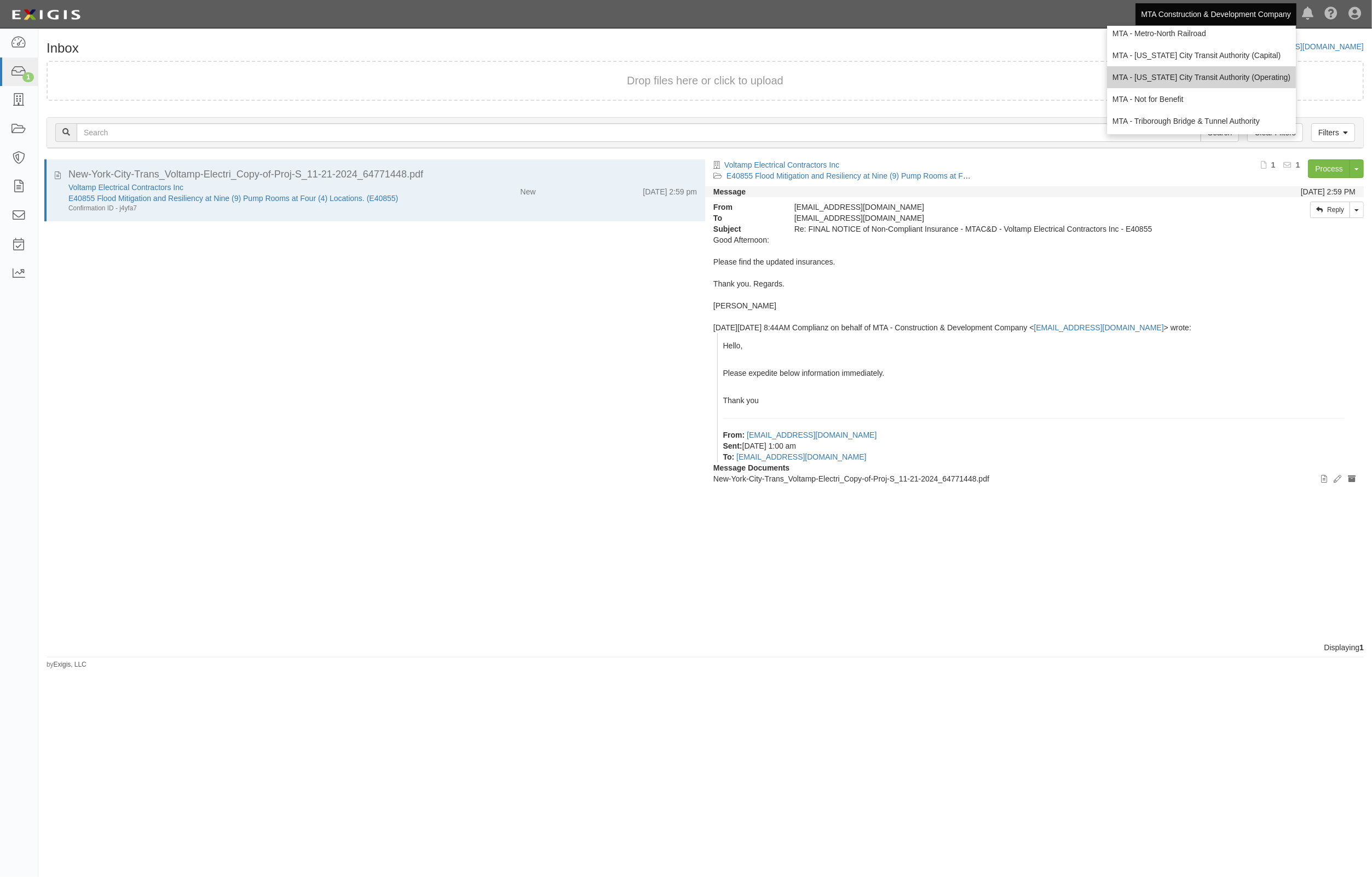
scroll to position [72, 0]
click at [1225, 72] on link "MTA - [US_STATE] City Transit Authority (Operating)" at bounding box center [1202, 76] width 189 height 22
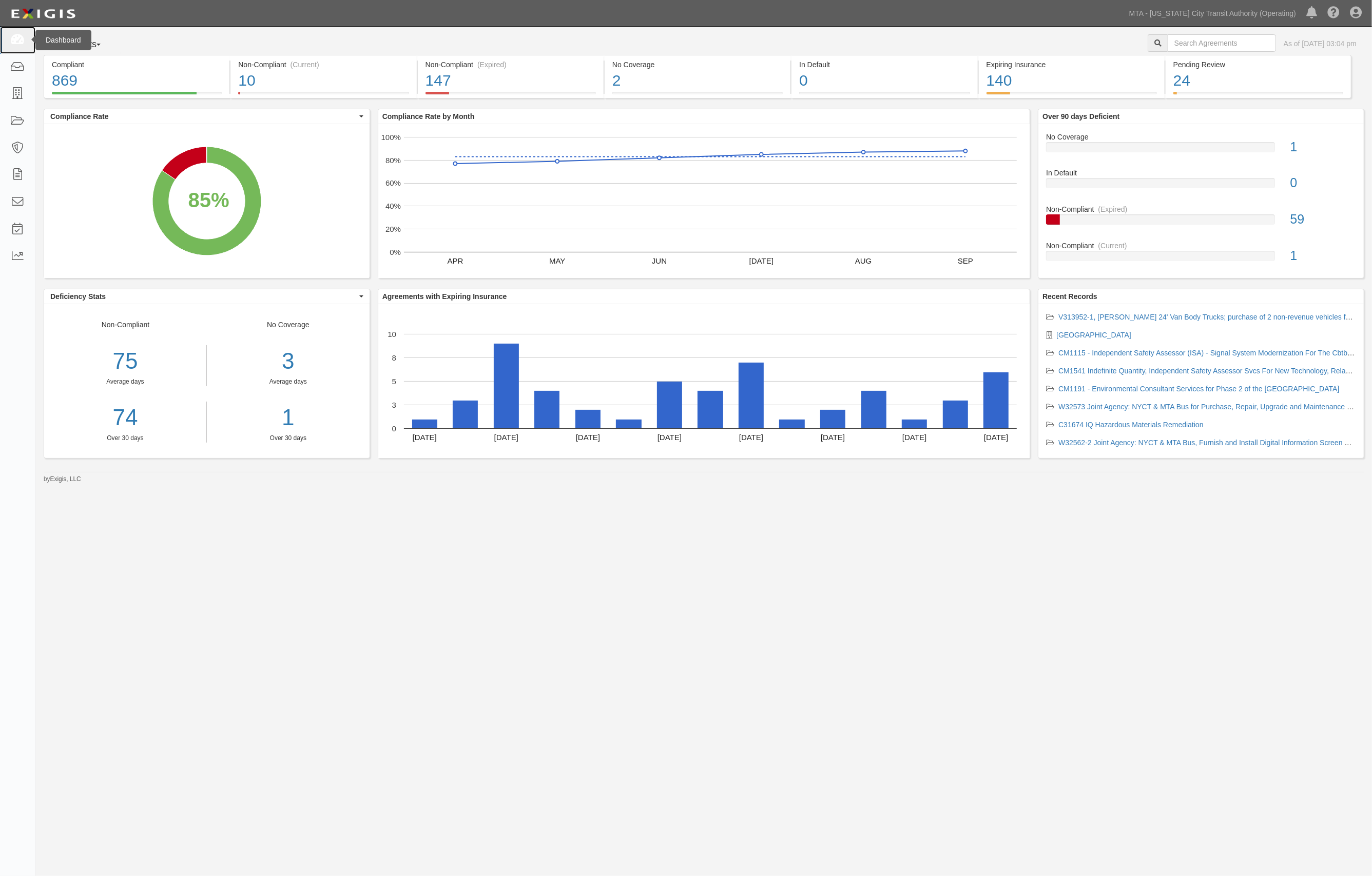
click at [25, 33] on link at bounding box center [17, 40] width 36 height 27
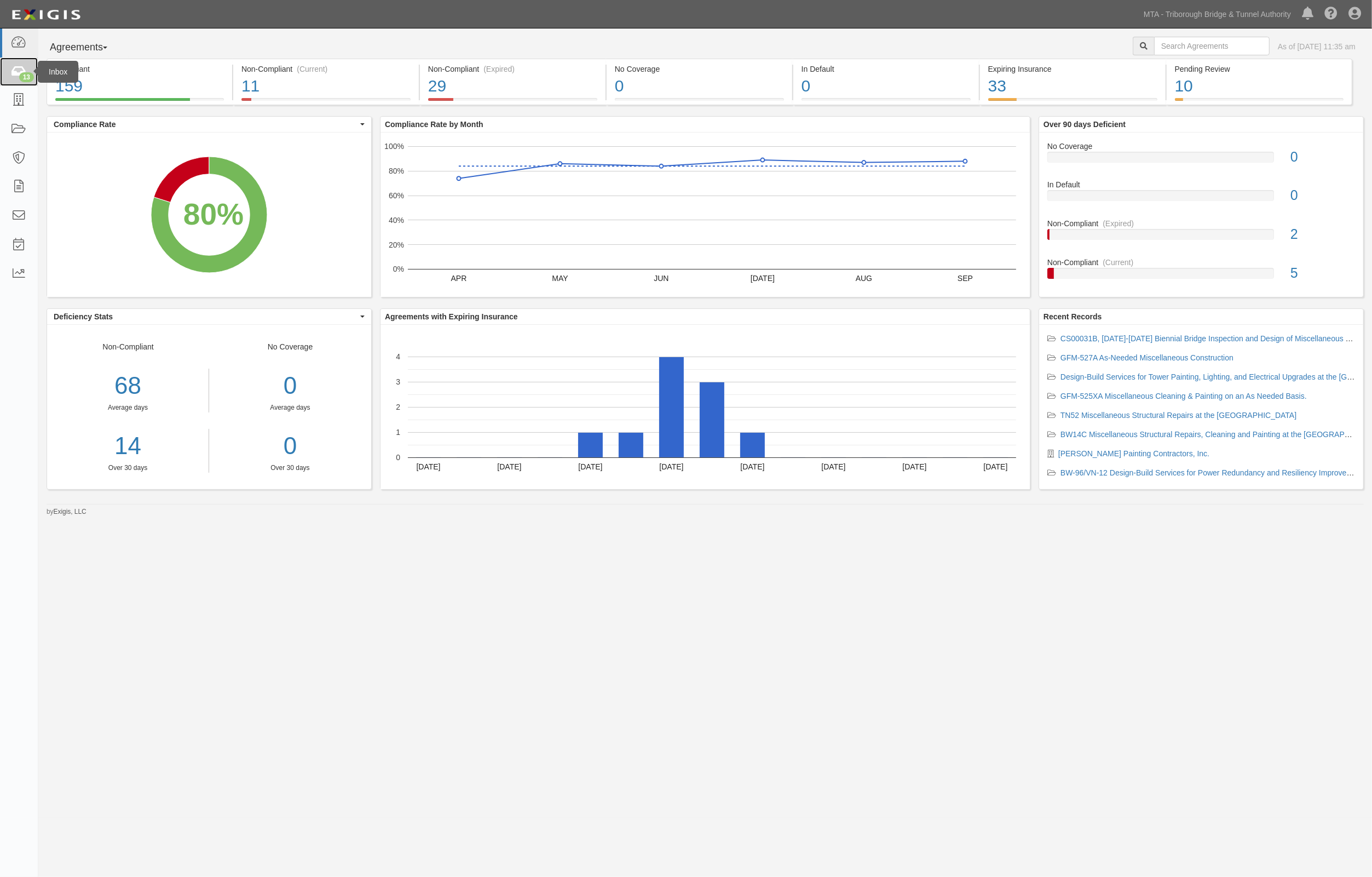
click at [23, 73] on div "13" at bounding box center [26, 77] width 15 height 10
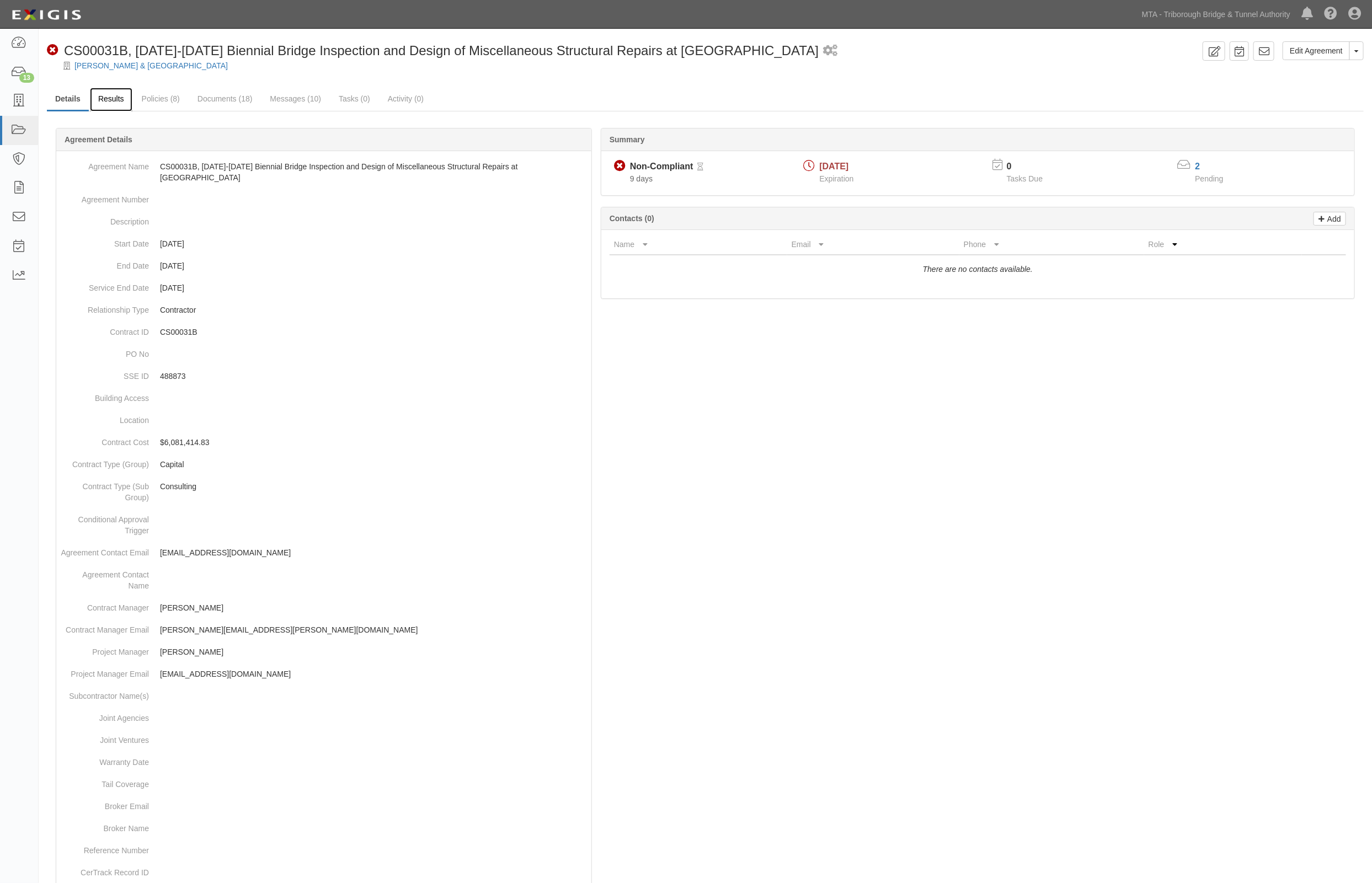
click at [106, 98] on link "Results" at bounding box center [111, 99] width 42 height 24
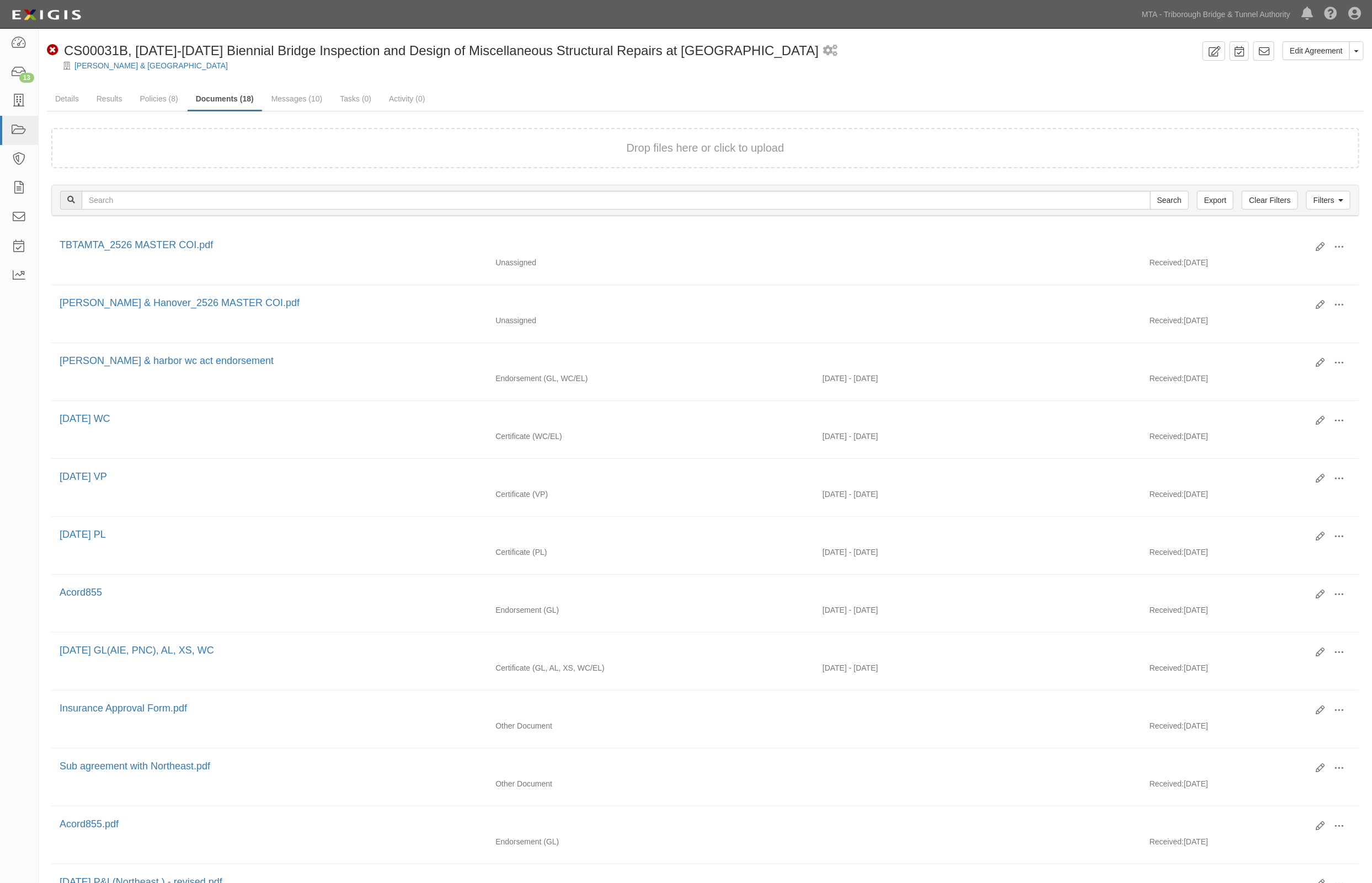
click at [881, 101] on ul "Details Results Policies (8) Documents (18) Messages (10) Tasks (0) Activity (0)" at bounding box center [705, 99] width 1317 height 24
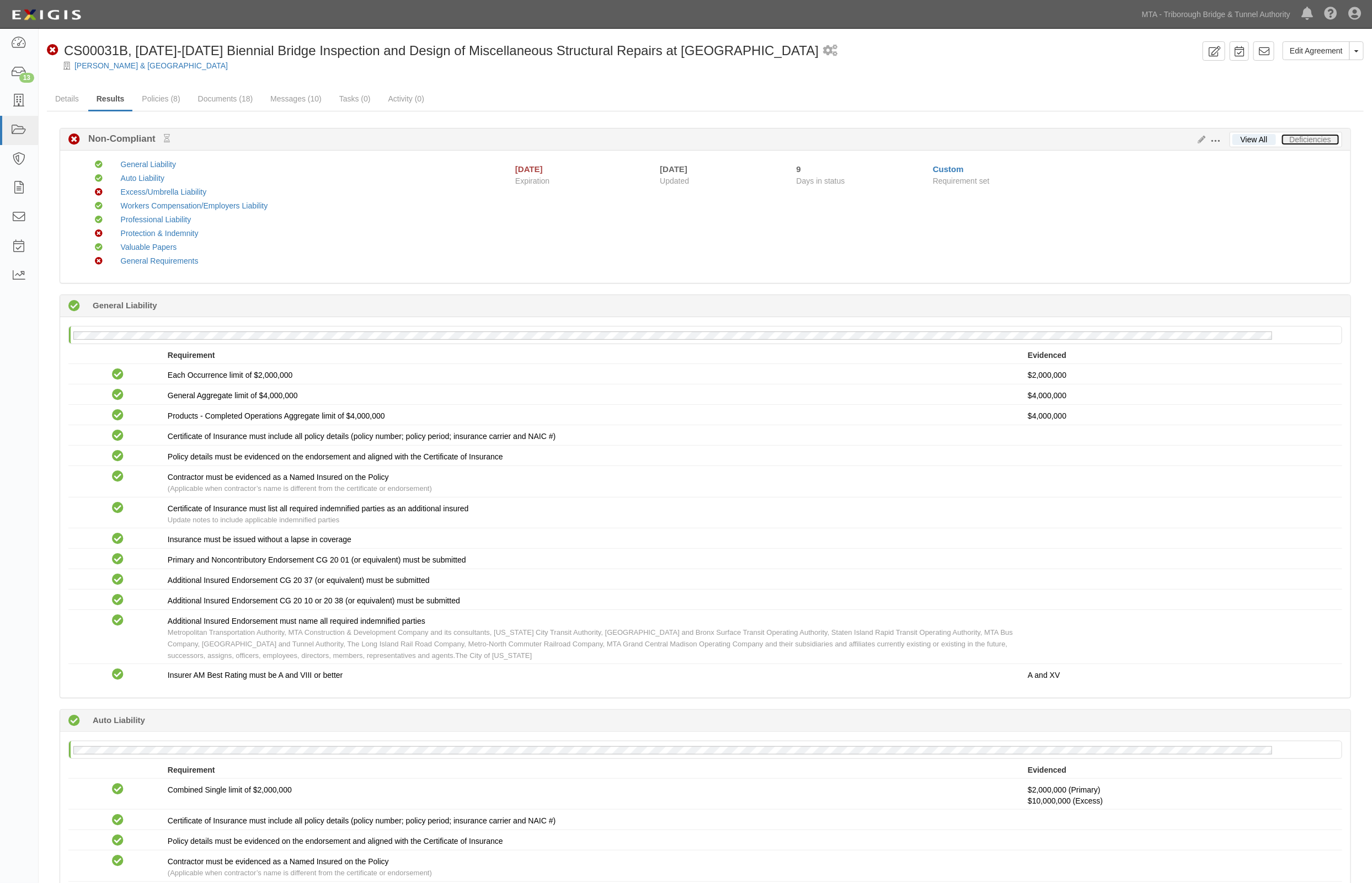
click at [1298, 138] on link "Deficiencies" at bounding box center [1310, 139] width 58 height 11
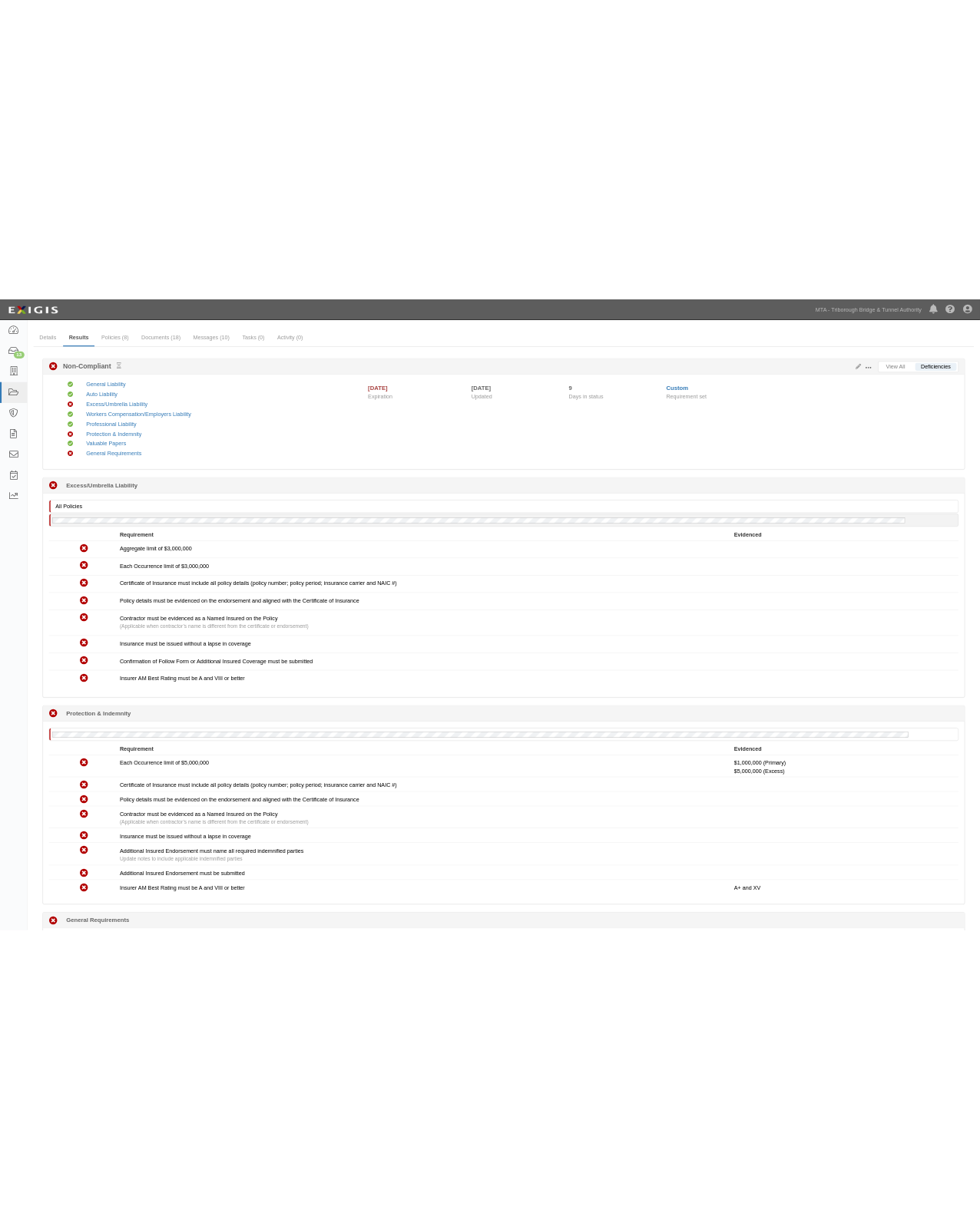
scroll to position [96, 0]
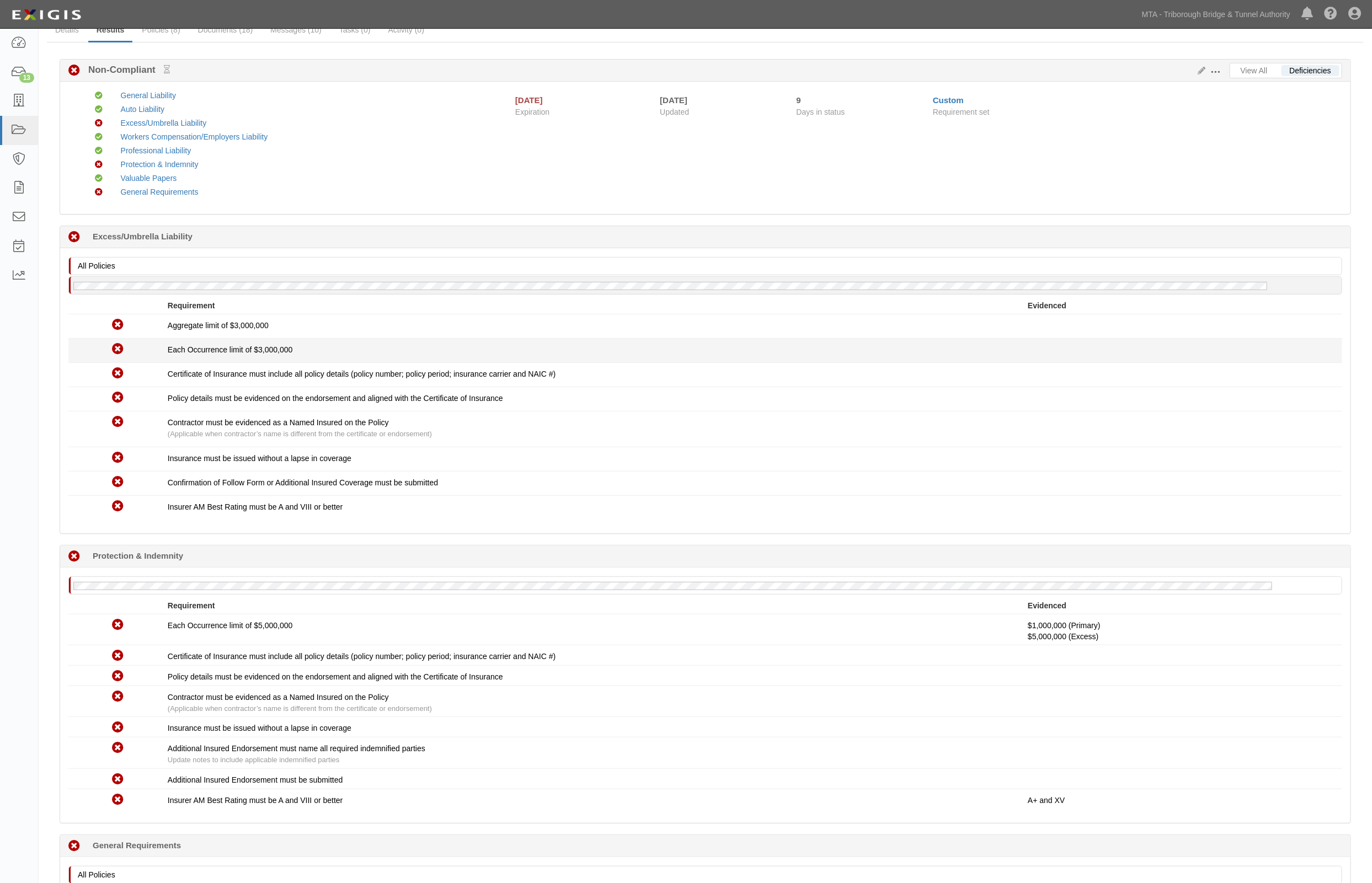
click at [583, 349] on div "Each Occurrence limit of $3,000,000" at bounding box center [597, 350] width 860 height 11
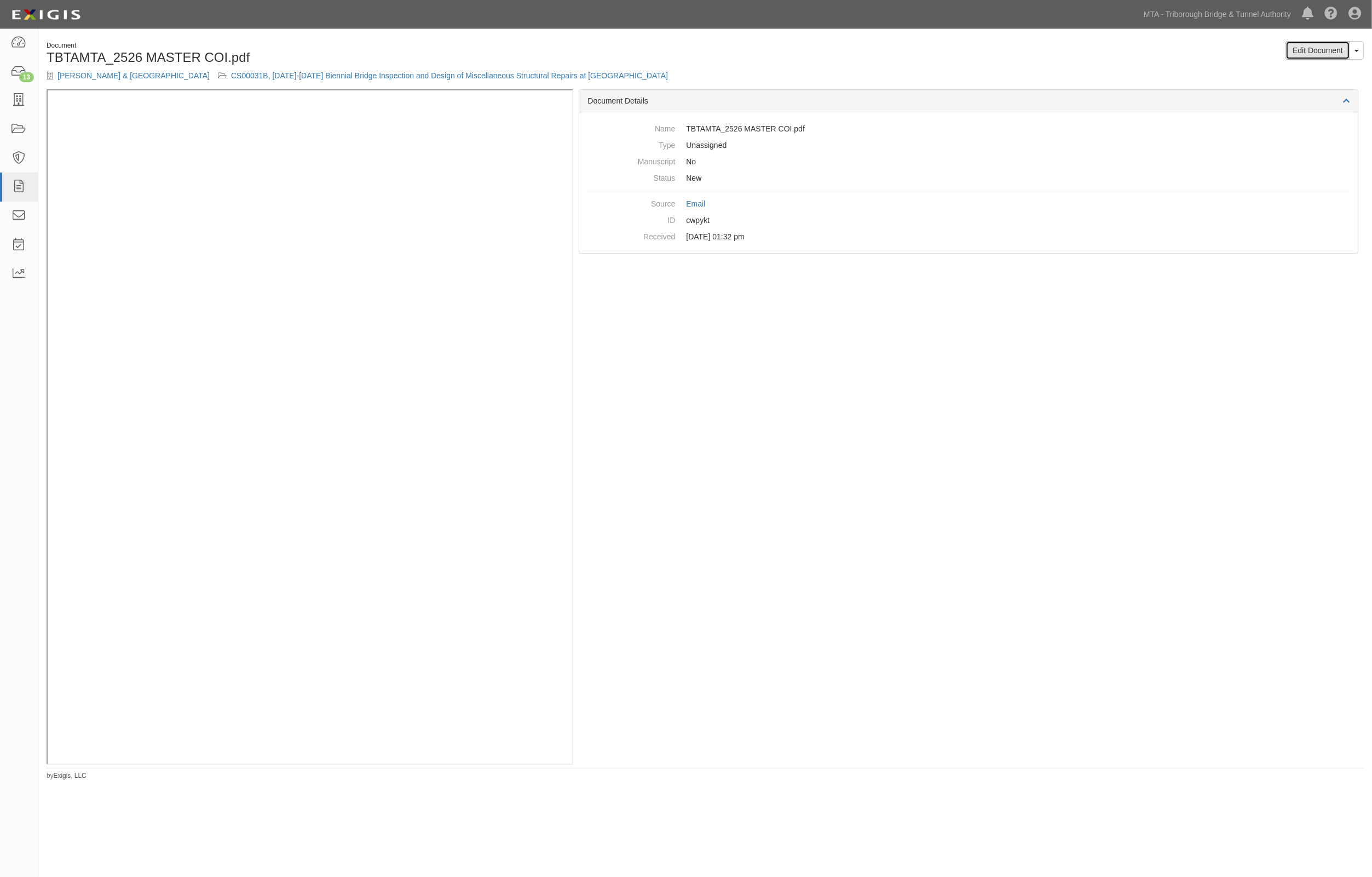
click at [1315, 52] on link "Edit Document" at bounding box center [1318, 50] width 64 height 19
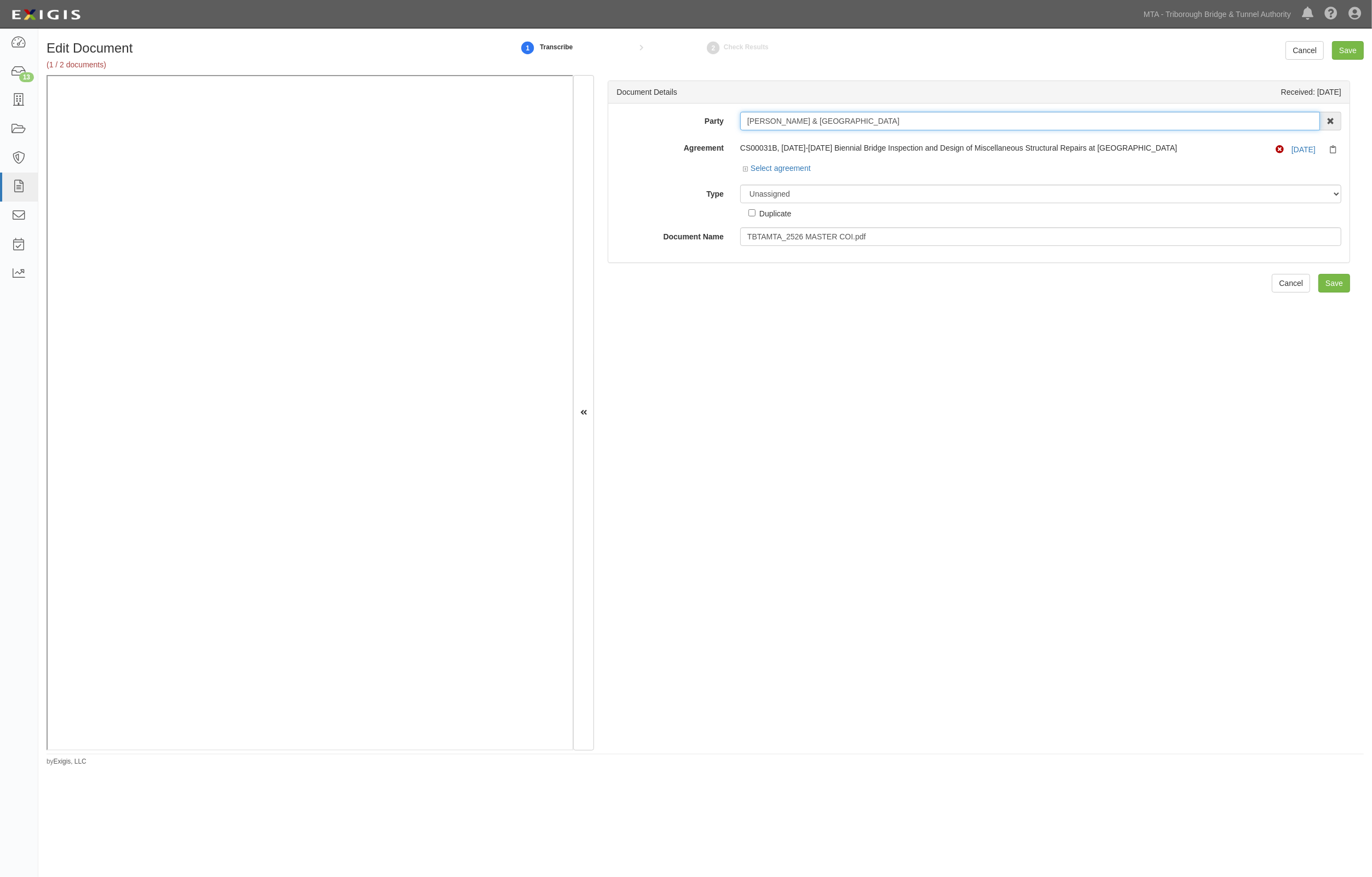
click at [835, 122] on input "[PERSON_NAME] & [GEOGRAPHIC_DATA]" at bounding box center [1030, 121] width 580 height 19
click at [810, 187] on select "Unassigned Binder Cancellation Notice Certificate Contract Endorsement Insuranc…" at bounding box center [1041, 194] width 601 height 19
select select "CertificateDetail"
click at [740, 185] on select "Unassigned Binder Cancellation Notice Certificate Contract Endorsement Insuranc…" at bounding box center [1041, 194] width 601 height 19
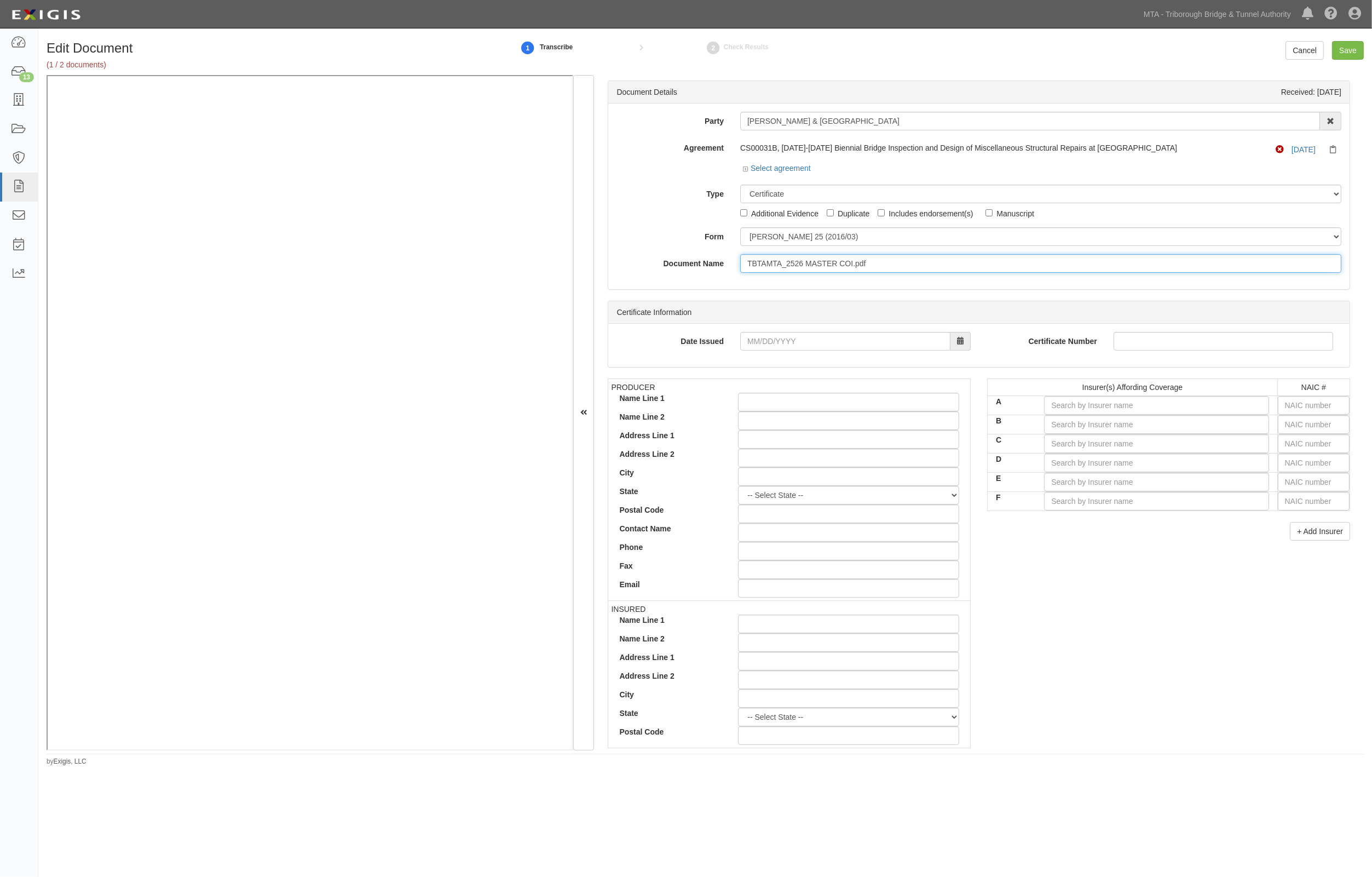
drag, startPoint x: 877, startPoint y: 267, endPoint x: 567, endPoint y: 267, distance: 310.0
click at [503, 171] on div "Document Details Received: 10/08/2025 Party Hardesty & Hanover 3D Industrial Sa…" at bounding box center [705, 413] width 1317 height 675
type input "6"
type input "10.1.26 (Northeast)"
click at [1317, 404] on input "text" at bounding box center [1314, 405] width 72 height 19
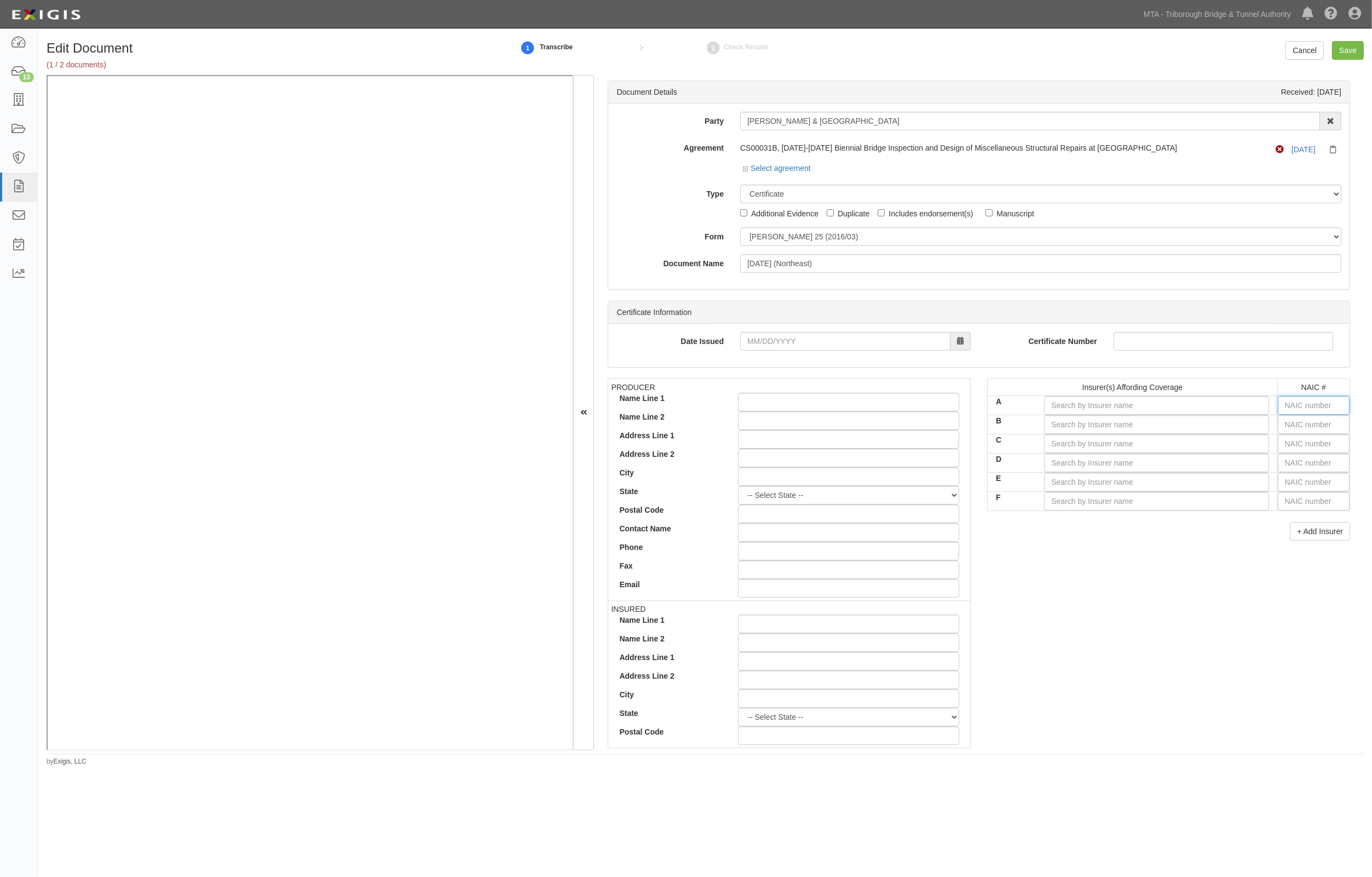
type input "44725"
type input "4"
type input "43974"
type input "43"
type input "44725"
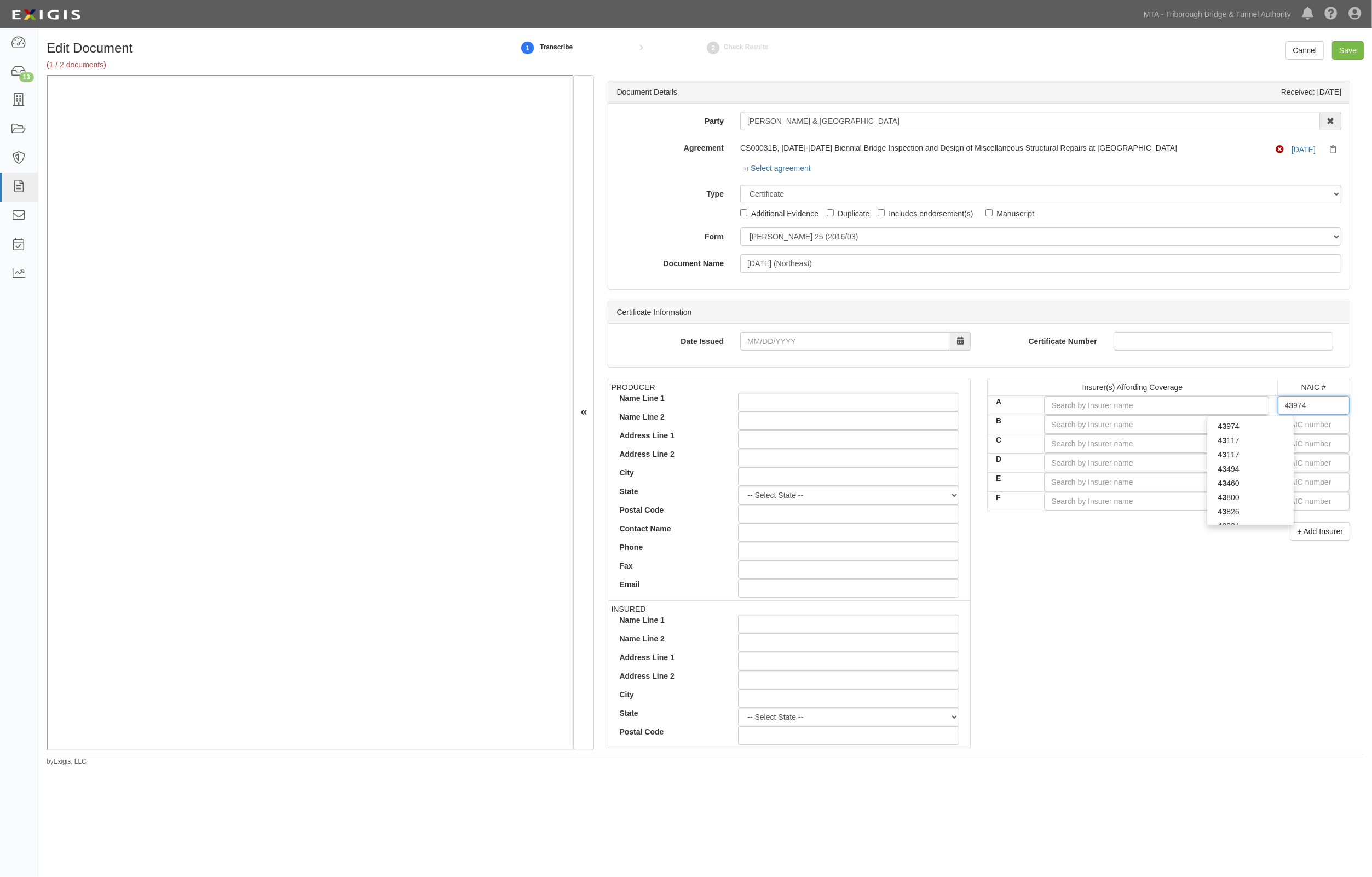
type input "4"
type input "42757"
type input "42"
type input "42390"
type input "423"
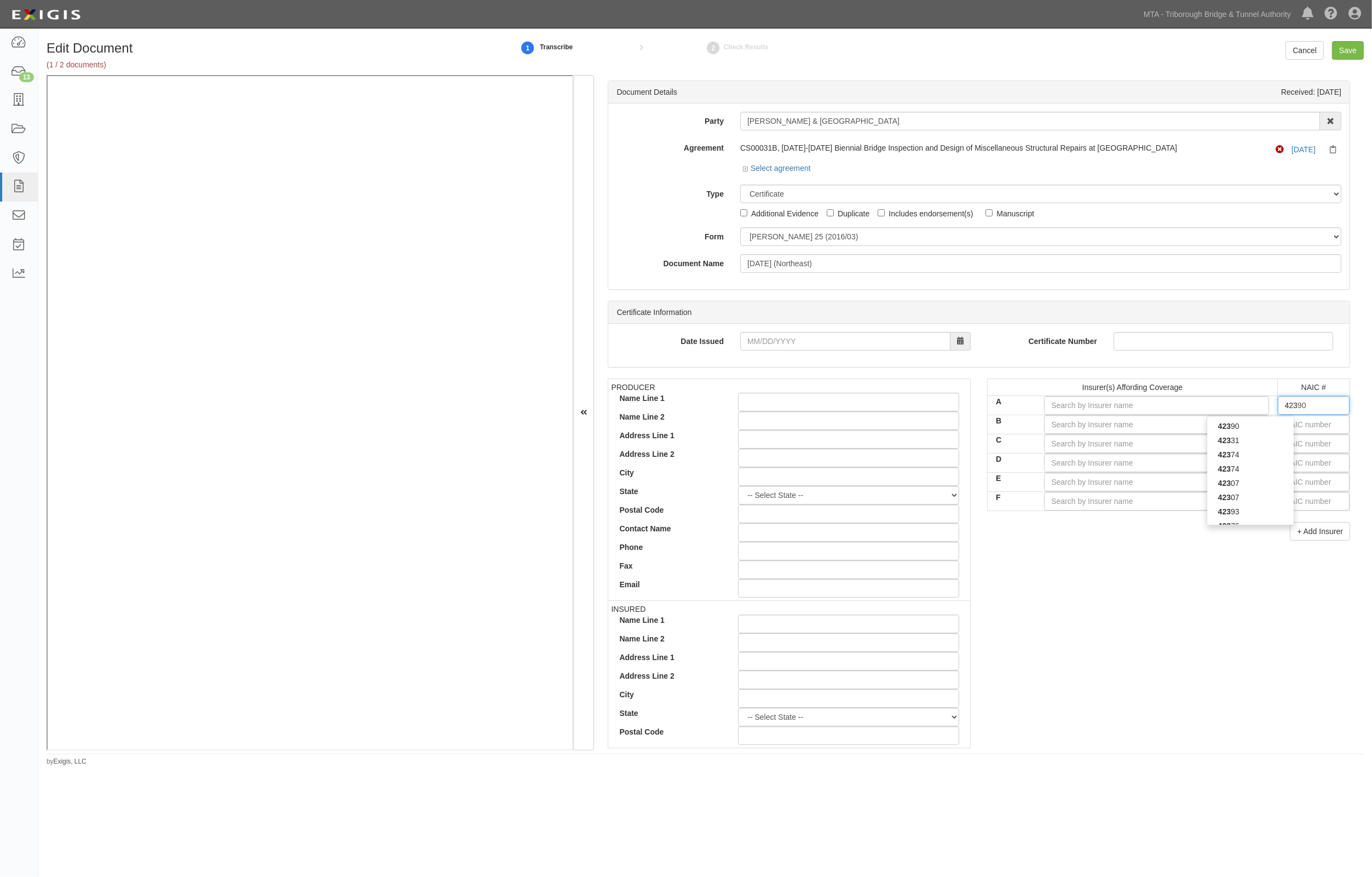
type input "42307"
type input "4230"
type input "42307"
click at [1240, 439] on div "42307" at bounding box center [1250, 440] width 87 height 14
type input "Navigators Insurance Company (A+ XV Rating)"
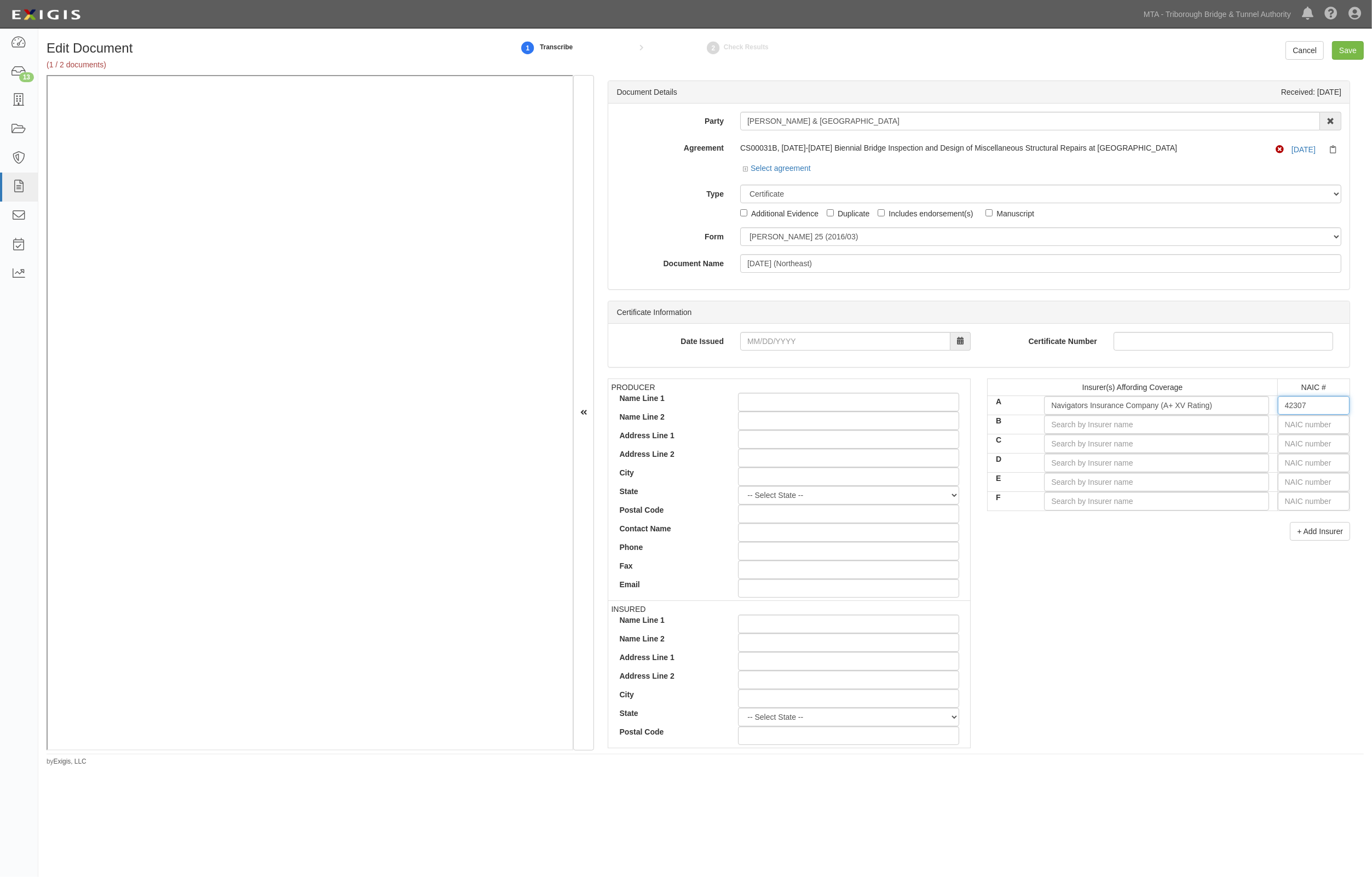
type input "42307"
click at [1298, 423] on input "text" at bounding box center [1314, 424] width 72 height 19
type input "aspen"
click at [1247, 422] on input "B" at bounding box center [1156, 424] width 225 height 19
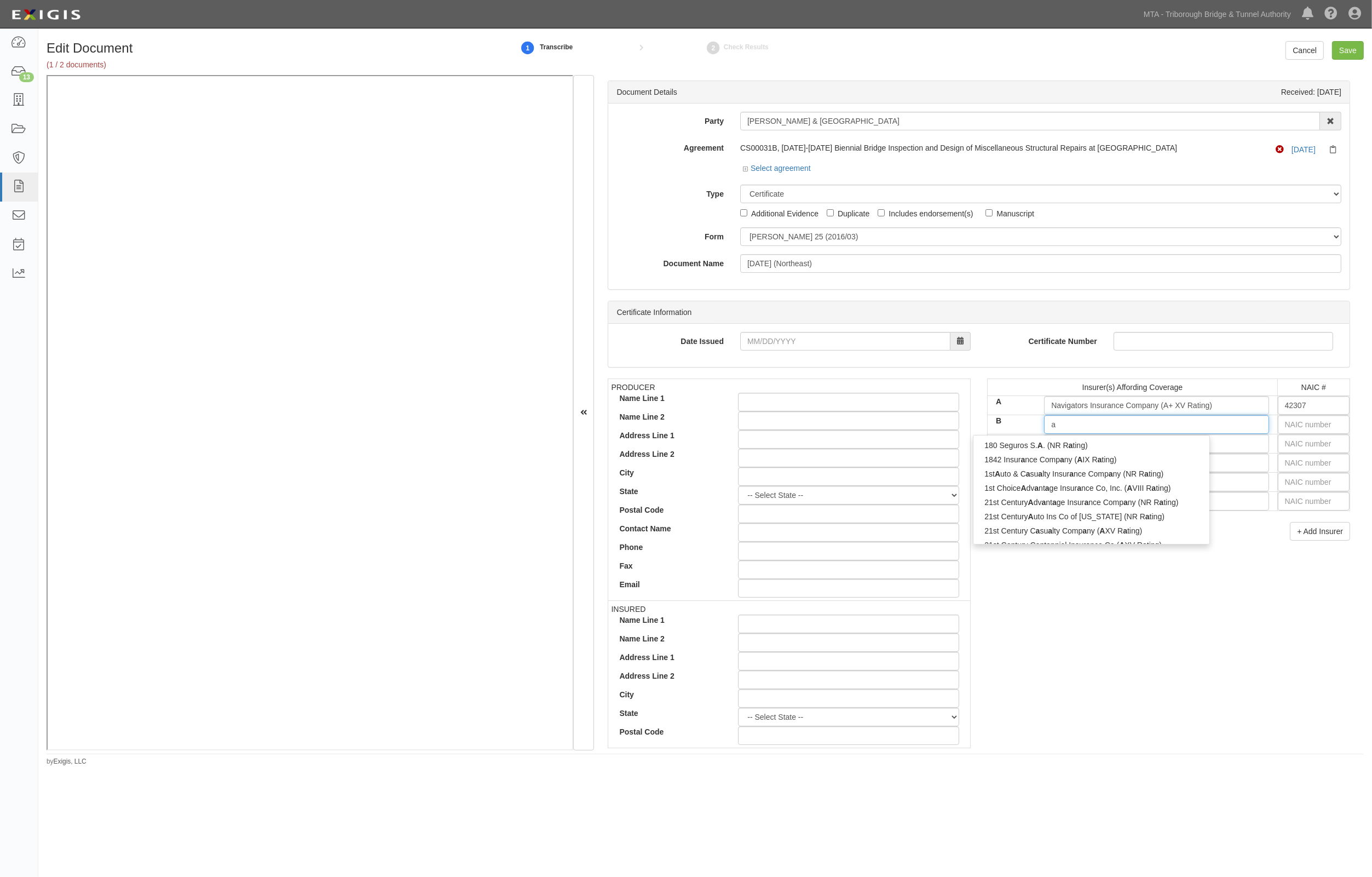
type input "as"
type input "aspen American Insurance Company (A XV Rating)"
type input "aspen"
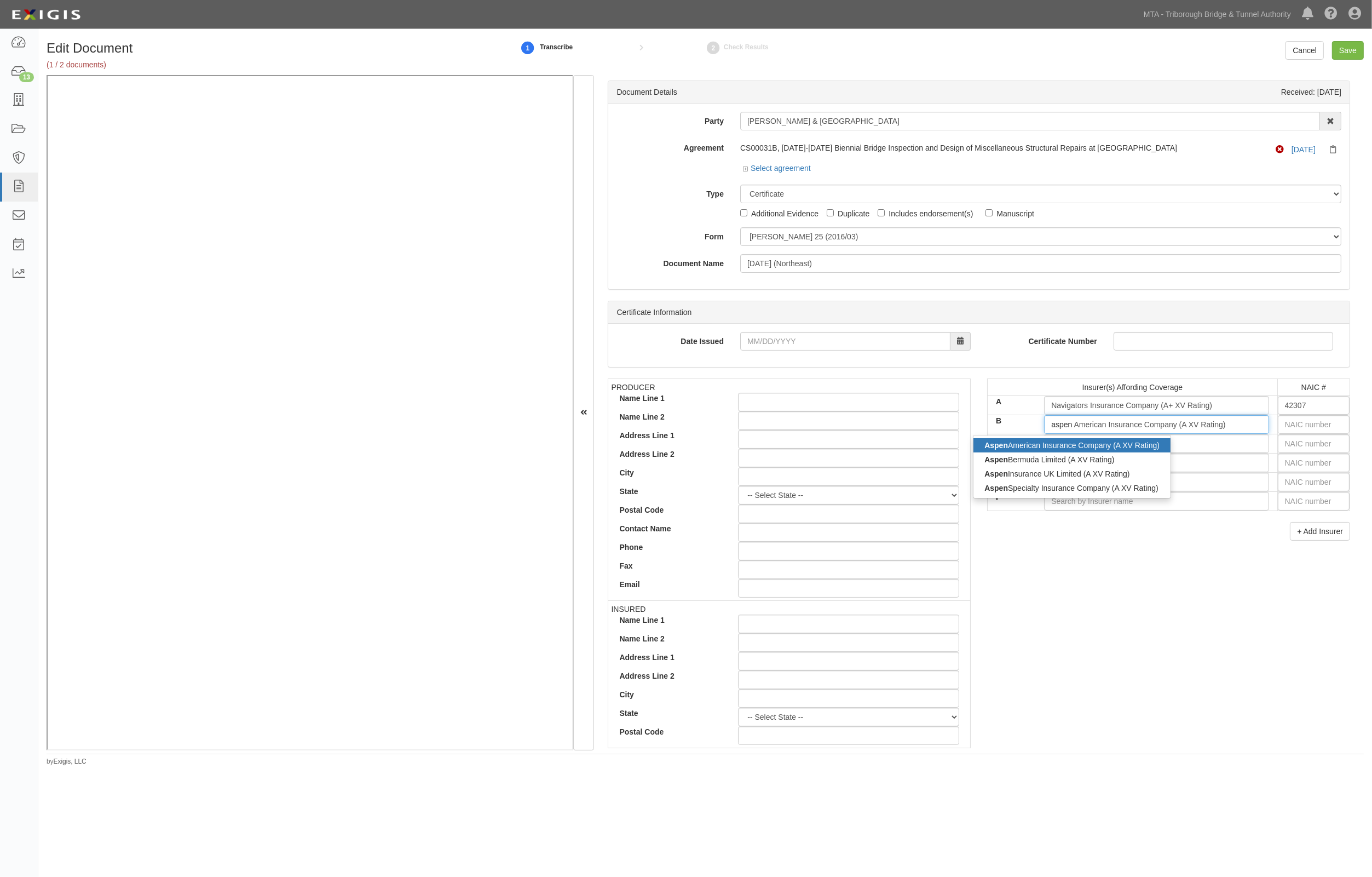
drag, startPoint x: 1052, startPoint y: 488, endPoint x: 1031, endPoint y: 450, distance: 43.4
click at [1031, 450] on div "Aspen American Insurance Company (A XV Rating) Aspen Bermuda Limited (A XV Rati…" at bounding box center [1072, 467] width 197 height 57
click at [1031, 447] on div "Aspen American Insurance Company (A XV Rating)" at bounding box center [1072, 446] width 197 height 14
type input "Aspen American Insurance Company (A XV Rating)"
type input "43460"
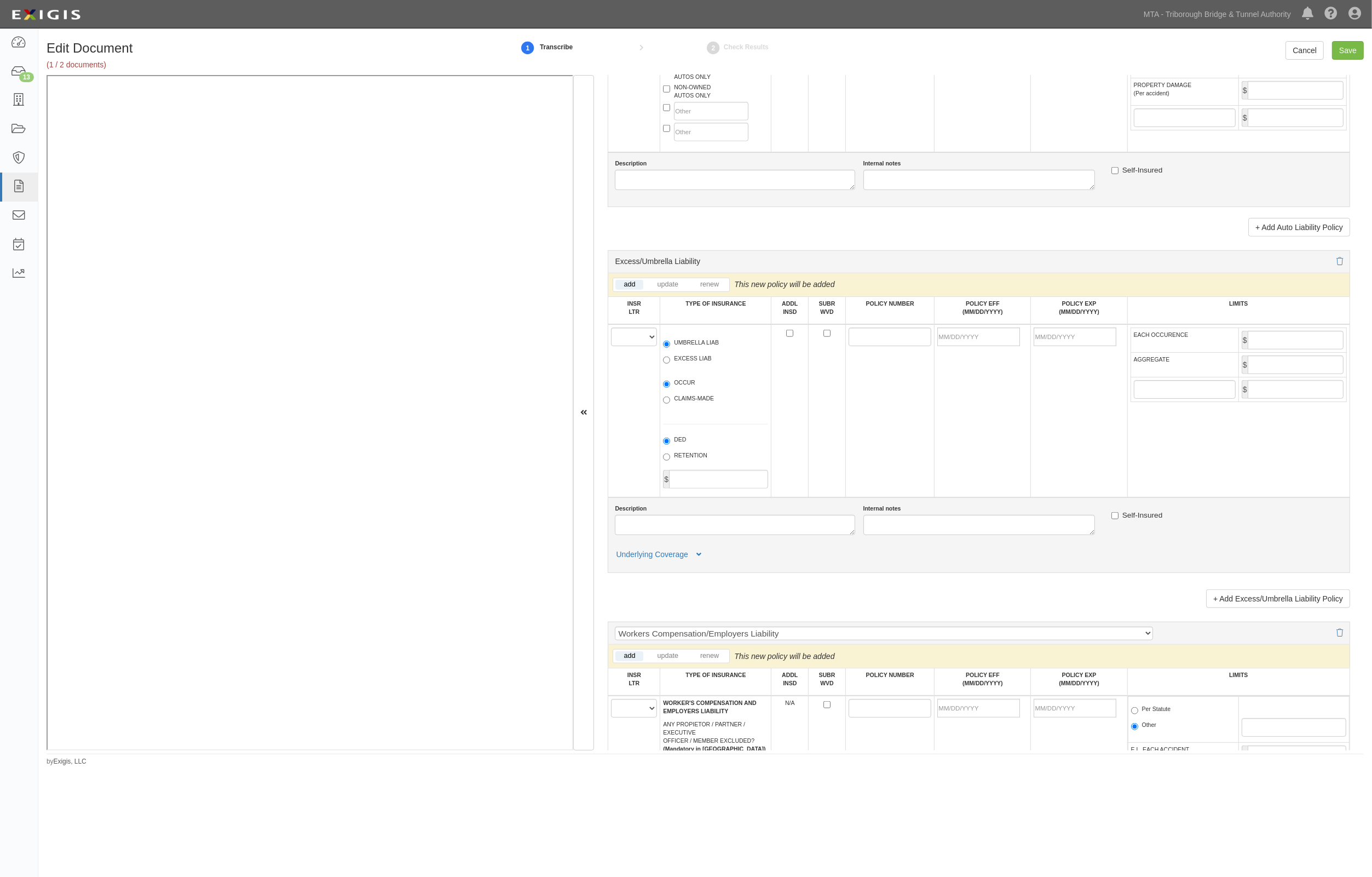
scroll to position [1370, 0]
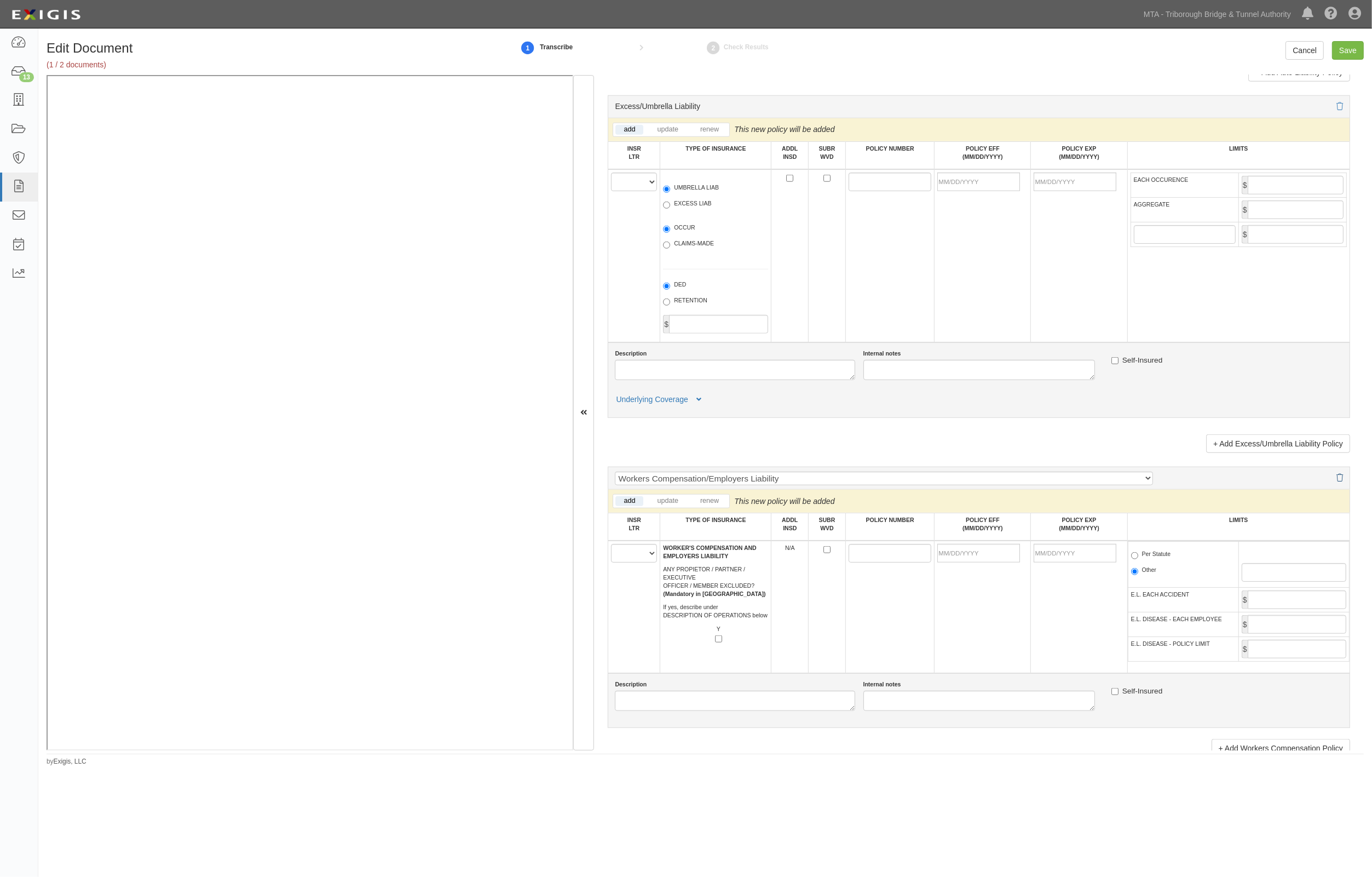
type input "Aspen American Insurance Company (A XV Rating)"
click at [1336, 475] on icon at bounding box center [1339, 478] width 7 height 8
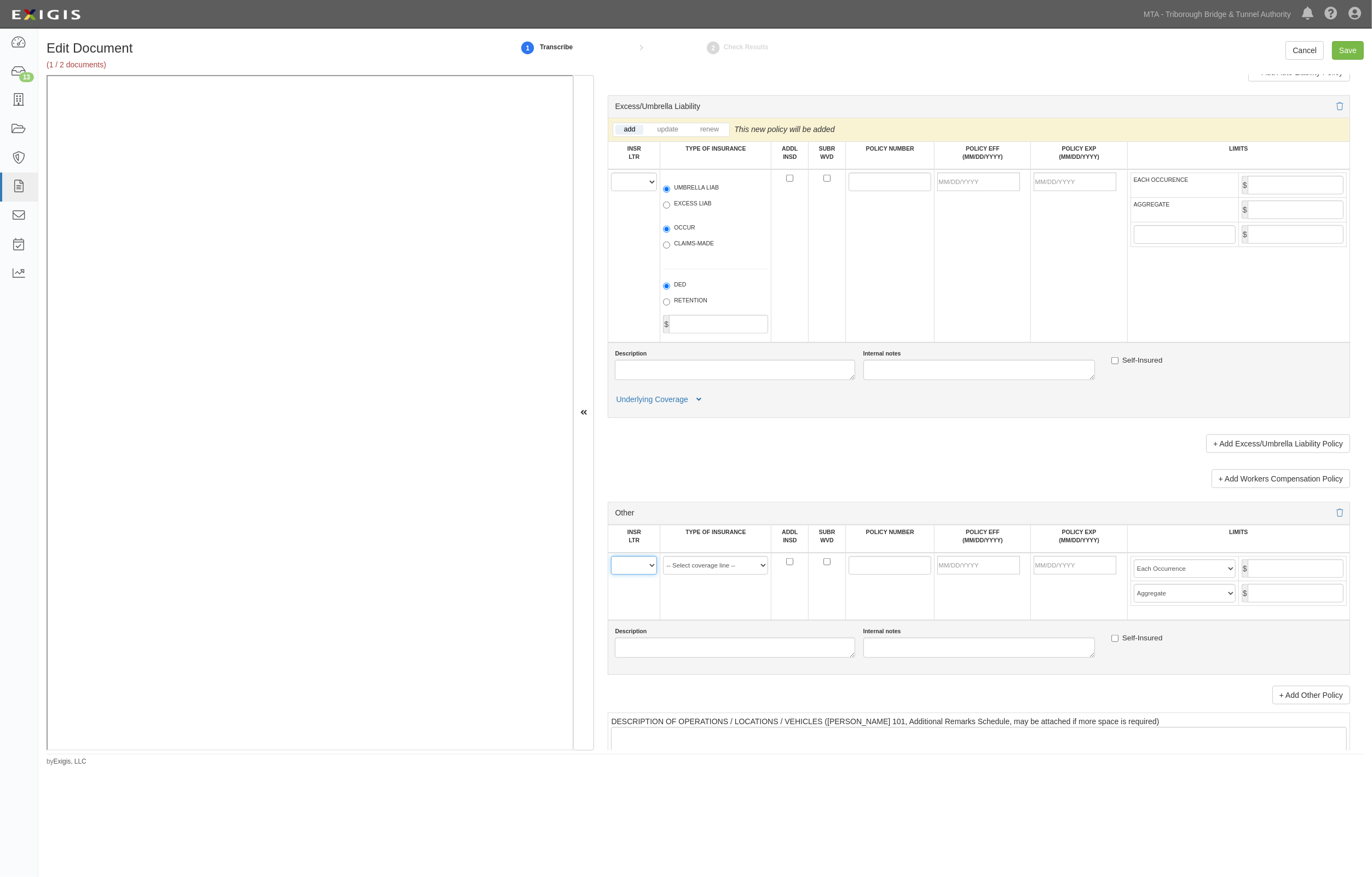
click at [635, 563] on select "A B C D E F" at bounding box center [634, 565] width 46 height 19
select select "A"
click at [612, 556] on select "A B C D E F" at bounding box center [634, 565] width 46 height 19
click at [727, 556] on select "-- Select coverage line -- Asbestos Abatement Auto Physical Damage Aviation Lia…" at bounding box center [715, 565] width 105 height 19
select select "57"
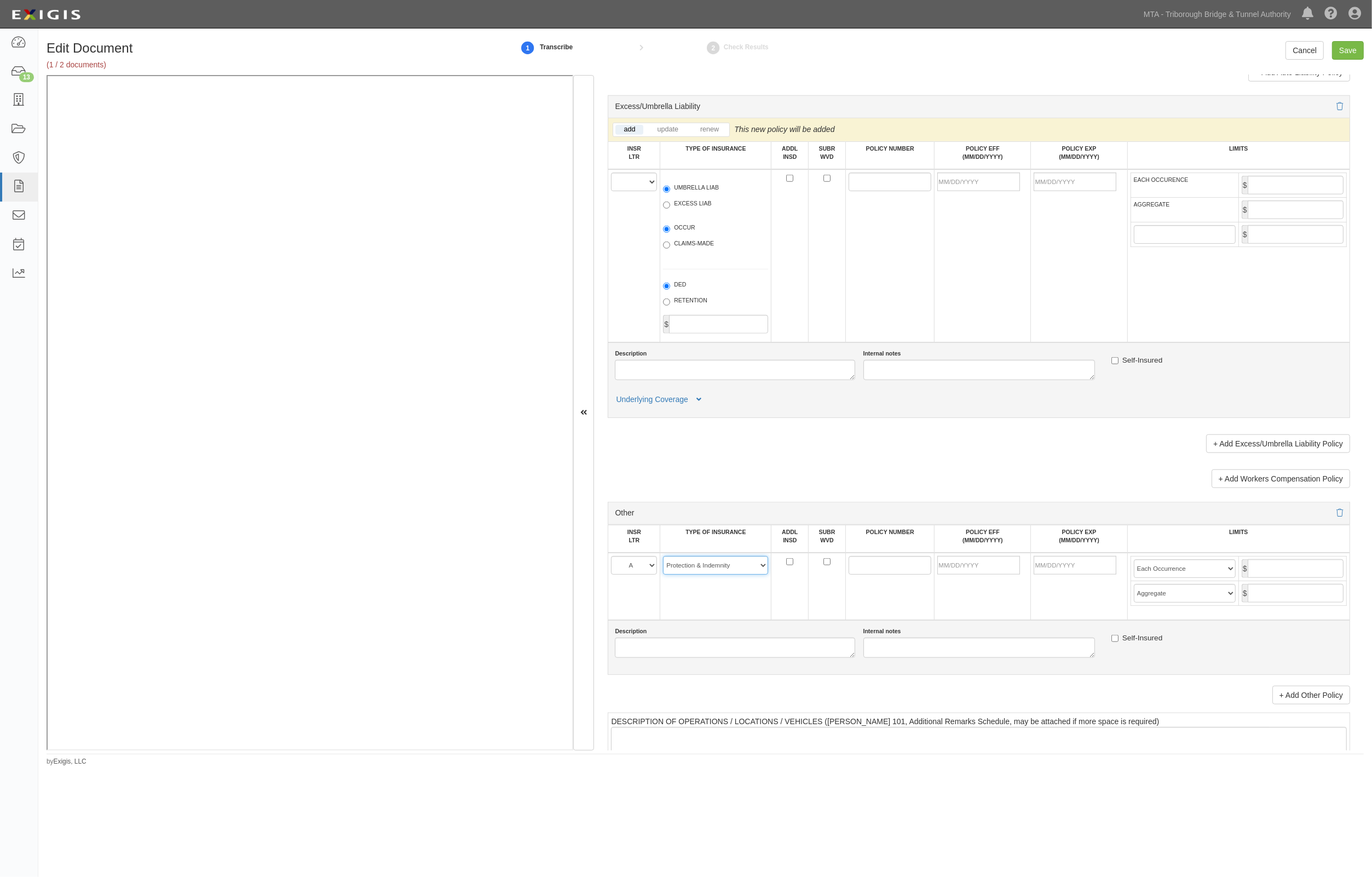
click at [663, 575] on select "-- Select coverage line -- Asbestos Abatement Auto Physical Damage Aviation Lia…" at bounding box center [715, 565] width 105 height 19
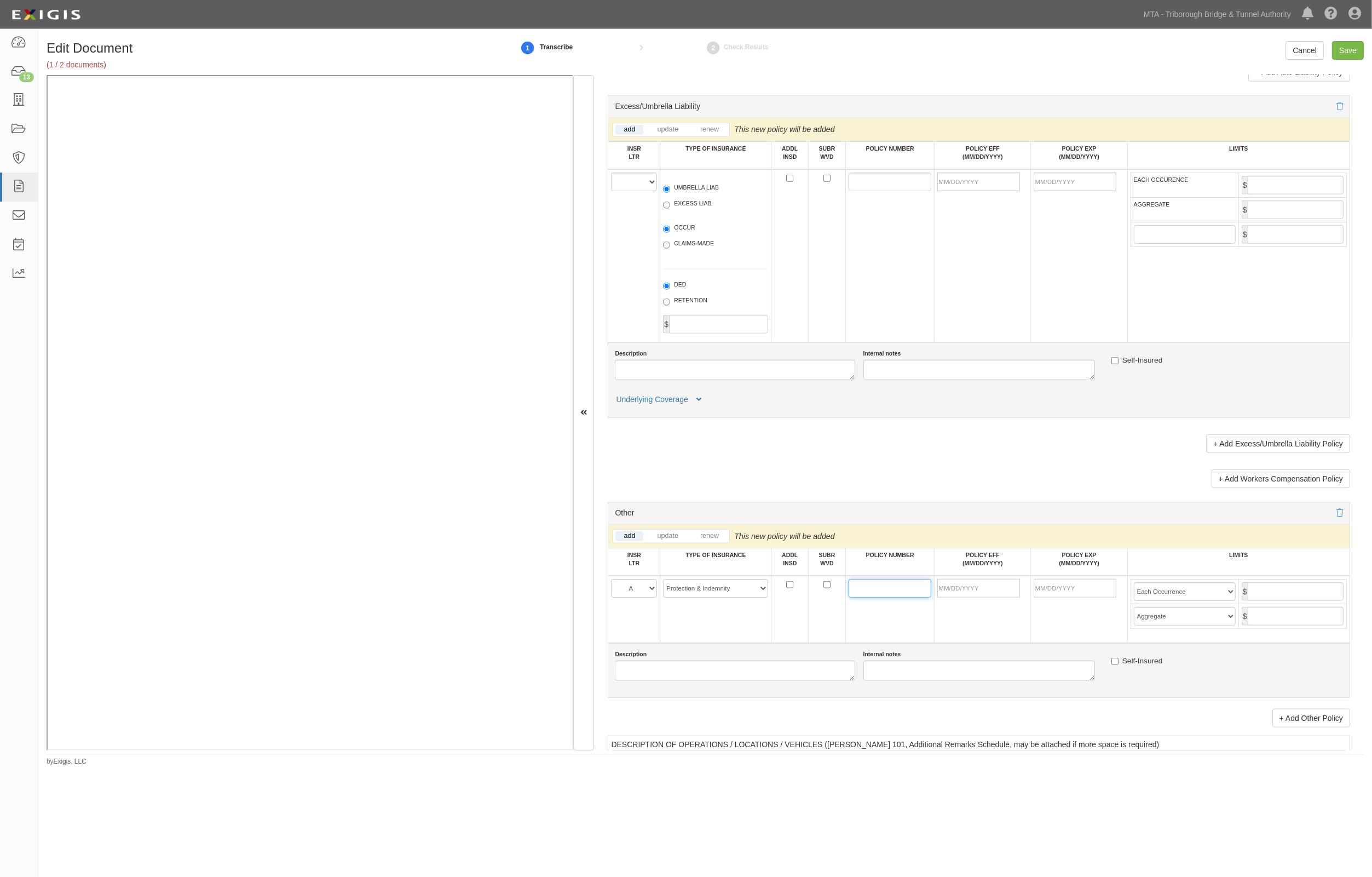
paste input "NY25MPKZ0HW6S01"
type input "NY25MPKZ0HW6S01"
click at [962, 585] on input "POLICY EFF (MM/DD/YYYY)" at bounding box center [978, 588] width 82 height 19
type input "10/01/2025"
type input "10/01/2026"
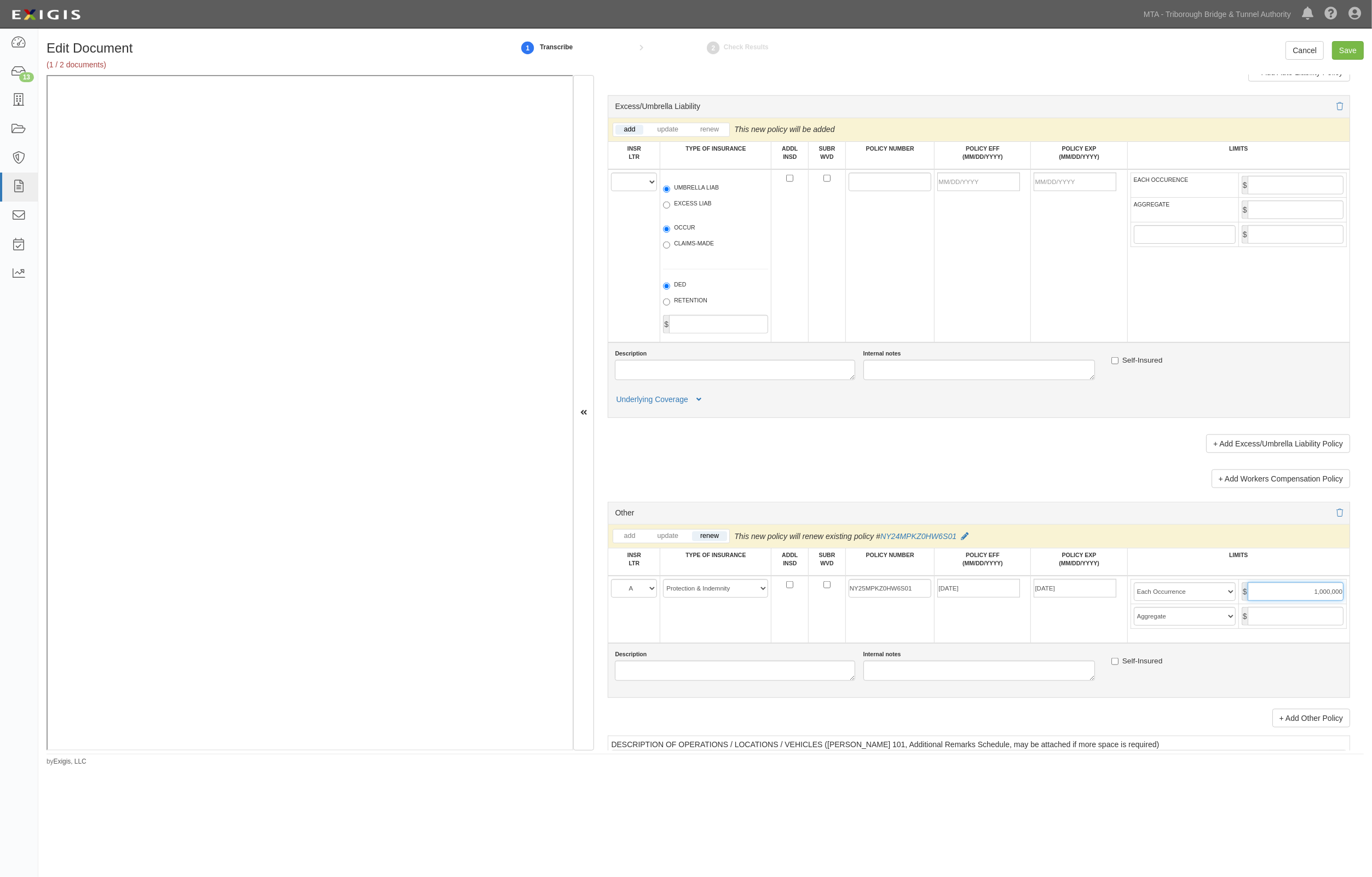
type input "1,000,000"
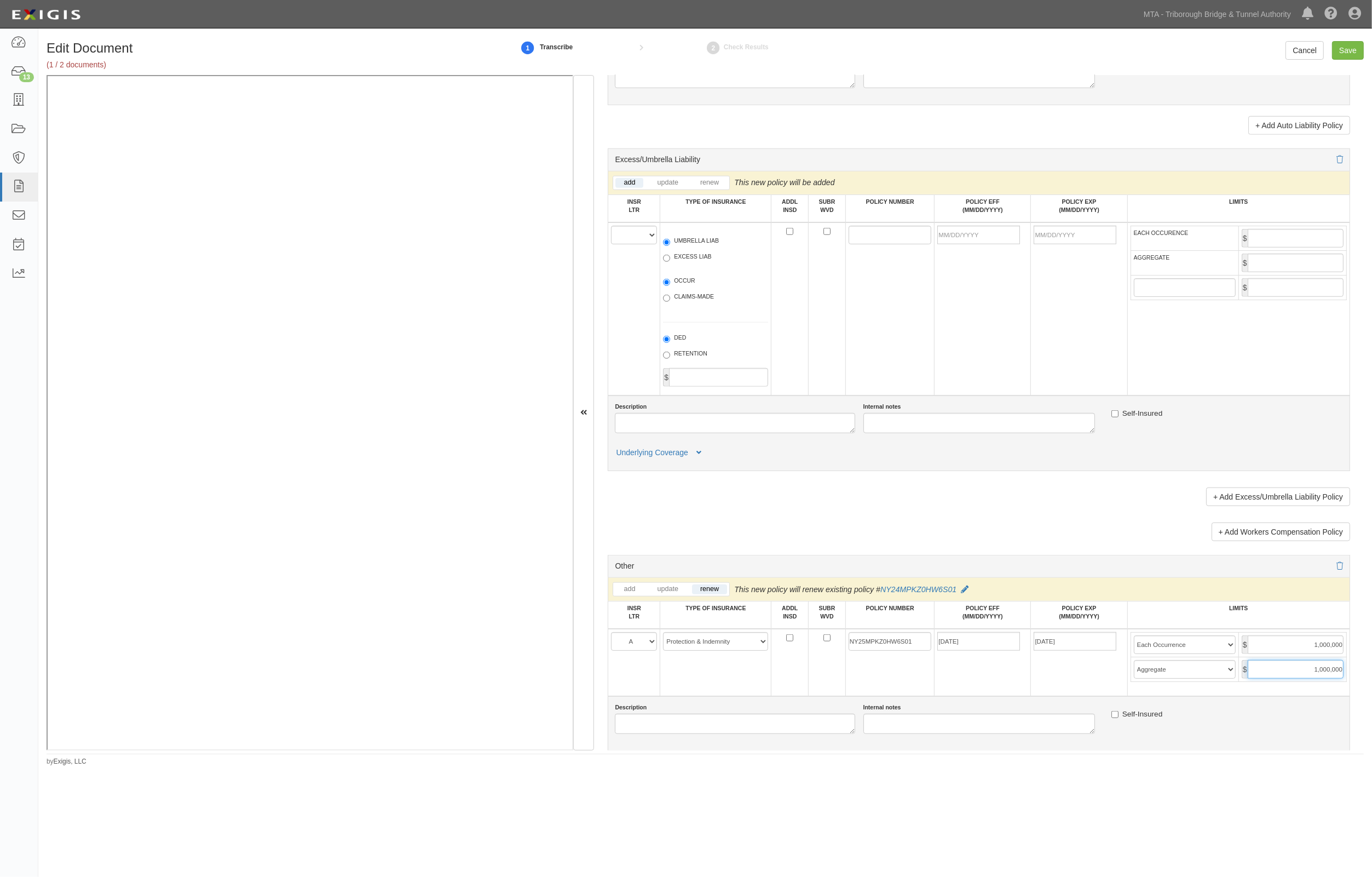
scroll to position [1301, 0]
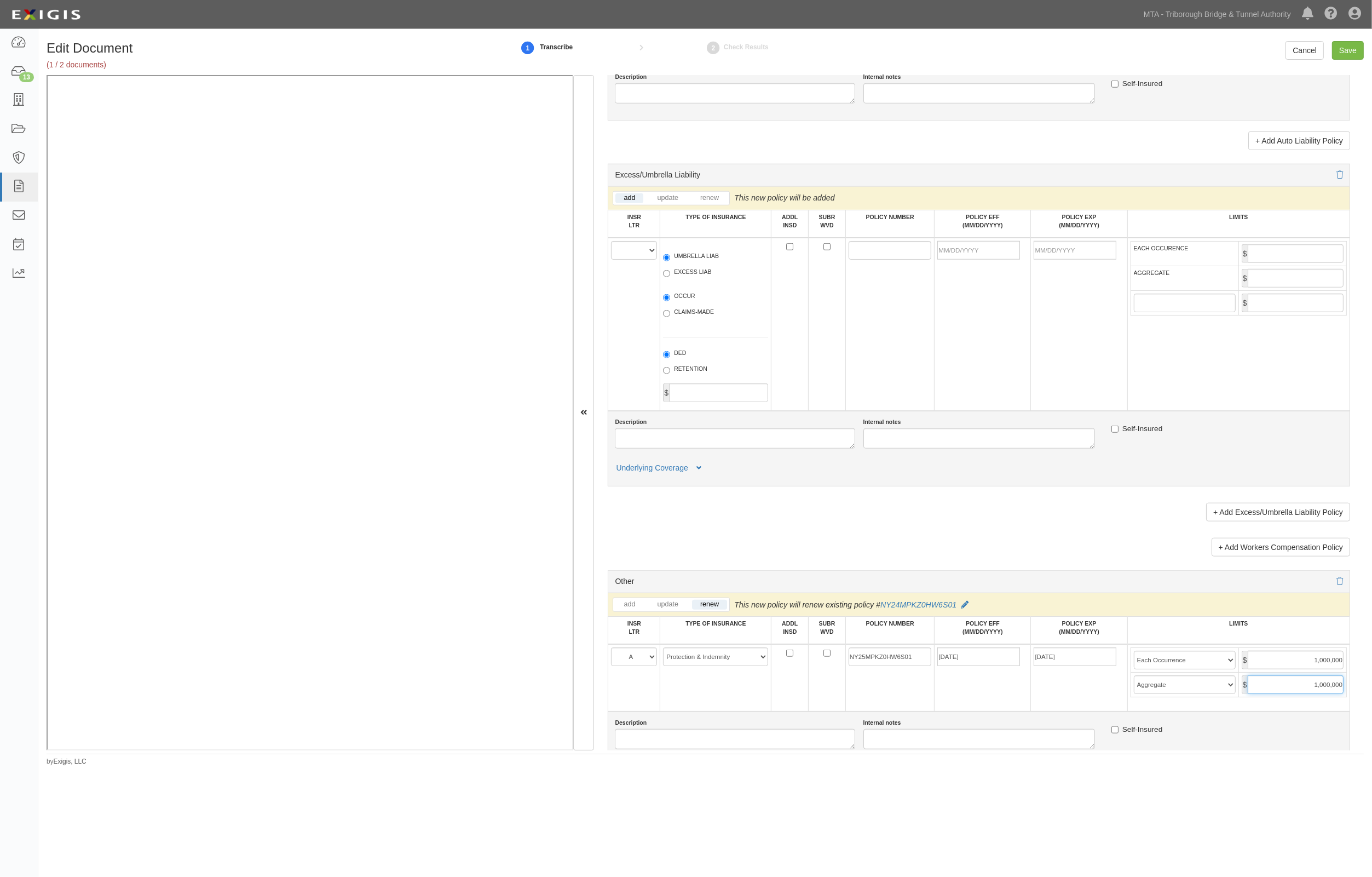
type input "1,000,000"
click at [638, 250] on select "A B C D E F" at bounding box center [634, 250] width 46 height 19
select select "B"
click at [612, 241] on select "A B C D E F" at bounding box center [634, 250] width 46 height 19
click at [705, 275] on label "EXCESS LIAB" at bounding box center [687, 273] width 48 height 11
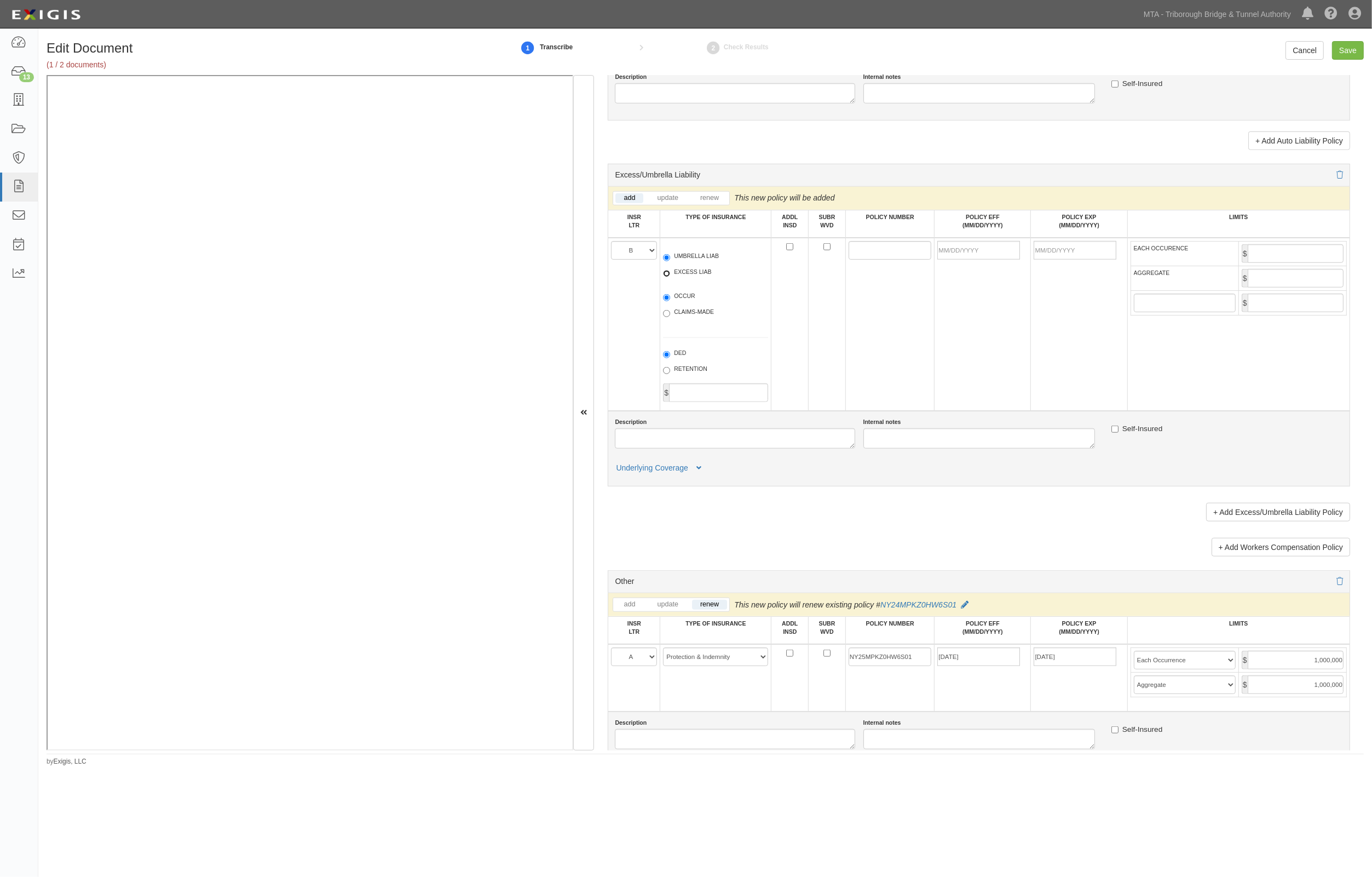
click at [670, 275] on input "EXCESS LIAB" at bounding box center [666, 273] width 7 height 7
radio input "true"
click at [871, 248] on input "POLICY NUMBER" at bounding box center [890, 250] width 83 height 19
paste input "OM012AT25"
type input "OM012AT25"
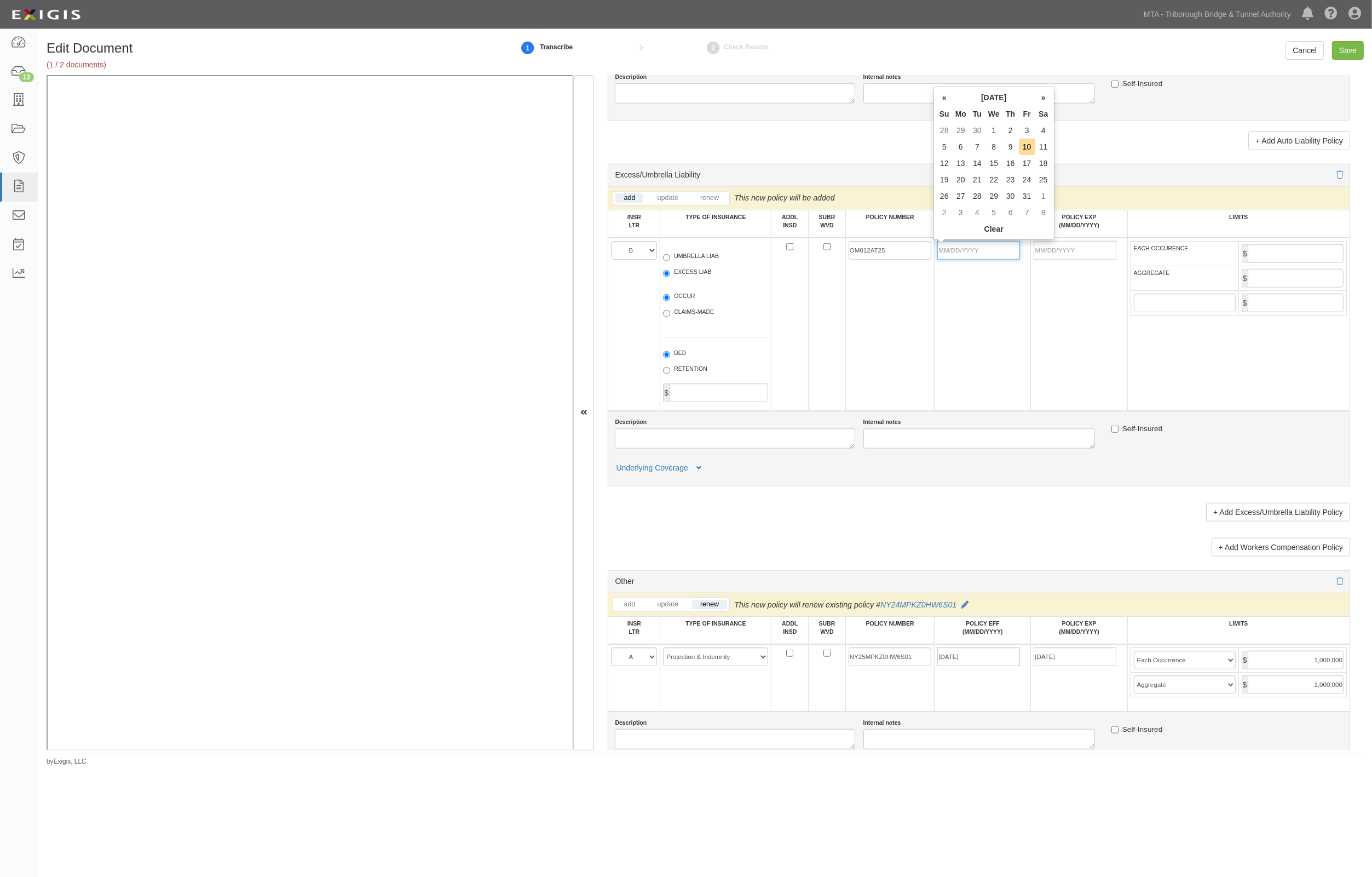
click at [966, 247] on input "POLICY EFF (MM/DD/YYYY)" at bounding box center [978, 250] width 82 height 19
type input "10/01/2025"
type input "10/01/2026"
type input "4,000,000"
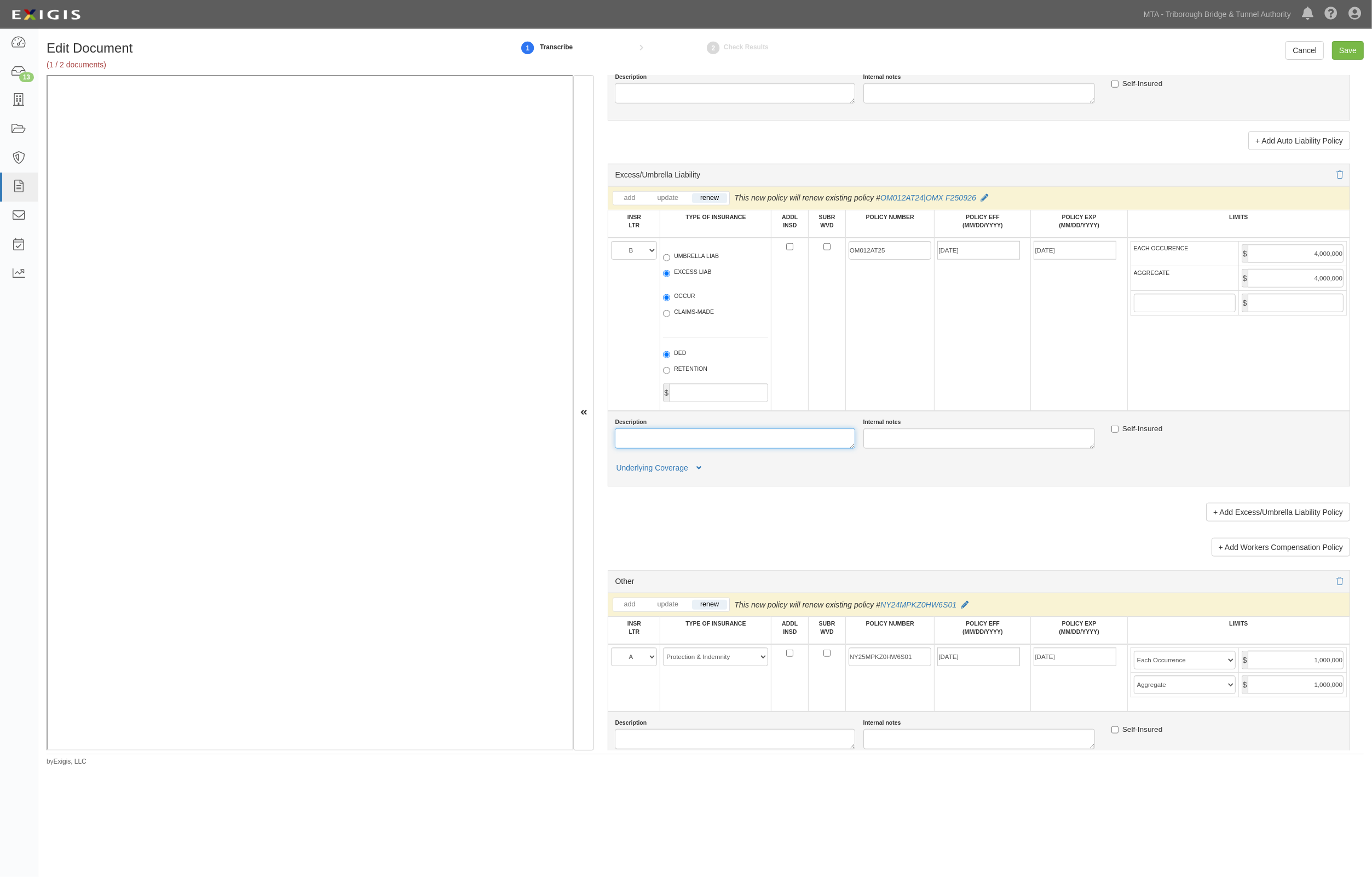
click at [677, 433] on textarea "Description" at bounding box center [734, 438] width 240 height 20
type textarea "Excess P&I"
click at [694, 467] on button "Underlying Coverage" at bounding box center [660, 468] width 91 height 11
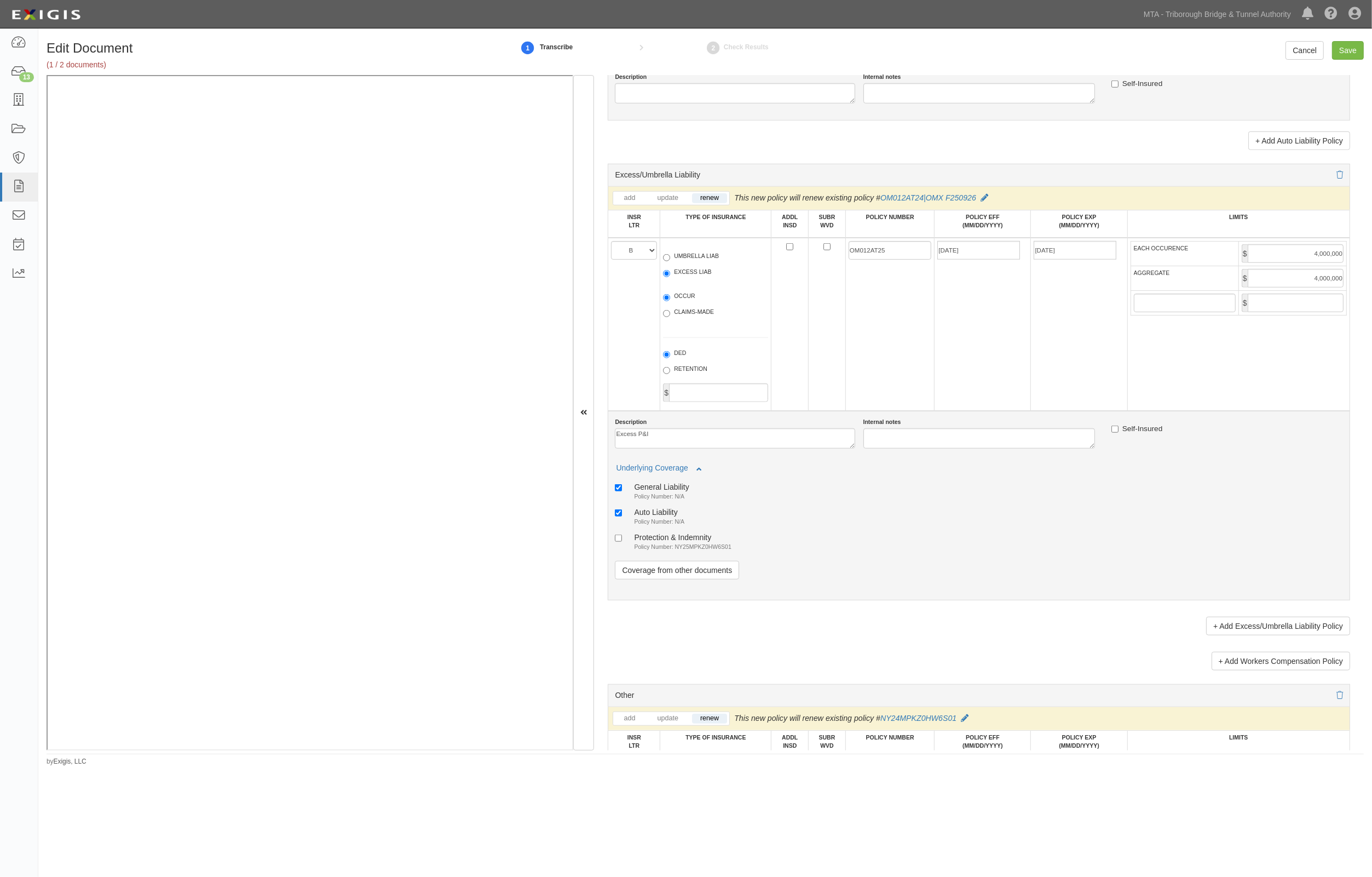
click at [658, 541] on label "Protection & Indemnity Policy Number: NY25MPKZ0HW6S01" at bounding box center [672, 541] width 116 height 18
click at [622, 541] on input "Protection & Indemnity Policy Number: NY25MPKZ0HW6S01" at bounding box center [618, 538] width 7 height 7
checkbox input "true"
click at [656, 519] on small "Policy Number: N/A" at bounding box center [659, 521] width 51 height 7
click at [622, 517] on input "Auto Liability Policy Number: N/A" at bounding box center [618, 513] width 7 height 7
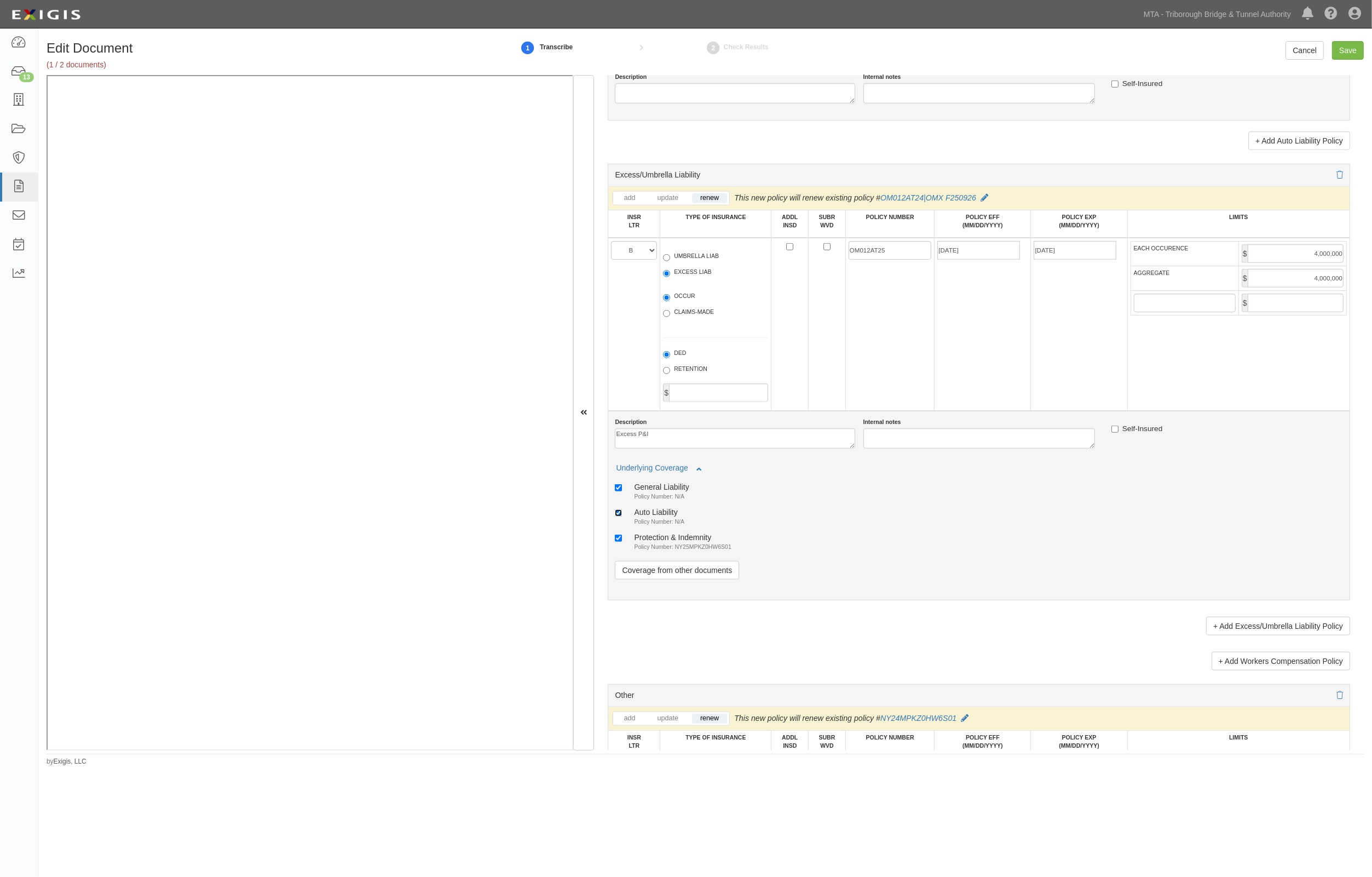
checkbox input "false"
click at [658, 488] on div "General Liability" at bounding box center [661, 486] width 55 height 9
click at [622, 488] on input "General Liability Policy Number: N/A" at bounding box center [618, 488] width 7 height 7
checkbox input "false"
click at [852, 516] on div "Auto Liability Policy Number: N/A" at bounding box center [979, 517] width 728 height 20
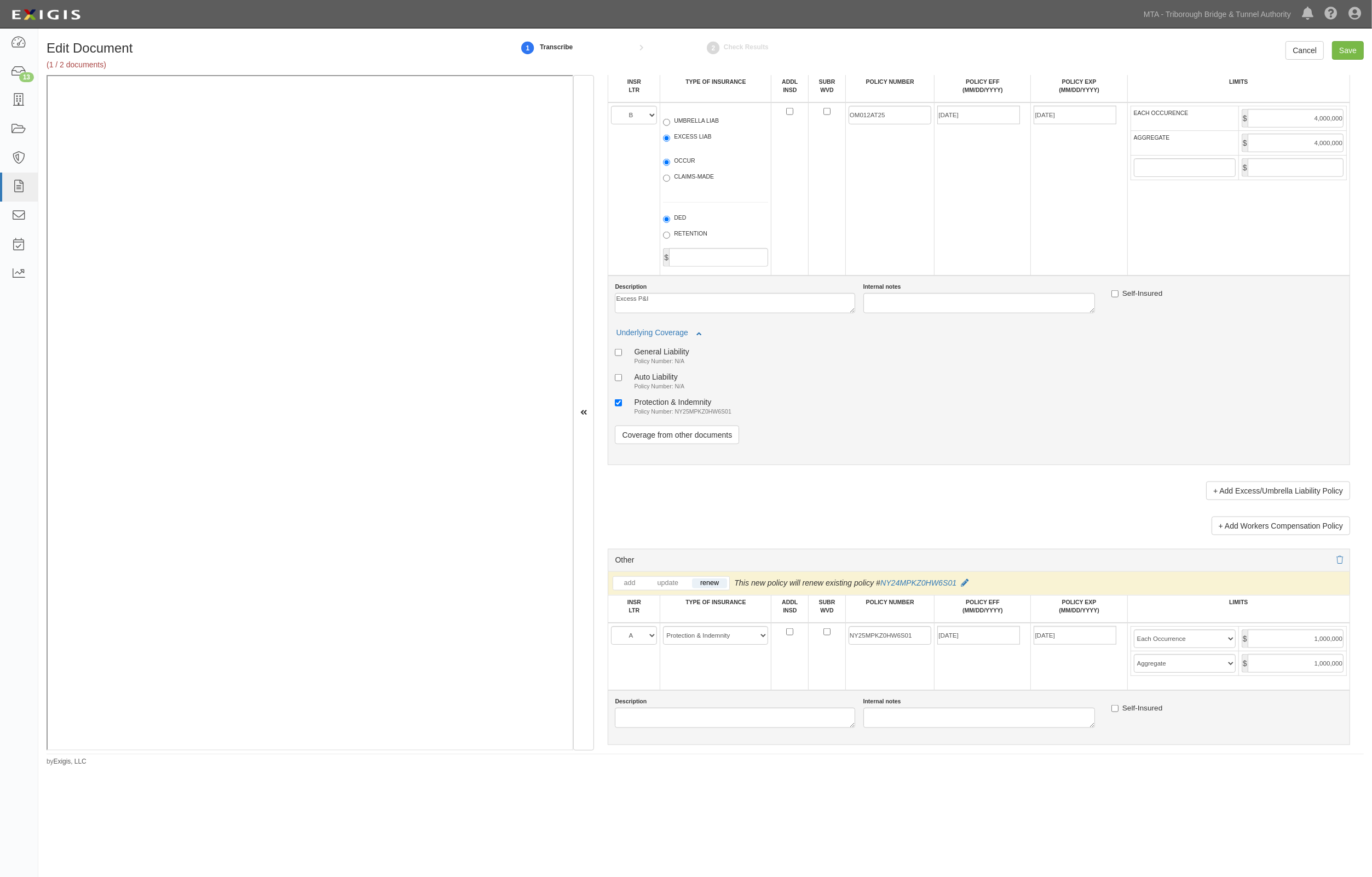
scroll to position [1438, 0]
click at [671, 713] on textarea "Description" at bounding box center [734, 716] width 240 height 20
type textarea "Northeast"
click at [761, 299] on textarea "Excess P&I" at bounding box center [734, 302] width 240 height 20
type textarea "Excess P&I, Northeast"
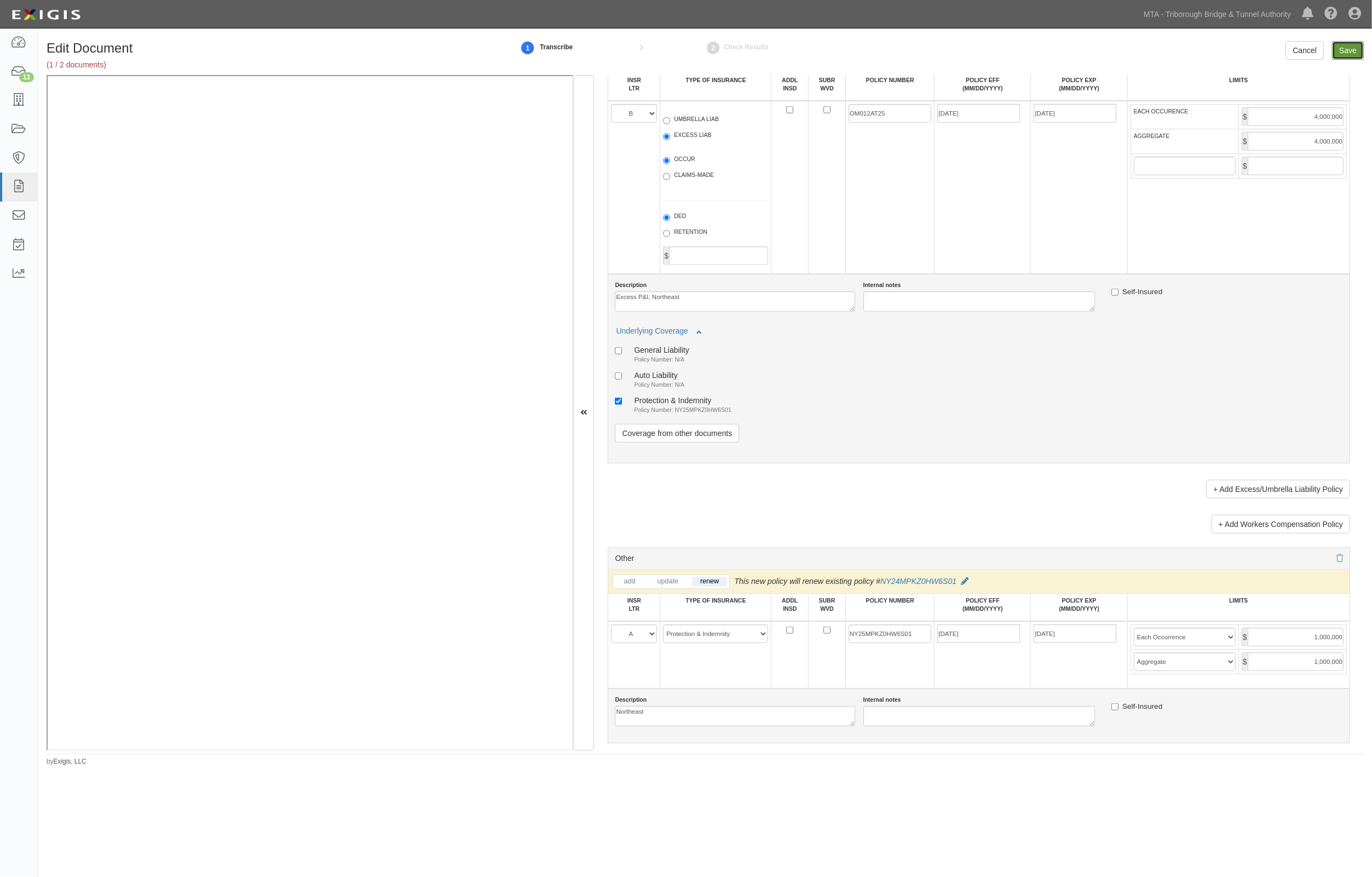
click at [1346, 50] on input "Save" at bounding box center [1348, 50] width 32 height 19
type input "4000000"
type input "1000000"
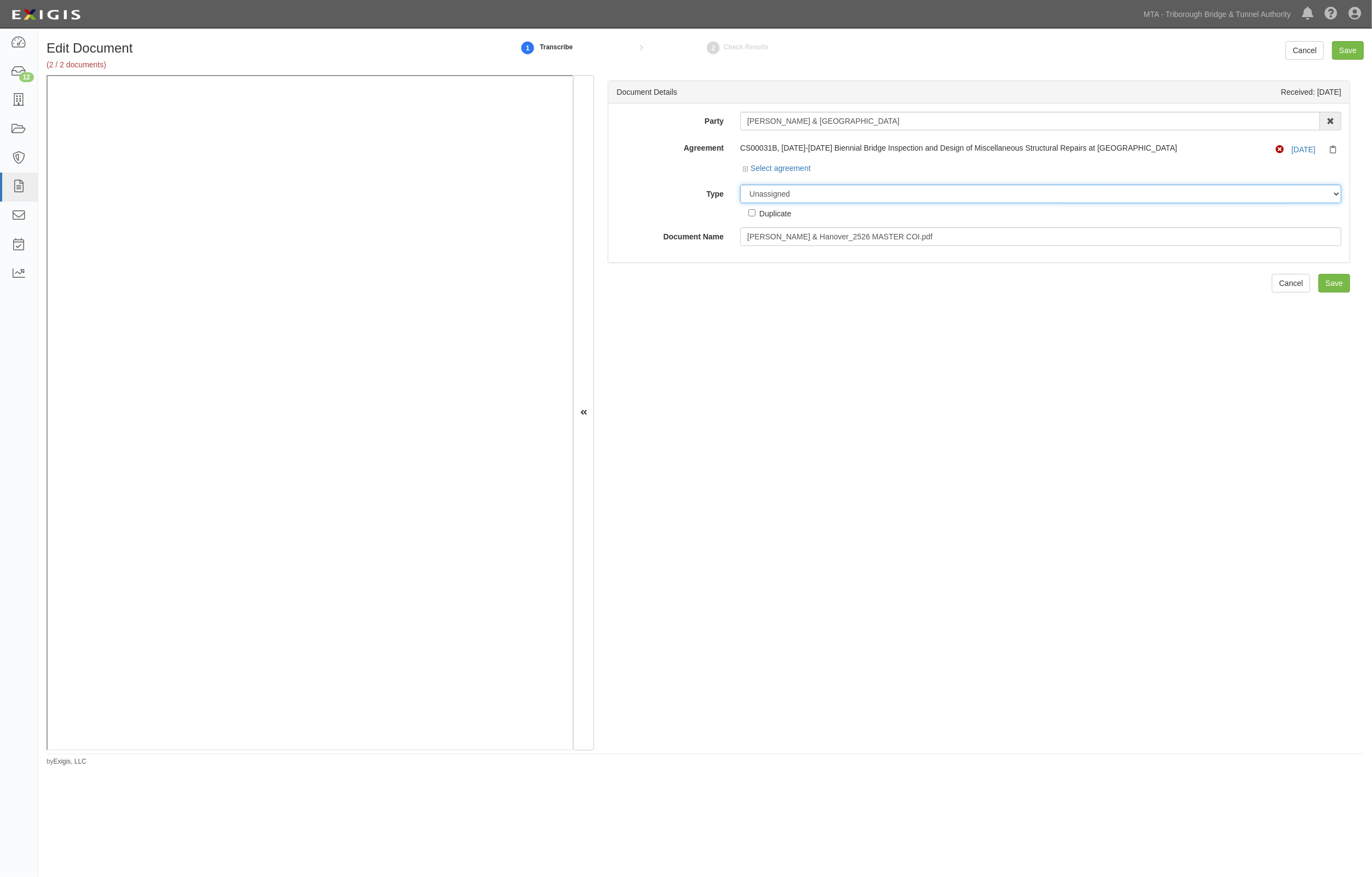
click at [768, 198] on select "Unassigned Binder Cancellation Notice Certificate Contract Endorsement Insuranc…" at bounding box center [1041, 194] width 601 height 19
select select "JunkDetail"
click at [740, 185] on select "Unassigned Binder Cancellation Notice Certificate Contract Endorsement Insuranc…" at bounding box center [1041, 194] width 601 height 19
click at [1352, 48] on input "Save" at bounding box center [1348, 50] width 32 height 19
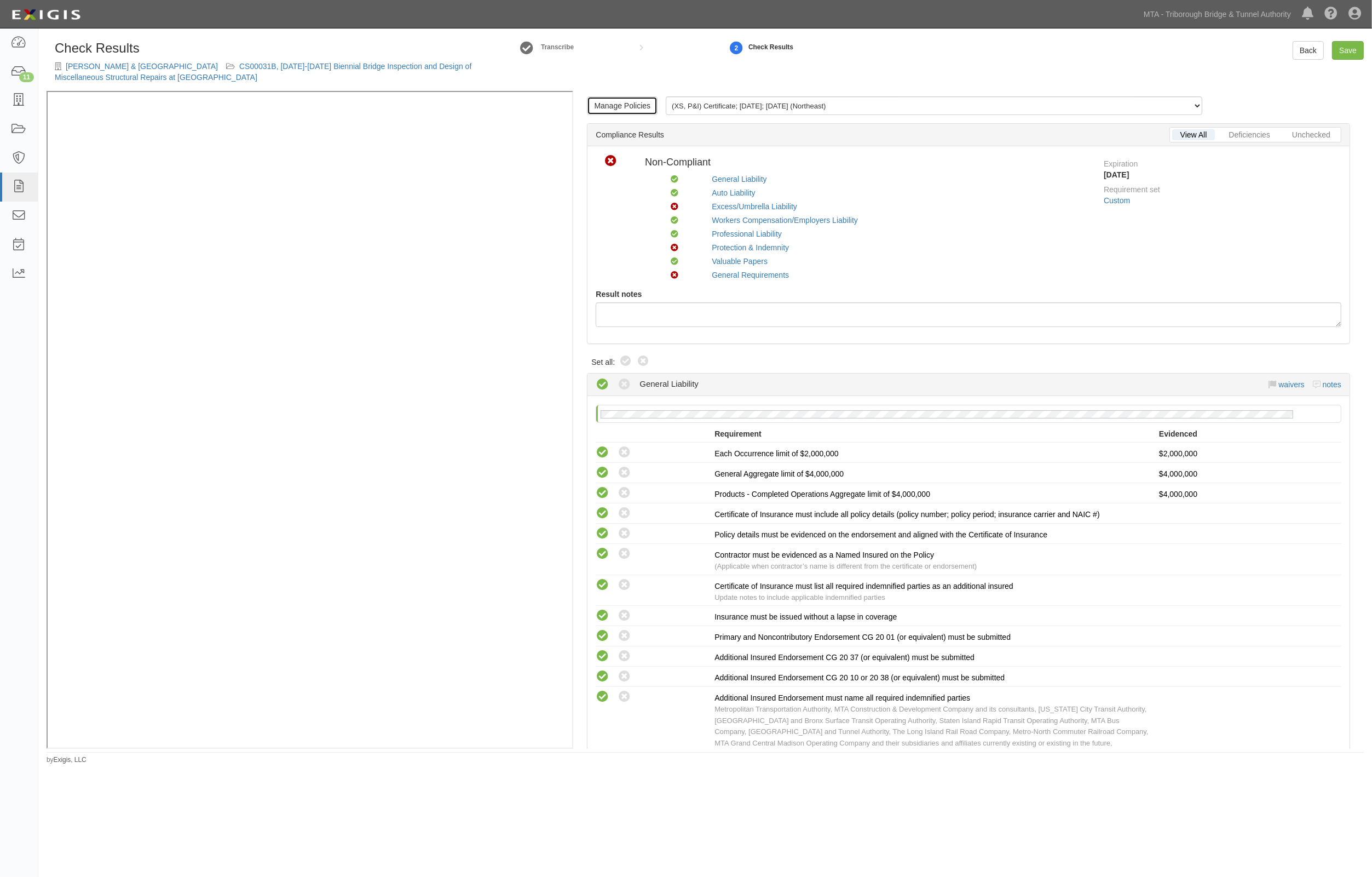
click at [630, 107] on link "Manage Policies" at bounding box center [622, 105] width 70 height 19
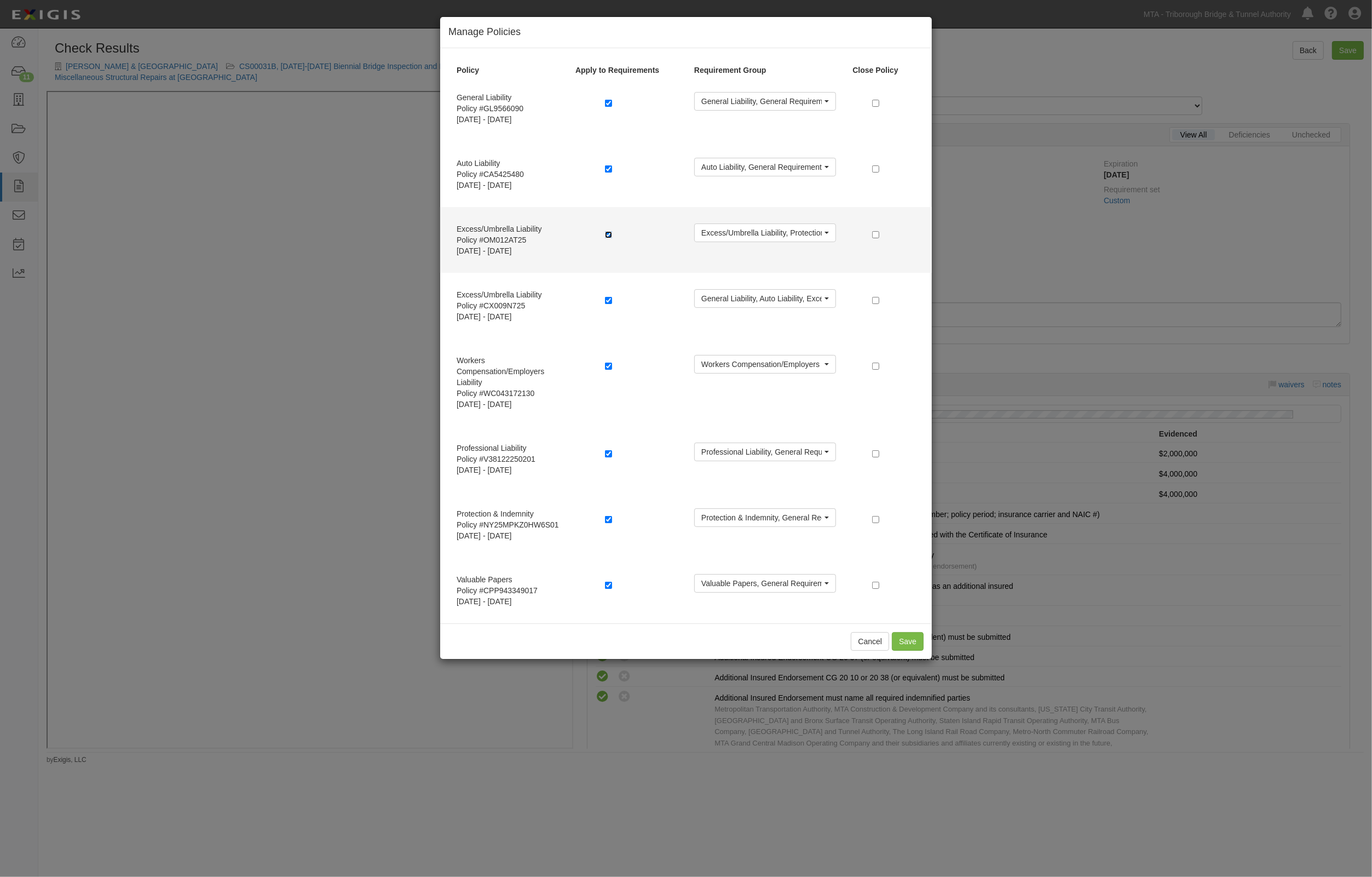
click at [606, 237] on input "checkbox" at bounding box center [609, 235] width 7 height 7
checkbox input "false"
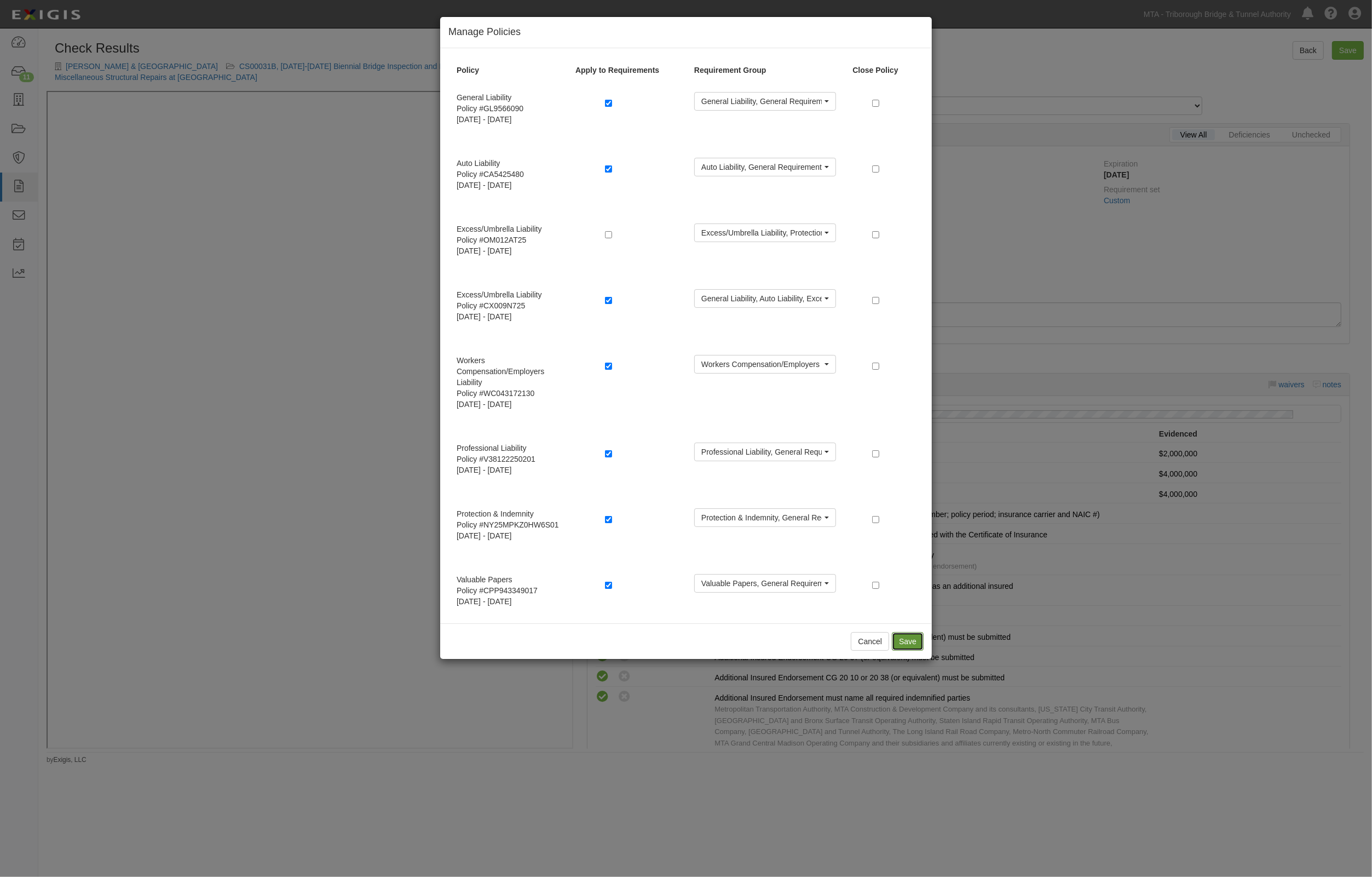
click at [907, 632] on button "Save" at bounding box center [908, 641] width 32 height 19
radio input "true"
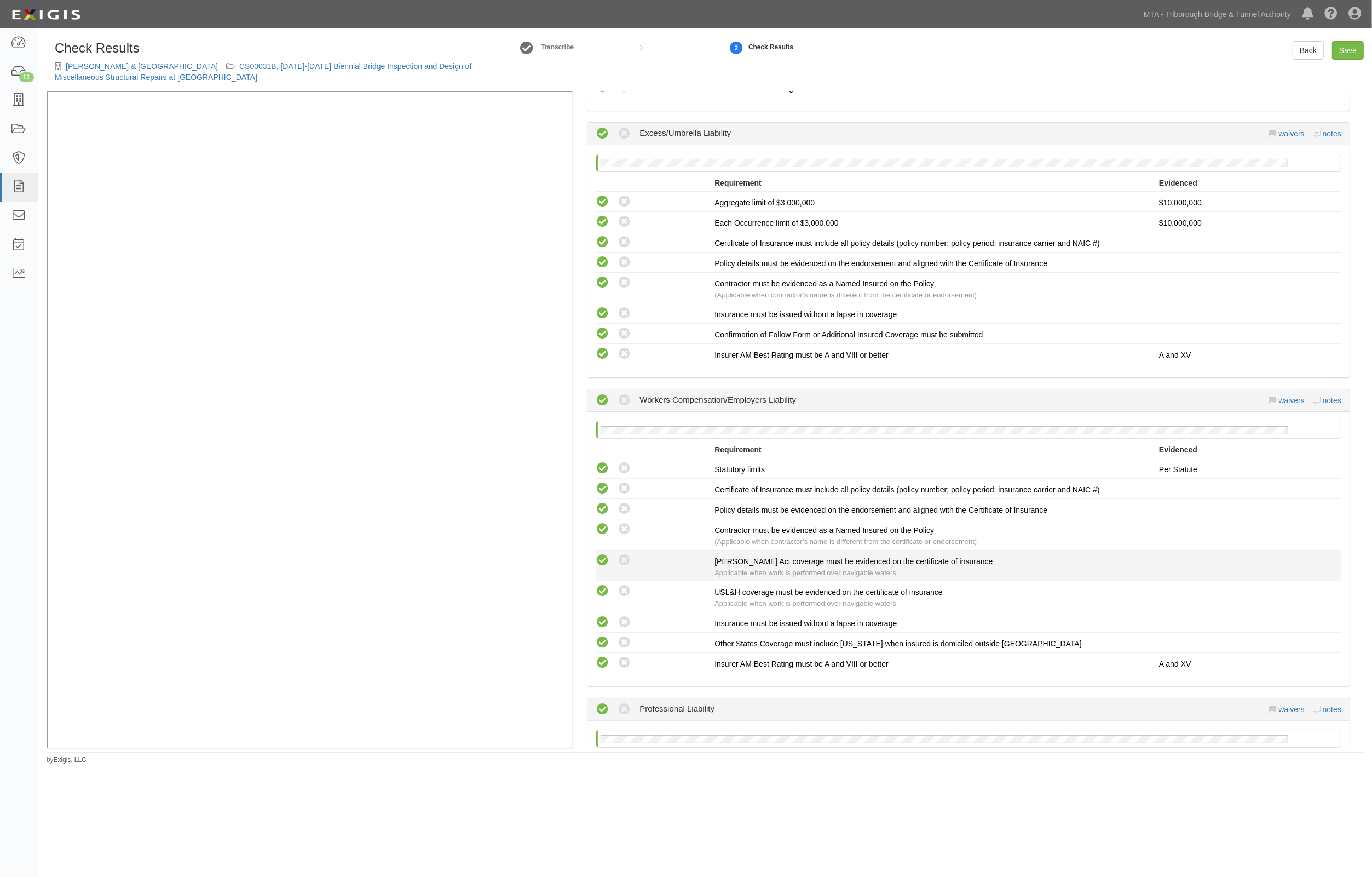
scroll to position [1506, 0]
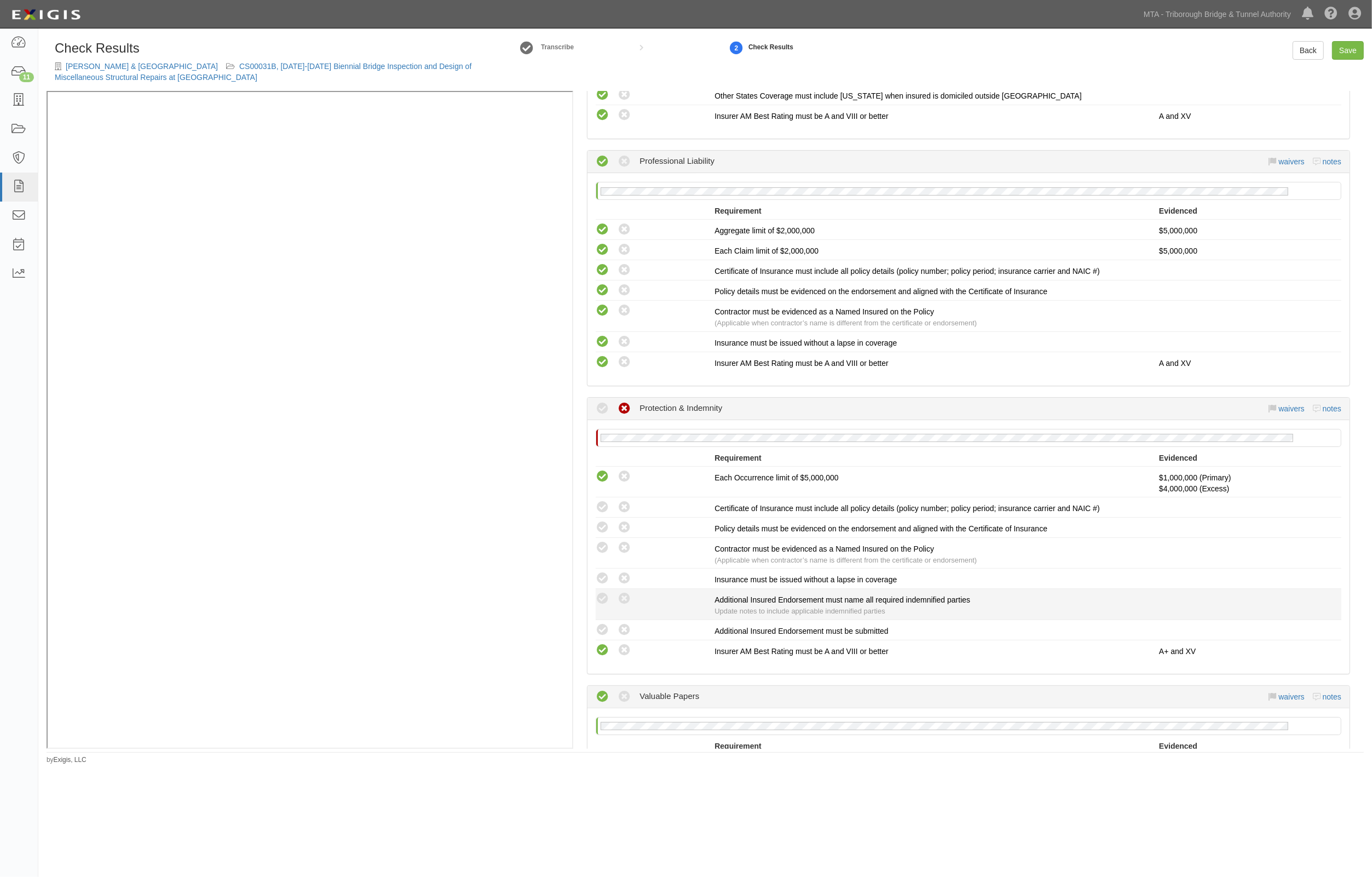
drag, startPoint x: 603, startPoint y: 626, endPoint x: 609, endPoint y: 598, distance: 28.6
click at [604, 625] on icon at bounding box center [603, 630] width 14 height 14
radio input "true"
click at [605, 592] on icon at bounding box center [603, 599] width 14 height 14
radio input "true"
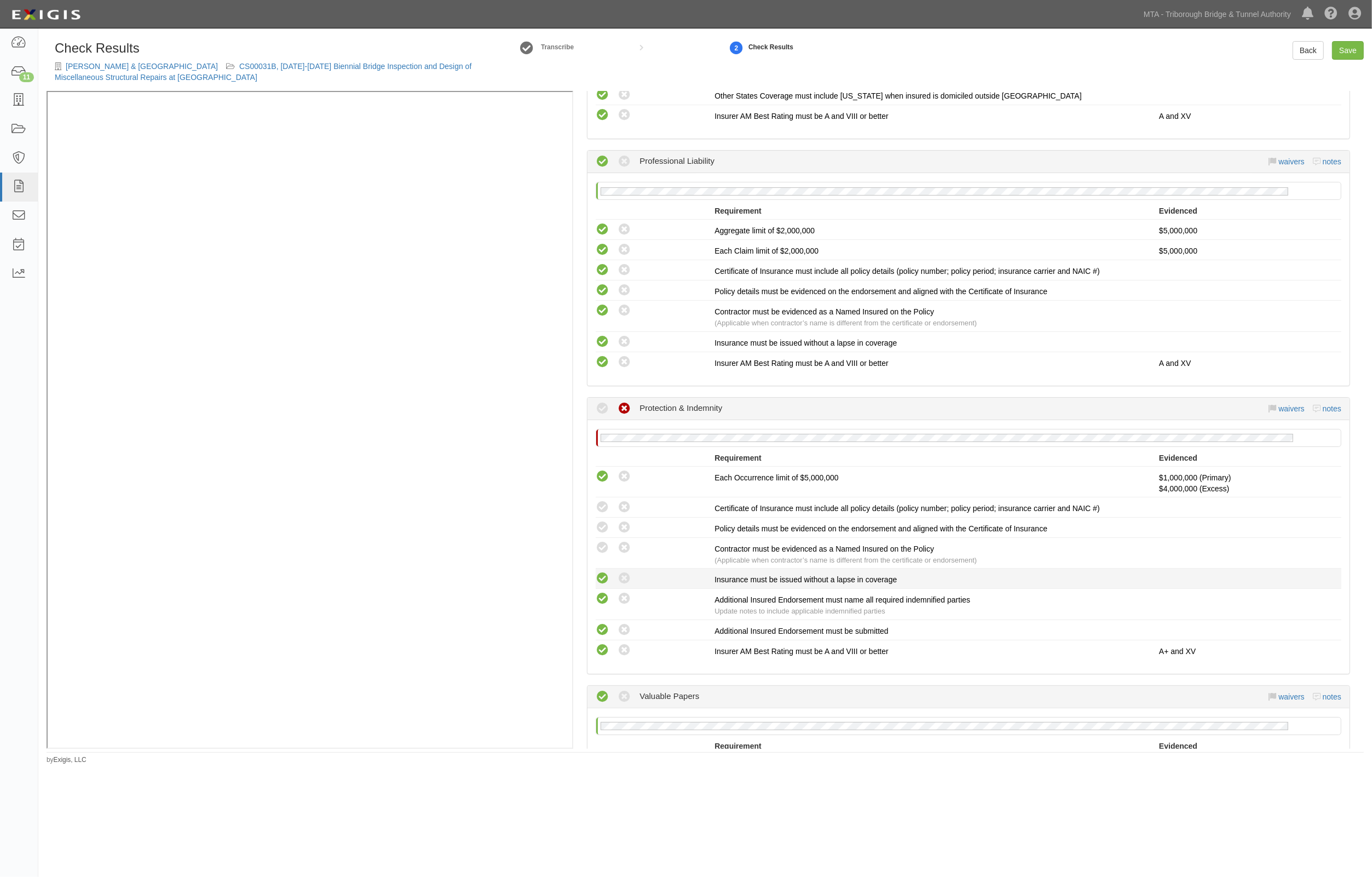
click at [603, 576] on icon at bounding box center [603, 579] width 14 height 14
radio input "true"
click at [601, 545] on div "Compliant Waived: Non-Compliant Contractor must be evidenced as a Named Insured…" at bounding box center [969, 554] width 762 height 25
click at [602, 523] on icon at bounding box center [603, 528] width 14 height 14
radio input "true"
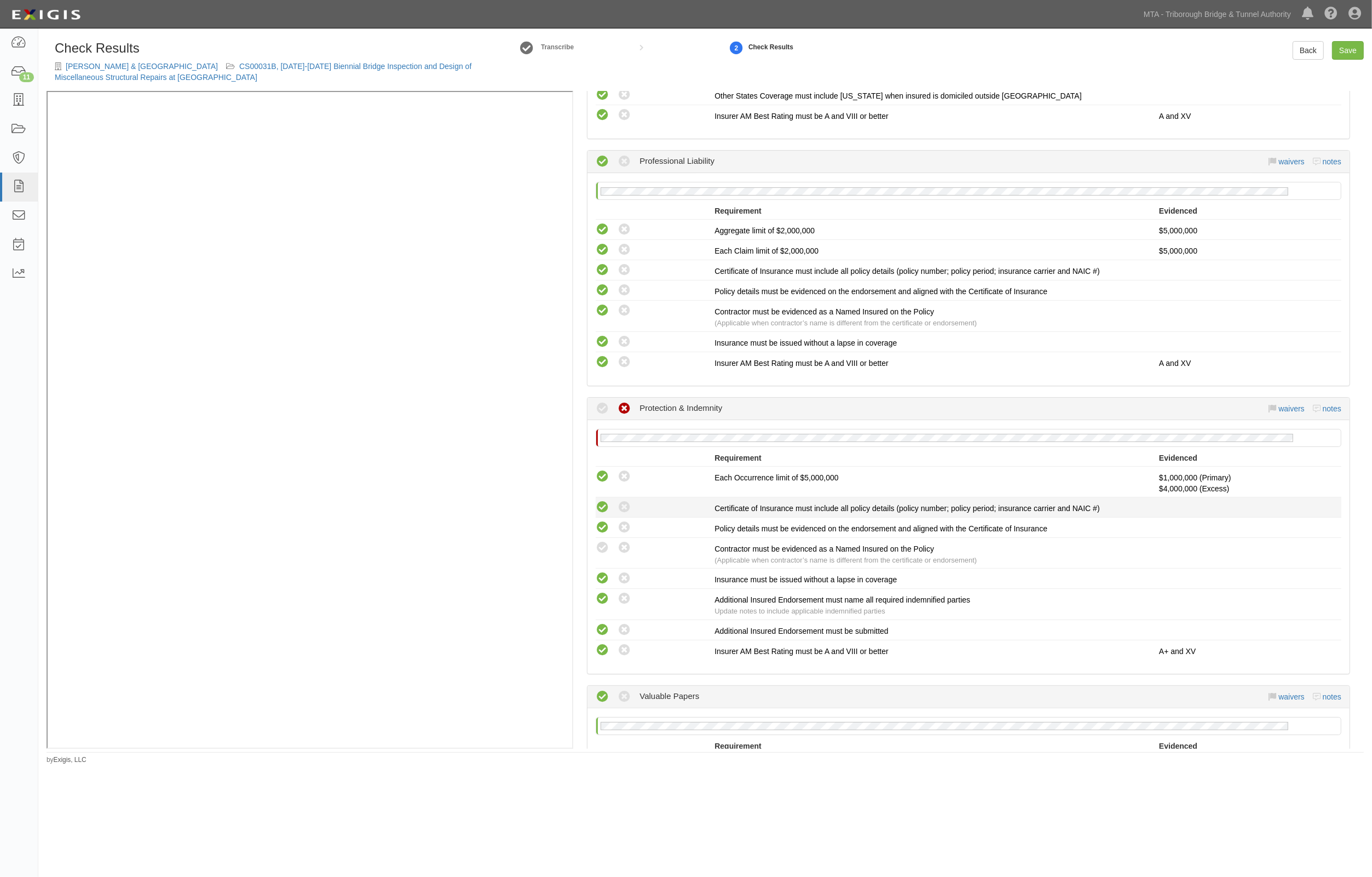
click at [600, 501] on icon at bounding box center [603, 507] width 14 height 14
radio input "true"
click at [602, 541] on icon at bounding box center [603, 548] width 14 height 14
radio input "true"
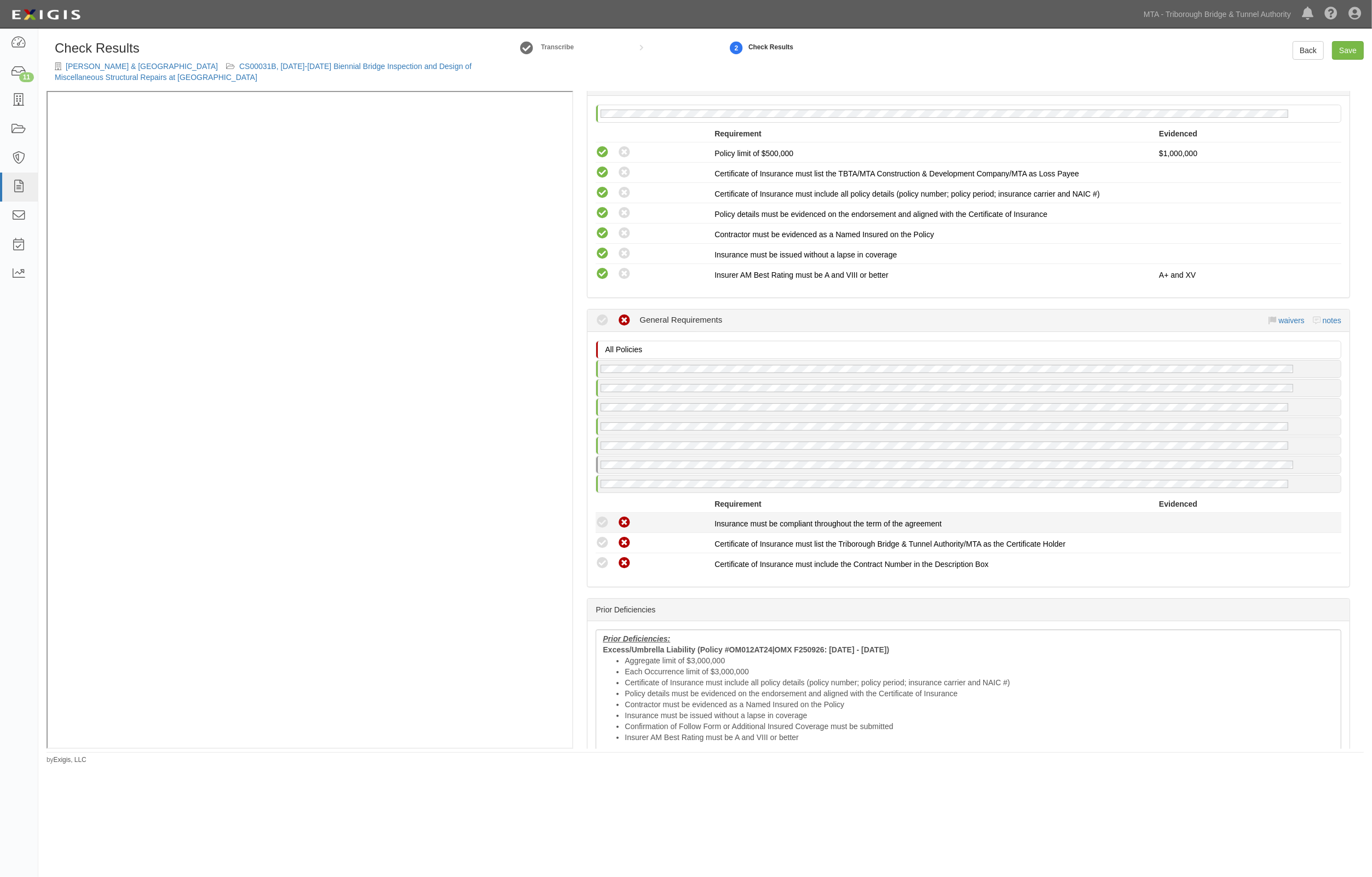
scroll to position [2123, 0]
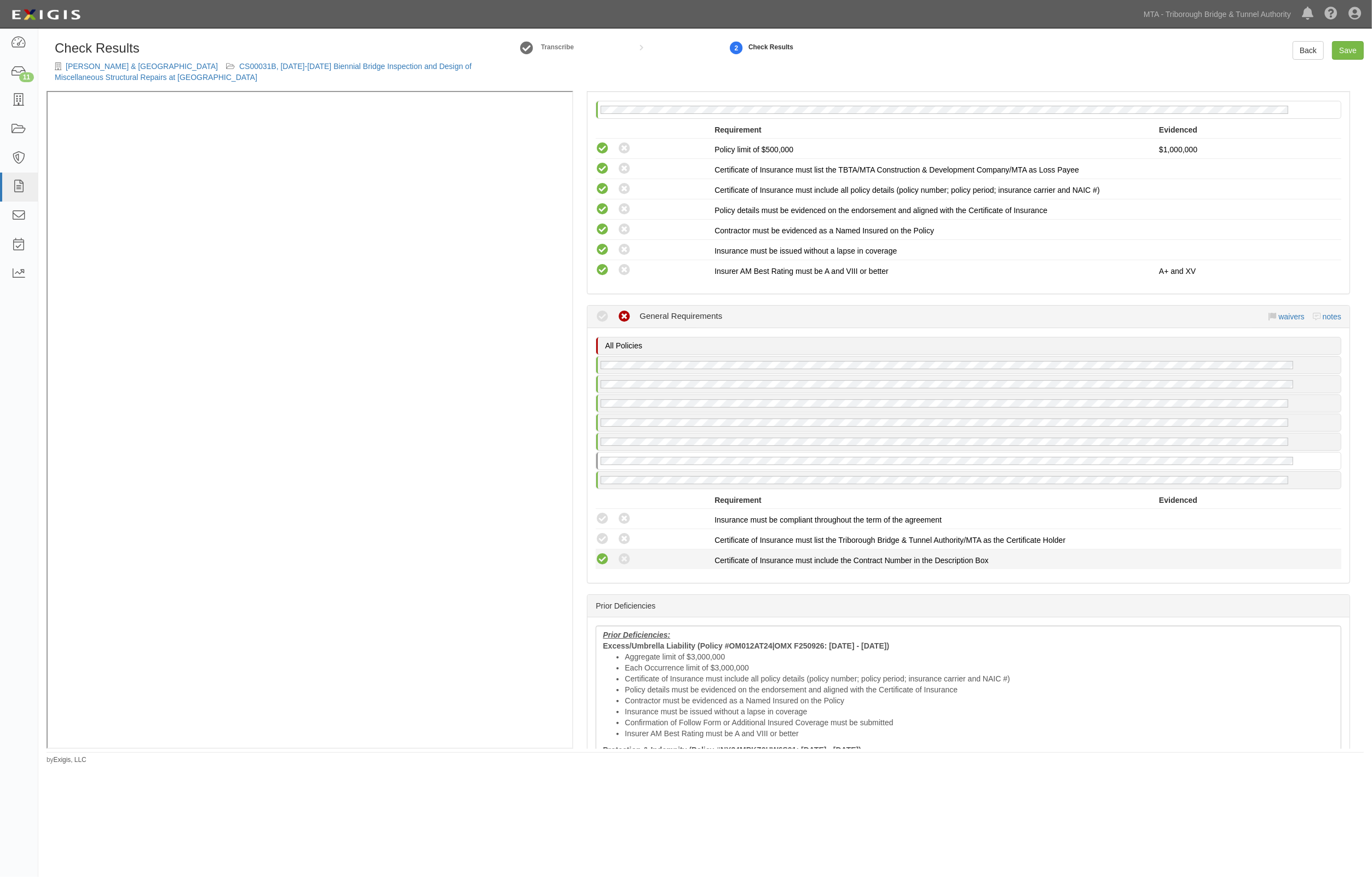
click at [603, 553] on icon at bounding box center [603, 560] width 14 height 14
radio input "true"
click at [600, 532] on icon at bounding box center [603, 539] width 14 height 14
radio input "true"
click at [600, 512] on icon at bounding box center [603, 519] width 14 height 14
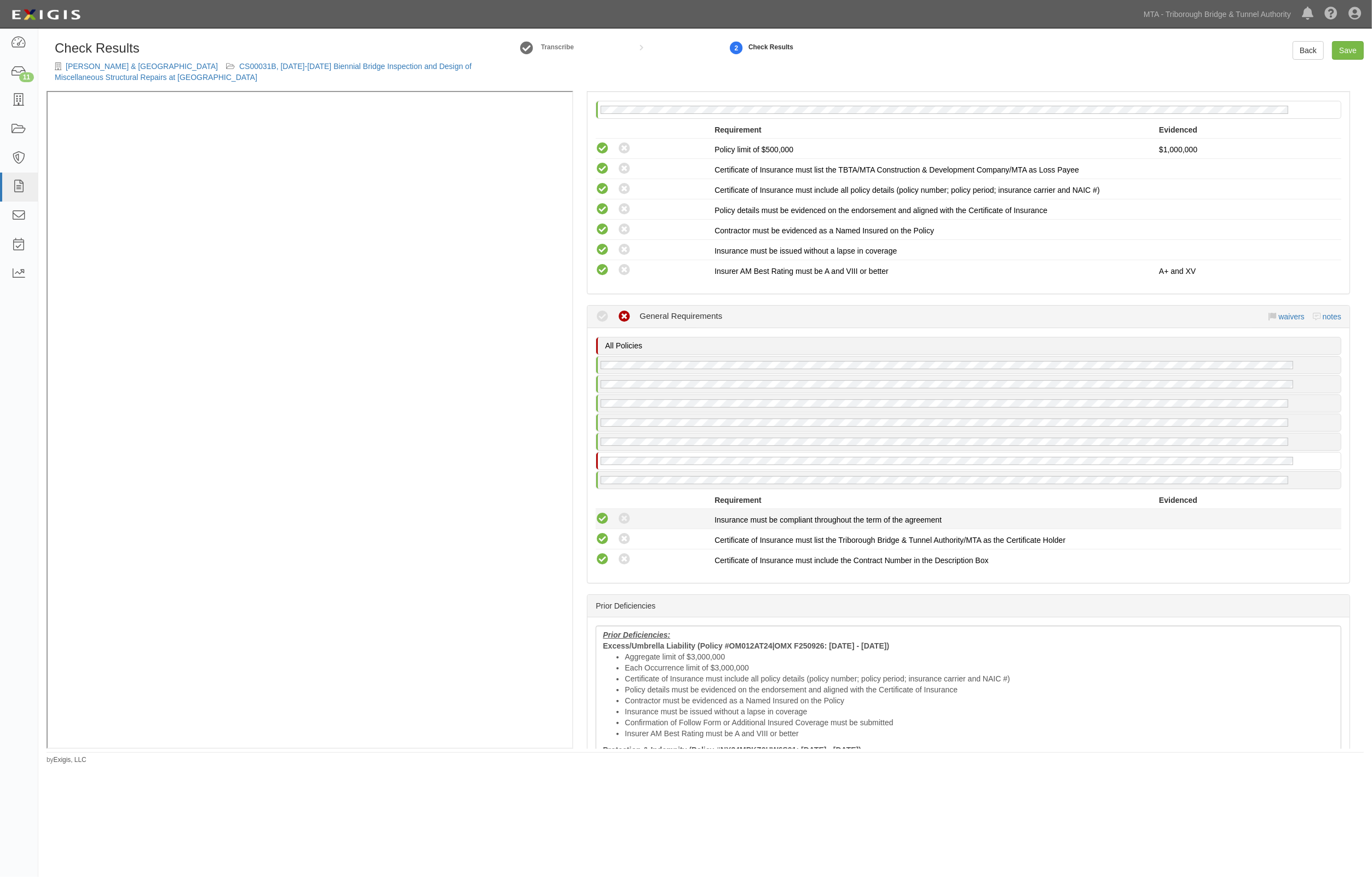
radio input "true"
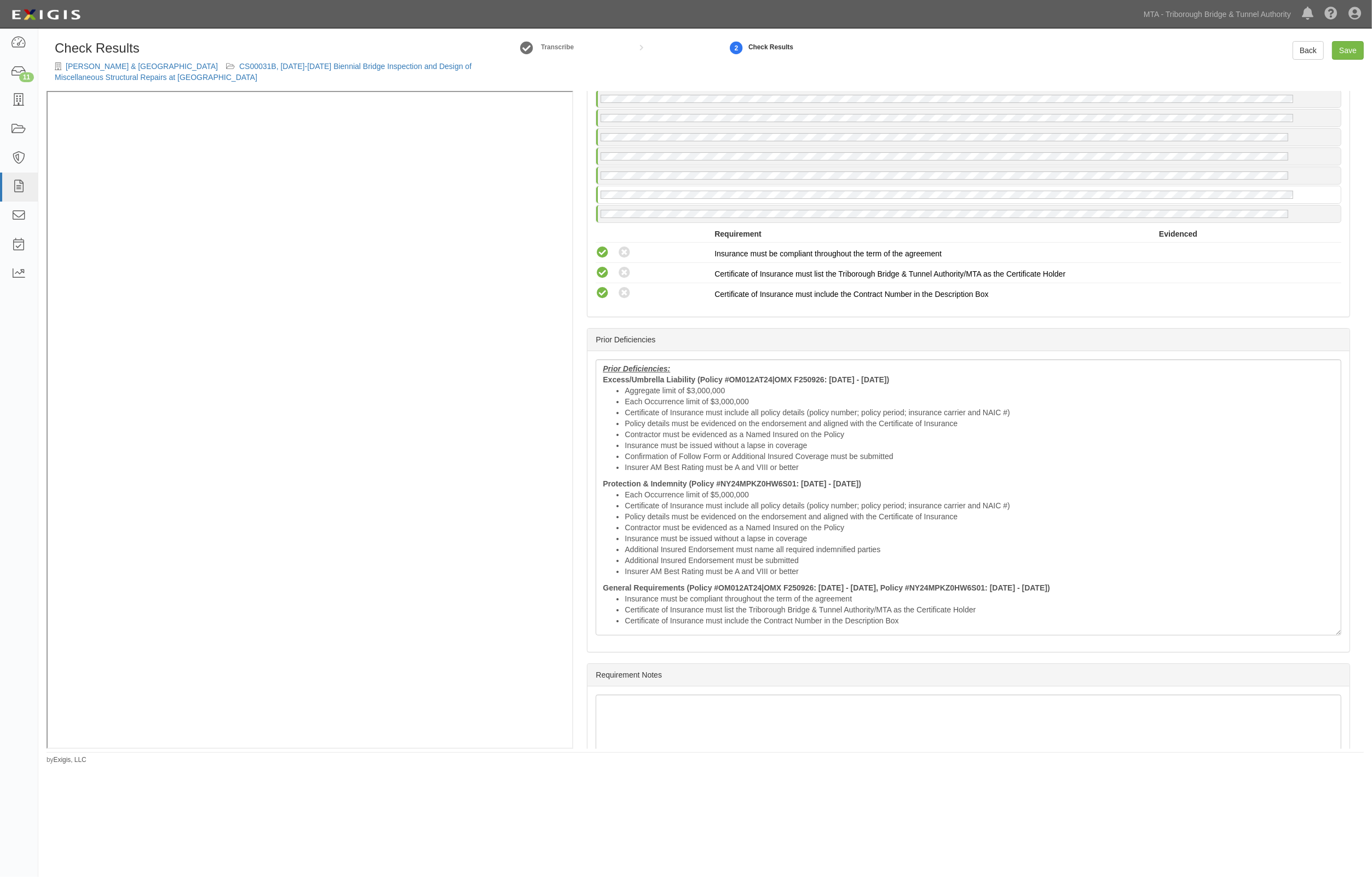
scroll to position [2397, 0]
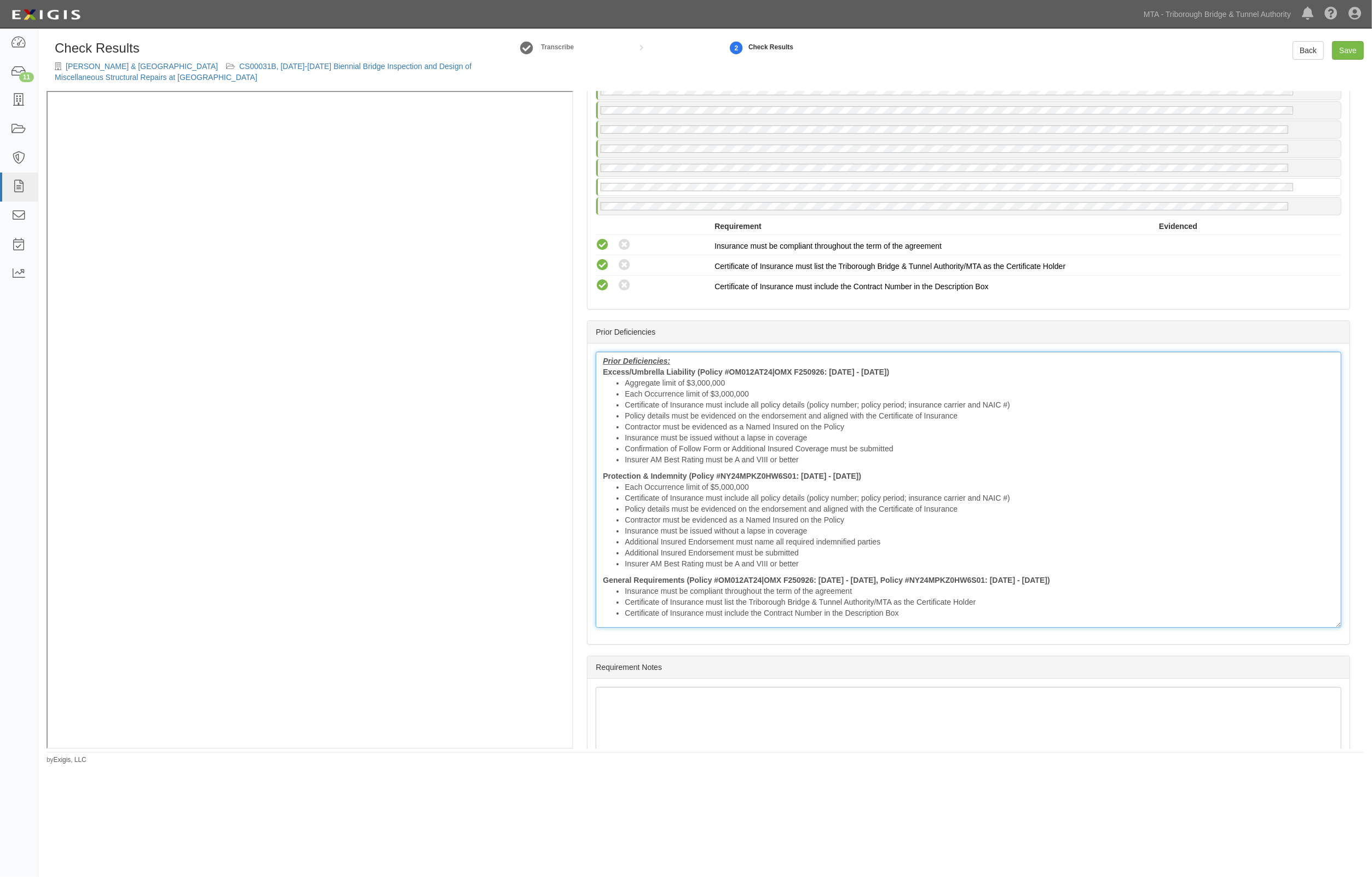
click at [656, 481] on li "Each Occurrence limit of $5,000,000" at bounding box center [979, 487] width 710 height 11
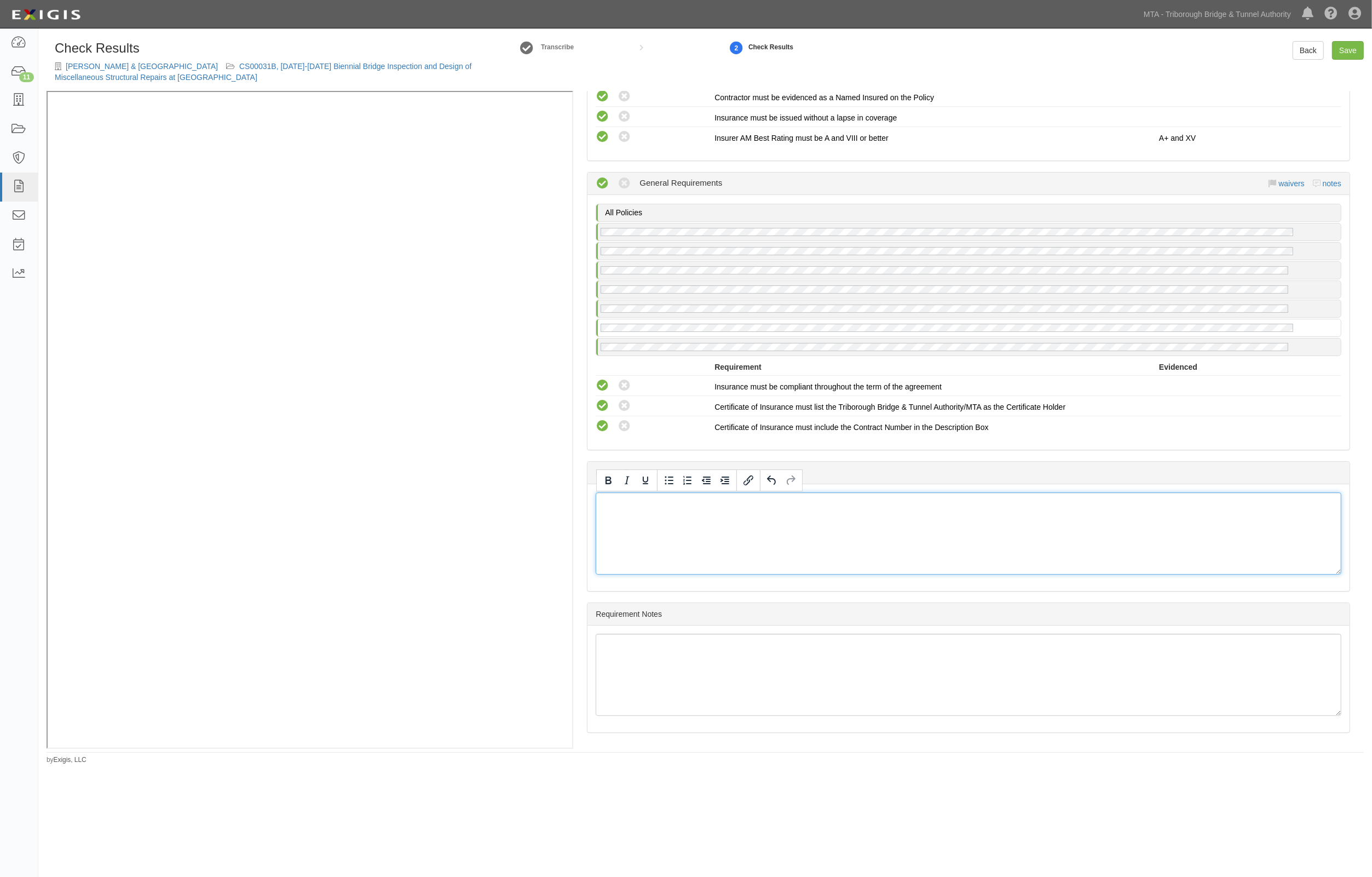
scroll to position [2246, 0]
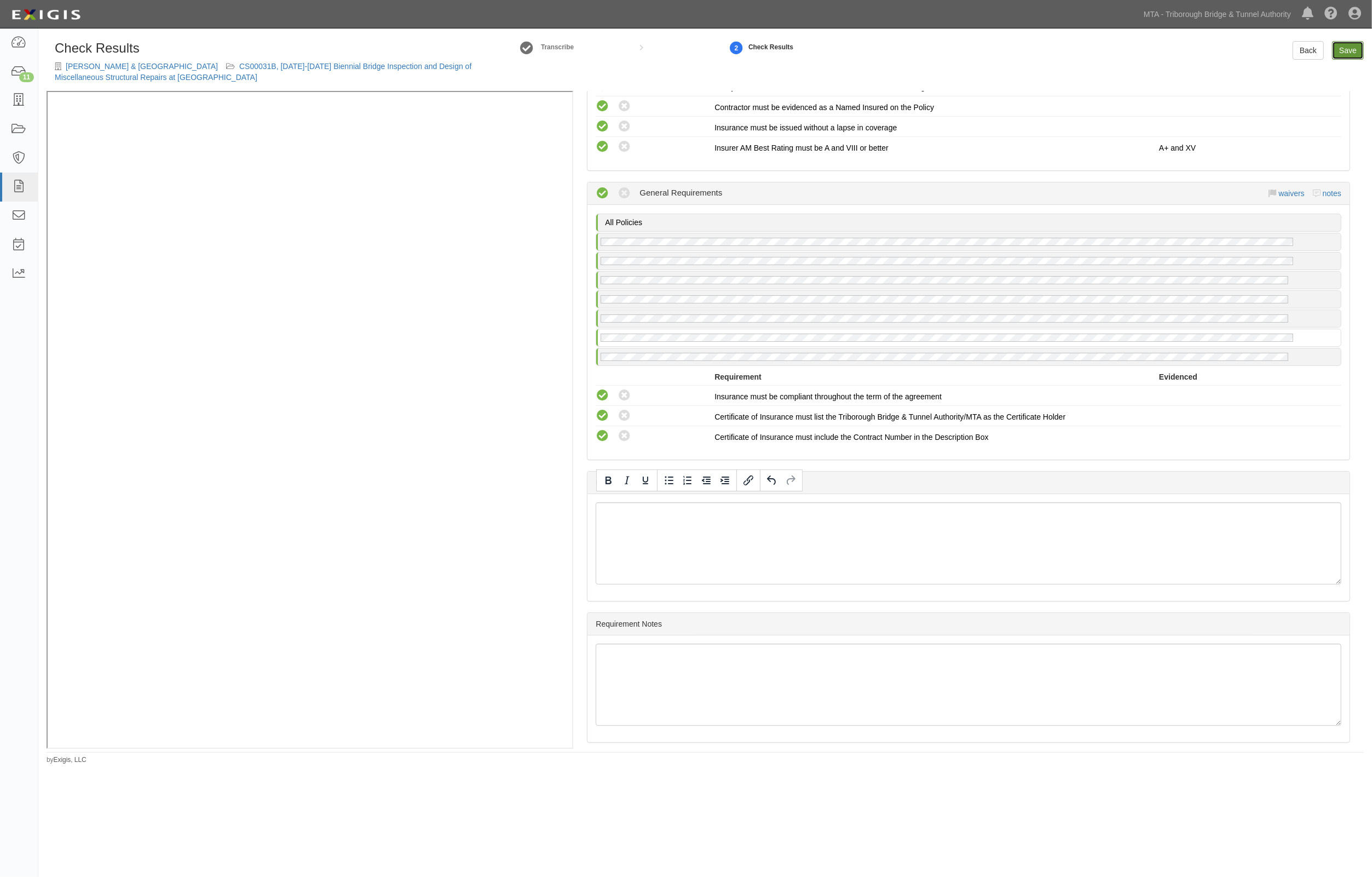
click at [1343, 52] on link "Save" at bounding box center [1348, 50] width 32 height 19
radio input "true"
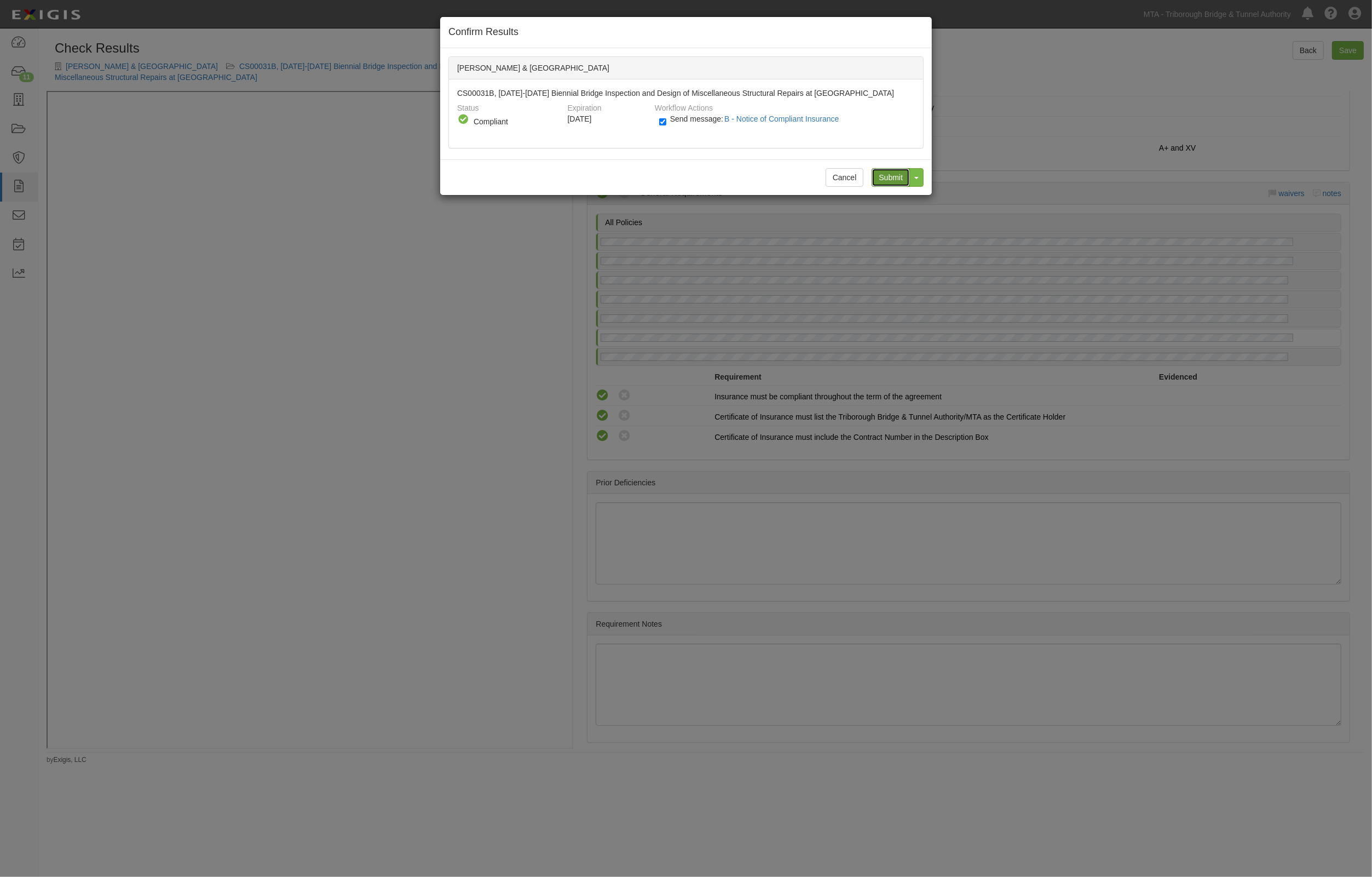
click at [892, 179] on input "Submit" at bounding box center [891, 177] width 39 height 19
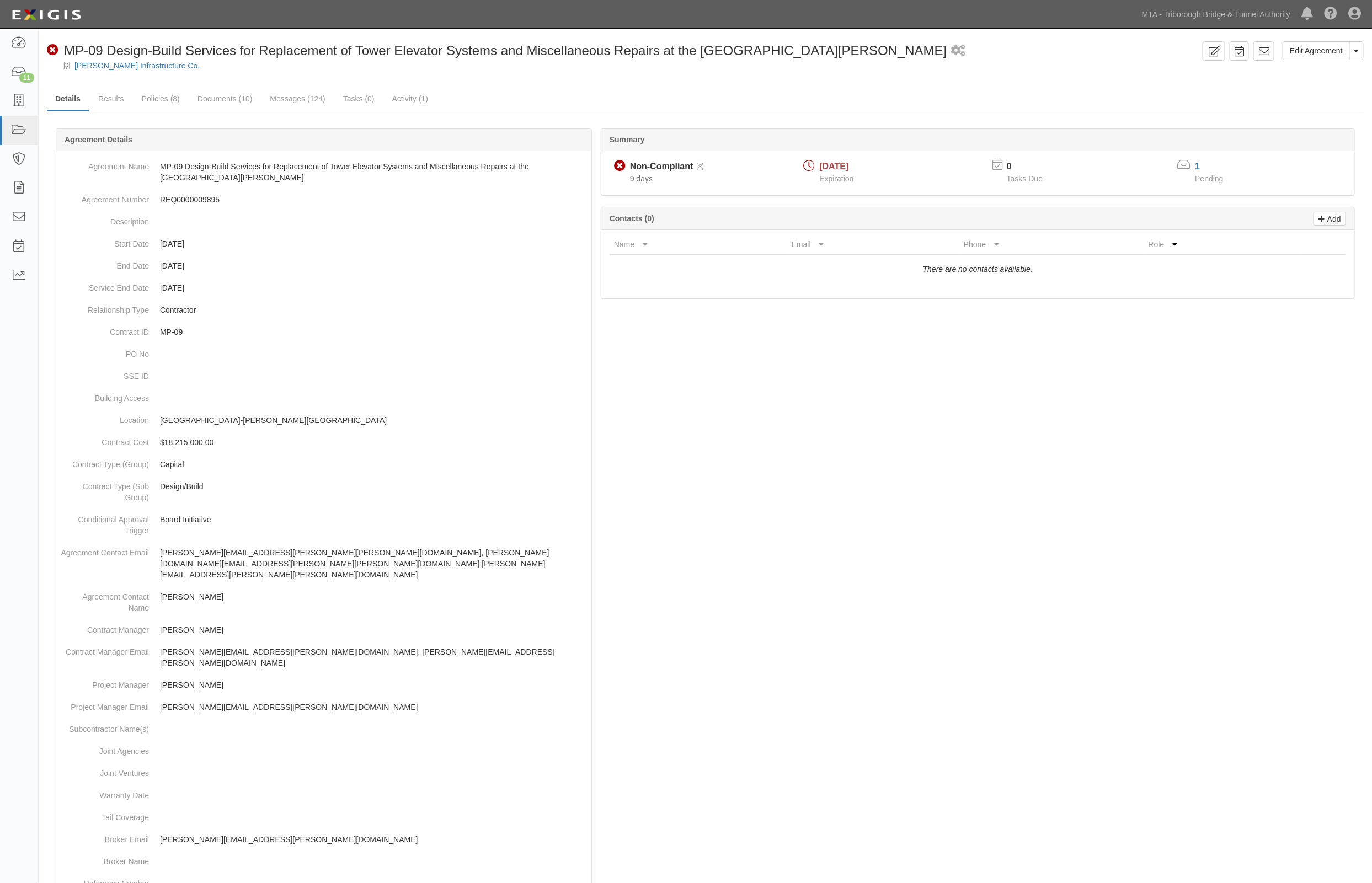
click at [1171, 76] on div at bounding box center [705, 75] width 1333 height 8
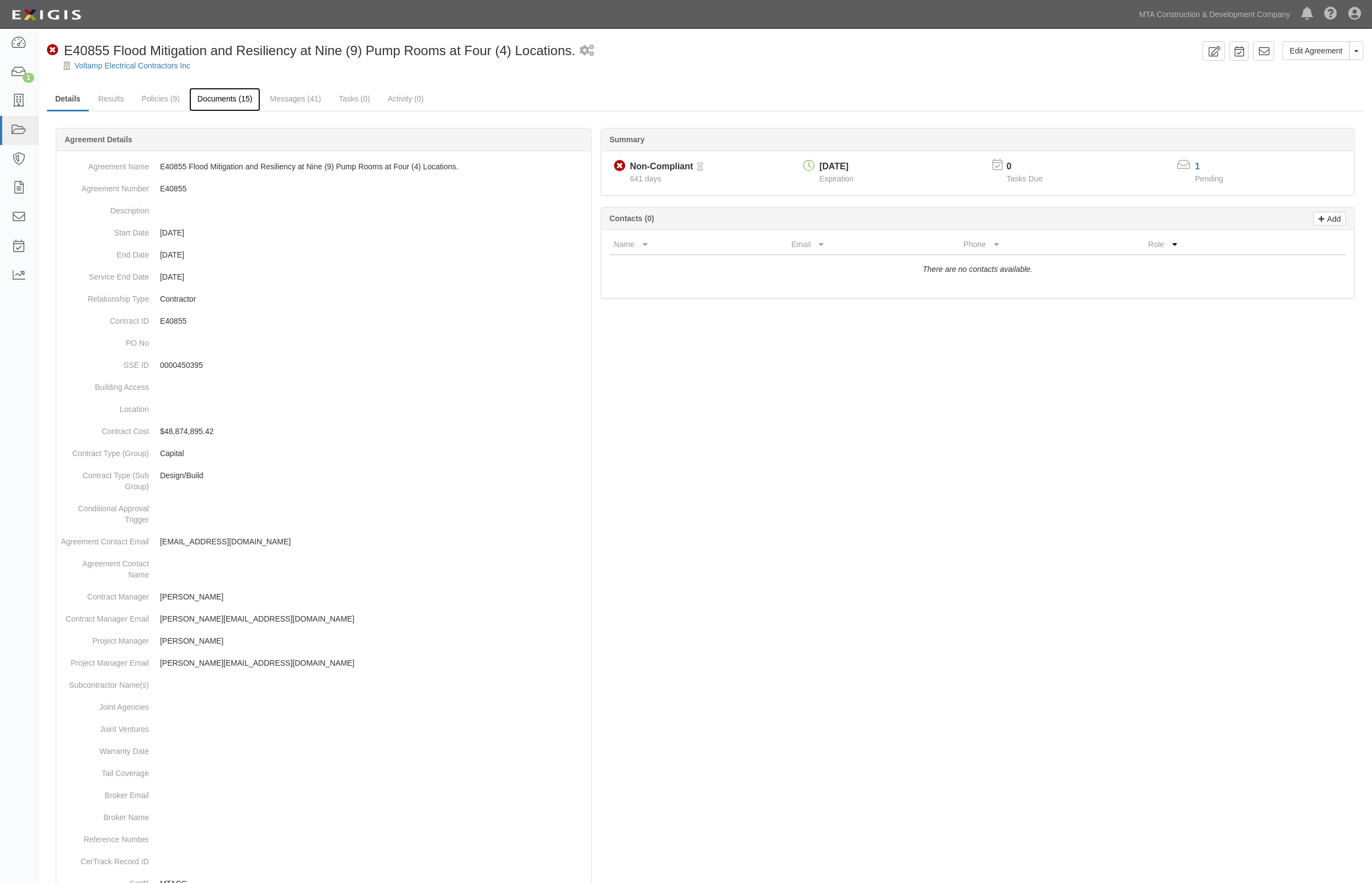
click at [217, 104] on link "Documents (15)" at bounding box center [225, 99] width 72 height 24
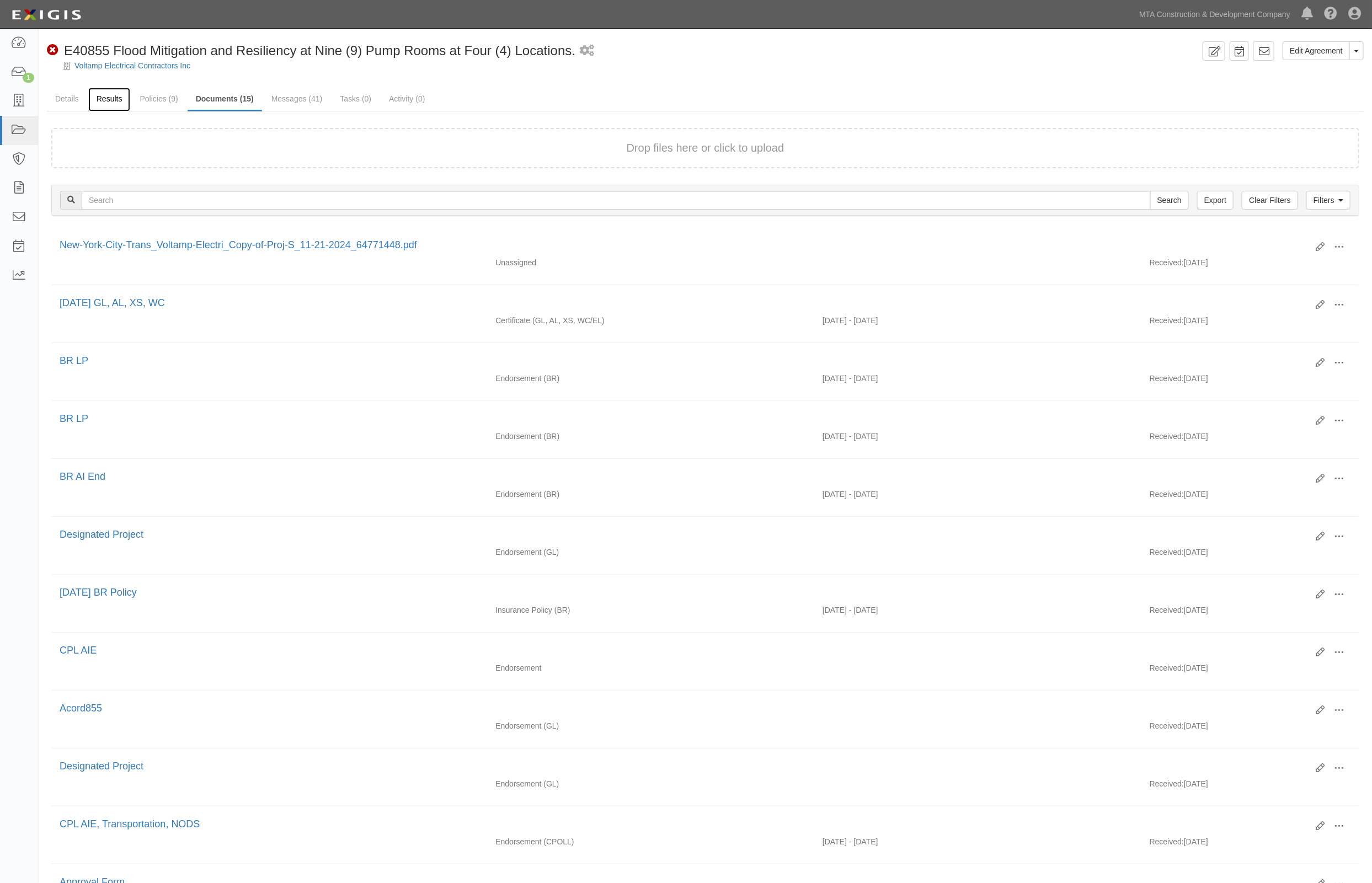
click at [103, 104] on link "Results" at bounding box center [110, 99] width 42 height 24
click at [1055, 76] on div at bounding box center [705, 75] width 1333 height 8
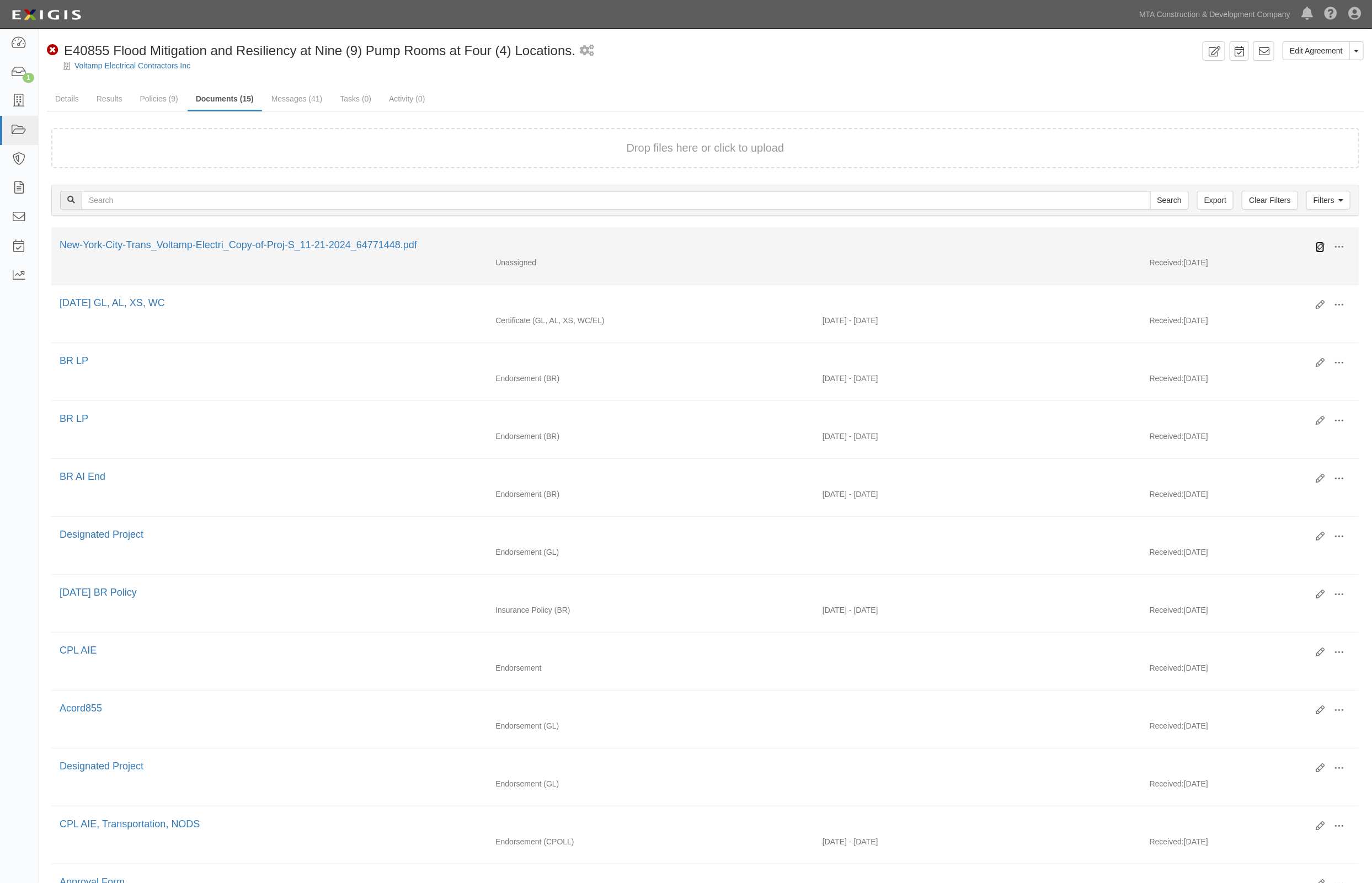
click at [1317, 247] on icon at bounding box center [1320, 247] width 9 height 9
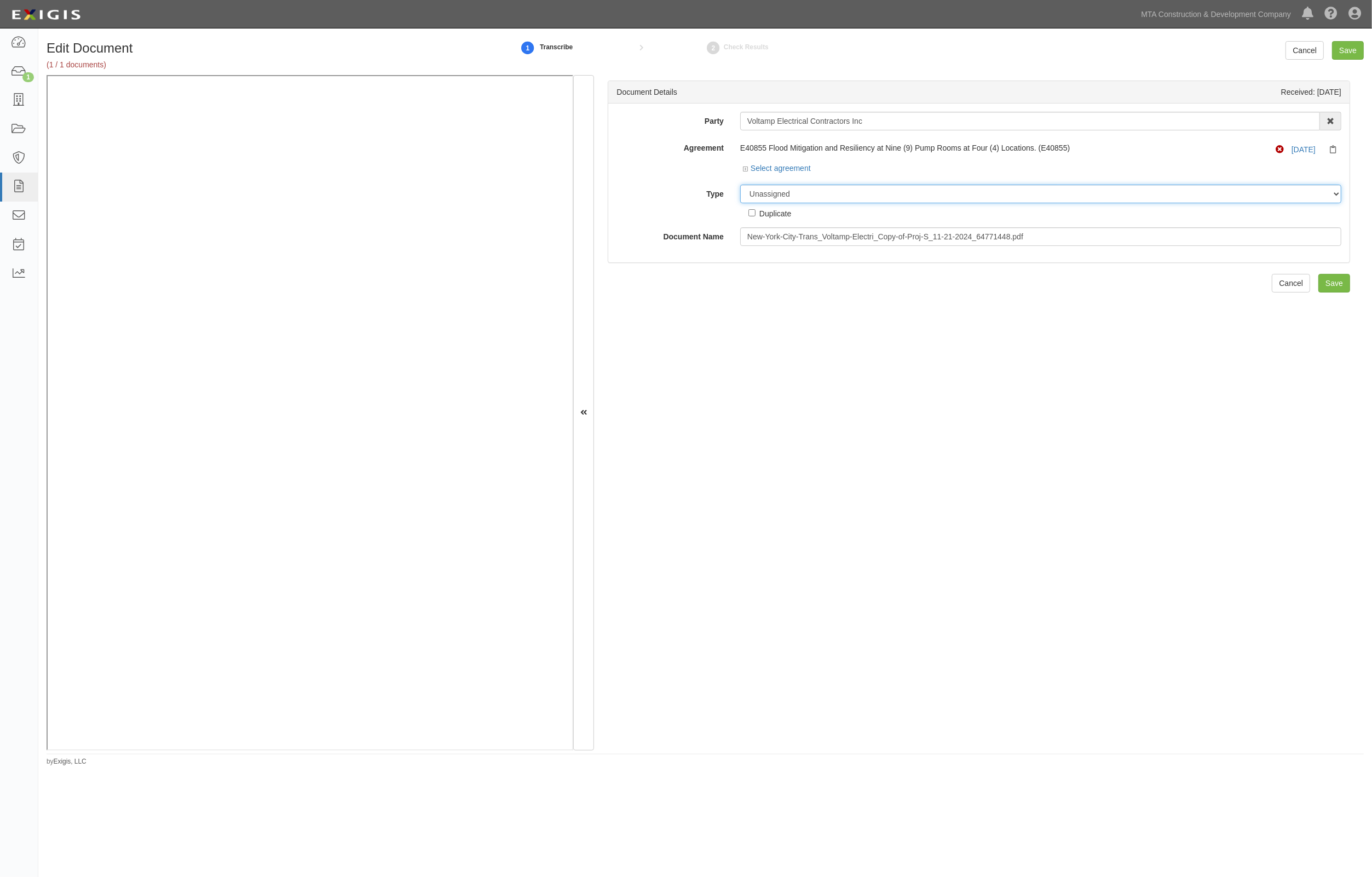
click at [787, 189] on select "Unassigned Binder Cancellation Notice Certificate Contract Endorsement Insuranc…" at bounding box center [1041, 194] width 601 height 19
select select "EndorsementDetail"
click at [740, 185] on select "Unassigned Binder Cancellation Notice Certificate Contract Endorsement Insuranc…" at bounding box center [1041, 194] width 601 height 19
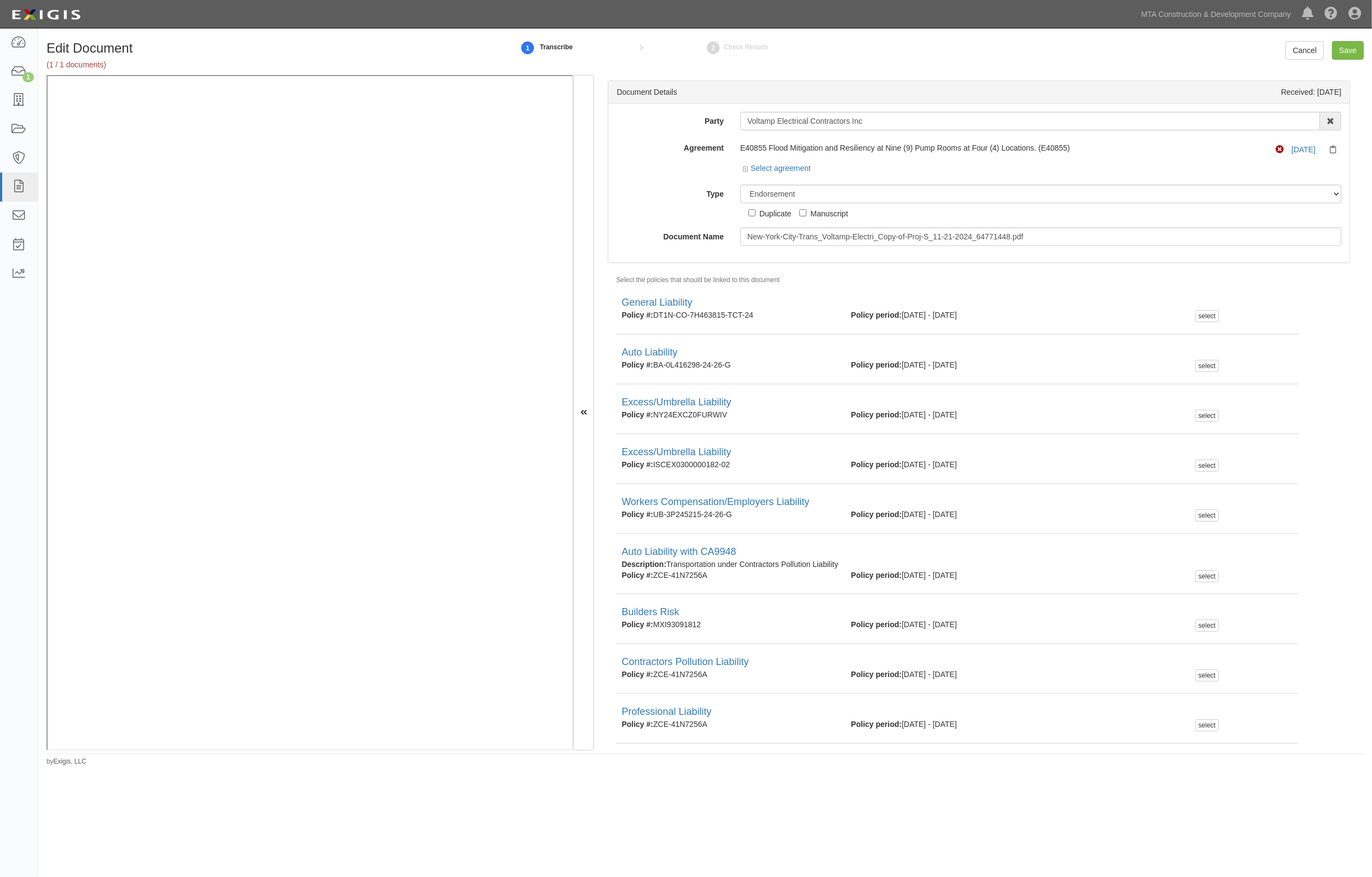
click at [1035, 178] on div "Party Voltamp Electrical Contractors Inc AARCO Environmental Services Corp. Ad-…" at bounding box center [979, 179] width 725 height 134
drag, startPoint x: 1051, startPoint y: 233, endPoint x: 565, endPoint y: 233, distance: 486.0
click at [257, 118] on div "Document Details Received: [DATE] Party Voltamp Electrical Contractors Inc AARC…" at bounding box center [705, 413] width 1317 height 675
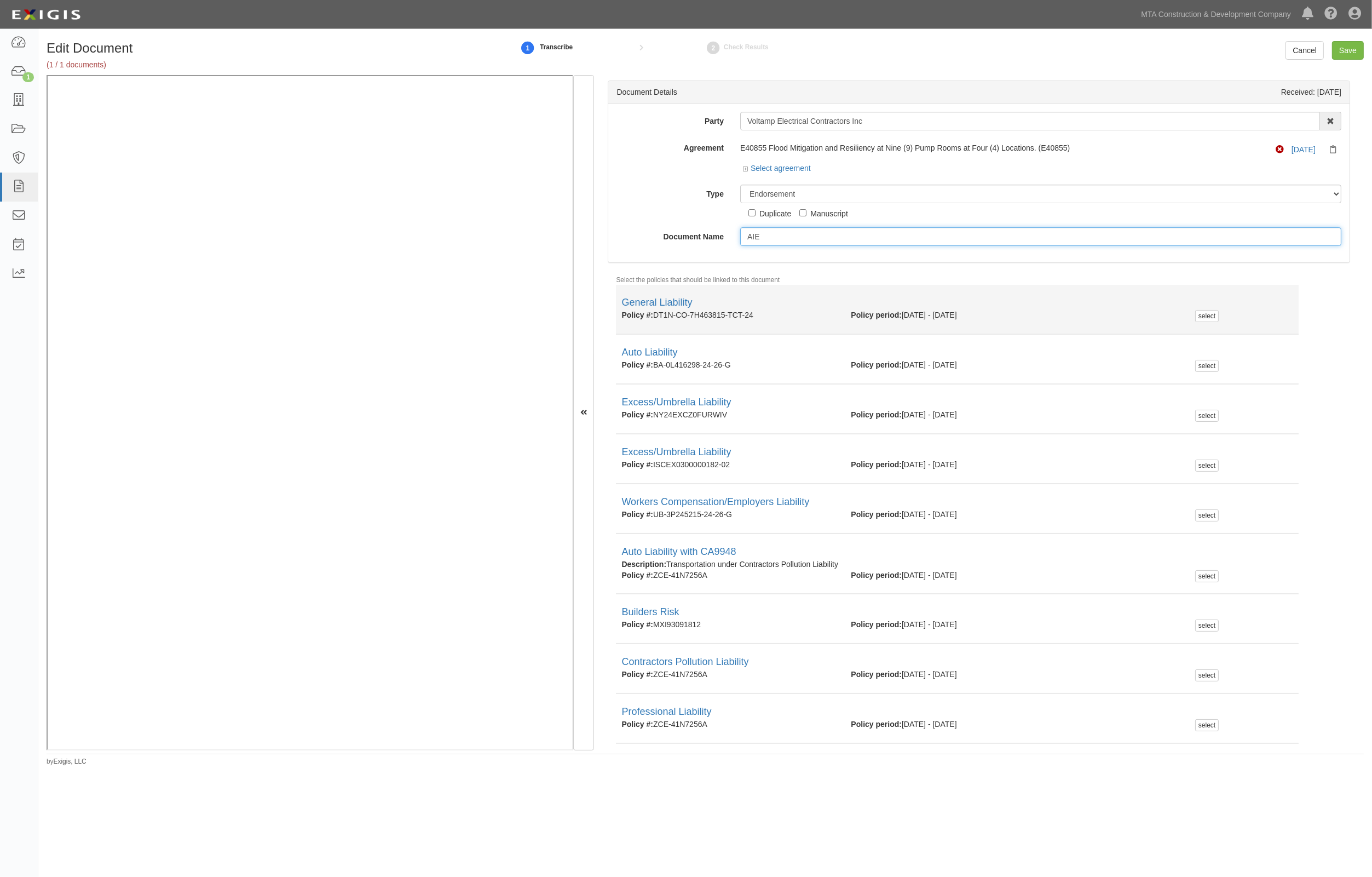
type input "AIE"
click at [1200, 310] on div "select" at bounding box center [1244, 316] width 99 height 12
click at [1199, 316] on div "select" at bounding box center [1206, 316] width 23 height 12
checkbox input "true"
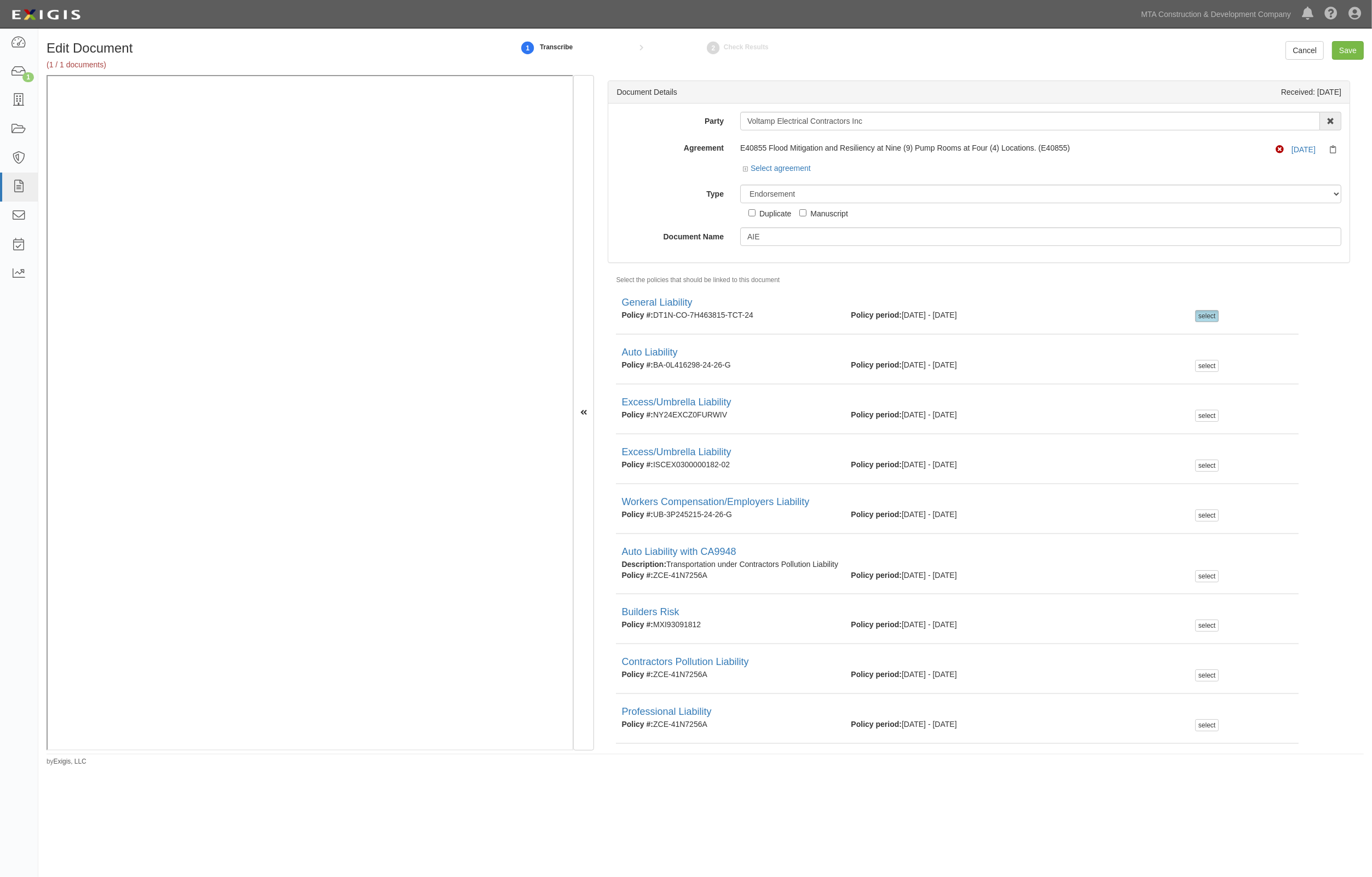
click at [1003, 152] on div "E40855 Flood Mitigation and Resiliency at Nine (9) Pump Rooms at Four (4) Locat…" at bounding box center [990, 148] width 498 height 11
drag, startPoint x: 949, startPoint y: 211, endPoint x: 933, endPoint y: 212, distance: 16.0
click at [949, 212] on div "Unassigned Binder Cancellation Notice Certificate Contract Endorsement Insuranc…" at bounding box center [1041, 202] width 618 height 34
click at [1350, 50] on input "Save" at bounding box center [1348, 50] width 32 height 19
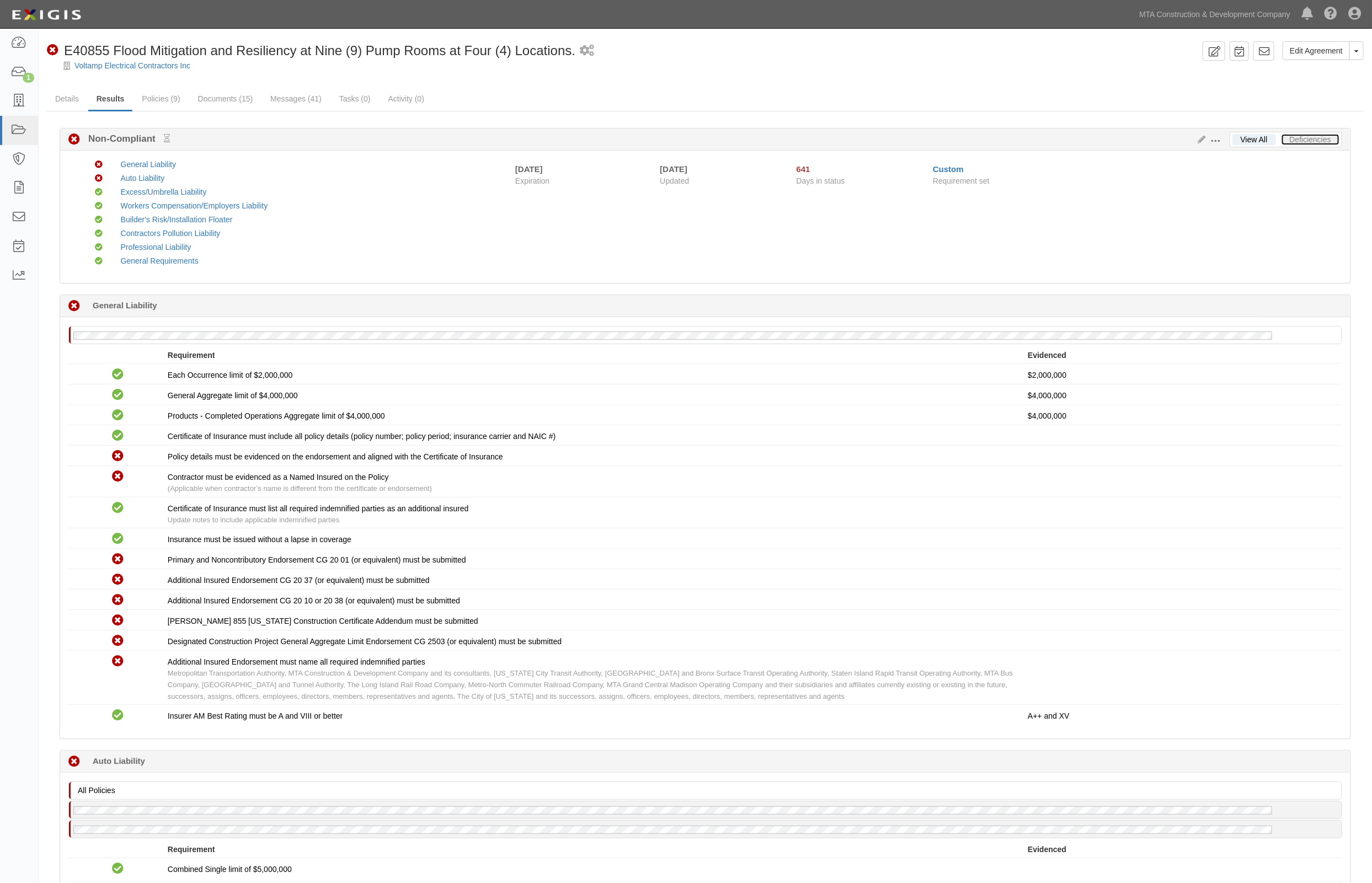
click at [1330, 138] on link "Deficiencies" at bounding box center [1310, 139] width 58 height 11
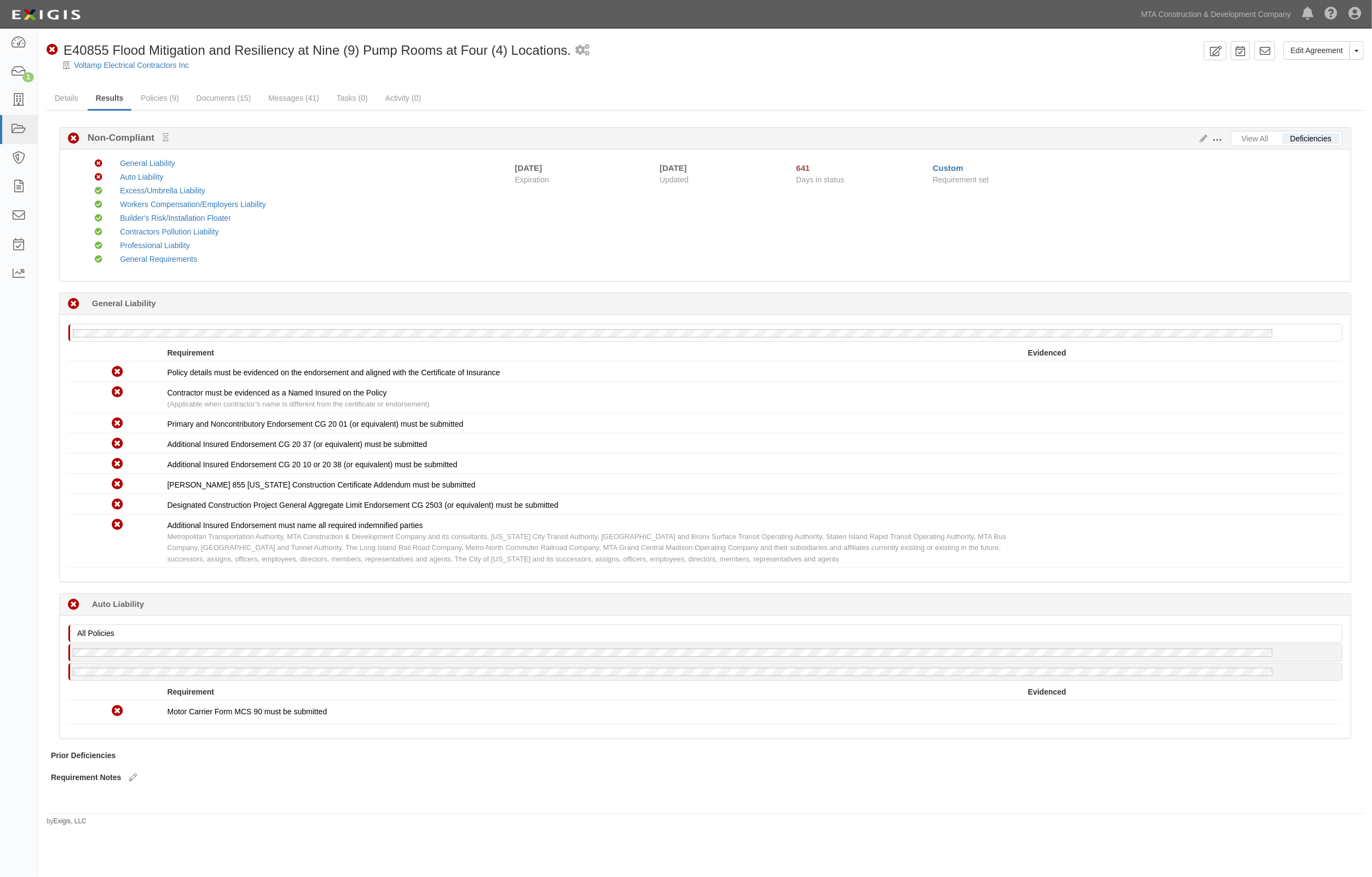
click at [442, 78] on div at bounding box center [706, 75] width 1334 height 8
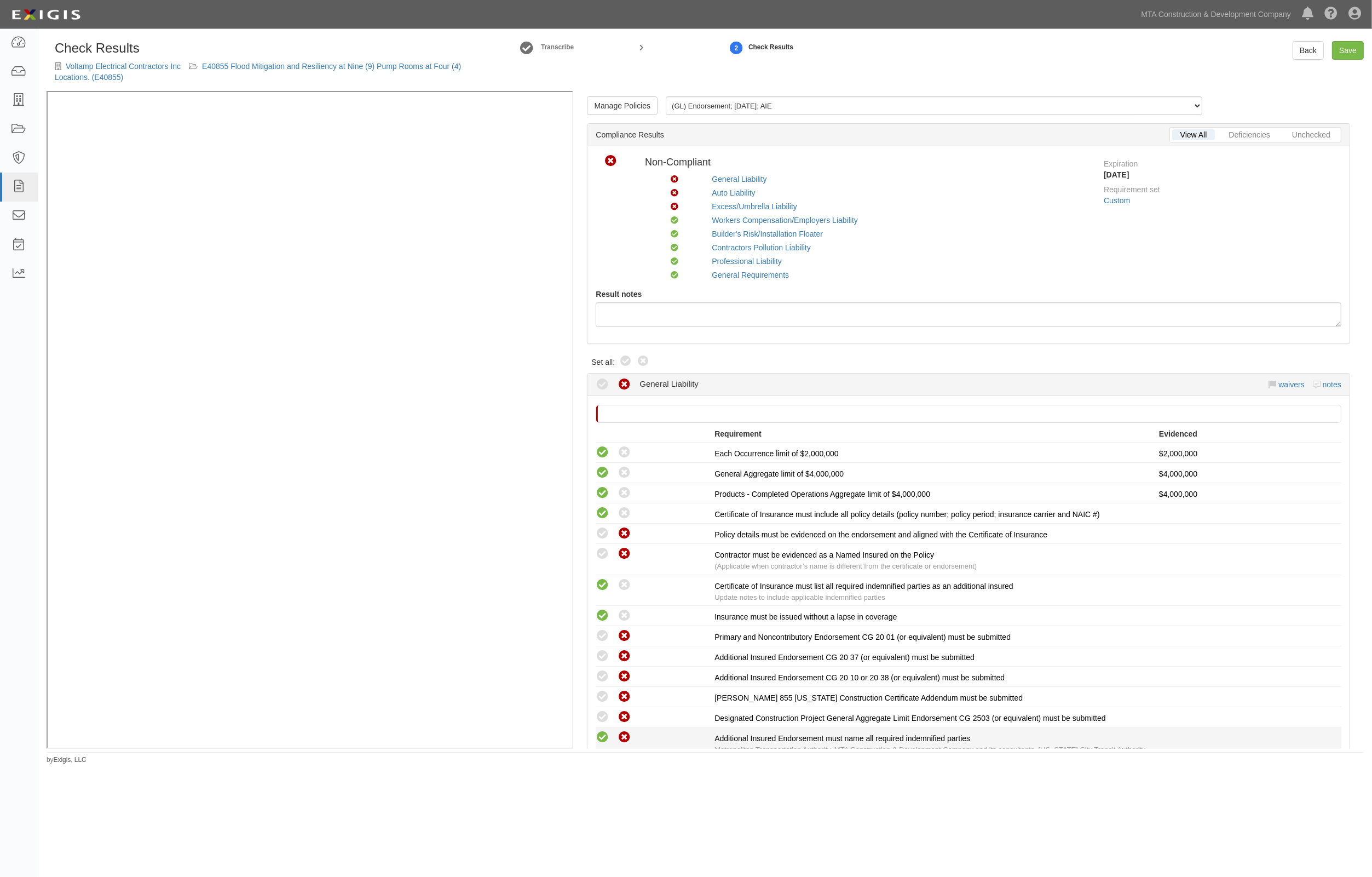
scroll to position [205, 0]
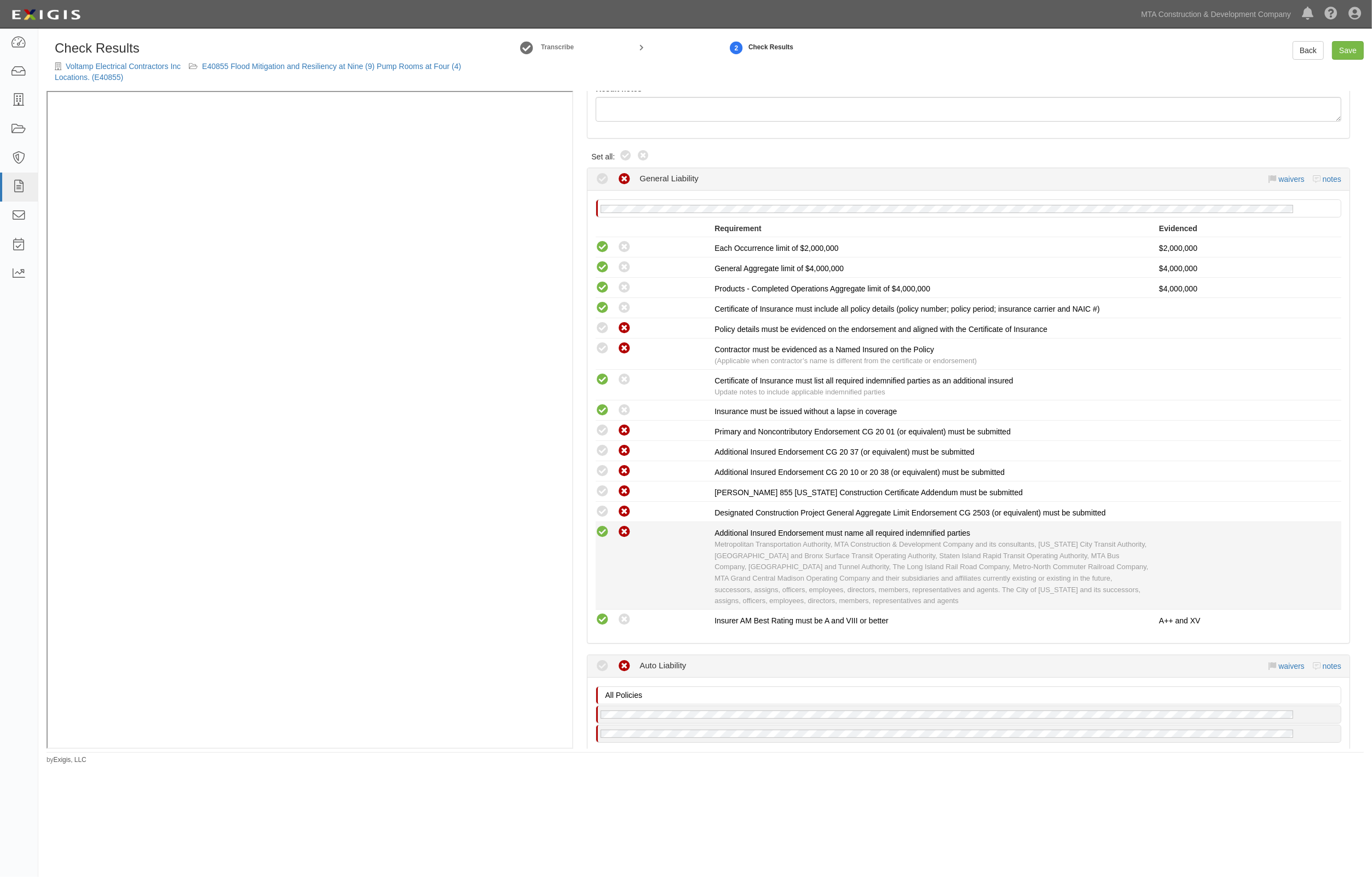
click at [603, 528] on icon at bounding box center [603, 532] width 14 height 14
radio input "true"
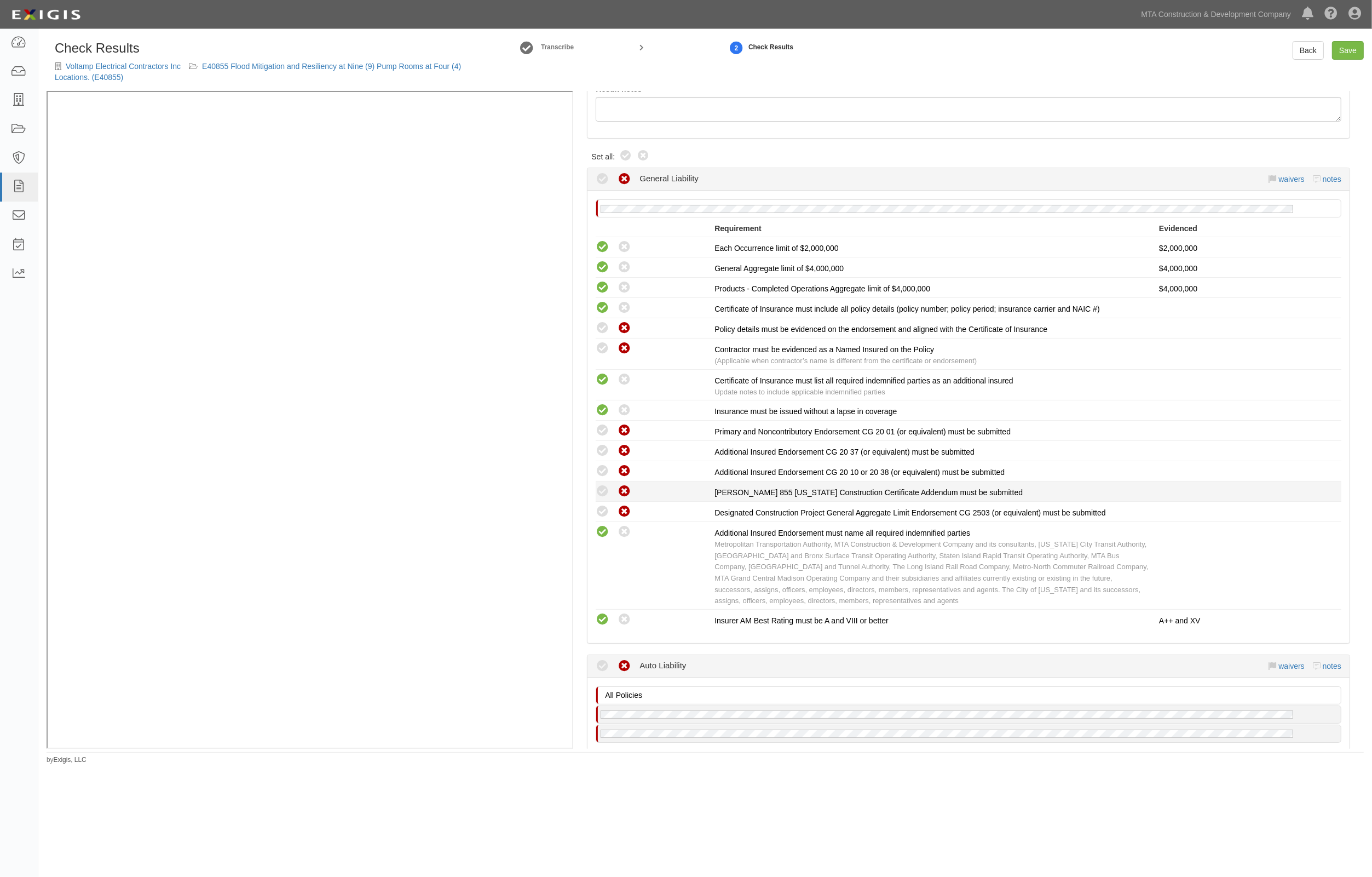
drag, startPoint x: 598, startPoint y: 510, endPoint x: 598, endPoint y: 497, distance: 13.0
click at [598, 508] on icon at bounding box center [603, 512] width 14 height 14
radio input "true"
click at [597, 489] on icon at bounding box center [603, 492] width 14 height 14
radio input "true"
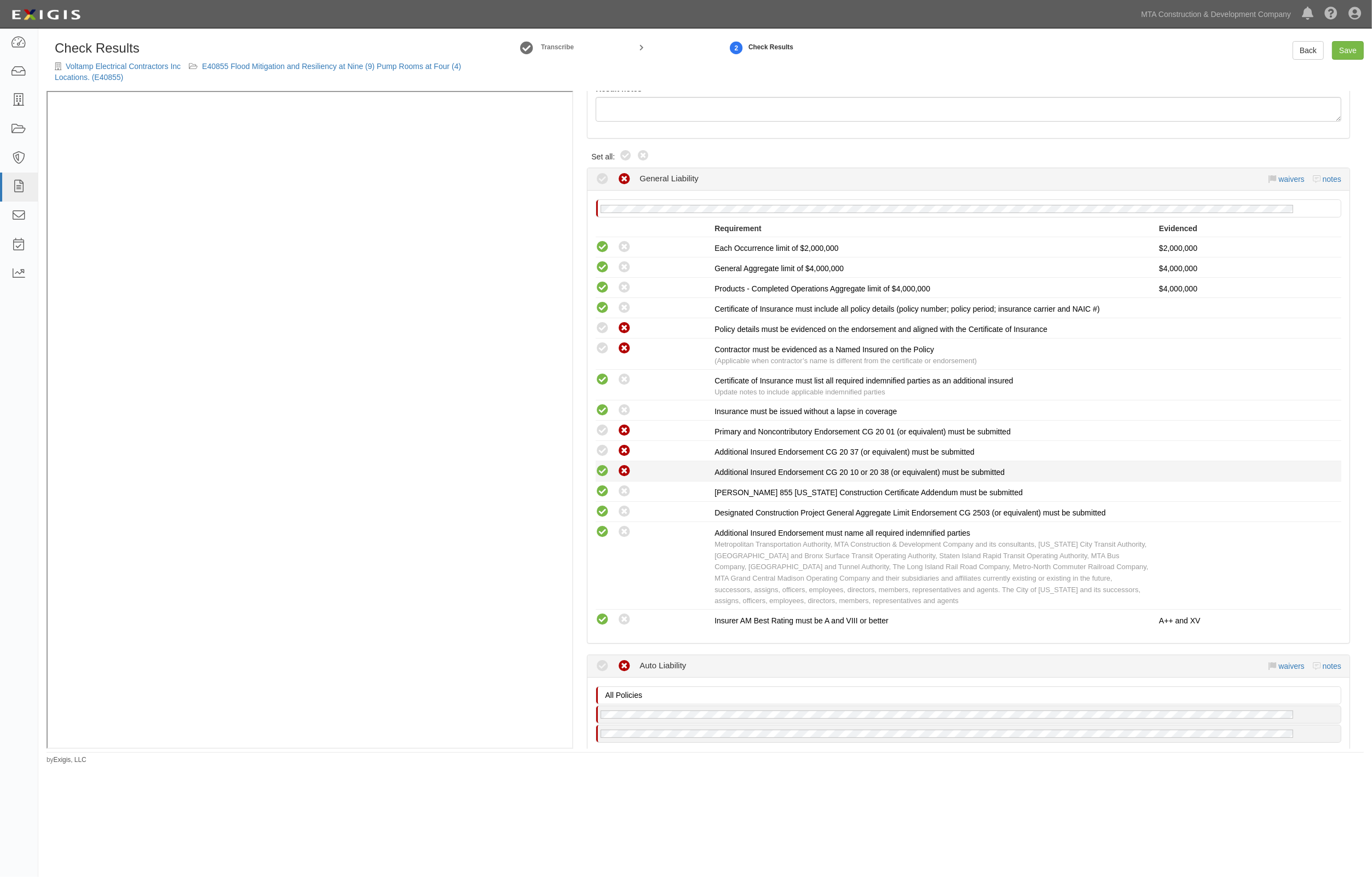
click at [601, 470] on icon at bounding box center [603, 471] width 14 height 14
radio input "true"
drag, startPoint x: 601, startPoint y: 452, endPoint x: 602, endPoint y: 433, distance: 19.0
click at [601, 450] on icon at bounding box center [603, 451] width 14 height 14
radio input "true"
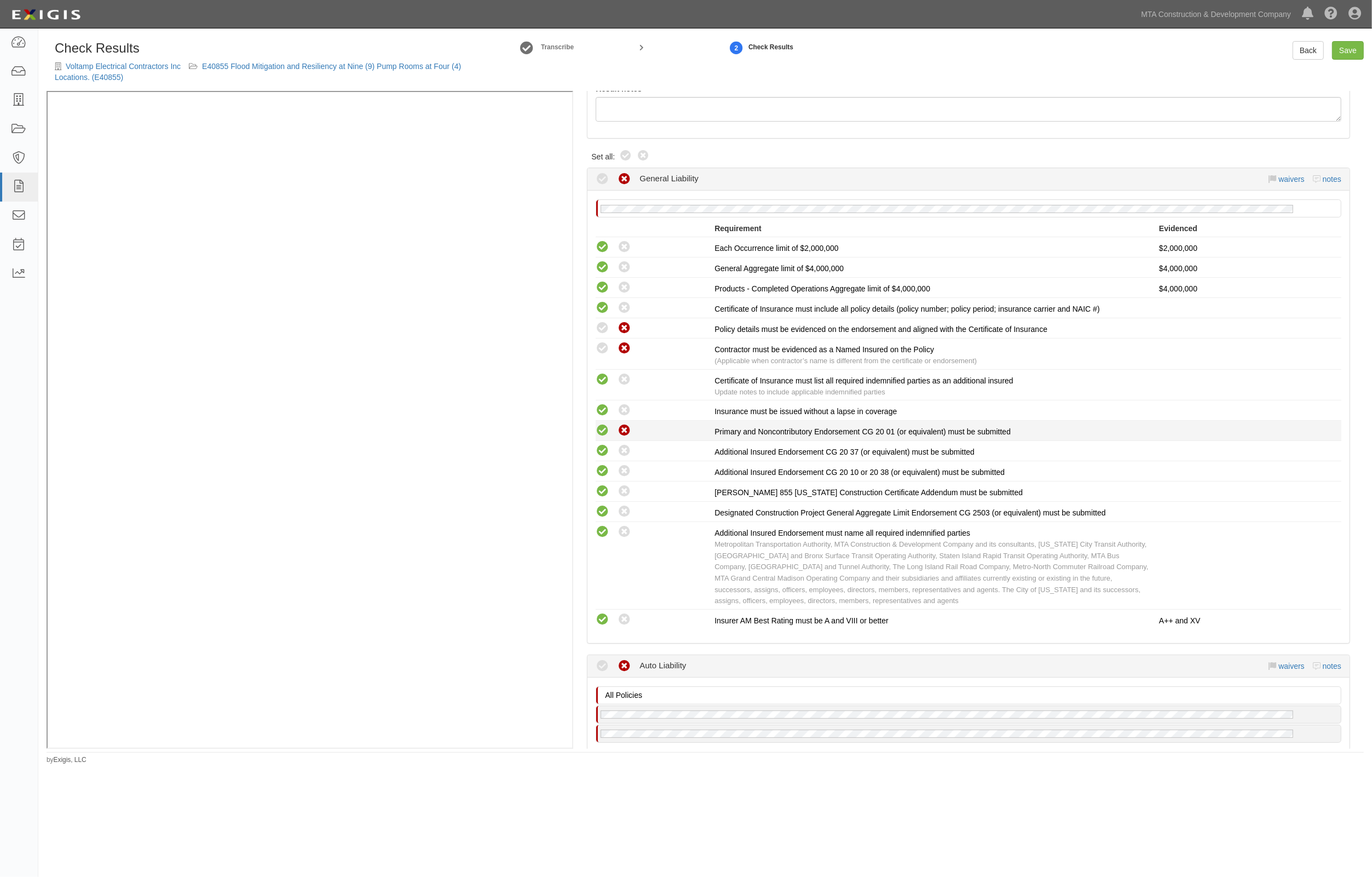
click at [602, 428] on icon at bounding box center [603, 431] width 14 height 14
radio input "true"
click at [606, 356] on div "Compliant Waived: Non-Compliant Contractor must be evidenced as a Named Insured…" at bounding box center [969, 354] width 762 height 25
click at [605, 345] on icon at bounding box center [603, 349] width 14 height 14
radio input "true"
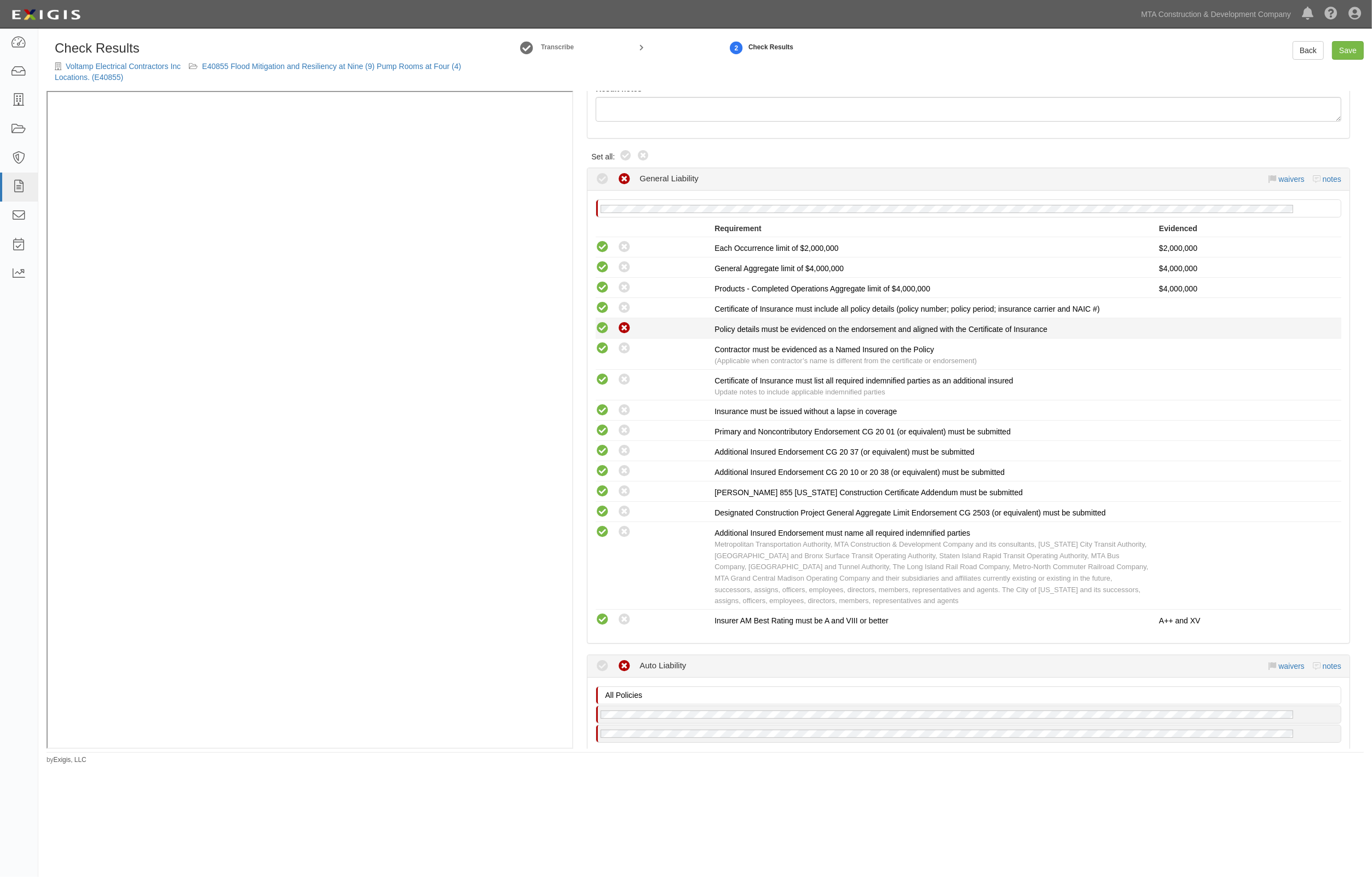
click at [605, 327] on icon at bounding box center [603, 328] width 14 height 14
radio input "true"
click at [1351, 51] on link "Save" at bounding box center [1348, 50] width 32 height 19
radio input "true"
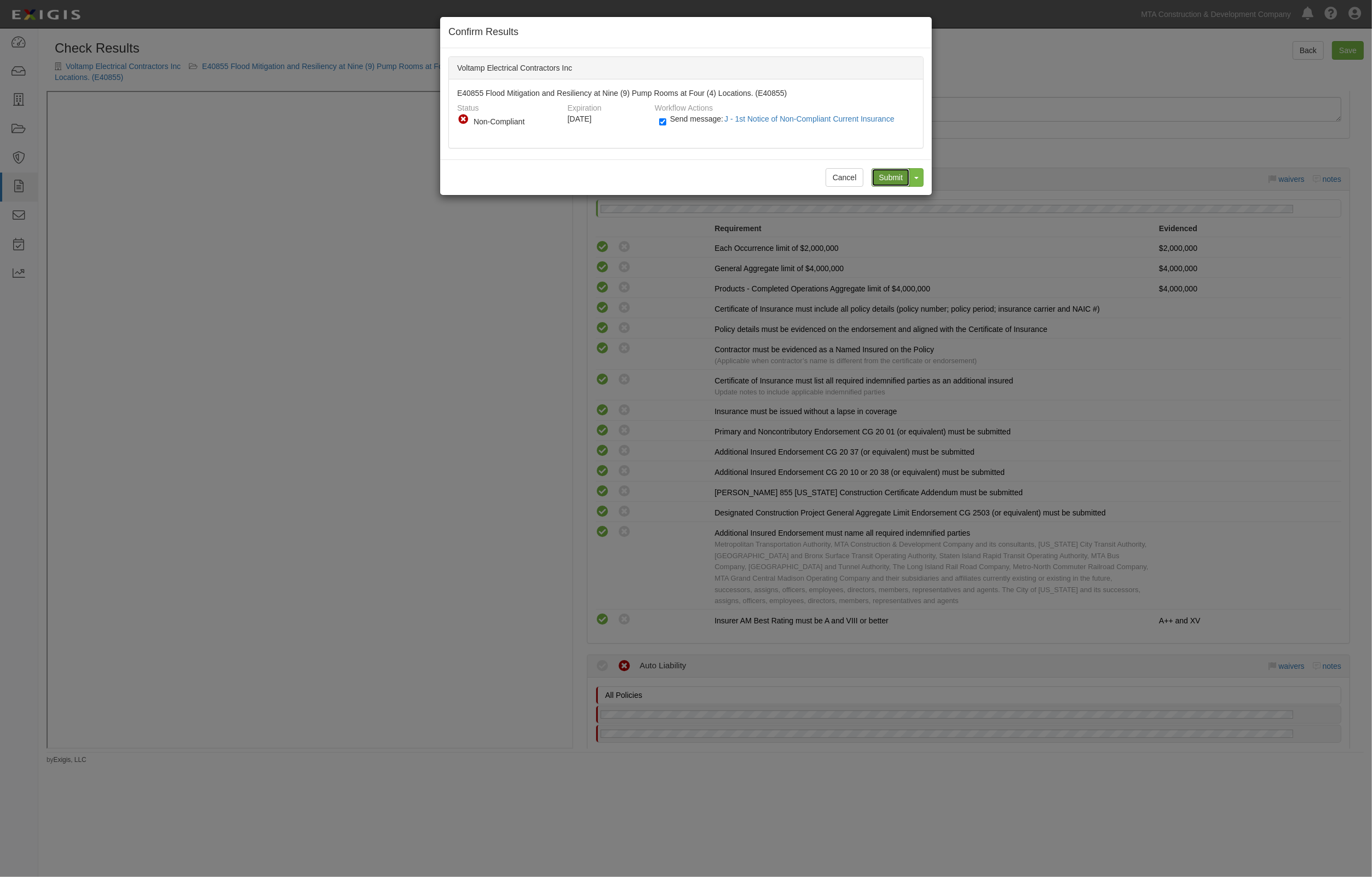
click at [890, 175] on input "Submit" at bounding box center [891, 177] width 39 height 19
click at [911, 146] on div "E40855 Flood Mitigation and Resiliency at Nine (9) Pump Rooms at Four (4) Locat…" at bounding box center [686, 114] width 474 height 69
click at [880, 173] on div "Submit Toggle Dropdown Submit and Continue to Agreement" at bounding box center [893, 177] width 60 height 19
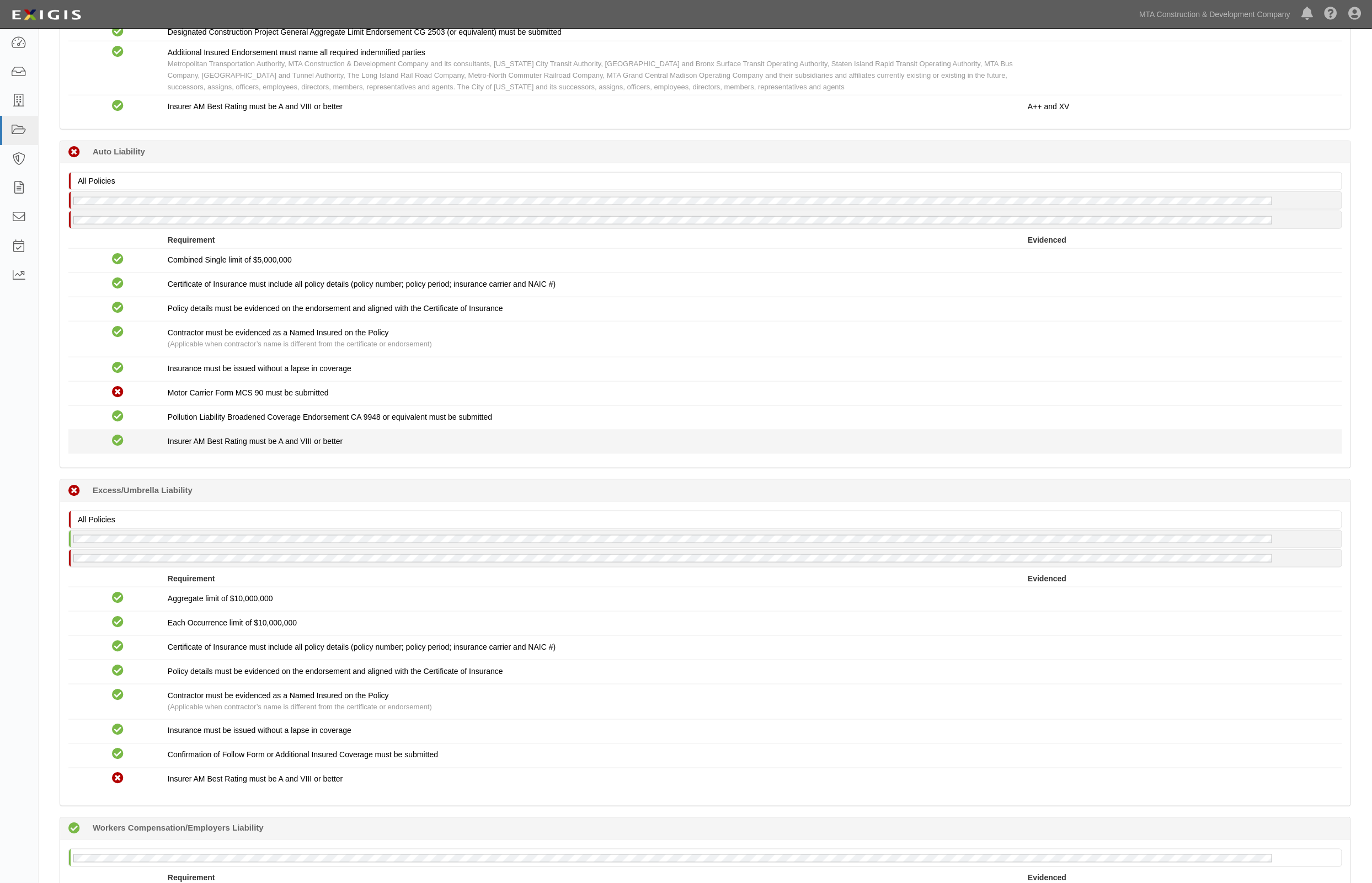
scroll to position [690, 0]
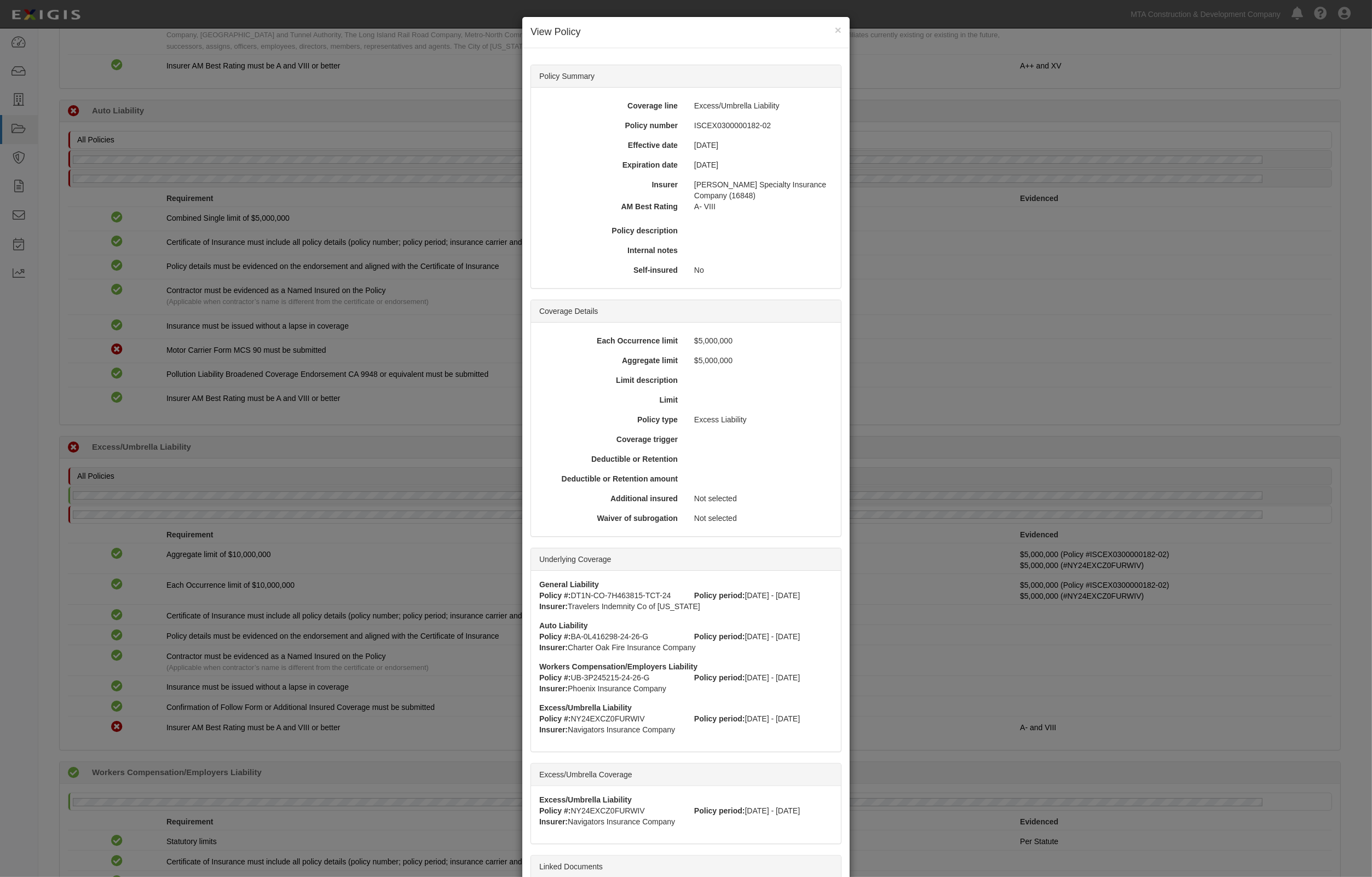
click at [340, 510] on div "× View Policy Policy Summary Coverage line Excess/Umbrella Liability Policy num…" at bounding box center [686, 438] width 1372 height 877
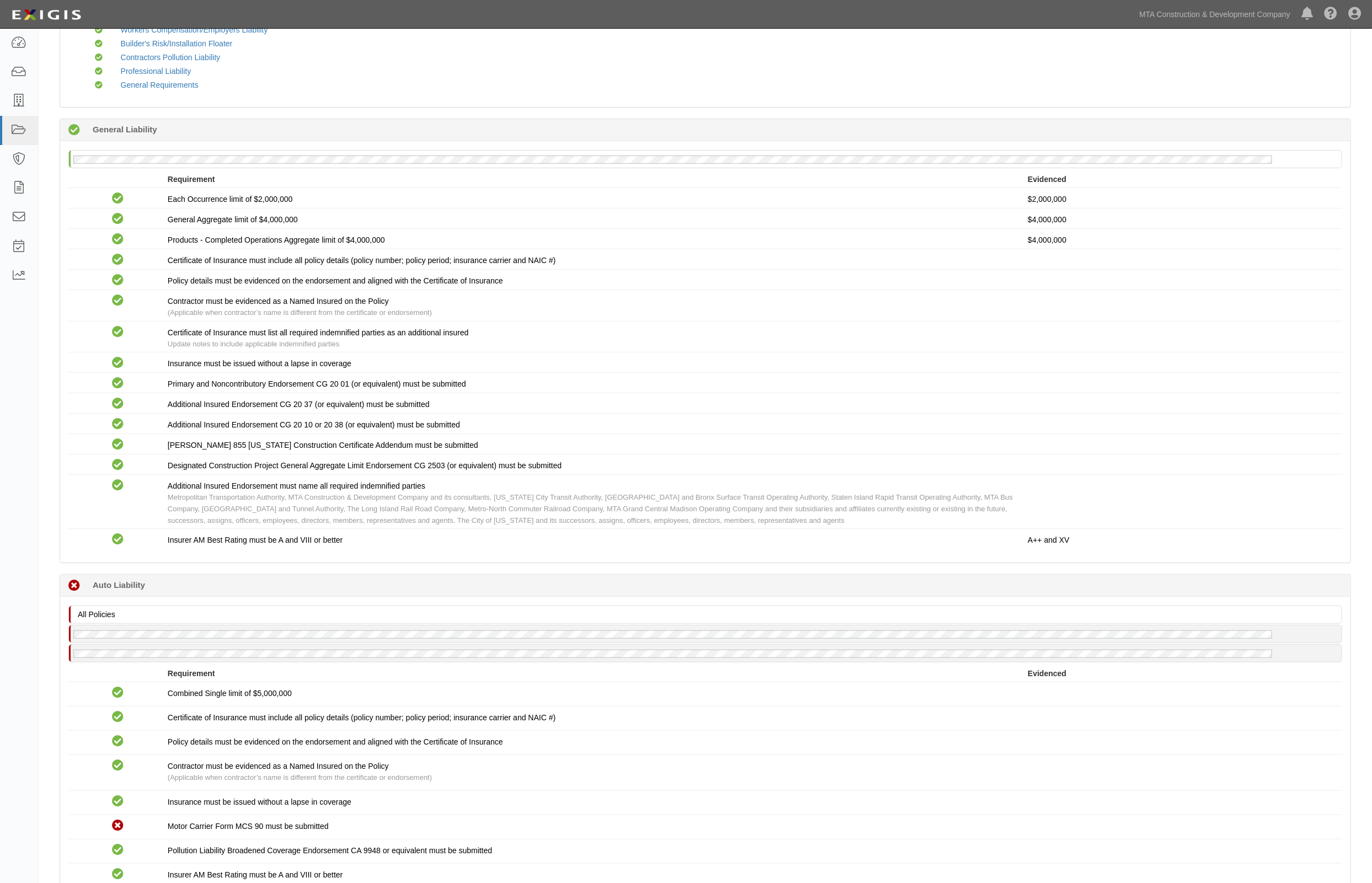
scroll to position [0, 0]
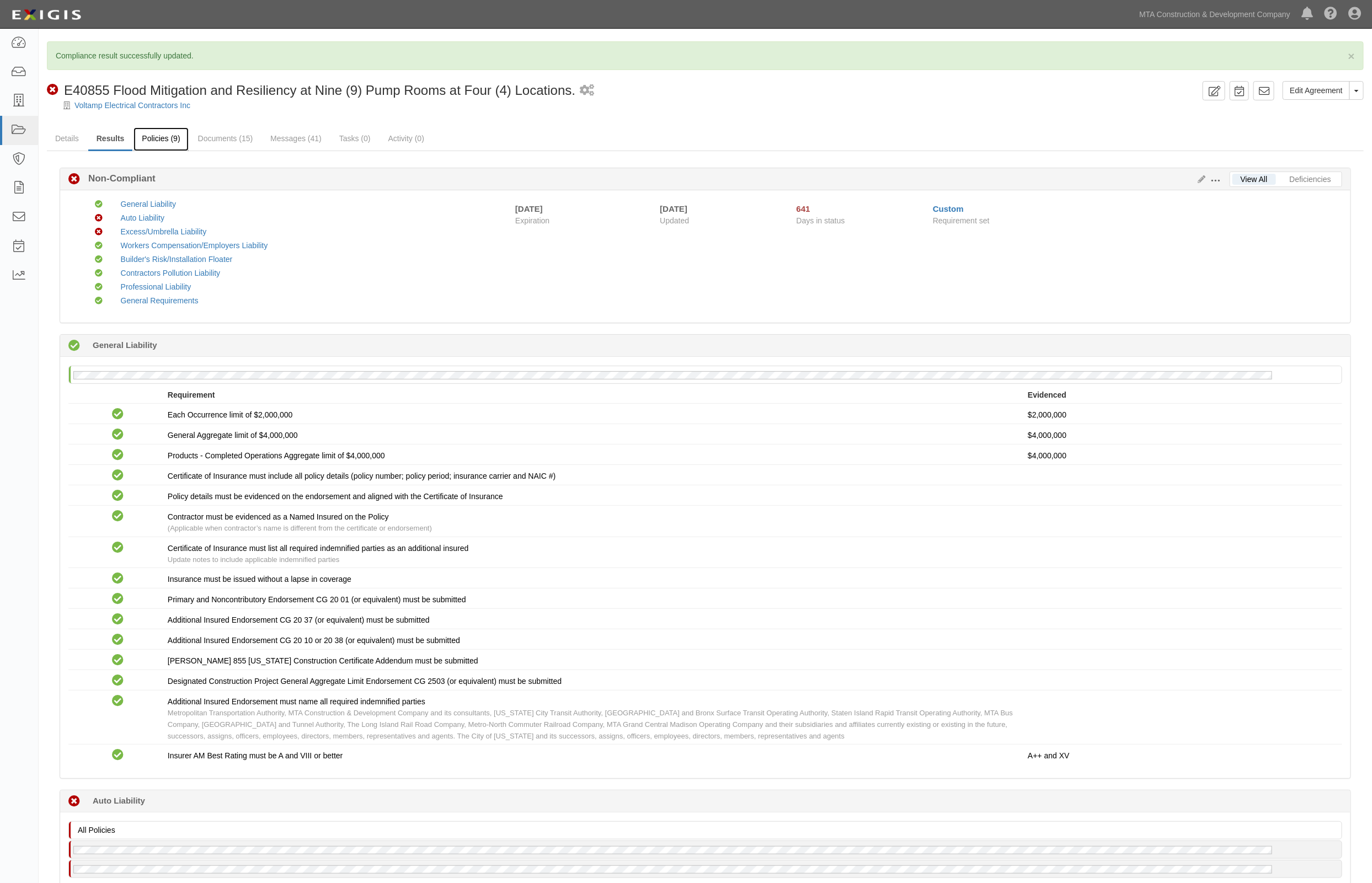
click at [175, 139] on link "Policies (9)" at bounding box center [161, 139] width 55 height 24
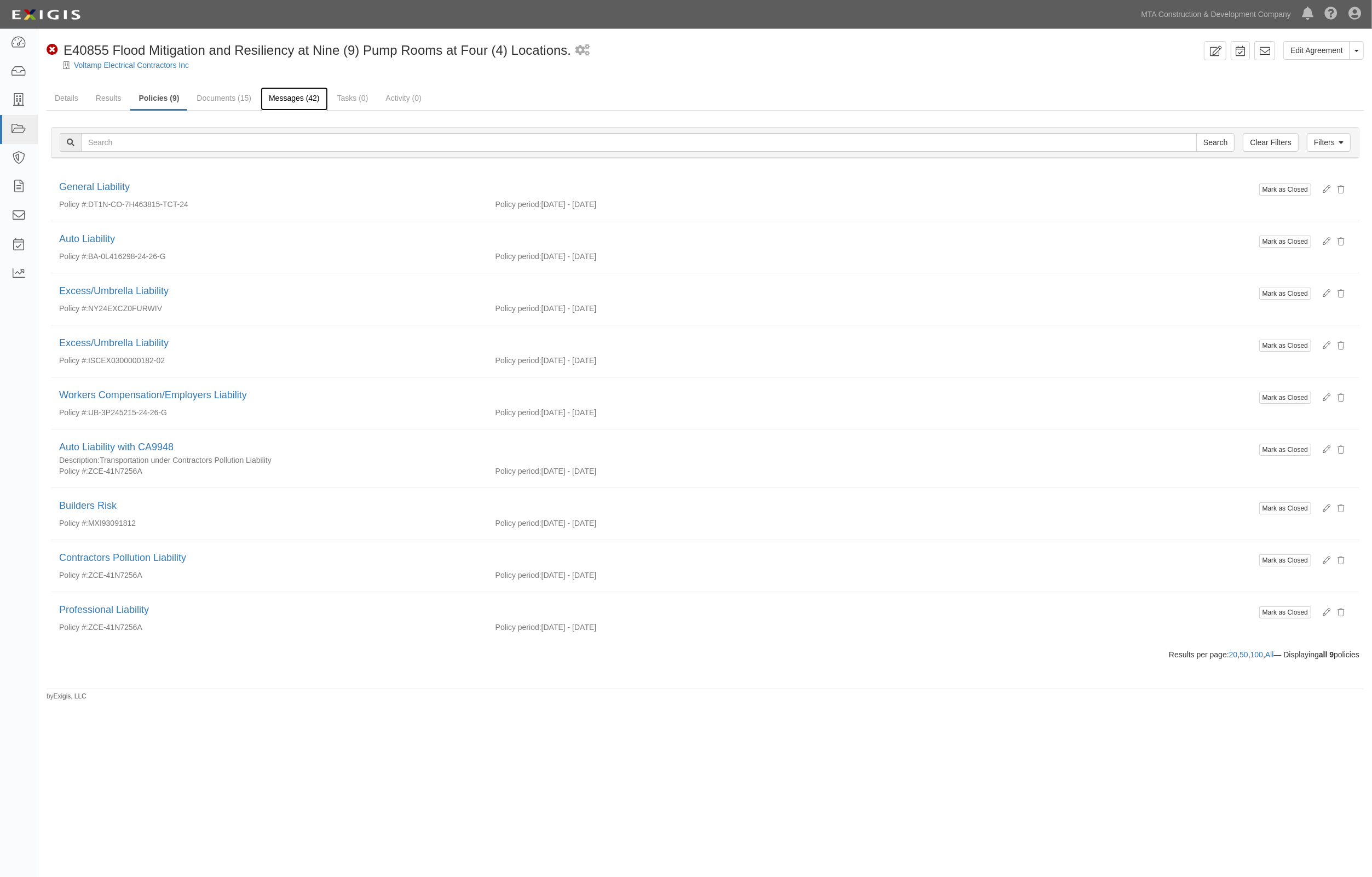
click at [291, 96] on link "Messages (42)" at bounding box center [294, 99] width 67 height 23
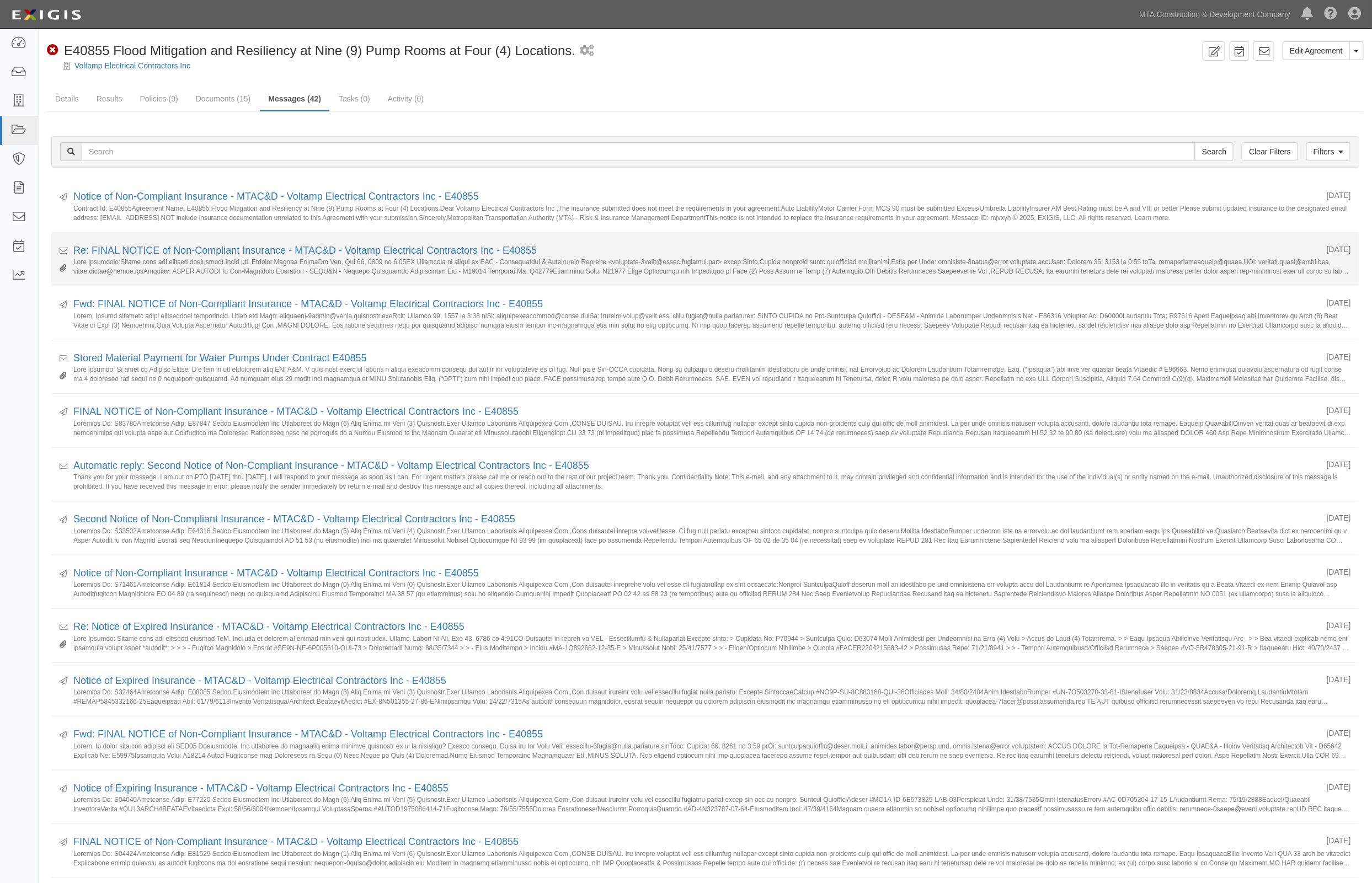
click at [180, 244] on div "Re: FINAL NOTICE of Non-Compliant Insurance - MTAC&D - Voltamp Electrical Contr…" at bounding box center [696, 251] width 1245 height 15
click at [180, 246] on link "Re: FINAL NOTICE of Non-Compliant Insurance - MTAC&D - Voltamp Electrical Contr…" at bounding box center [305, 250] width 463 height 11
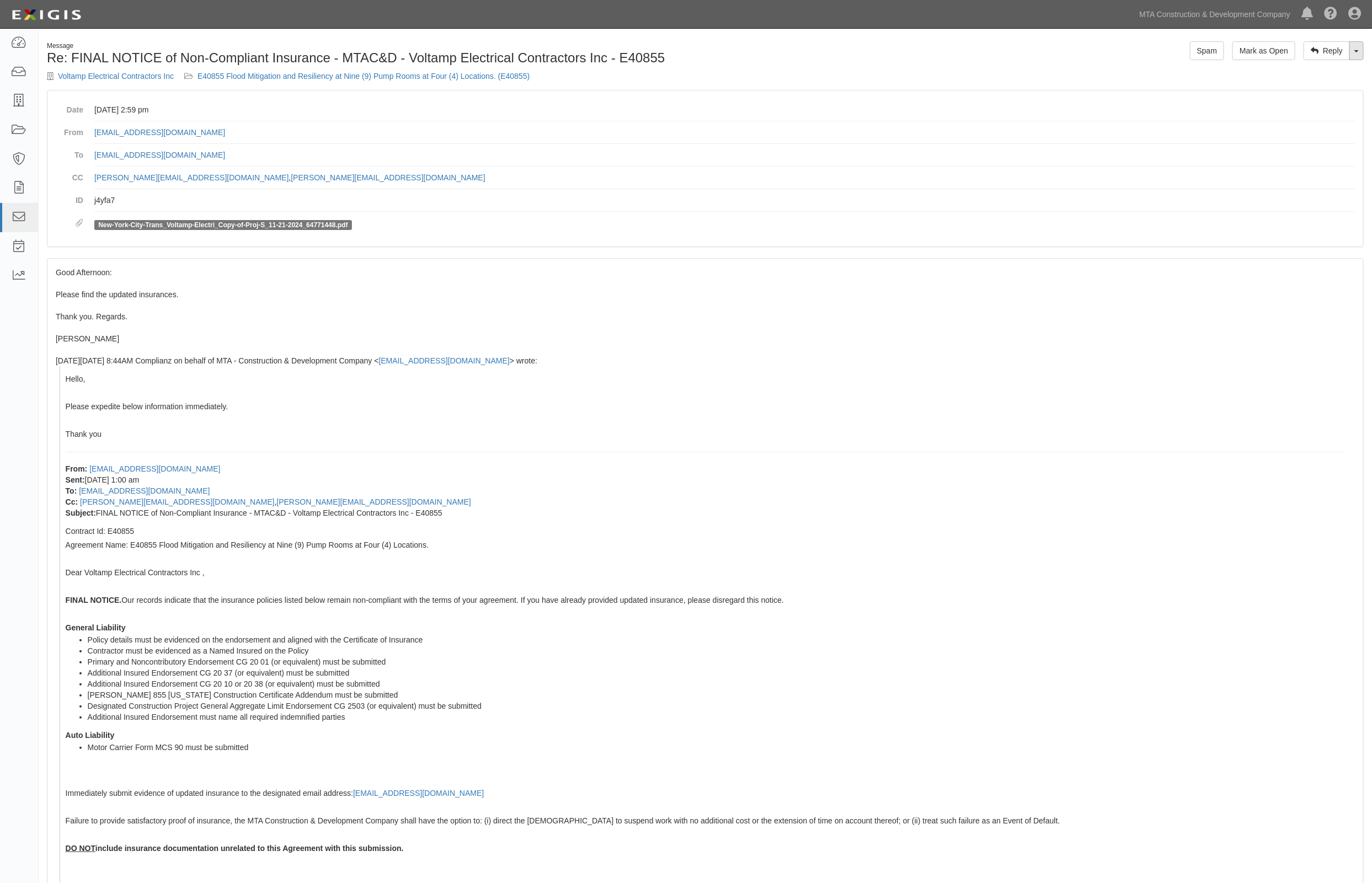
click at [1351, 50] on link "Toggle Dropdown" at bounding box center [1357, 50] width 15 height 19
click at [1308, 73] on link "Reply All" at bounding box center [1320, 72] width 87 height 15
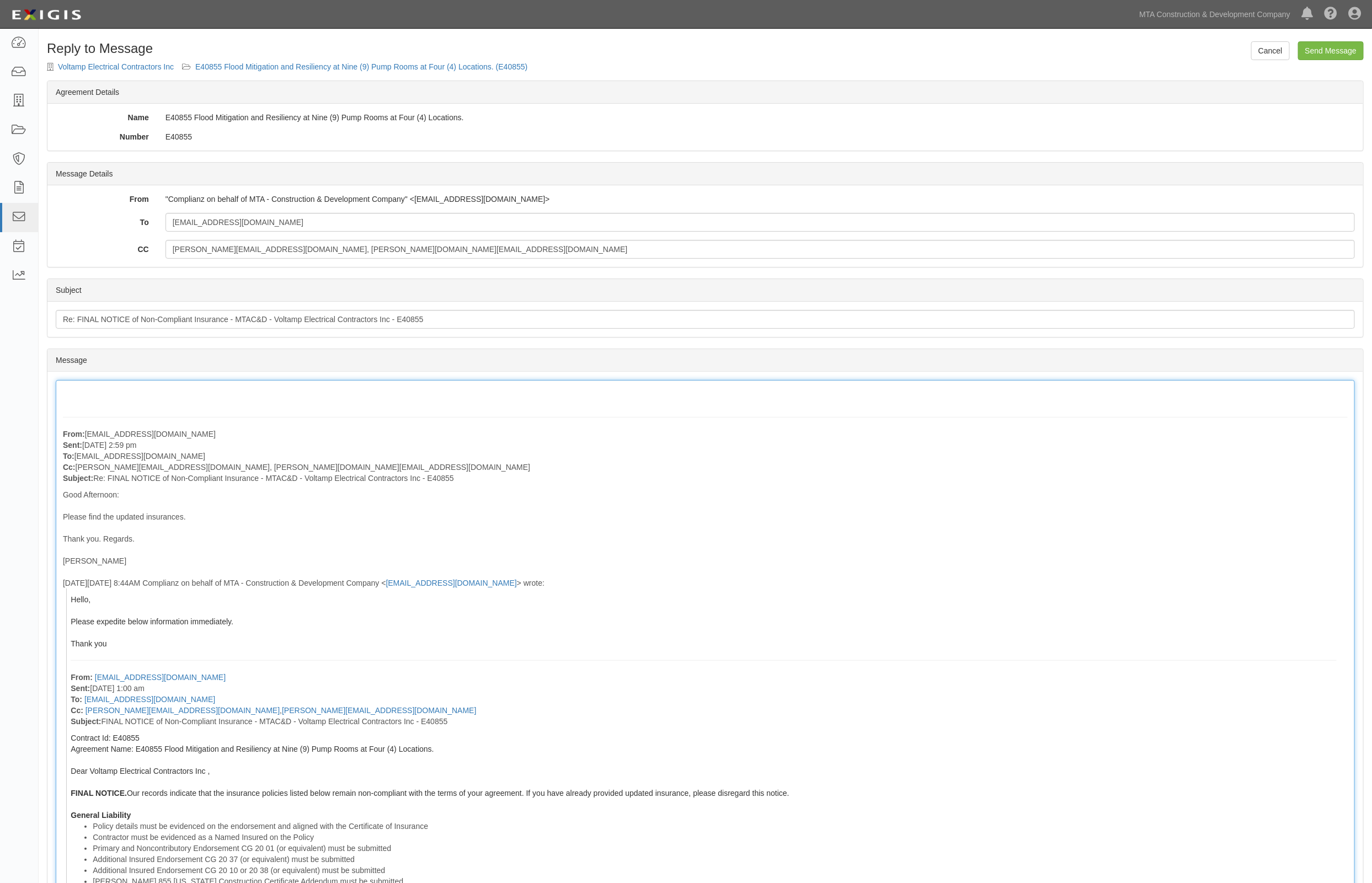
drag, startPoint x: 1185, startPoint y: 459, endPoint x: 1041, endPoint y: 392, distance: 158.8
click at [1183, 458] on p "From: [EMAIL_ADDRESS][DOMAIN_NAME] Sent: [DATE] 2:59 pm To: [EMAIL_ADDRESS][DOM…" at bounding box center [705, 456] width 1285 height 55
click at [495, 244] on input "[PERSON_NAME][EMAIL_ADDRESS][DOMAIN_NAME], [PERSON_NAME][DOMAIN_NAME][EMAIL_ADD…" at bounding box center [760, 249] width 1189 height 19
paste input "OM012AT25"
drag, startPoint x: 1017, startPoint y: 495, endPoint x: 1007, endPoint y: 484, distance: 14.9
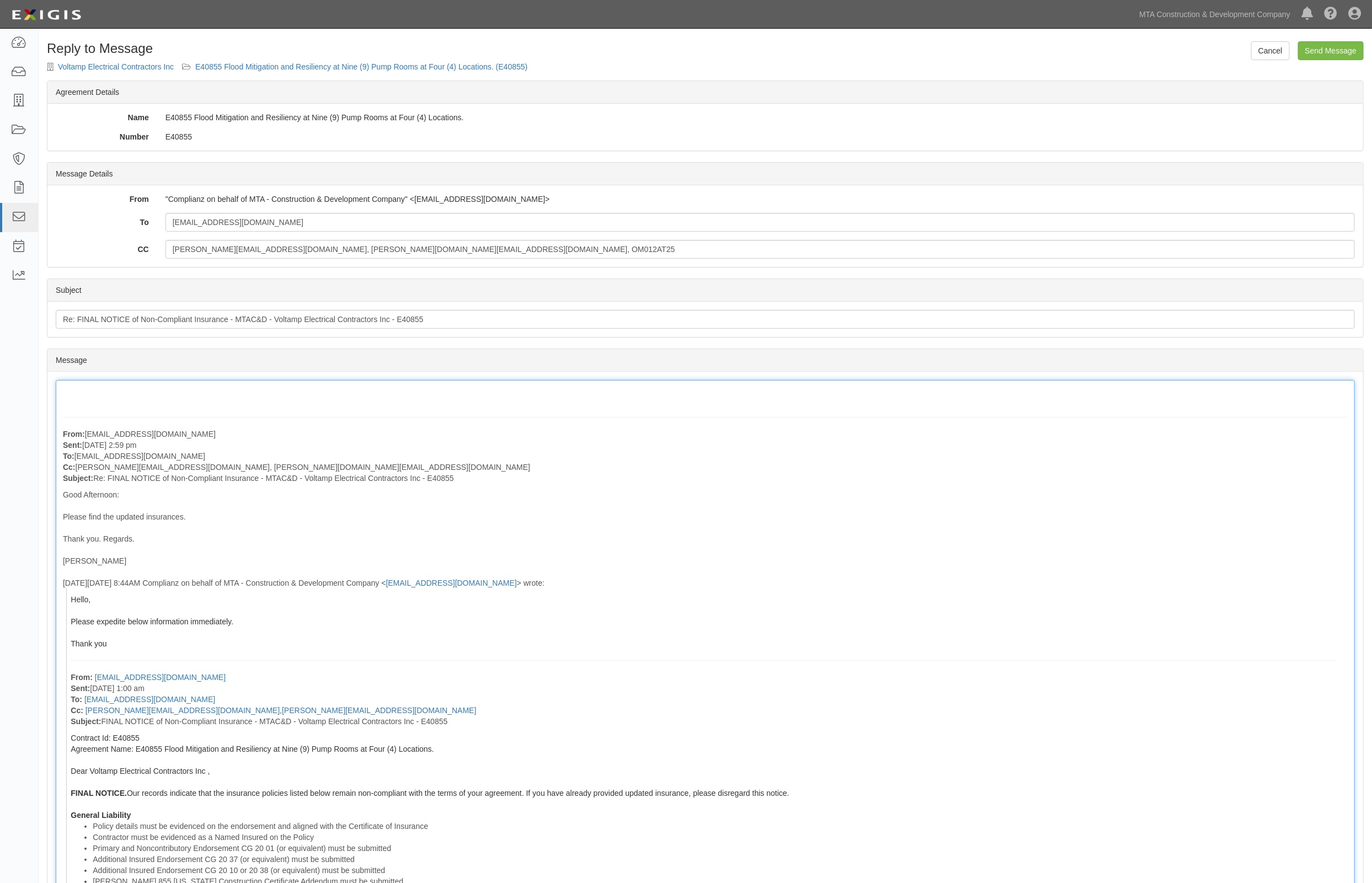
click at [1017, 495] on div "Good Afternoon: Please find the updated insurances. Thank you. Regards. [PERSON…" at bounding box center [705, 528] width 1285 height 77
drag, startPoint x: 426, startPoint y: 253, endPoint x: 360, endPoint y: 255, distance: 66.0
click at [360, 255] on input "[PERSON_NAME][EMAIL_ADDRESS][DOMAIN_NAME], [PERSON_NAME][DOMAIN_NAME][EMAIL_ADD…" at bounding box center [760, 249] width 1189 height 19
paste input "[PERSON_NAME][EMAIL_ADDRESS][PERSON_NAME][DOMAIN_NAME]"
type input "[PERSON_NAME][EMAIL_ADDRESS][DOMAIN_NAME], [PERSON_NAME][DOMAIN_NAME][EMAIL_ADD…"
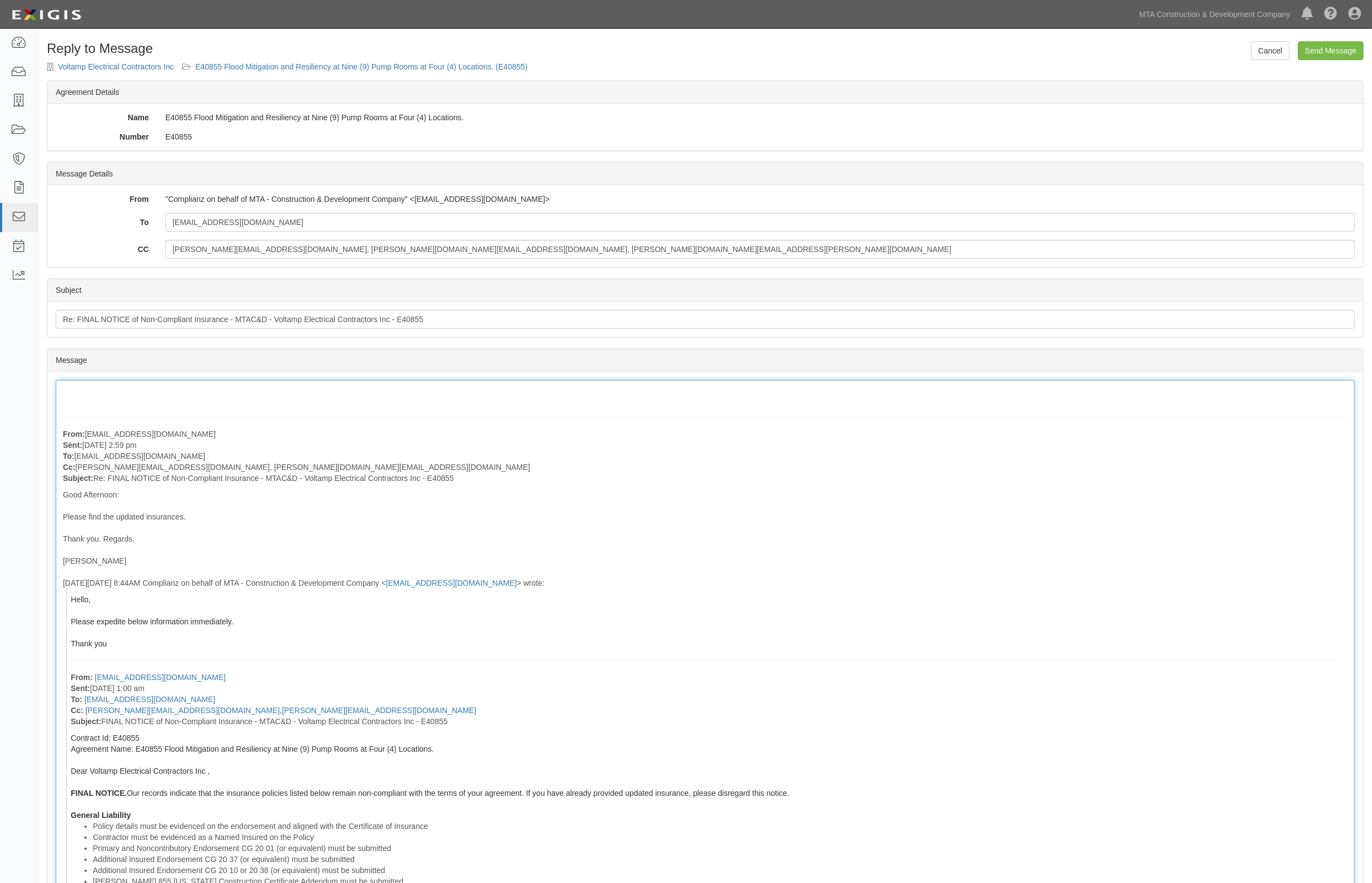
click at [116, 392] on div "From: [EMAIL_ADDRESS][DOMAIN_NAME] Sent: [DATE] 2:59 pm To: [EMAIL_ADDRESS][DOM…" at bounding box center [705, 865] width 1299 height 970
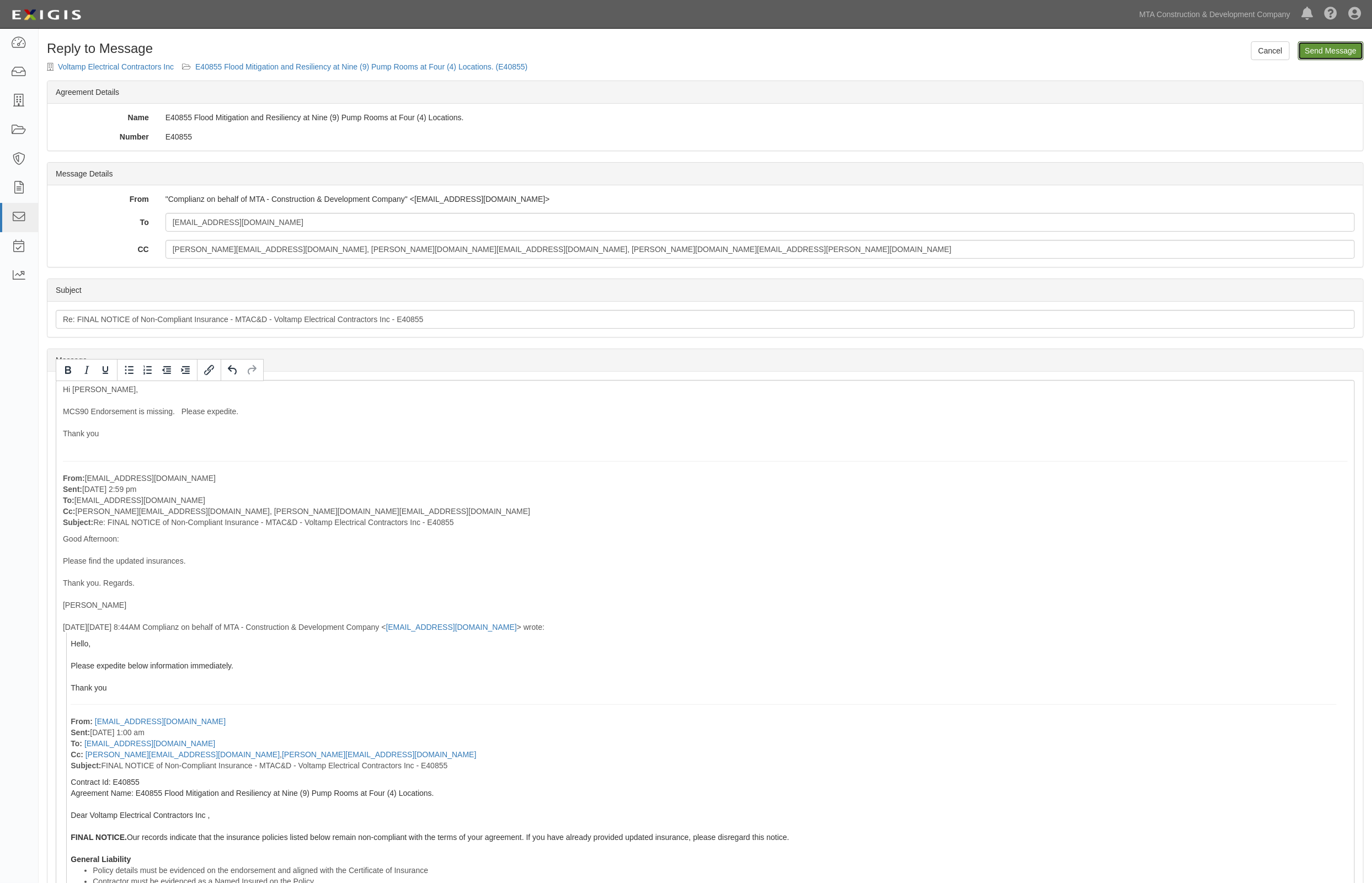
drag, startPoint x: 1333, startPoint y: 49, endPoint x: 741, endPoint y: 76, distance: 592.6
click at [1333, 49] on input "Send Message" at bounding box center [1331, 50] width 66 height 19
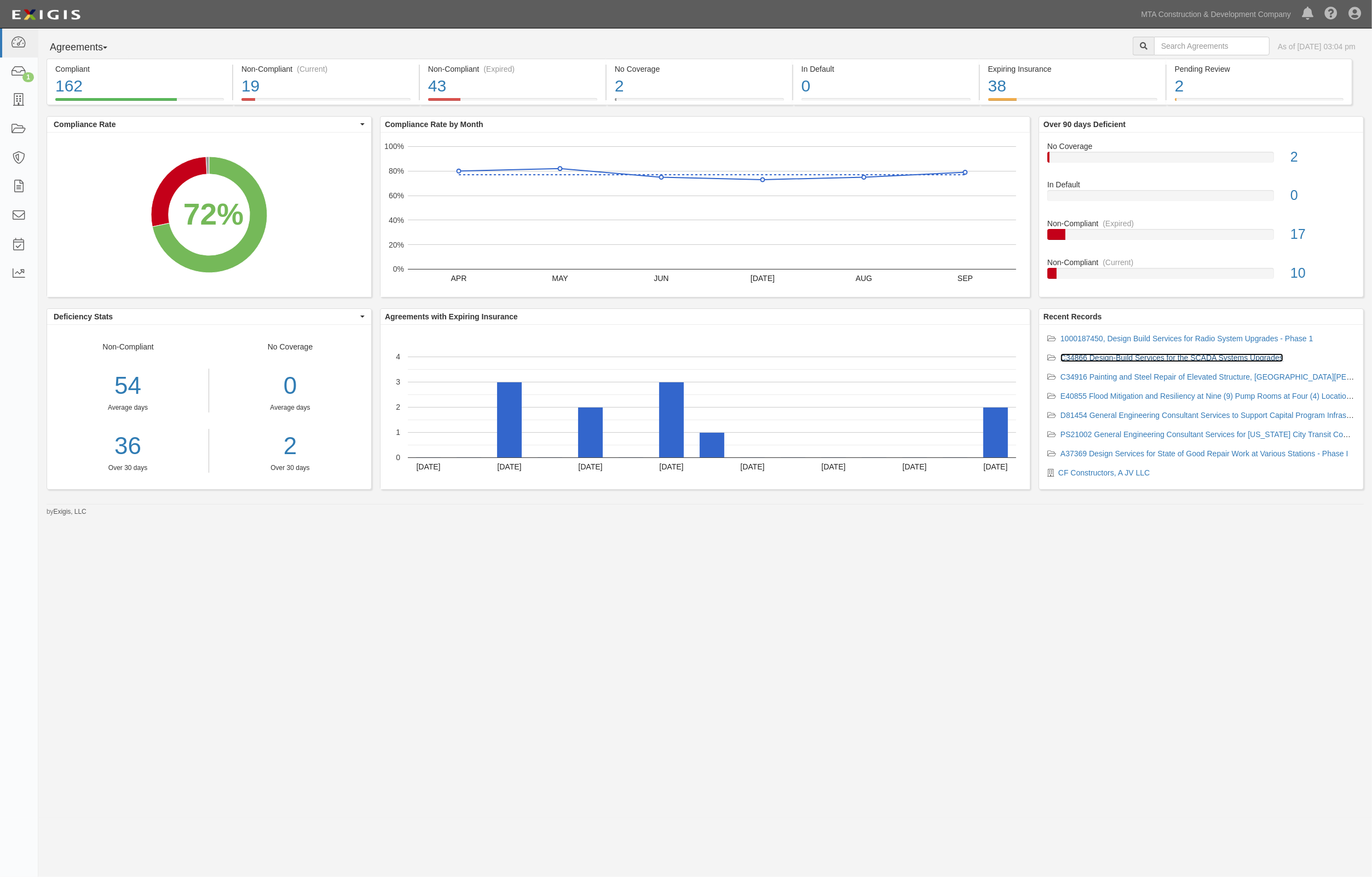
click at [1099, 360] on link "C34866 Design-Build Services for the SCADA Systems Upgrades" at bounding box center [1172, 358] width 223 height 9
click at [1098, 398] on link "E40855 Flood Mitigation and Resiliency at Nine (9) Pump Rooms at Four (4) Locat…" at bounding box center [1209, 396] width 296 height 9
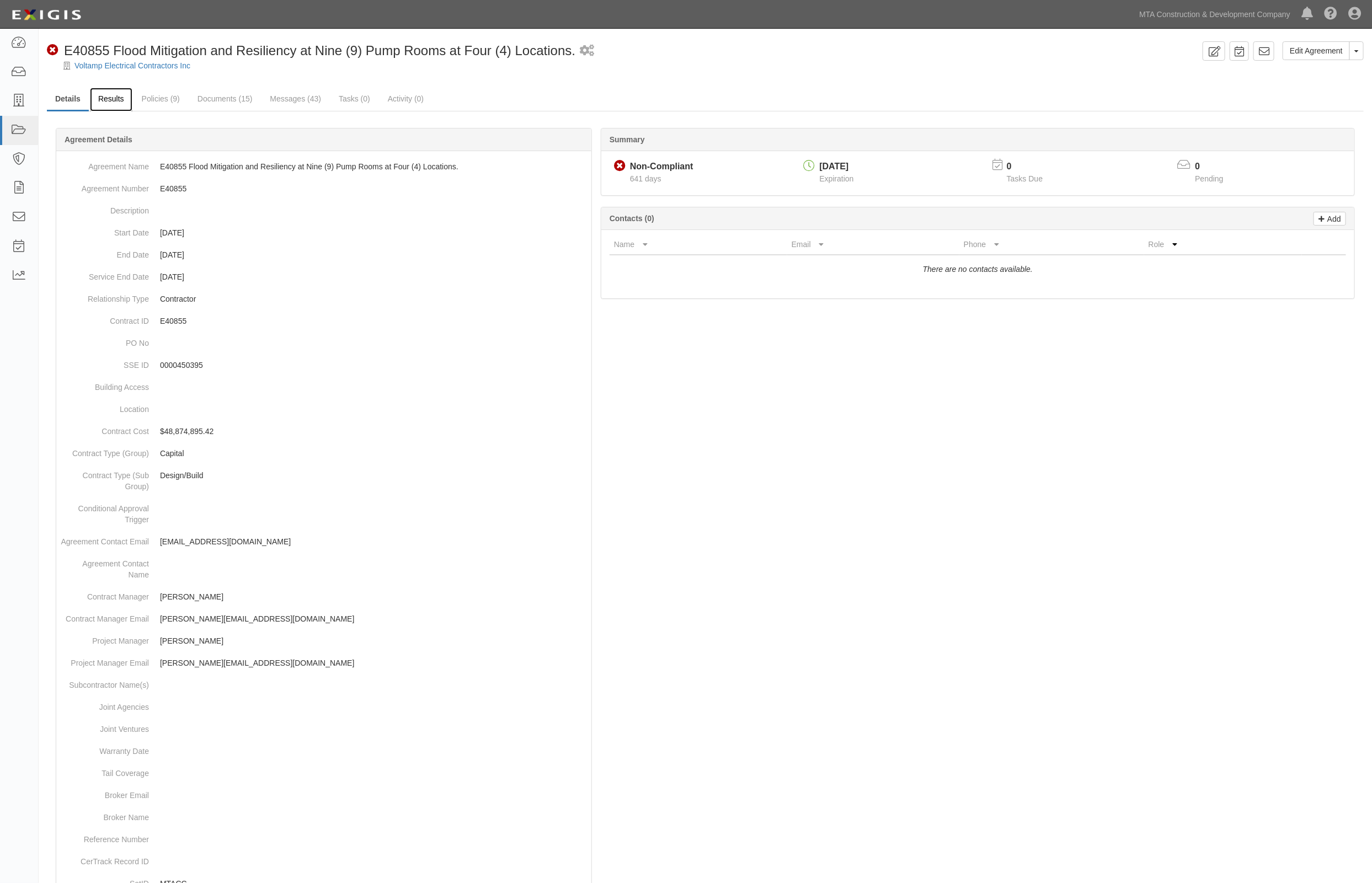
click at [95, 98] on link "Results" at bounding box center [111, 99] width 42 height 24
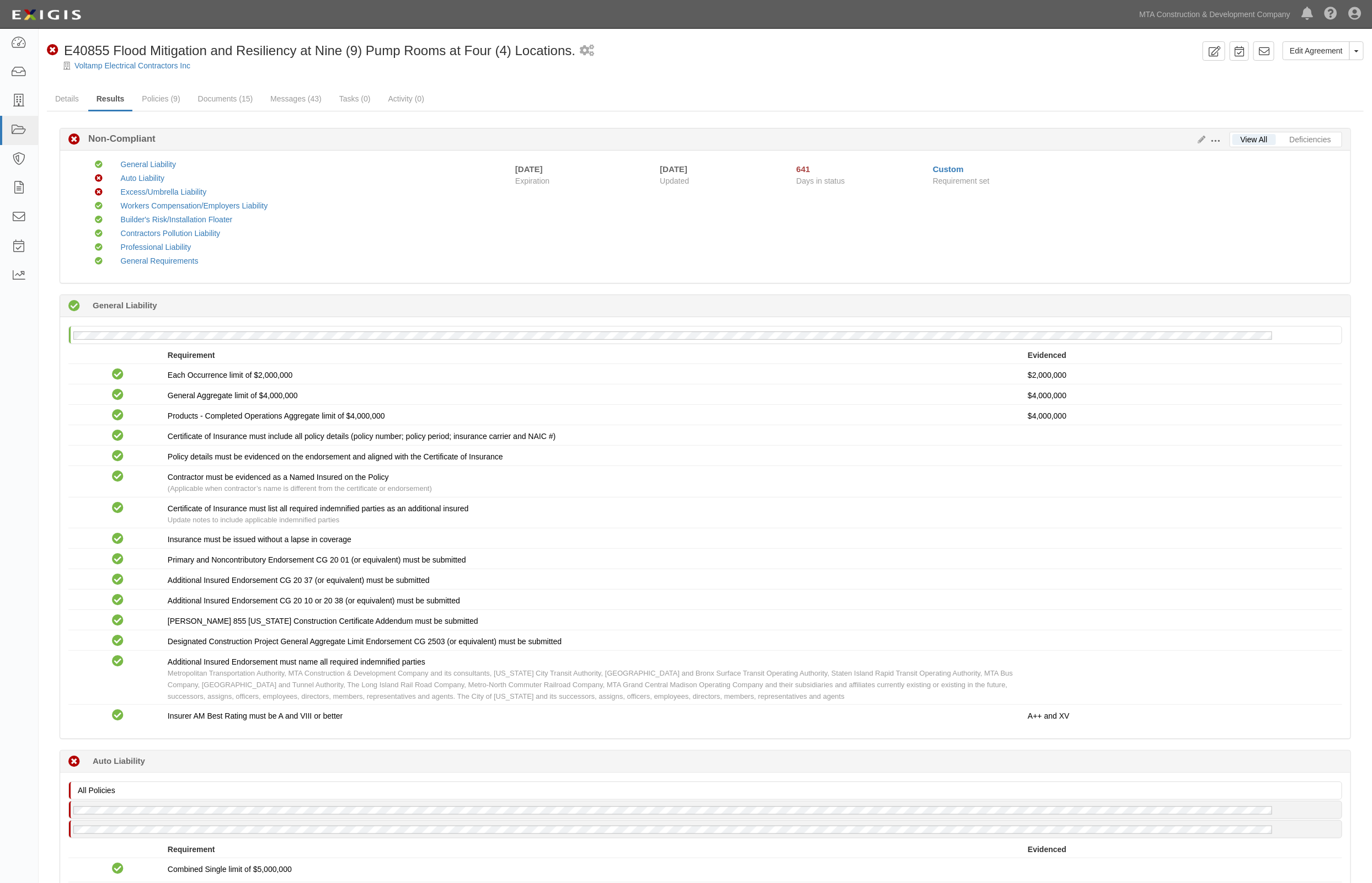
click at [1201, 134] on div "Edit Requirements View History" at bounding box center [1211, 140] width 36 height 12
click at [1201, 136] on icon at bounding box center [1200, 140] width 12 height 8
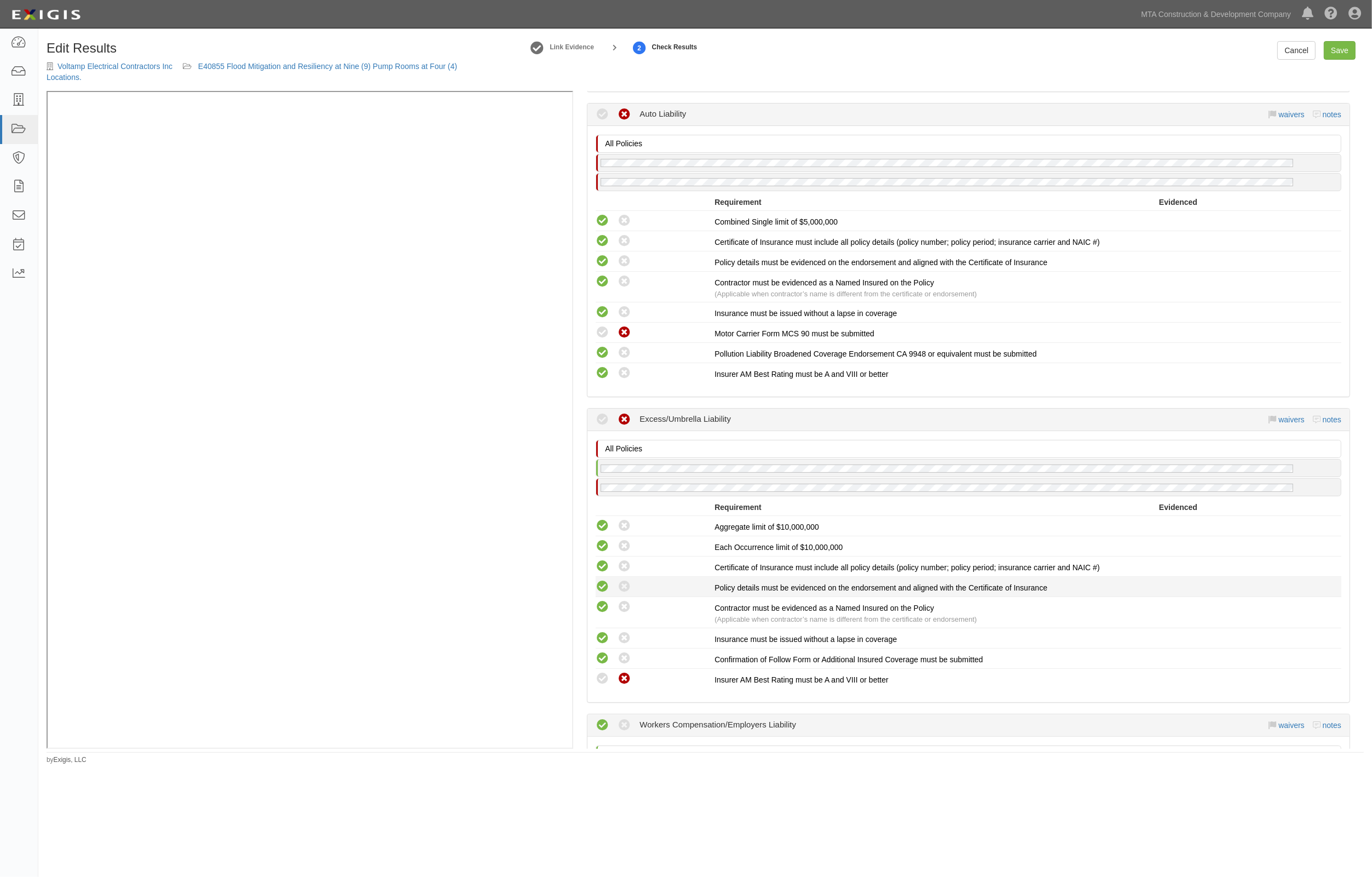
scroll to position [959, 0]
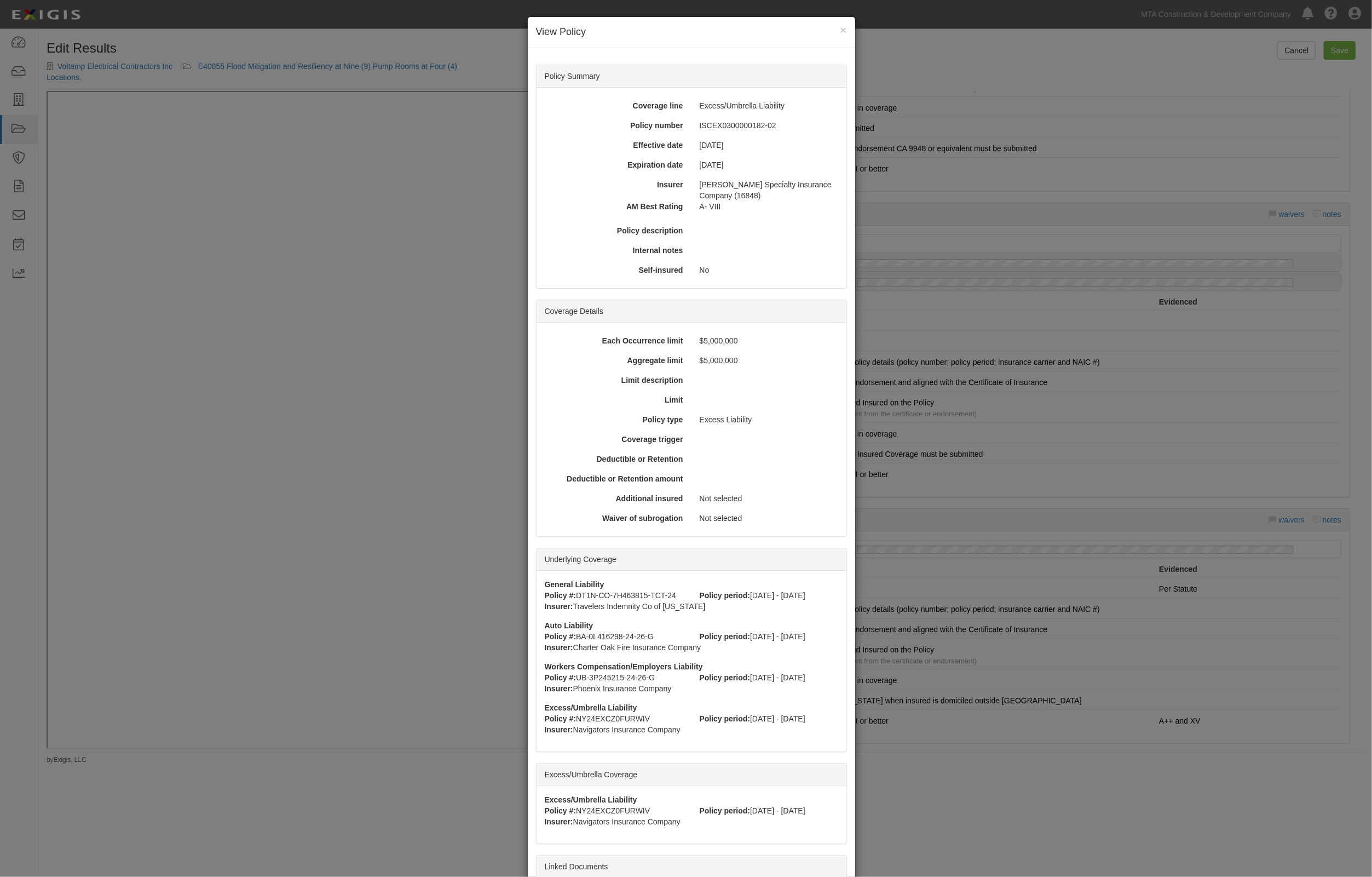
click at [1219, 253] on div "× View Policy Policy Summary Coverage line Excess/Umbrella Liability Policy num…" at bounding box center [686, 438] width 1372 height 877
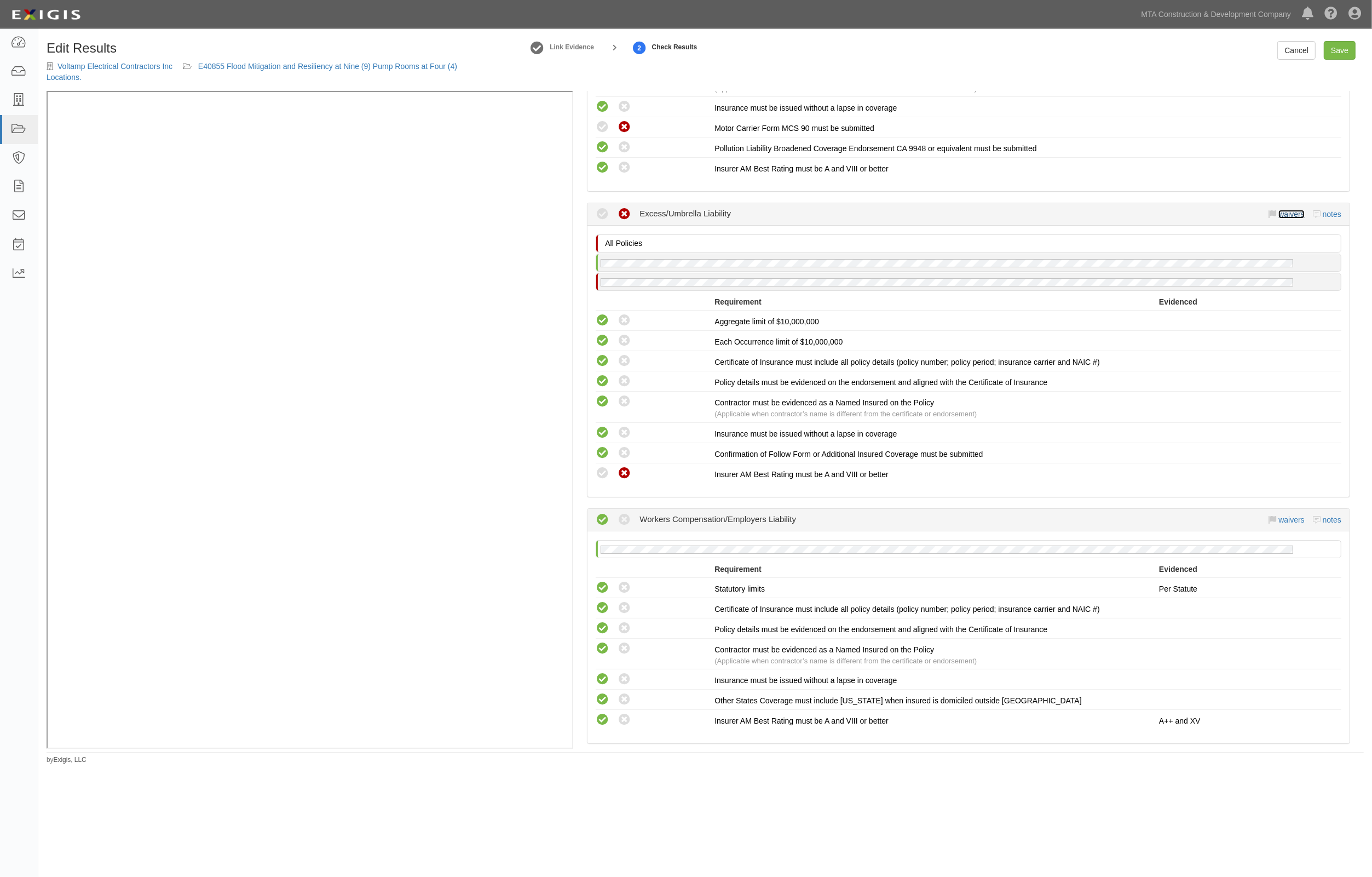
click at [1282, 210] on link "waivers" at bounding box center [1291, 214] width 26 height 9
select select
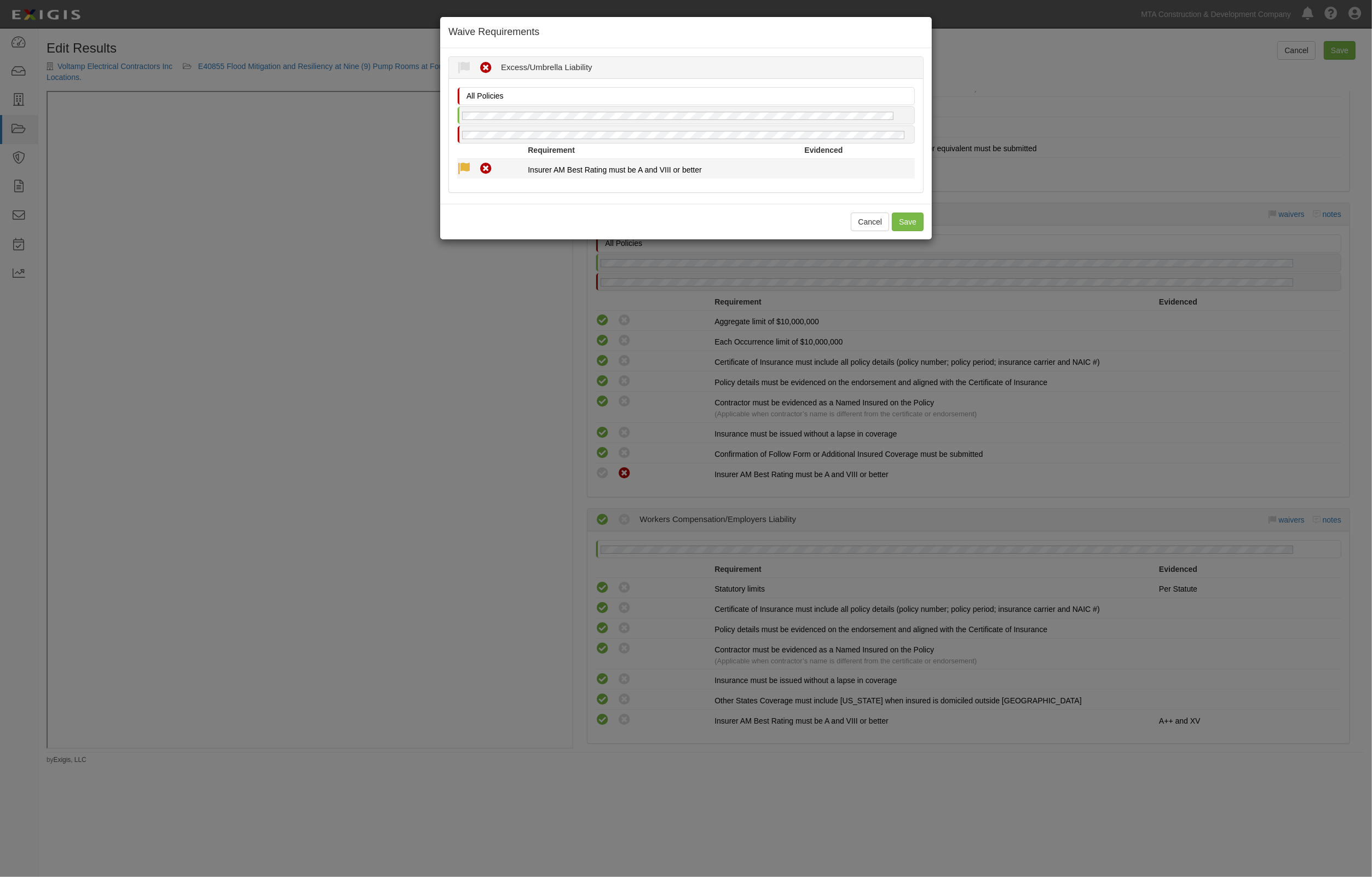
click at [459, 169] on icon at bounding box center [464, 169] width 14 height 14
radio input "true"
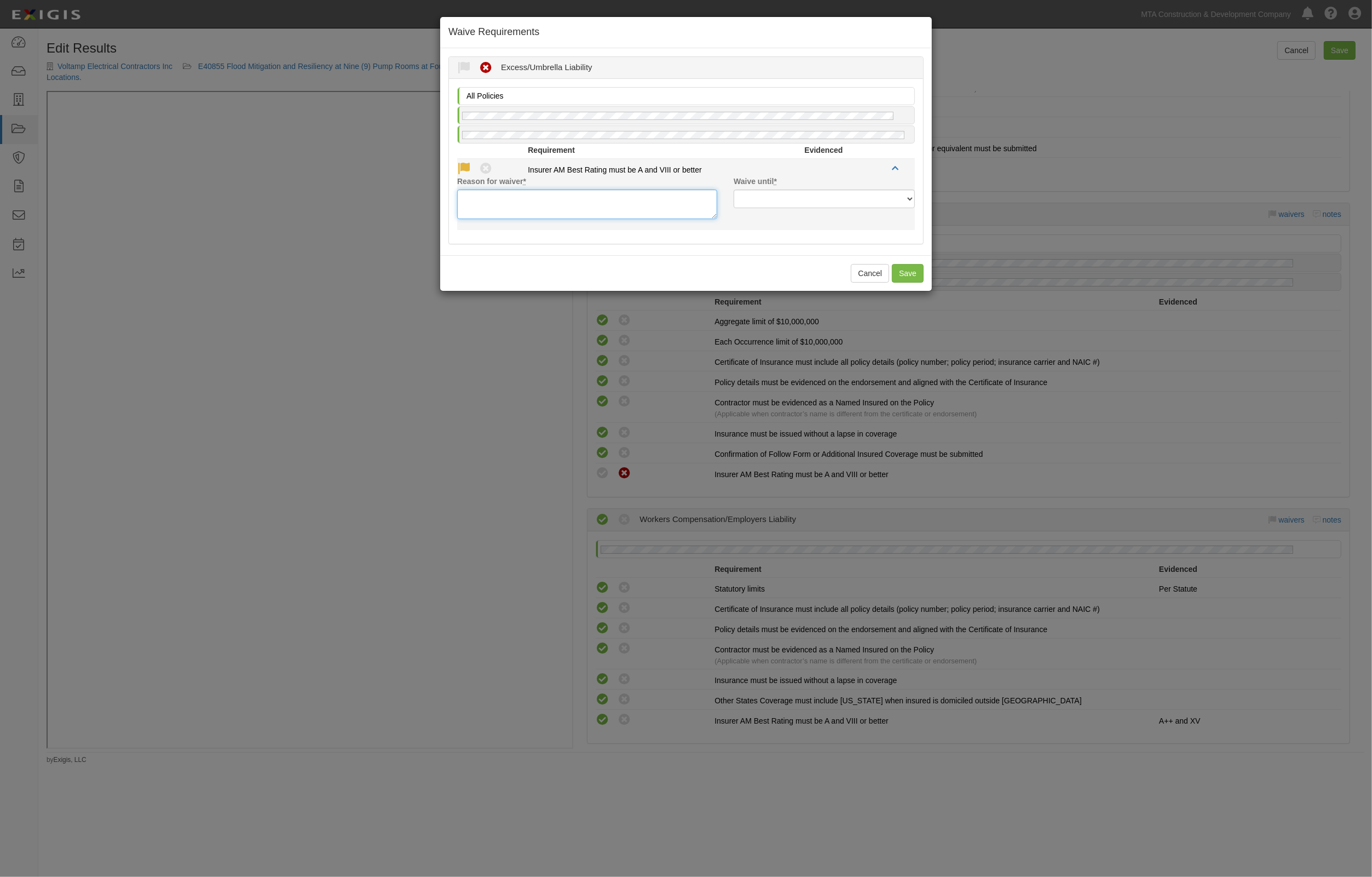
click at [517, 195] on textarea "Reason for waiver *" at bounding box center [587, 204] width 260 height 30
type textarea "VIII"
click at [830, 197] on select "Next Renewal Indefinitely" at bounding box center [824, 199] width 181 height 19
select select "next_renewal"
click at [734, 190] on select "Next Renewal Indefinitely" at bounding box center [824, 199] width 181 height 19
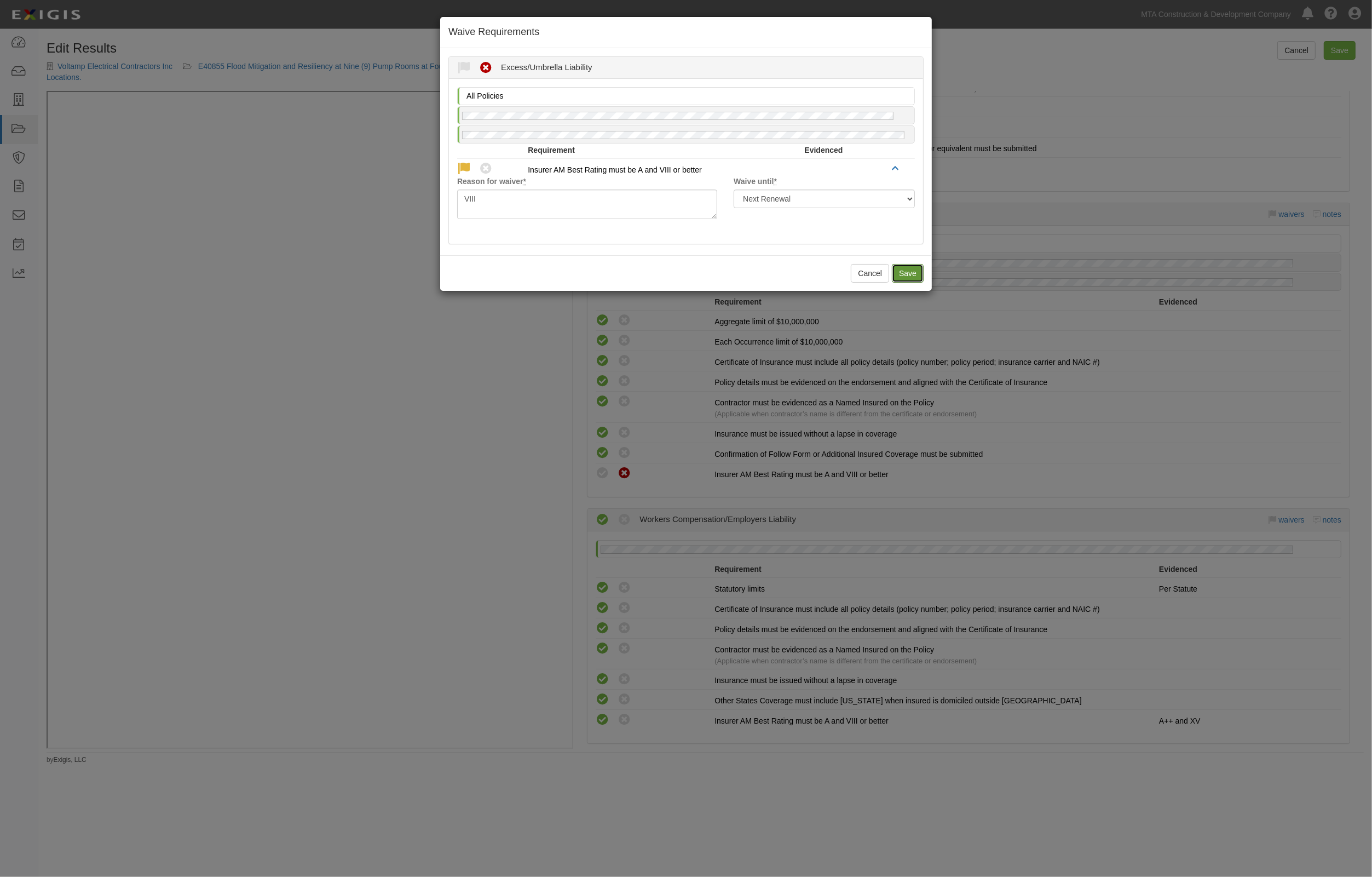
click at [913, 272] on button "Save" at bounding box center [908, 273] width 32 height 19
radio input "true"
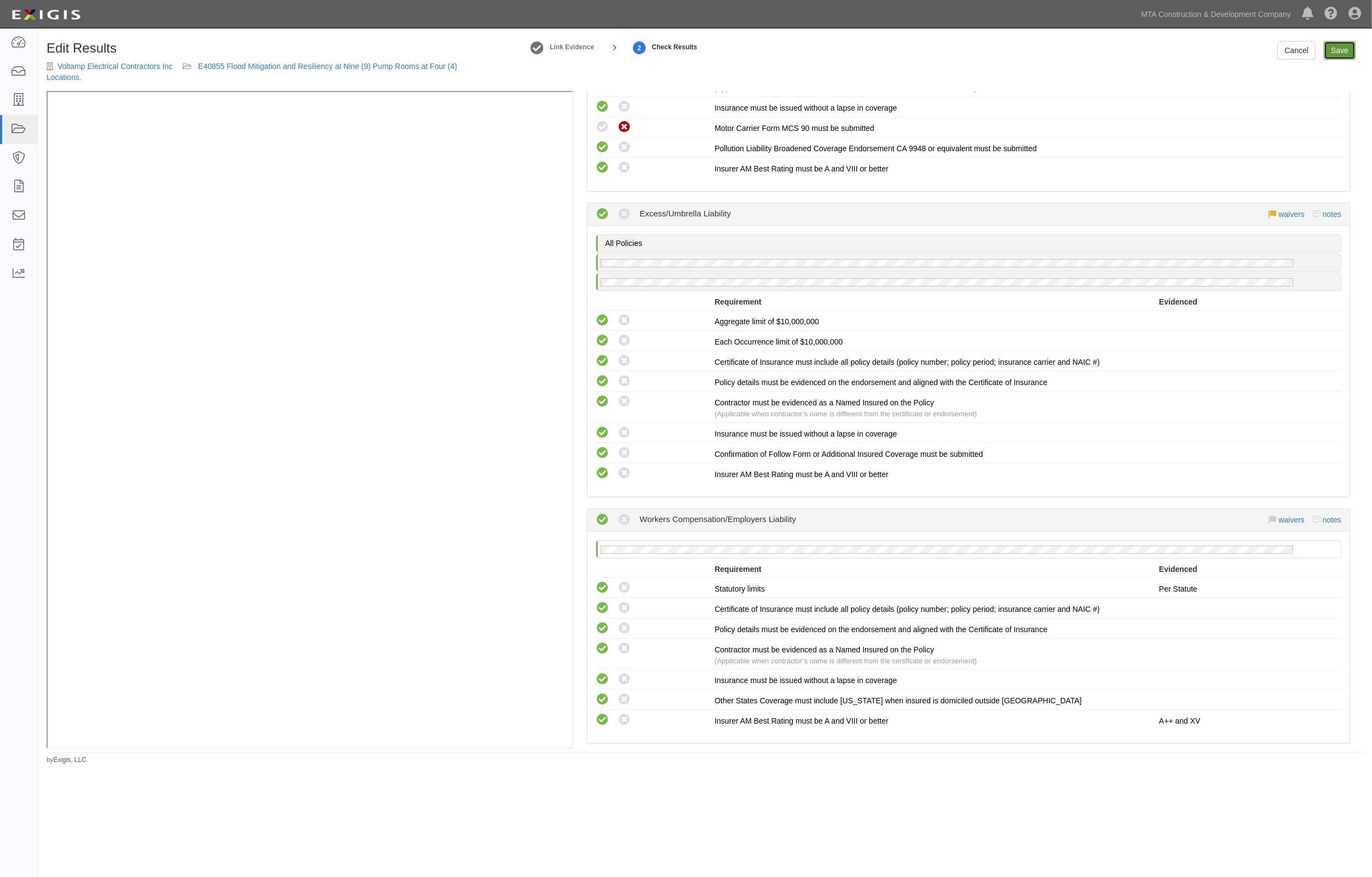
click at [1342, 51] on link "Save" at bounding box center [1339, 50] width 32 height 19
radio input "true"
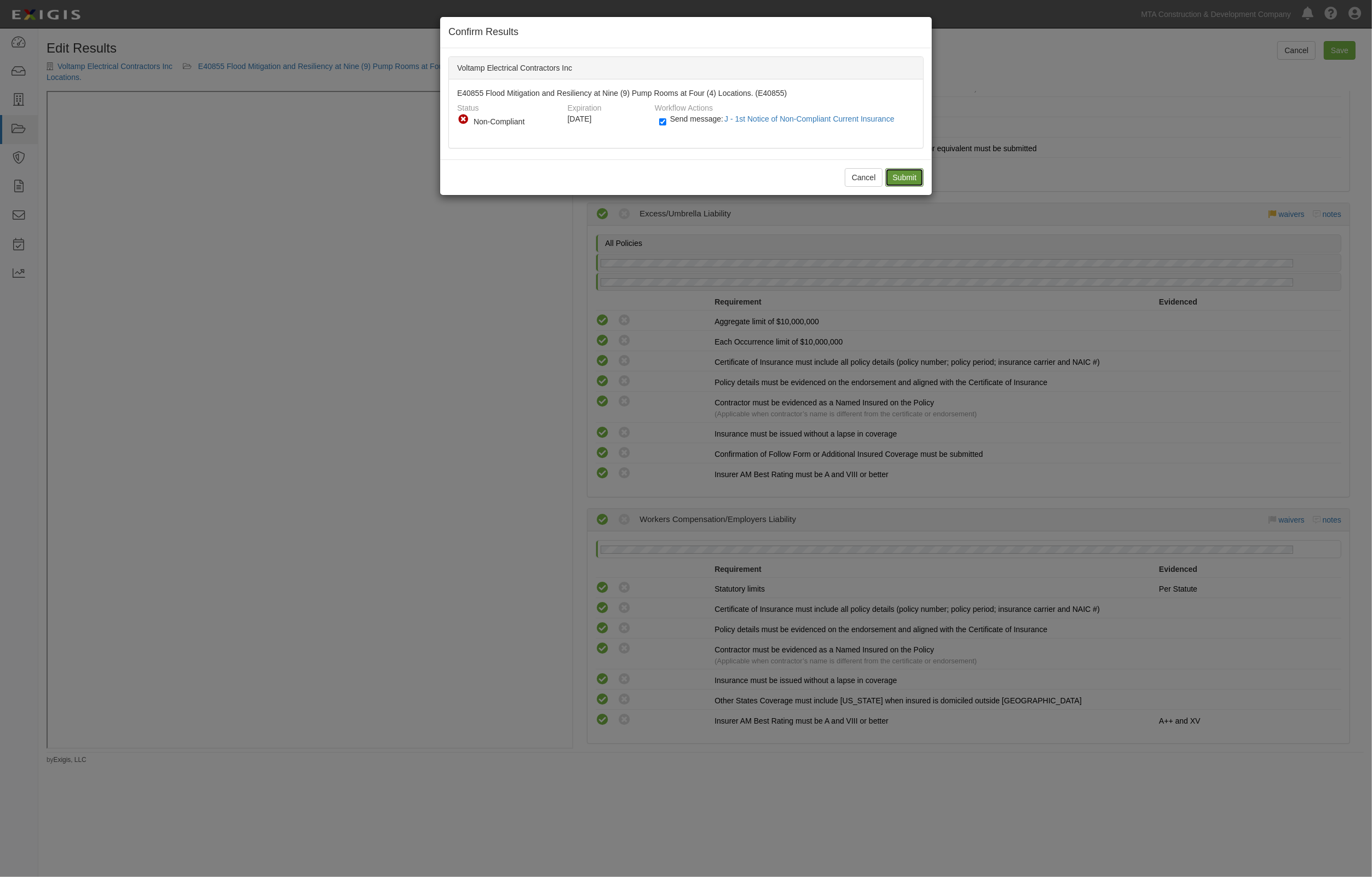
click at [910, 178] on input "Submit" at bounding box center [905, 177] width 39 height 19
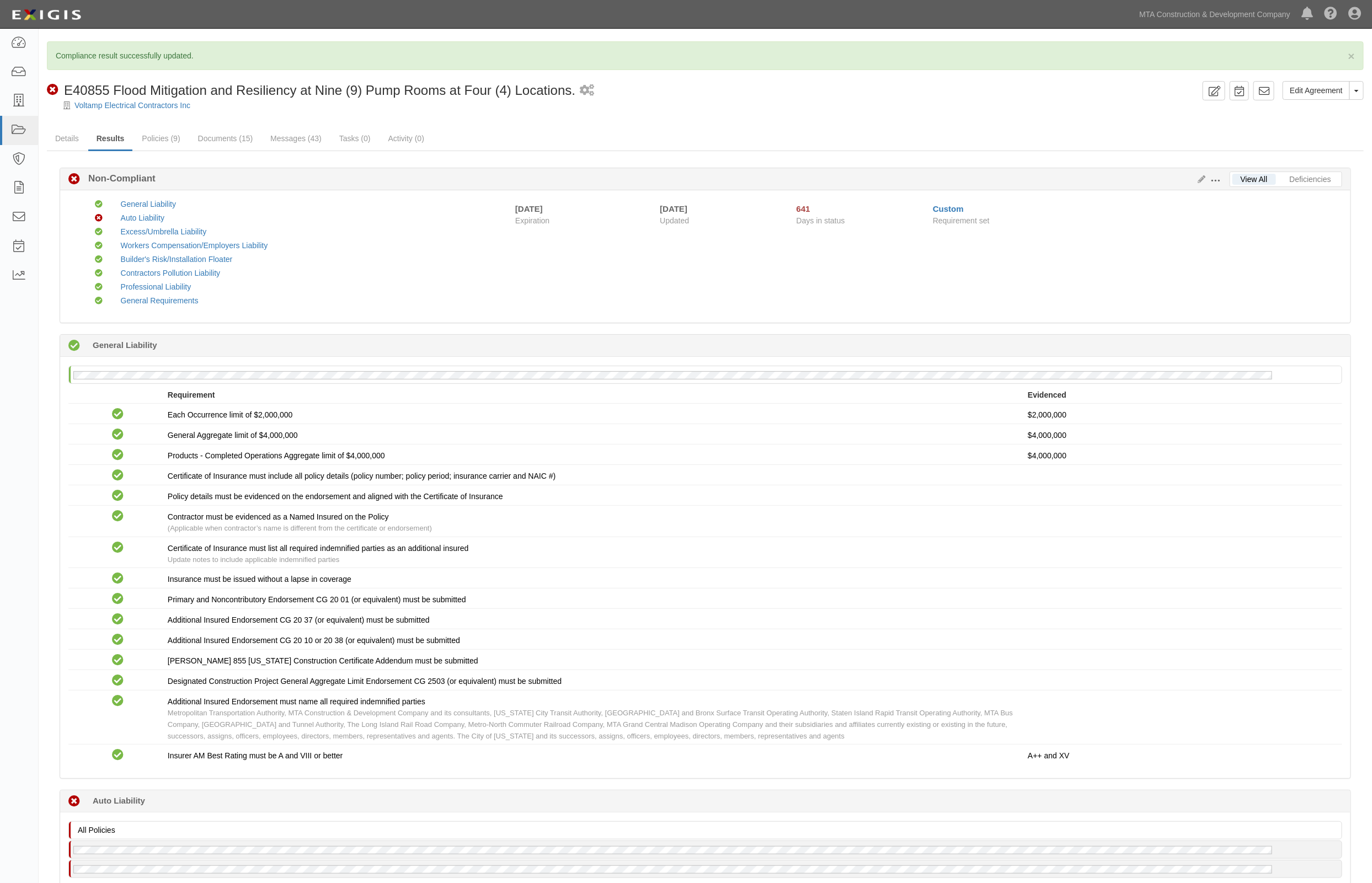
click at [751, 91] on div "Non-Compliant E40855 Flood Mitigation and Resiliency at Nine (9) Pump Rooms at …" at bounding box center [622, 90] width 1151 height 19
click at [711, 62] on div "× Compliance result successfully updated." at bounding box center [705, 55] width 1317 height 29
click at [62, 141] on link "Details" at bounding box center [67, 139] width 40 height 24
